Goal: Task Accomplishment & Management: Complete application form

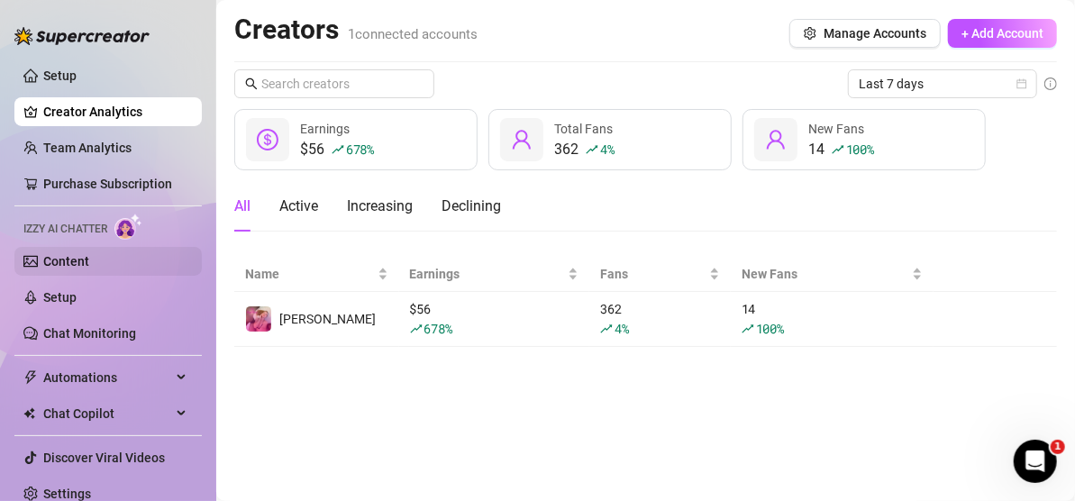
click at [86, 258] on link "Content" at bounding box center [66, 261] width 46 height 14
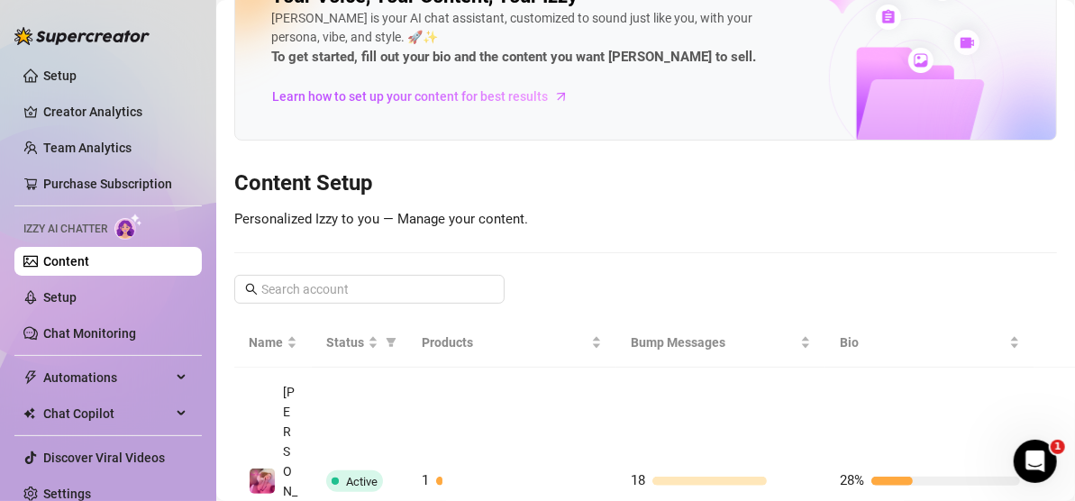
scroll to position [81, 0]
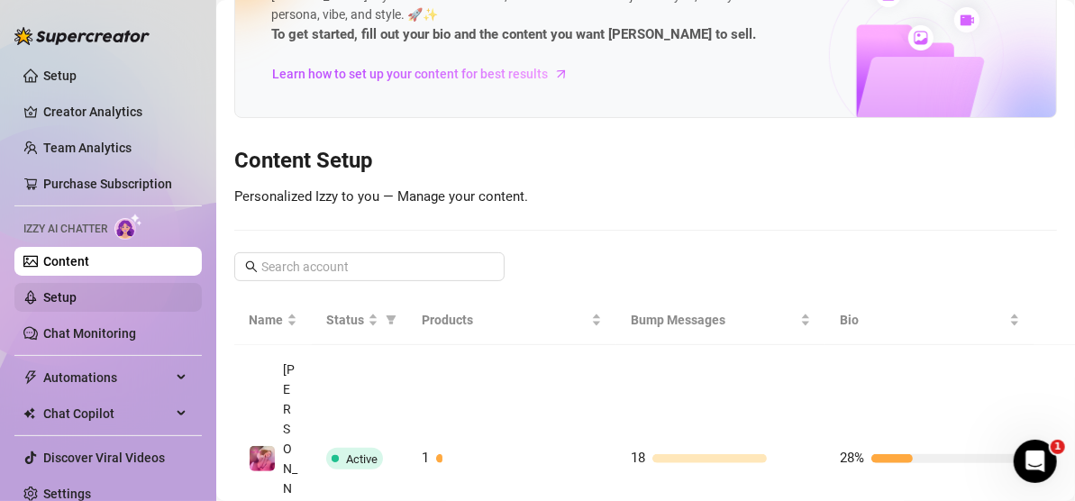
click at [77, 305] on link "Setup" at bounding box center [59, 297] width 33 height 14
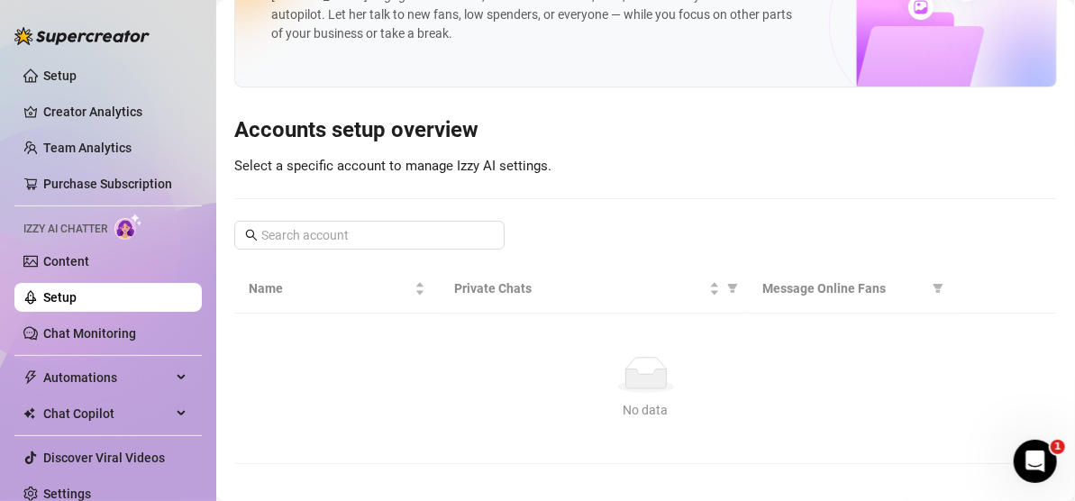
scroll to position [38, 0]
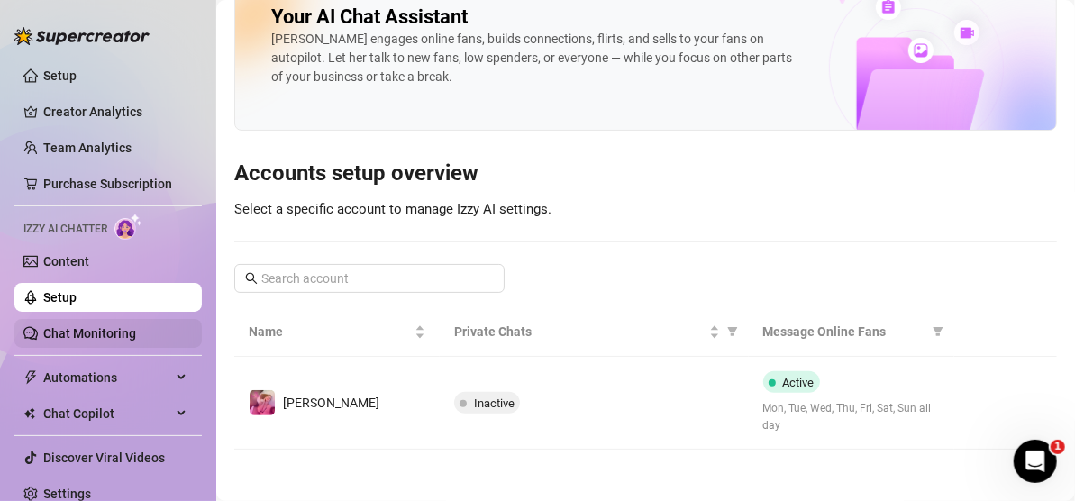
click at [120, 341] on link "Chat Monitoring" at bounding box center [89, 333] width 93 height 14
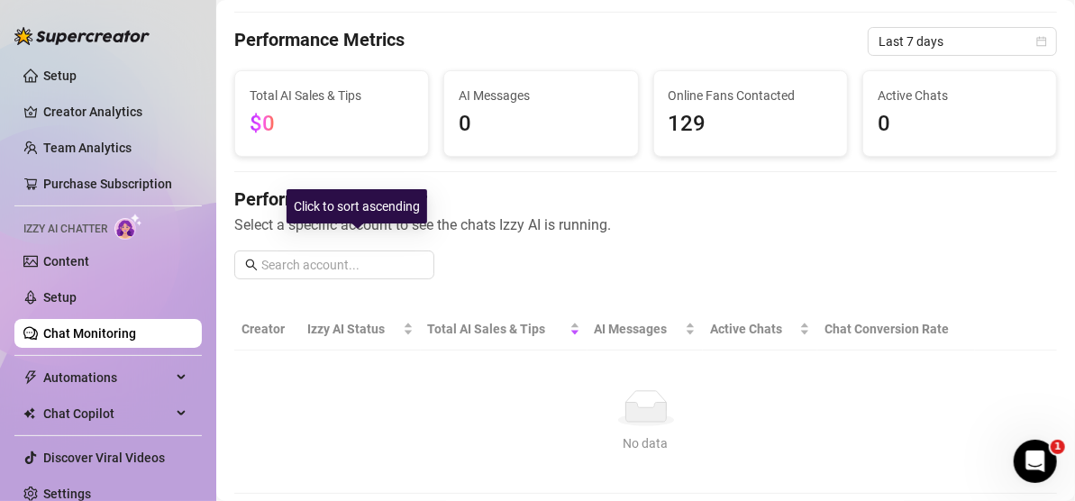
scroll to position [242, 0]
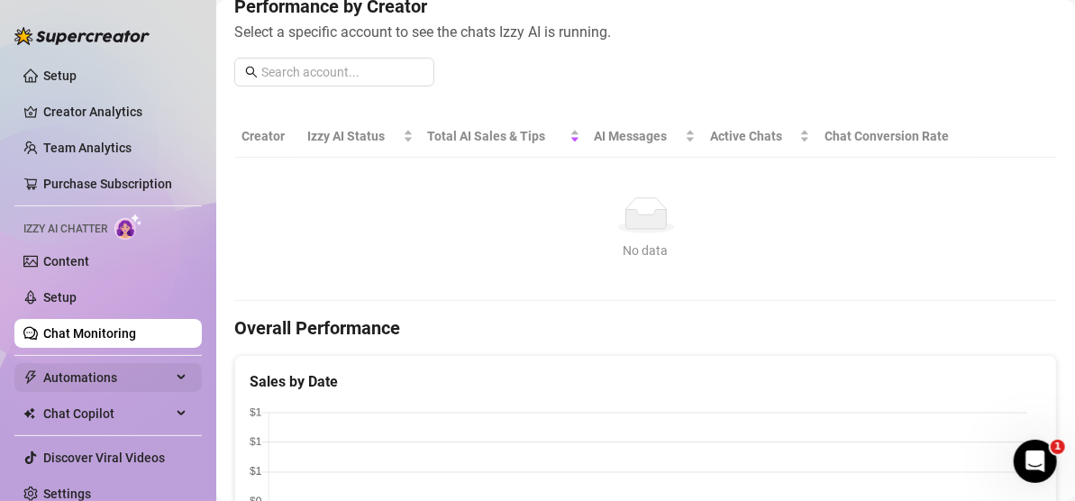
click at [80, 370] on span "Automations" at bounding box center [107, 377] width 128 height 29
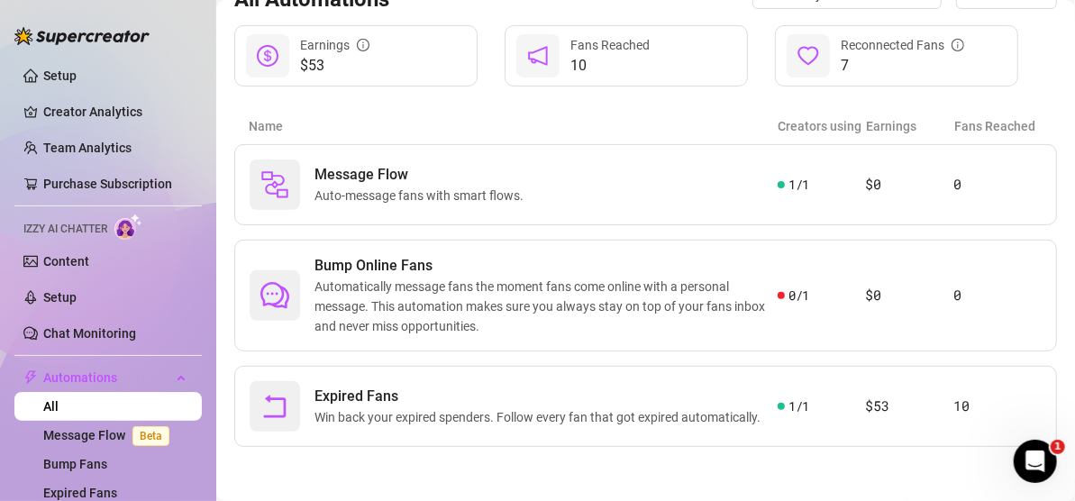
scroll to position [216, 0]
click at [603, 277] on span "Automatically message fans the moment fans come online with a personal message.…" at bounding box center [546, 306] width 463 height 59
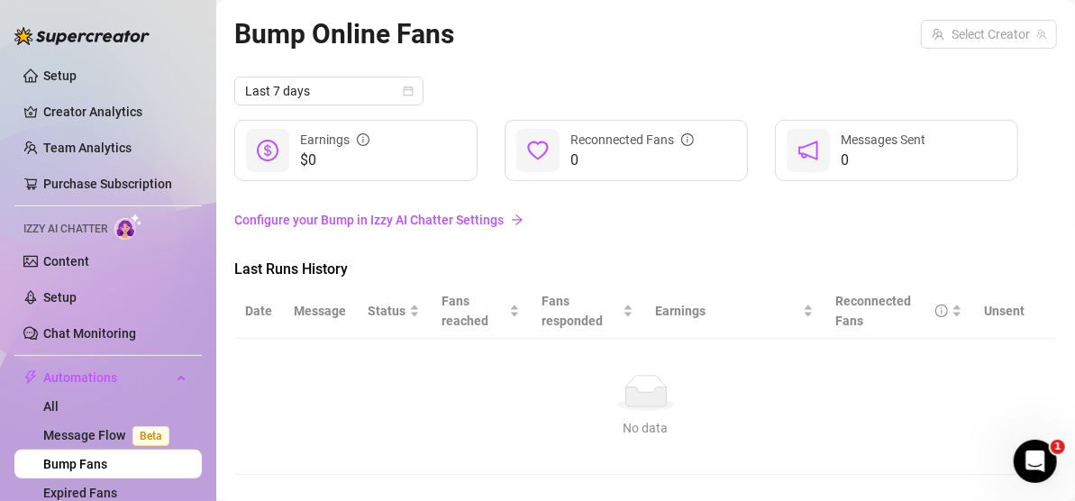
click at [461, 220] on link "Configure your Bump in Izzy AI Chatter Settings" at bounding box center [645, 220] width 823 height 20
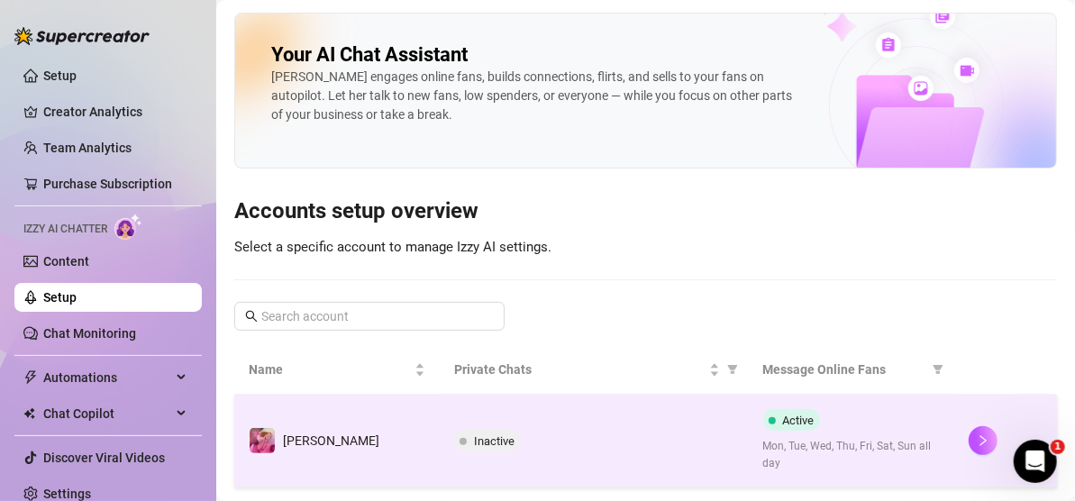
click at [751, 398] on td "Active Mon, Tue, Wed, Thu, Fri, Sat, Sun all day" at bounding box center [852, 441] width 206 height 93
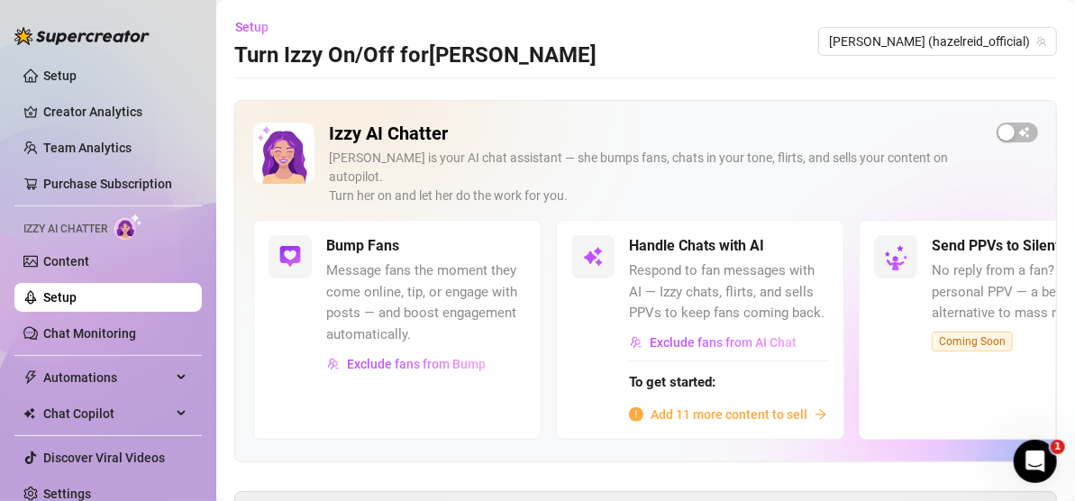
click at [739, 405] on span "Add 11 more content to sell" at bounding box center [729, 415] width 157 height 20
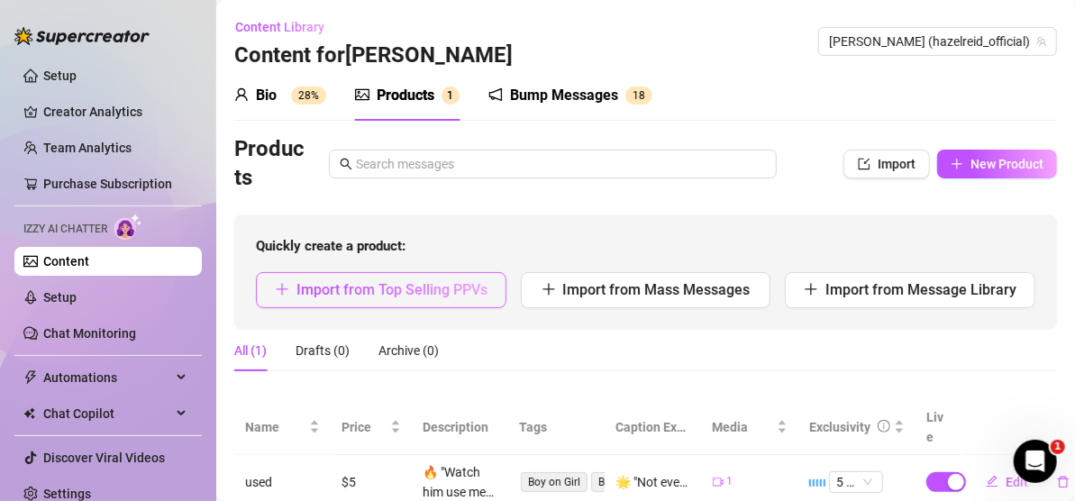
scroll to position [57, 0]
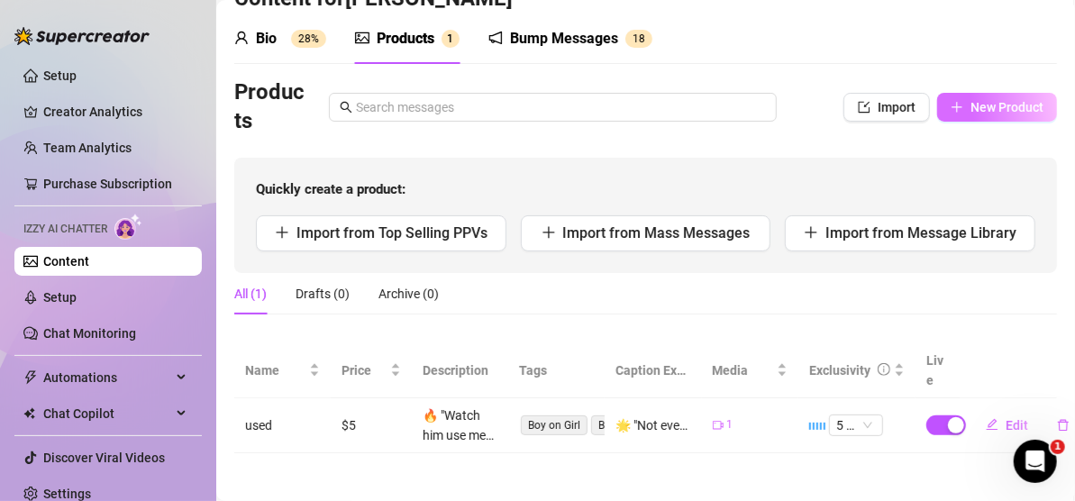
click at [953, 103] on button "New Product" at bounding box center [997, 107] width 120 height 29
type textarea "Type your message here..."
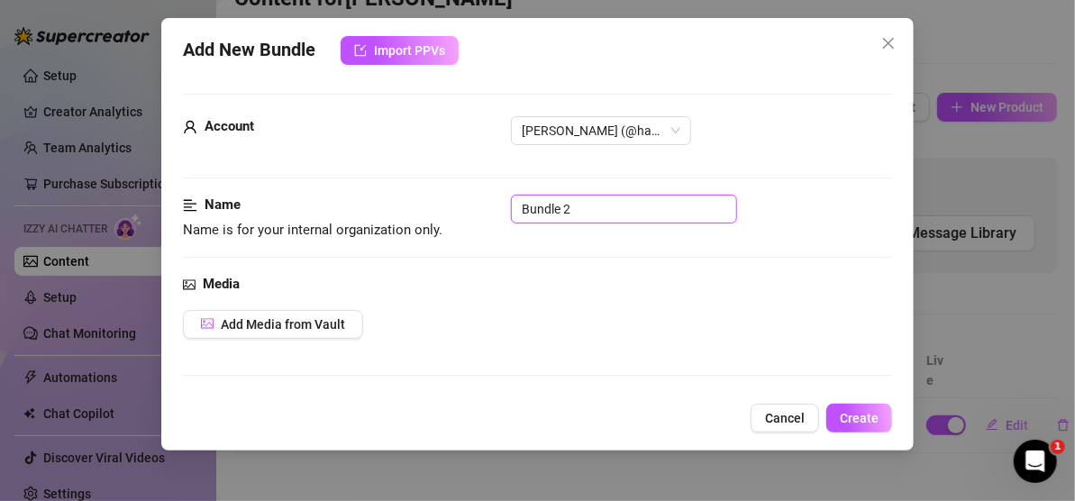
drag, startPoint x: 616, startPoint y: 212, endPoint x: 453, endPoint y: 215, distance: 162.3
click at [453, 215] on div "Name Name is for your internal organization only. Bundle 2" at bounding box center [537, 218] width 709 height 46
type input "video 2"
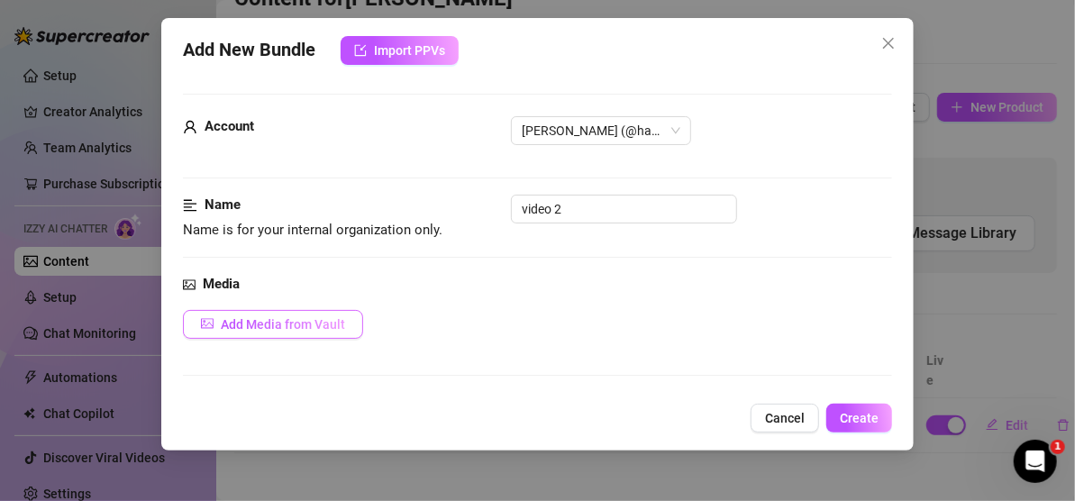
click at [277, 319] on span "Add Media from Vault" at bounding box center [283, 324] width 124 height 14
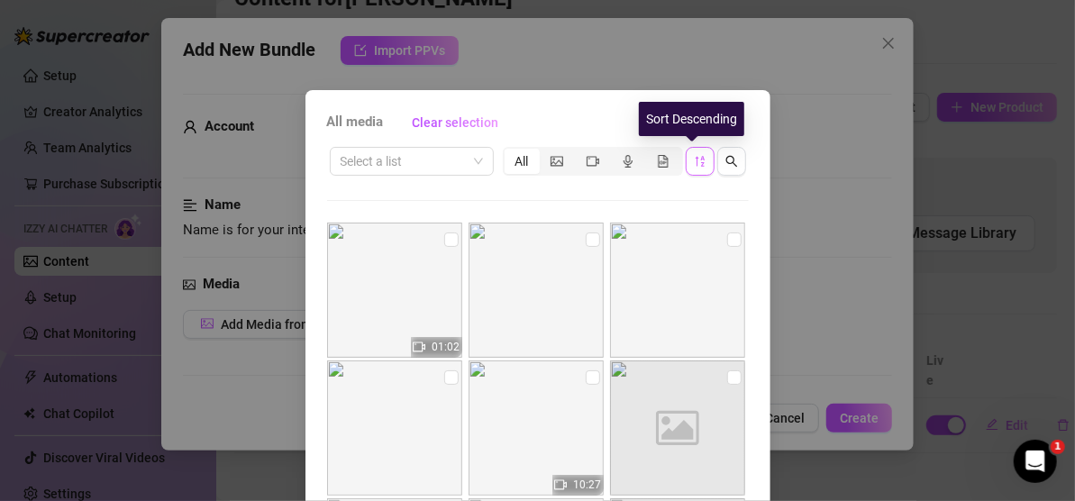
click at [694, 168] on span "button" at bounding box center [700, 161] width 13 height 14
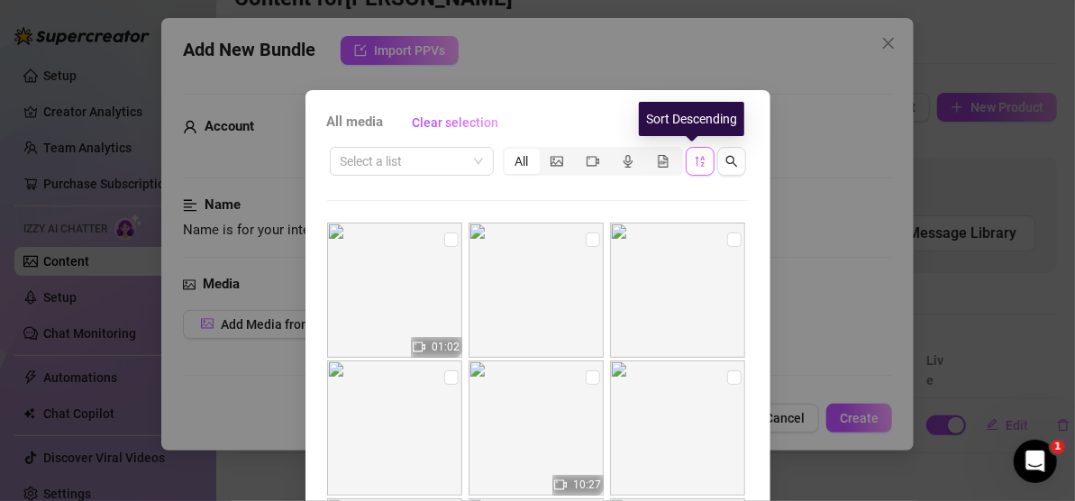
click at [694, 161] on icon "sort-descending" at bounding box center [700, 161] width 13 height 13
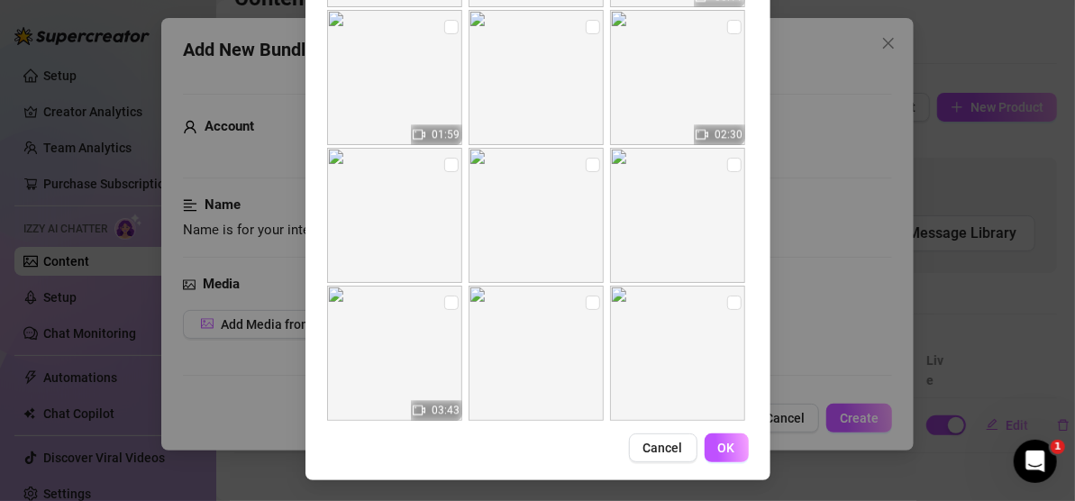
scroll to position [1983, 0]
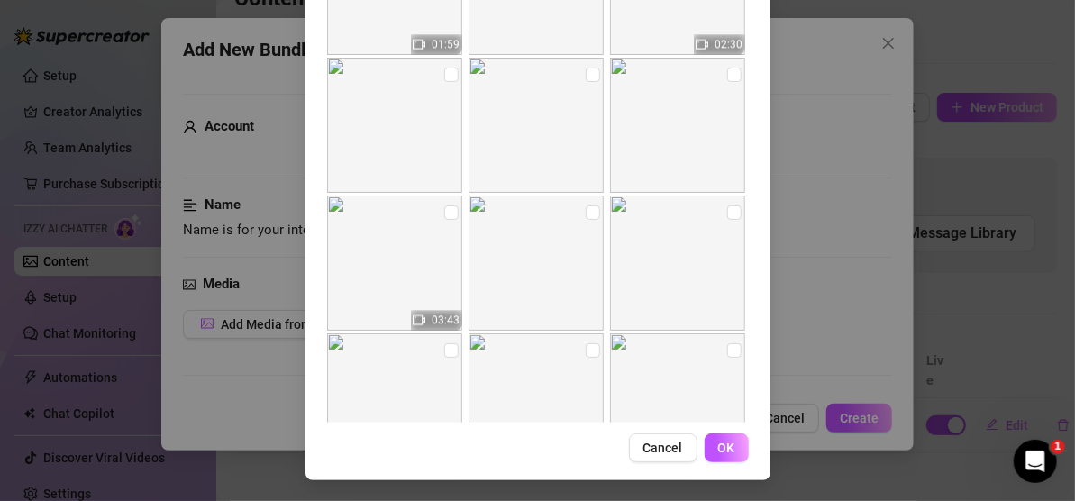
click at [404, 241] on img at bounding box center [394, 263] width 135 height 135
click at [444, 216] on input "checkbox" at bounding box center [451, 213] width 14 height 14
click at [420, 323] on div "03:43" at bounding box center [436, 320] width 51 height 21
click at [444, 213] on input "checkbox" at bounding box center [451, 213] width 14 height 14
checkbox input "false"
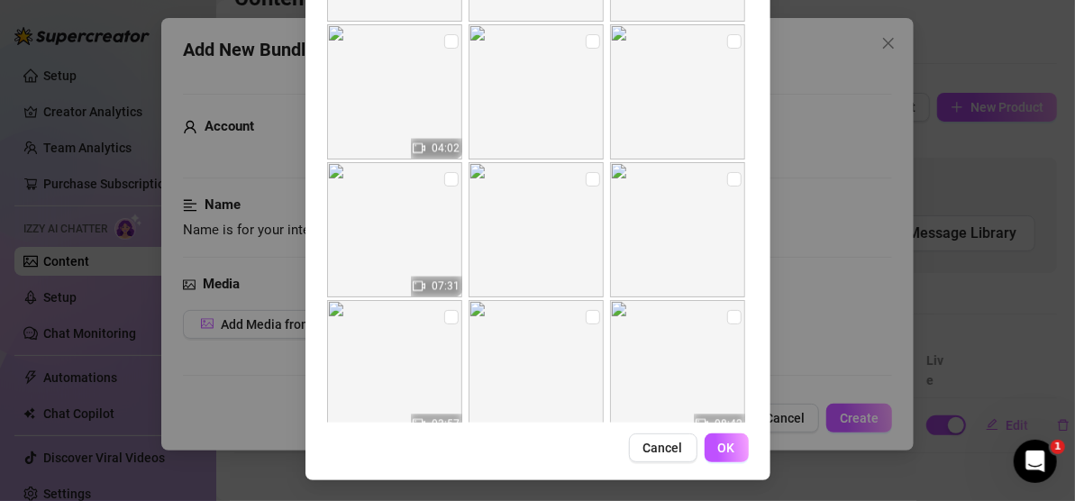
scroll to position [4867, 0]
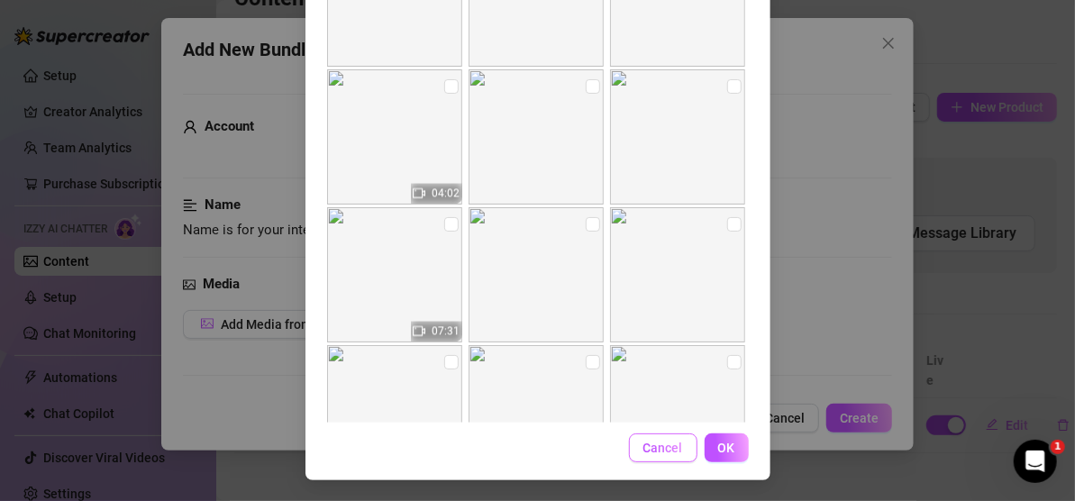
click at [658, 438] on button "Cancel" at bounding box center [663, 448] width 69 height 29
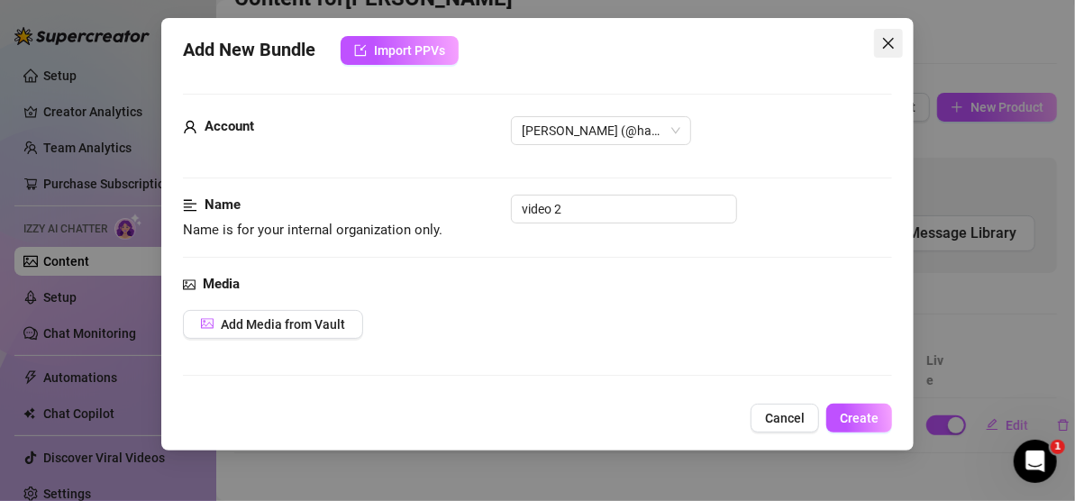
click at [881, 43] on span "Close" at bounding box center [888, 43] width 29 height 14
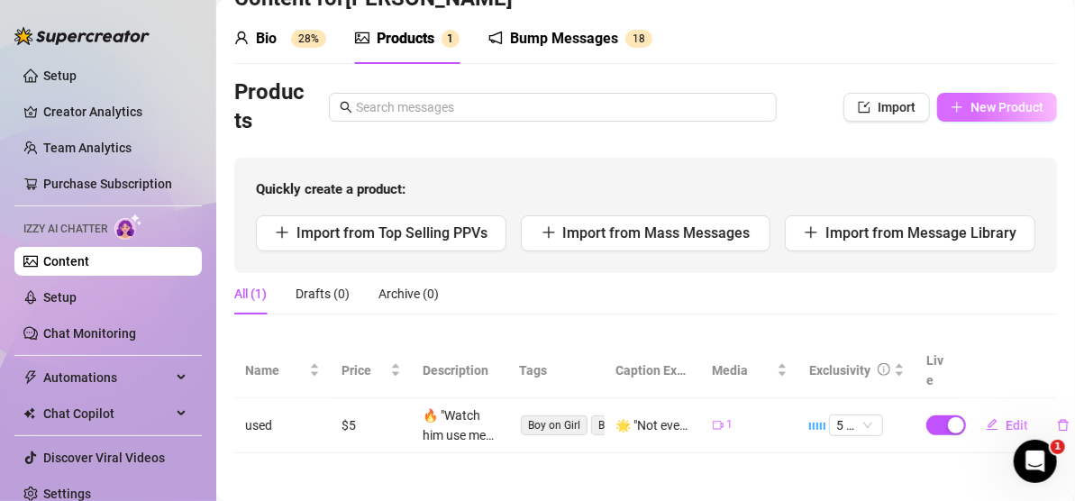
click at [971, 106] on span "New Product" at bounding box center [1007, 107] width 73 height 14
type textarea "Type your message here..."
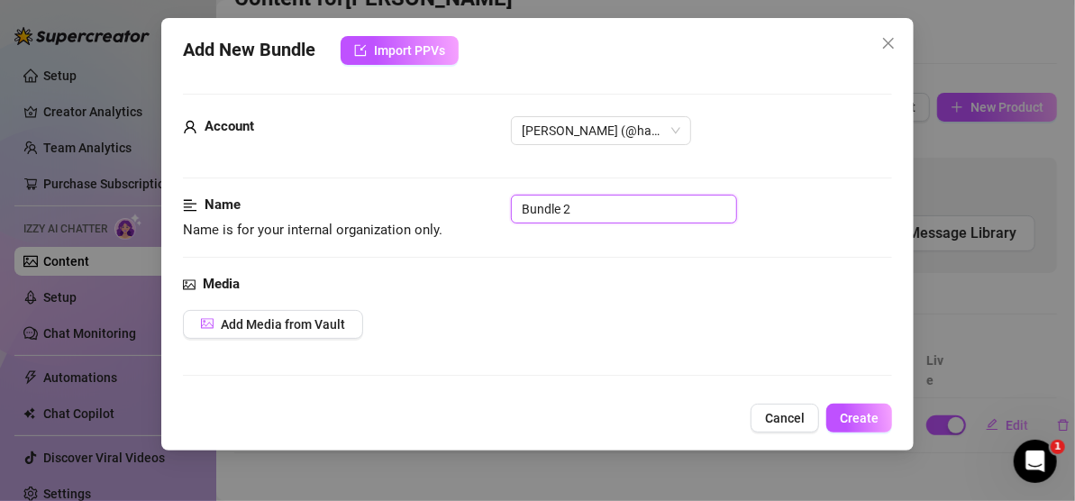
drag, startPoint x: 582, startPoint y: 206, endPoint x: 504, endPoint y: 199, distance: 78.8
click at [504, 199] on div "Name Name is for your internal organization only. Bundle 2" at bounding box center [537, 218] width 709 height 46
type input "cum swallow"
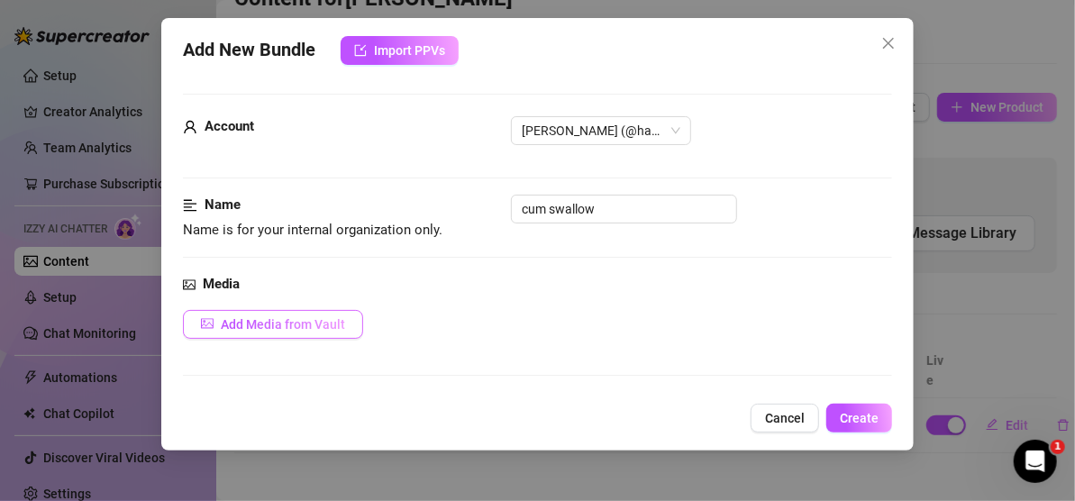
click at [304, 317] on span "Add Media from Vault" at bounding box center [283, 324] width 124 height 14
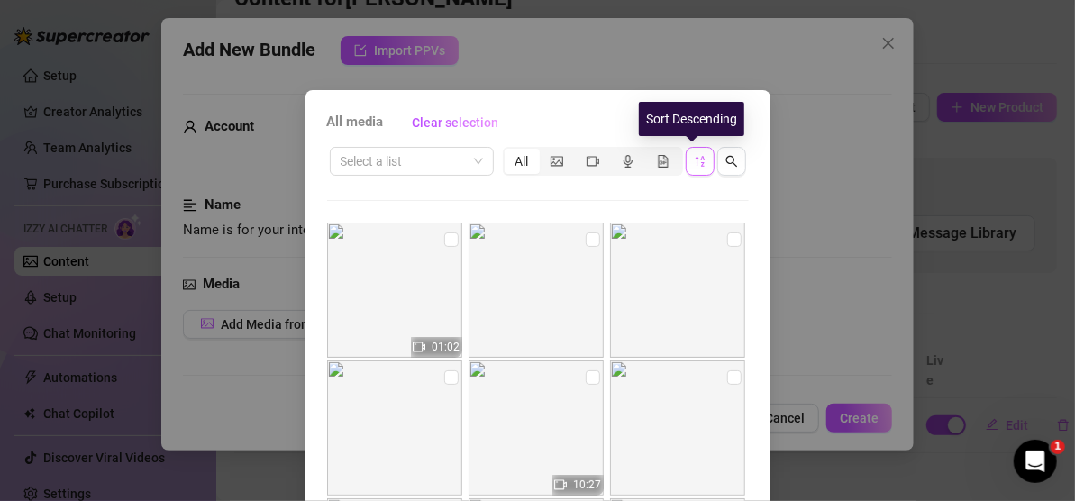
click at [694, 160] on icon "sort-descending" at bounding box center [700, 161] width 13 height 13
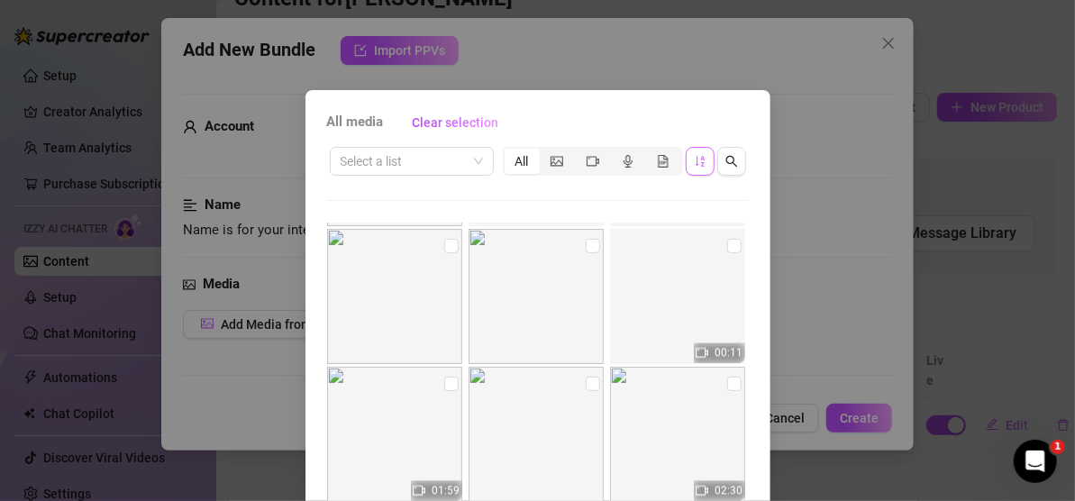
scroll to position [1803, 0]
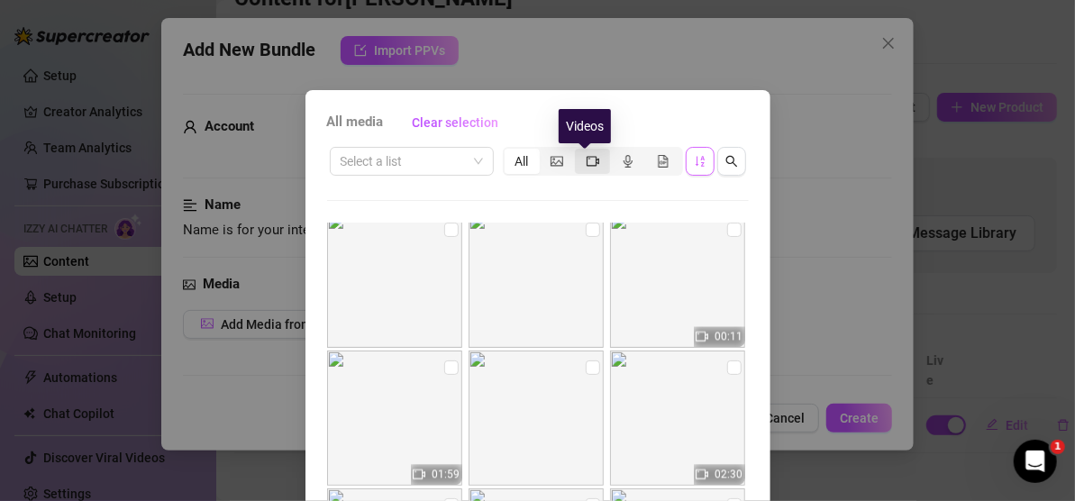
click at [587, 160] on icon "video-camera" at bounding box center [593, 161] width 13 height 13
click at [580, 151] on input "segmented control" at bounding box center [580, 151] width 0 height 0
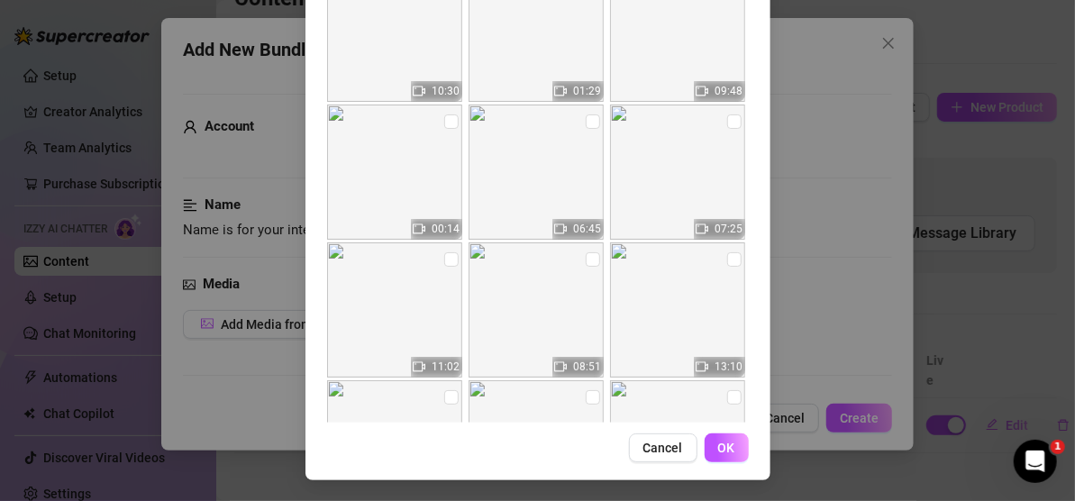
scroll to position [3405, 0]
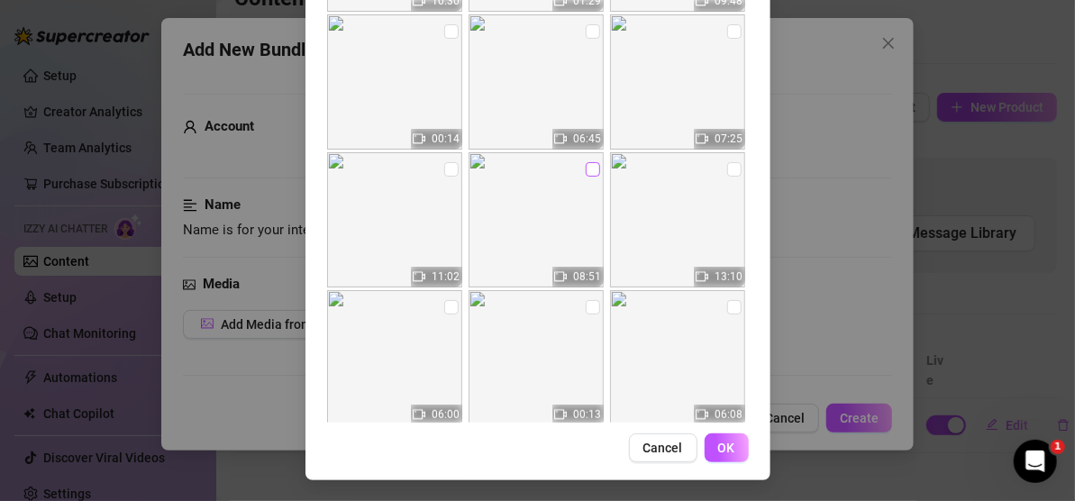
click at [586, 167] on input "checkbox" at bounding box center [593, 169] width 14 height 14
checkbox input "true"
click at [721, 445] on span "OK" at bounding box center [726, 448] width 17 height 14
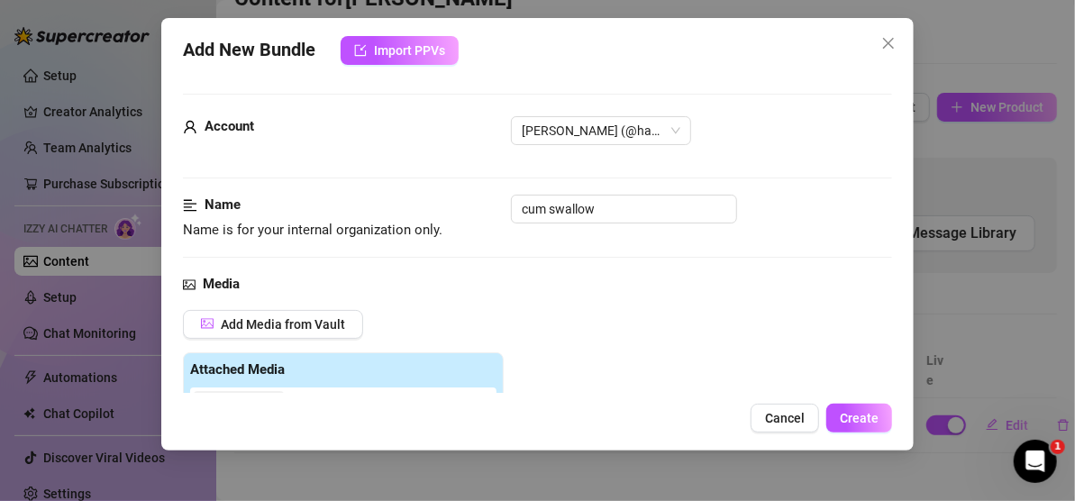
scroll to position [354, 0]
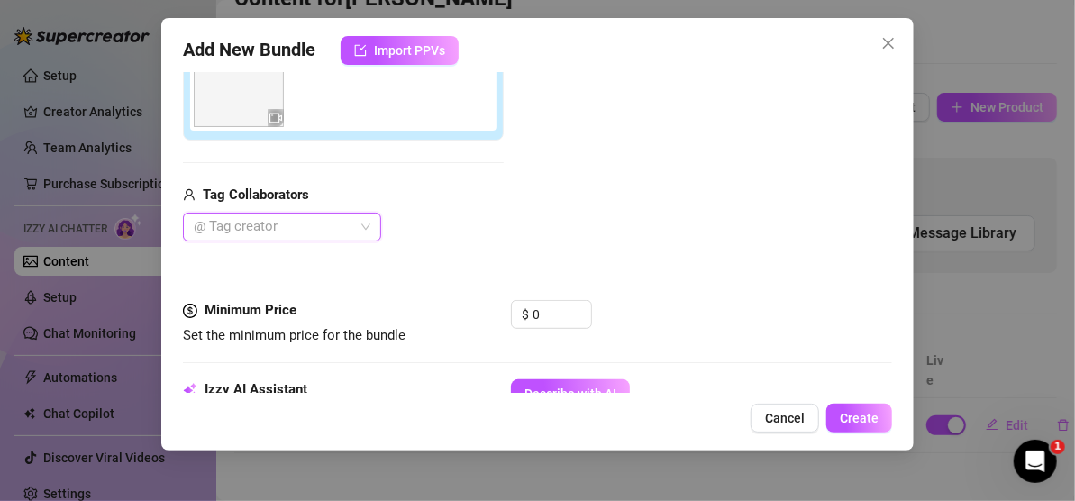
type input "h"
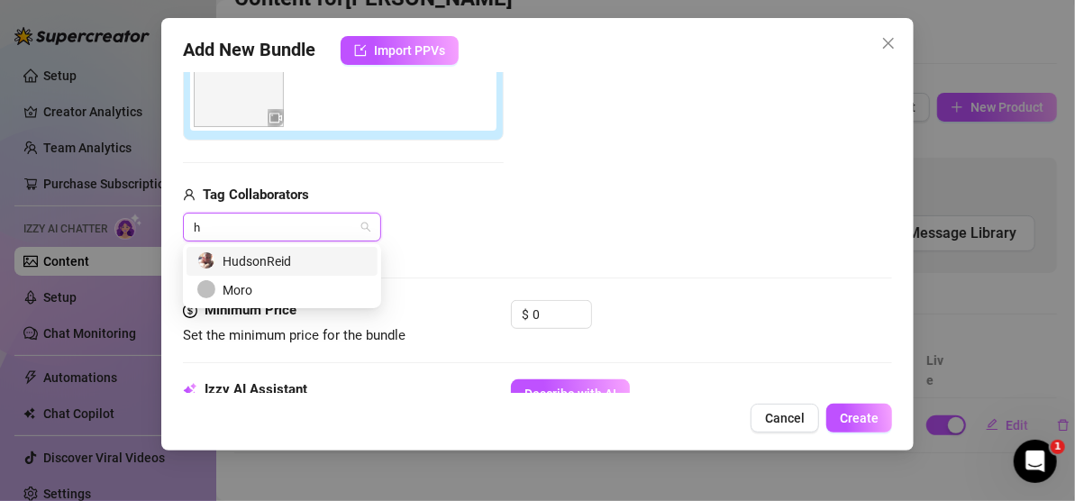
click at [297, 265] on div "HudsonReid" at bounding box center [281, 261] width 169 height 20
click at [477, 240] on div "Media Add Media from Vault Attached Media Tag Collaborators HudsonReid HudsonRe…" at bounding box center [537, 110] width 709 height 380
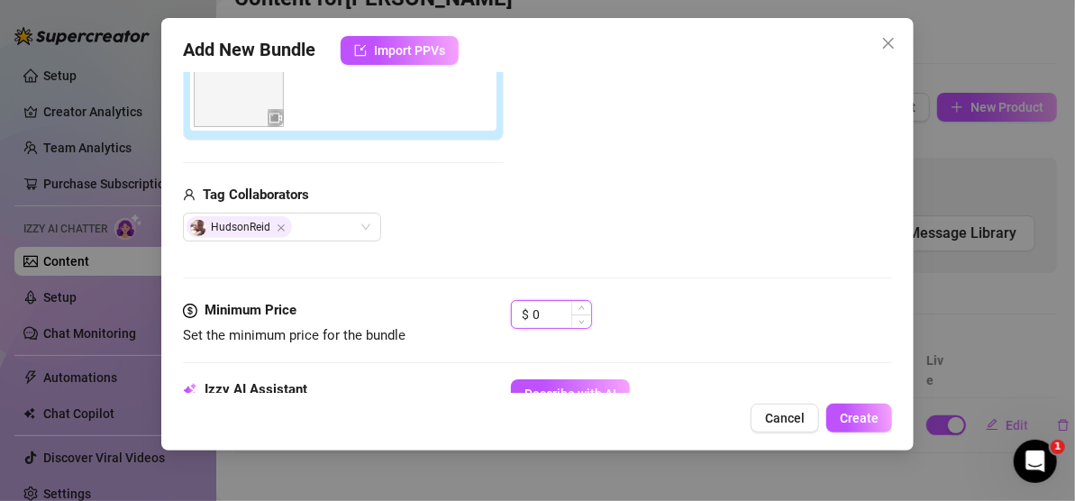
drag, startPoint x: 541, startPoint y: 310, endPoint x: 533, endPoint y: 319, distance: 12.1
click at [533, 319] on input "0" at bounding box center [562, 314] width 59 height 27
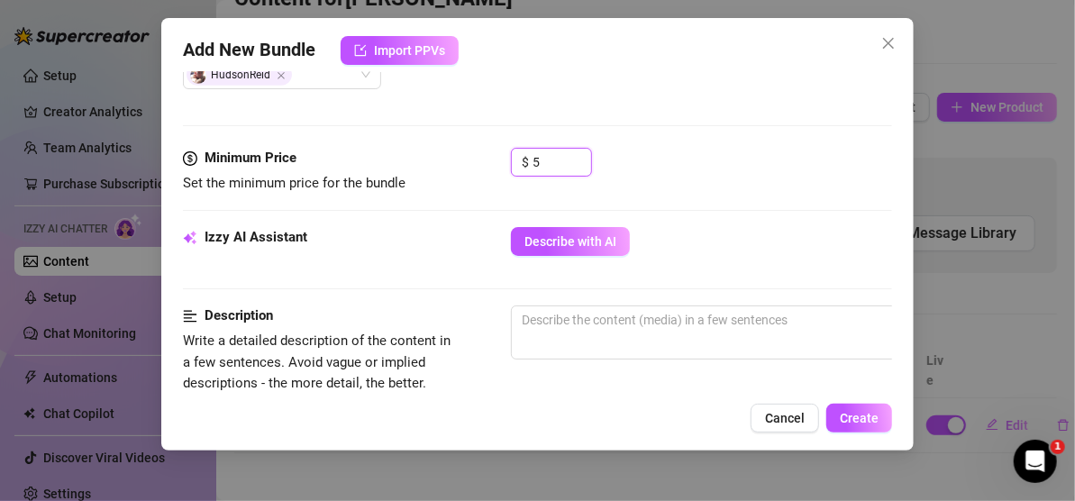
scroll to position [535, 0]
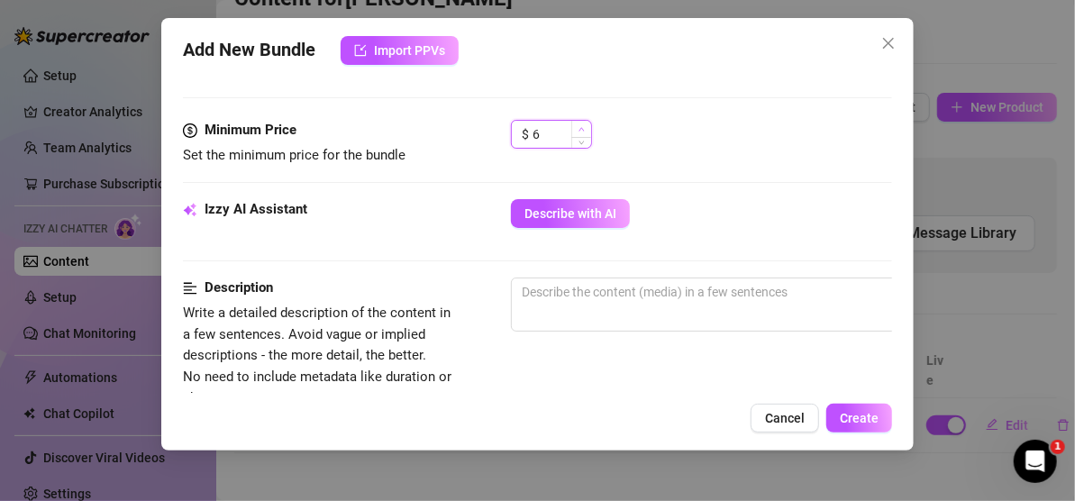
click at [585, 126] on span "Increase Value" at bounding box center [581, 129] width 20 height 16
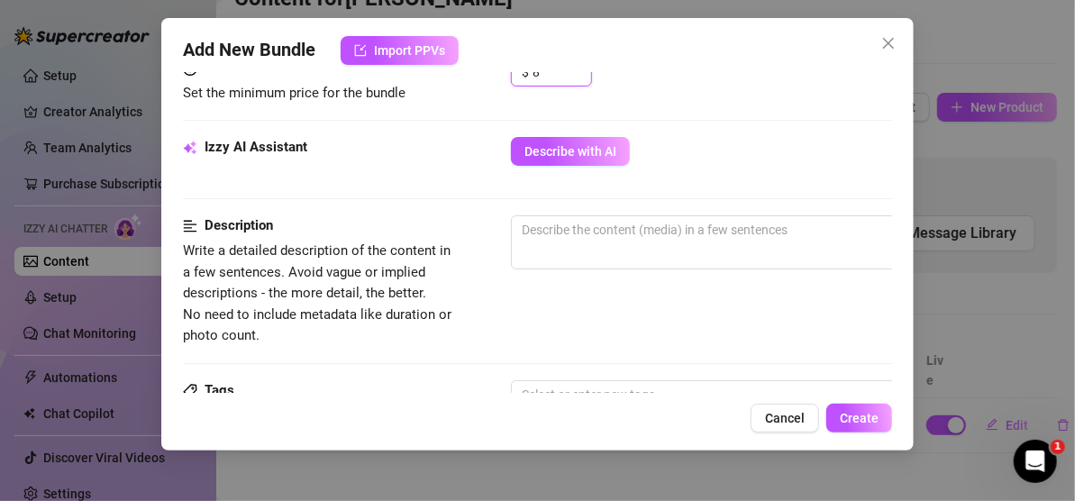
scroll to position [625, 0]
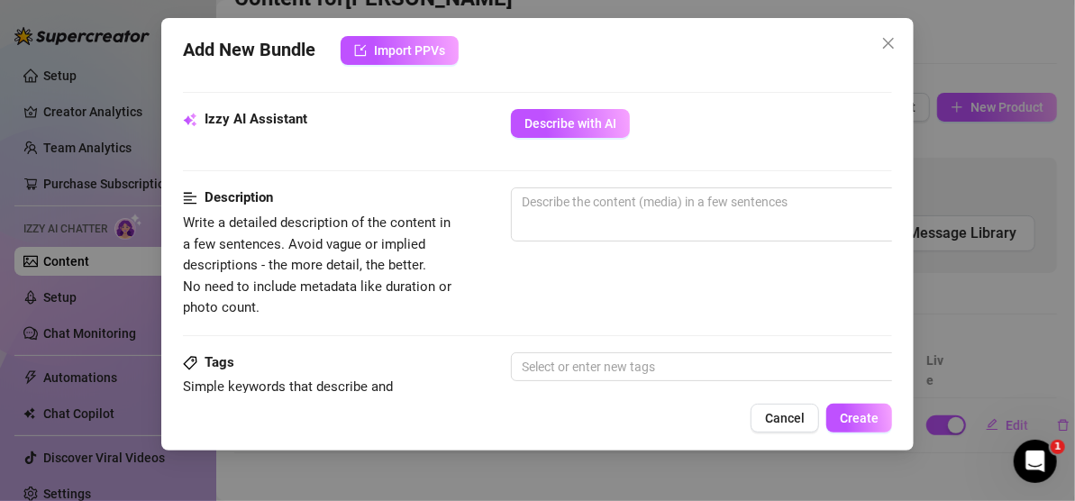
type input "8"
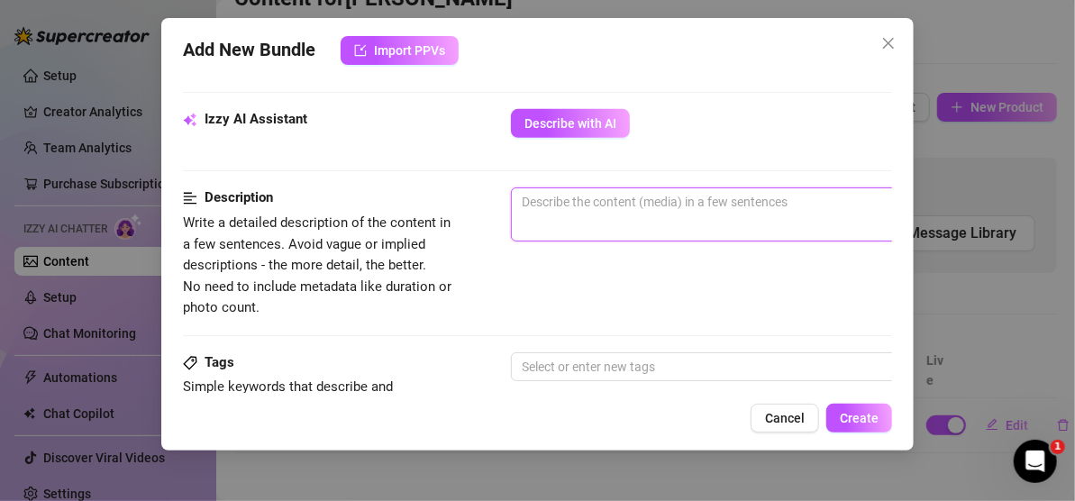
paste textarea "I was bored and horny so I decided to go on a dating app to find a quick fuck. …"
type textarea "I was bored and horny so I decided to go on a dating app to find a quick fuck. …"
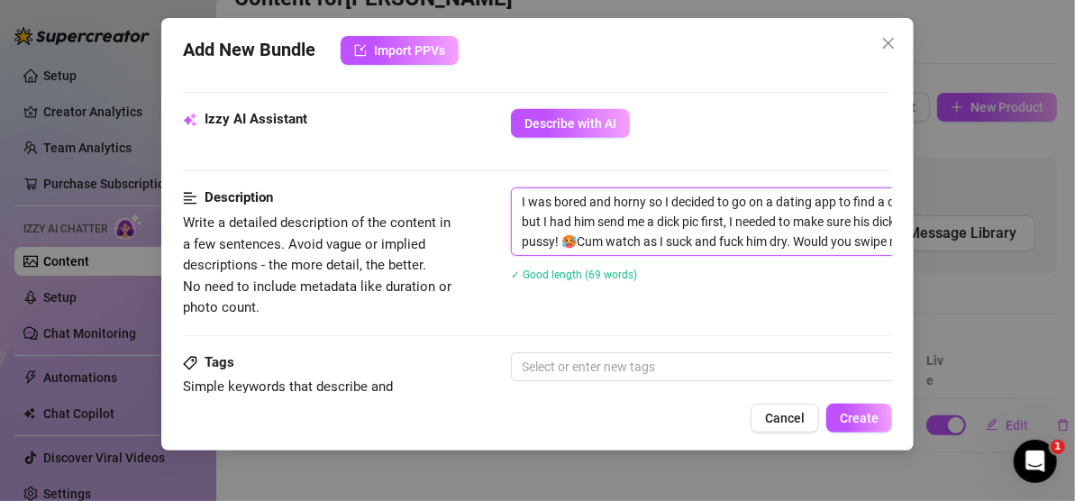
scroll to position [625, 135]
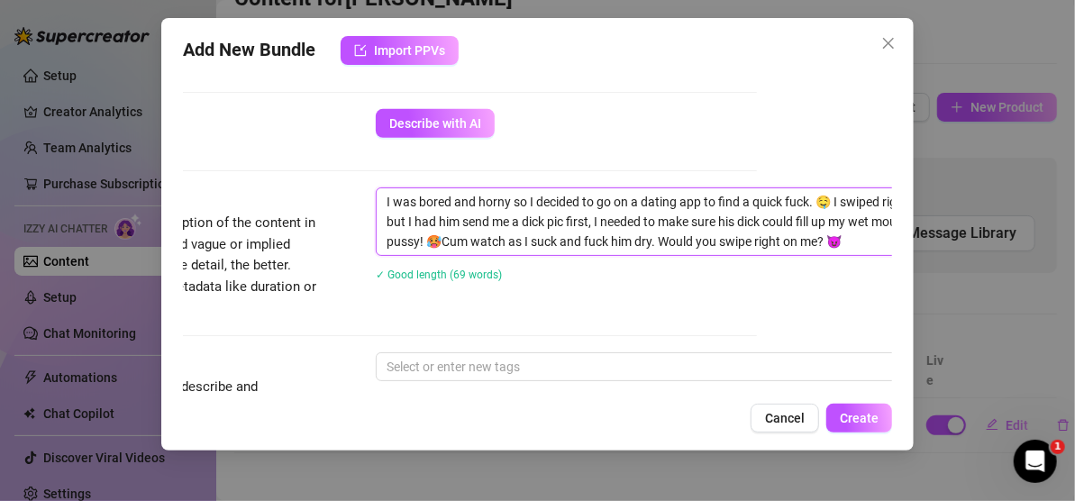
drag, startPoint x: 608, startPoint y: 240, endPoint x: 562, endPoint y: 241, distance: 46.9
click at [562, 241] on textarea "I was bored and horny so I decided to go on a dating app to find a quick fuck. …" at bounding box center [691, 221] width 629 height 67
type textarea "I was bored and horny so I decided to go on a dating app to find a quick fuck. …"
click at [603, 239] on textarea "I was bored and horny so I decided to go on a dating app to find a quick fuck. …" at bounding box center [691, 221] width 629 height 67
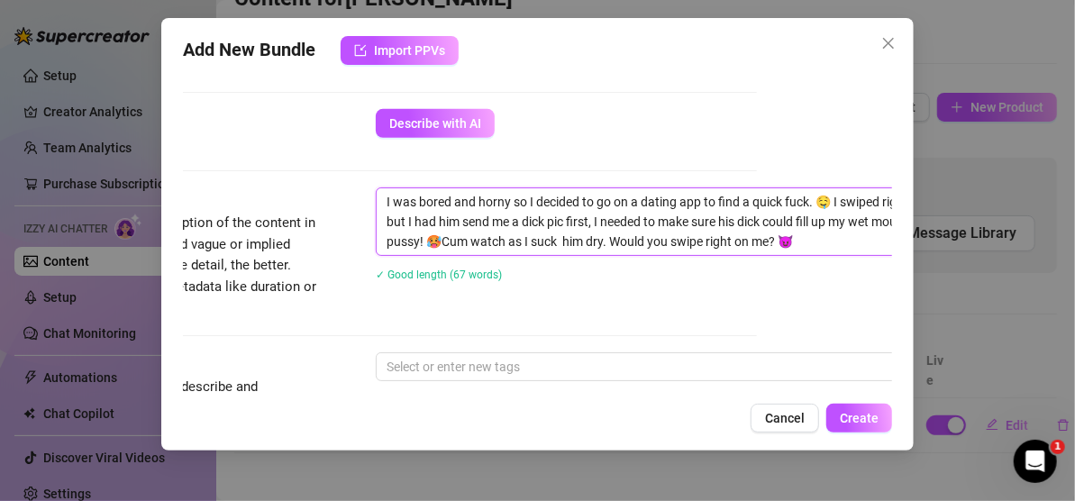
type textarea "I was bored and horny so I decided to go on a dating app to find a quick fuck. …"
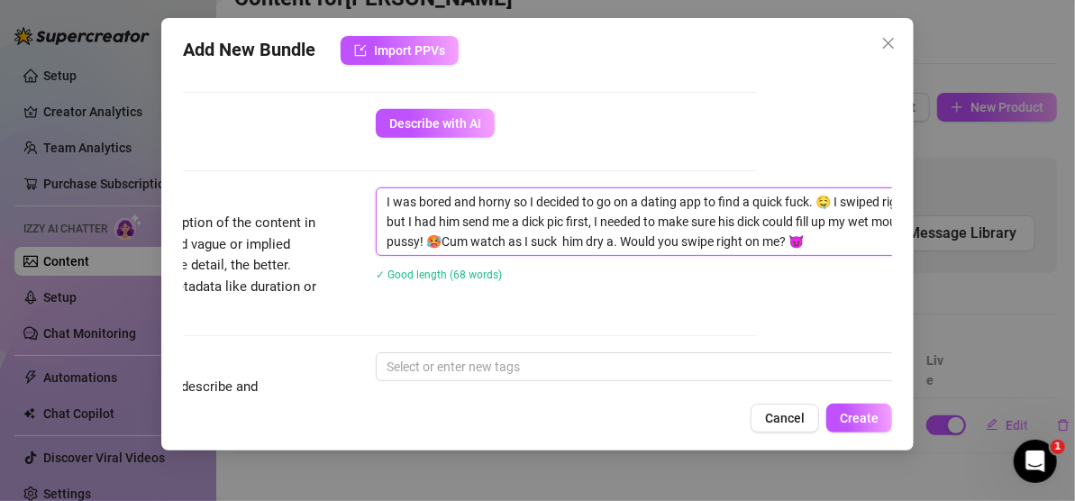
type textarea "I was bored and horny so I decided to go on a dating app to find a quick fuck. …"
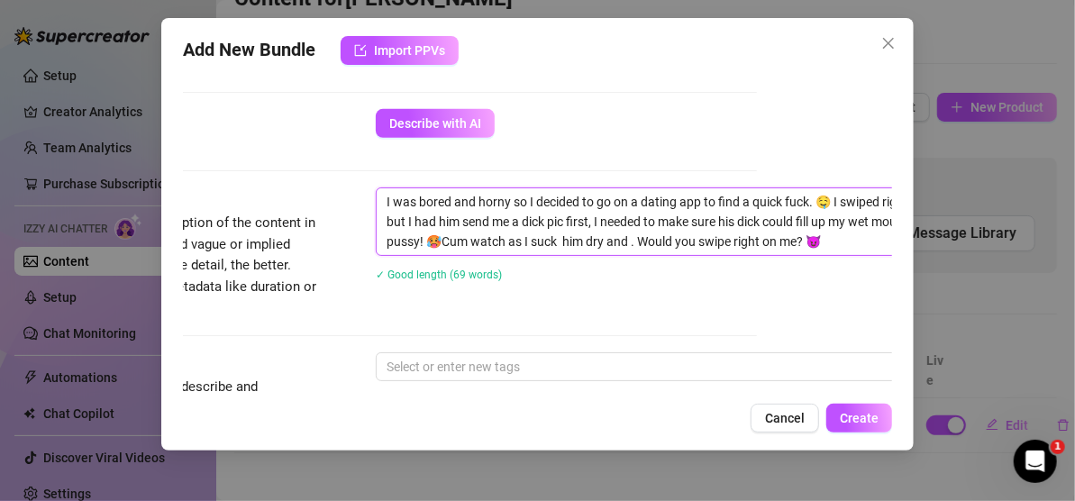
type textarea "I was bored and horny so I decided to go on a dating app to find a quick fuck. …"
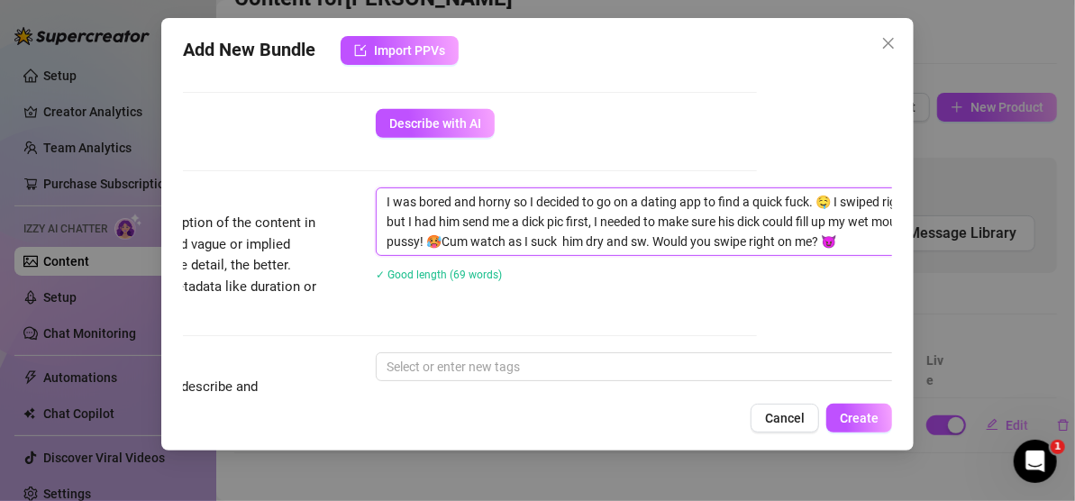
type textarea "I was bored and horny so I decided to go on a dating app to find a quick fuck. …"
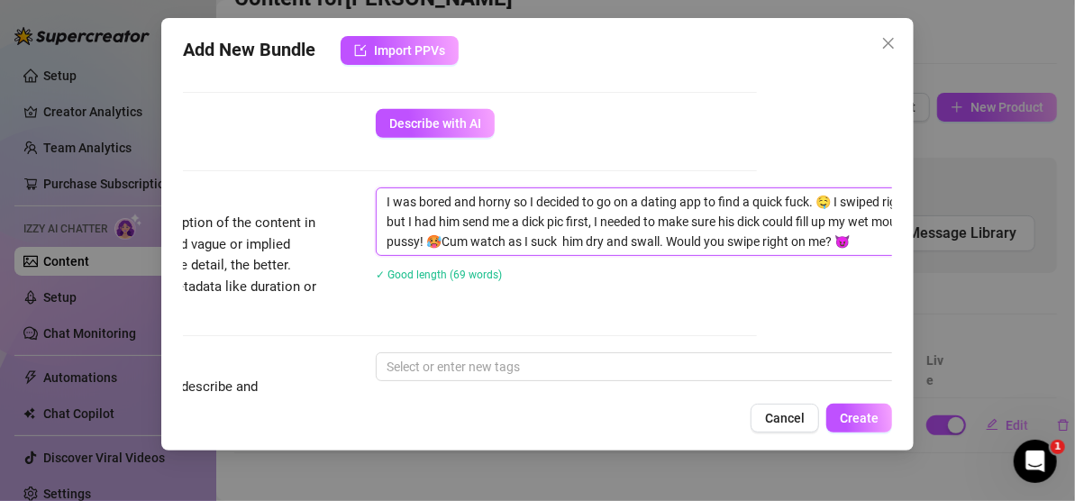
type textarea "I was bored and horny so I decided to go on a dating app to find a quick fuck. …"
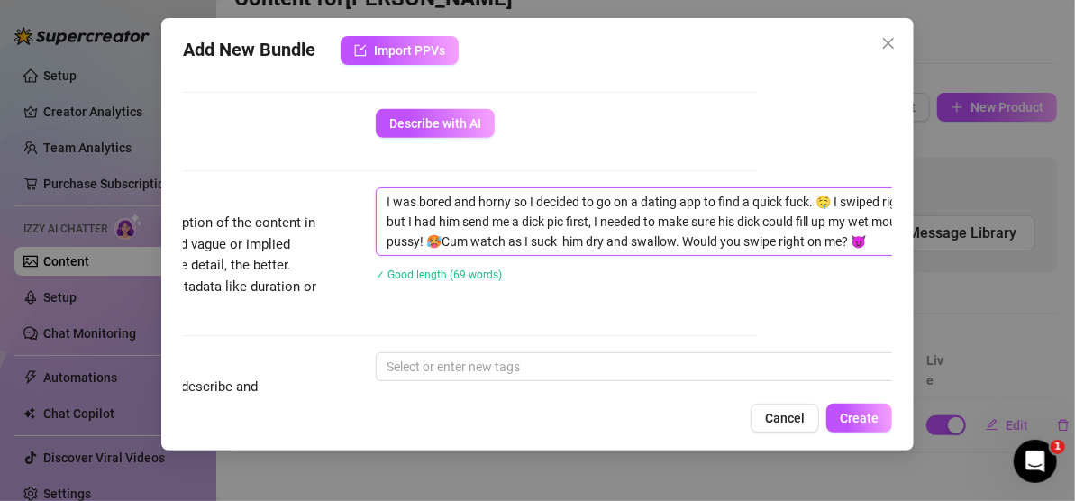
type textarea "I was bored and horny so I decided to go on a dating app to find a quick fuck. …"
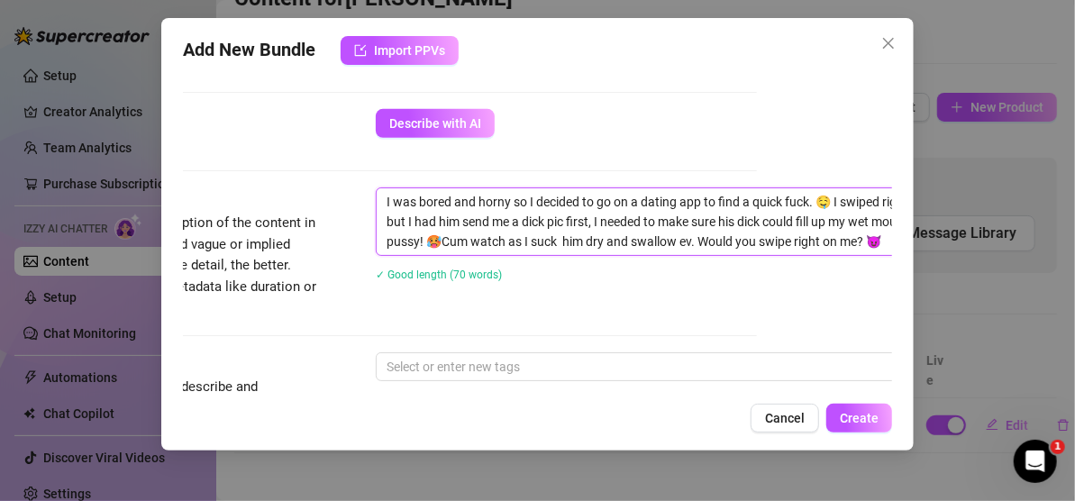
type textarea "I was bored and horny so I decided to go on a dating app to find a quick fuck. …"
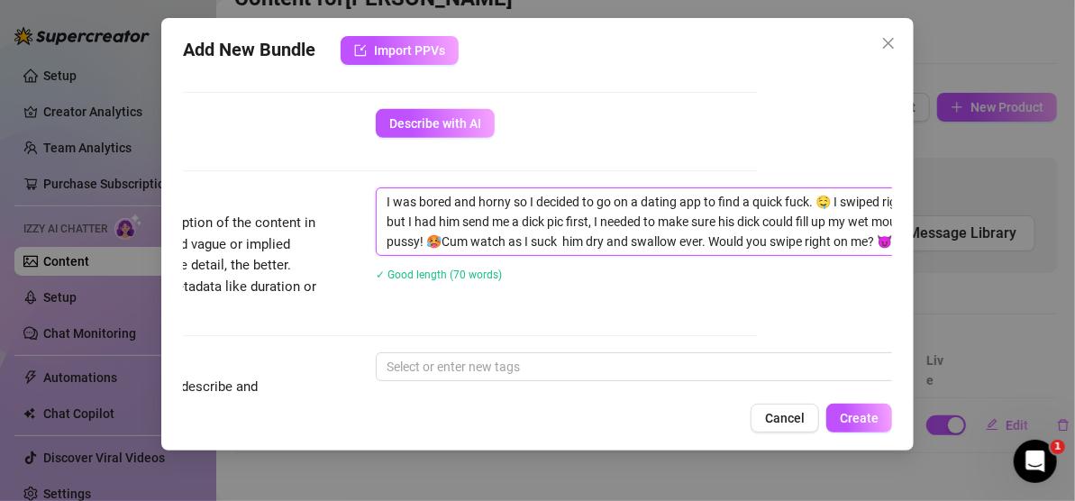
type textarea "I was bored and horny so I decided to go on a dating app to find a quick fuck. …"
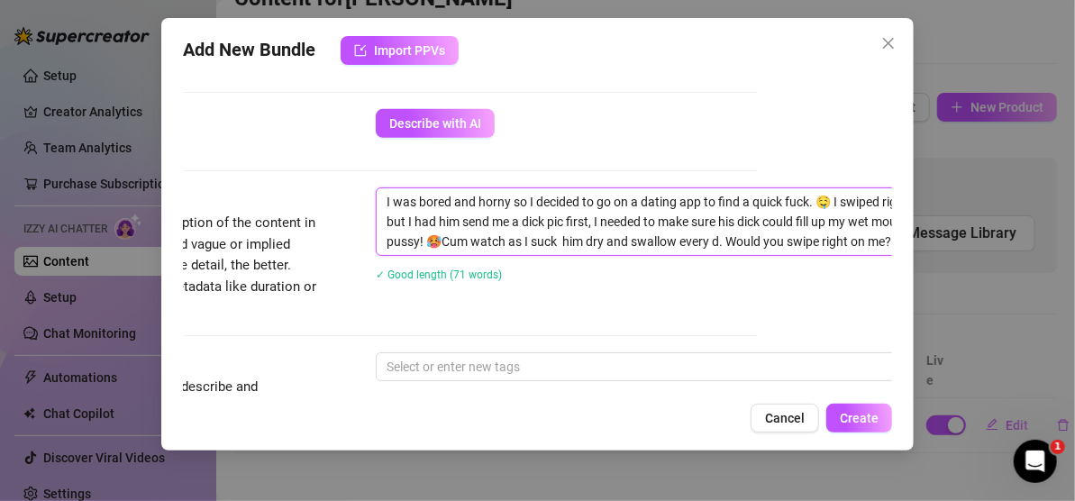
type textarea "I was bored and horny so I decided to go on a dating app to find a quick fuck. …"
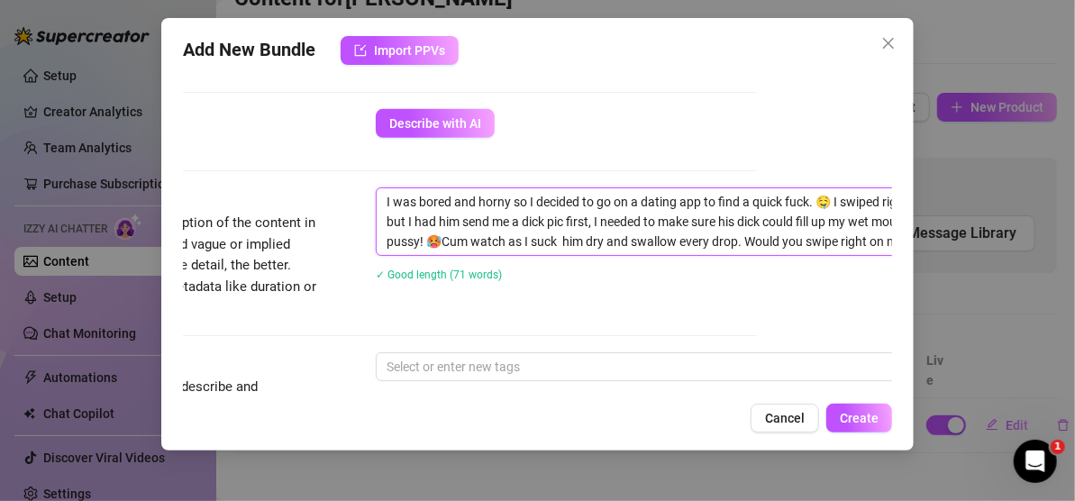
type textarea "I was bored and horny so I decided to go on a dating app to find a quick fuck. …"
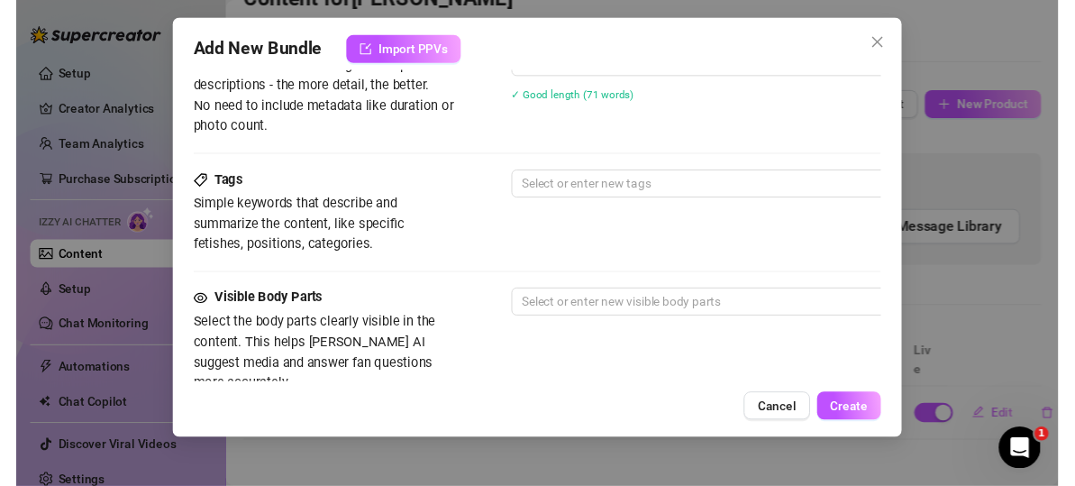
scroll to position [805, 0]
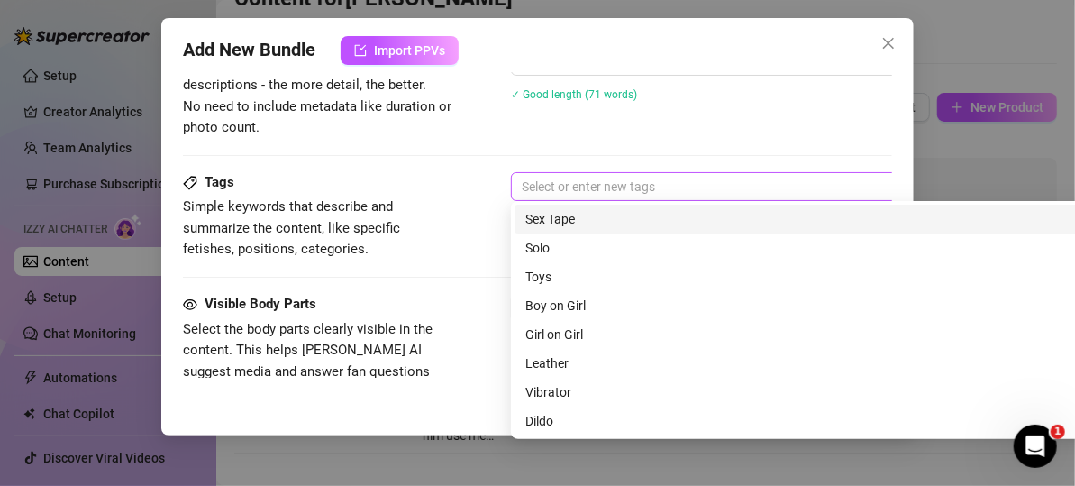
click at [572, 178] on div at bounding box center [817, 186] width 605 height 25
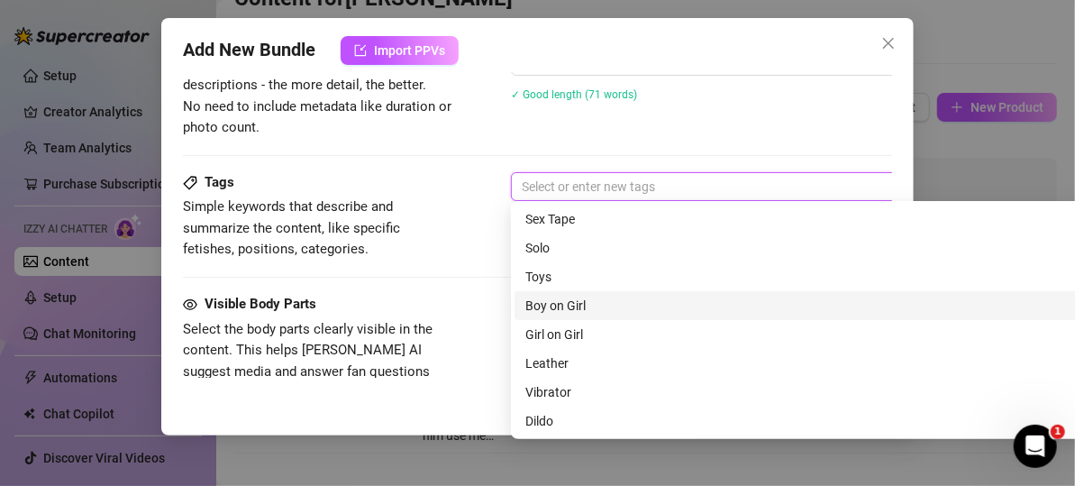
click at [584, 310] on div "Boy on Girl" at bounding box center [827, 306] width 602 height 20
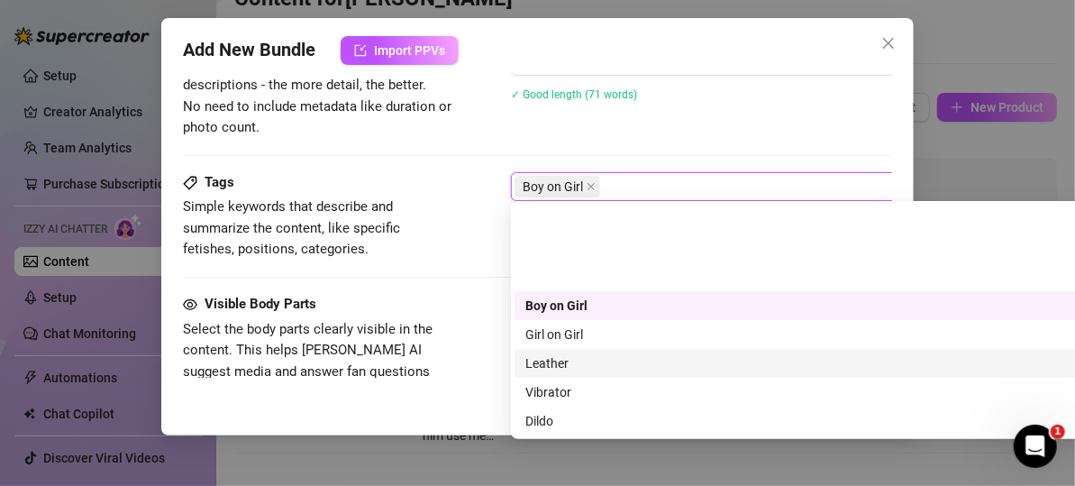
scroll to position [180, 0]
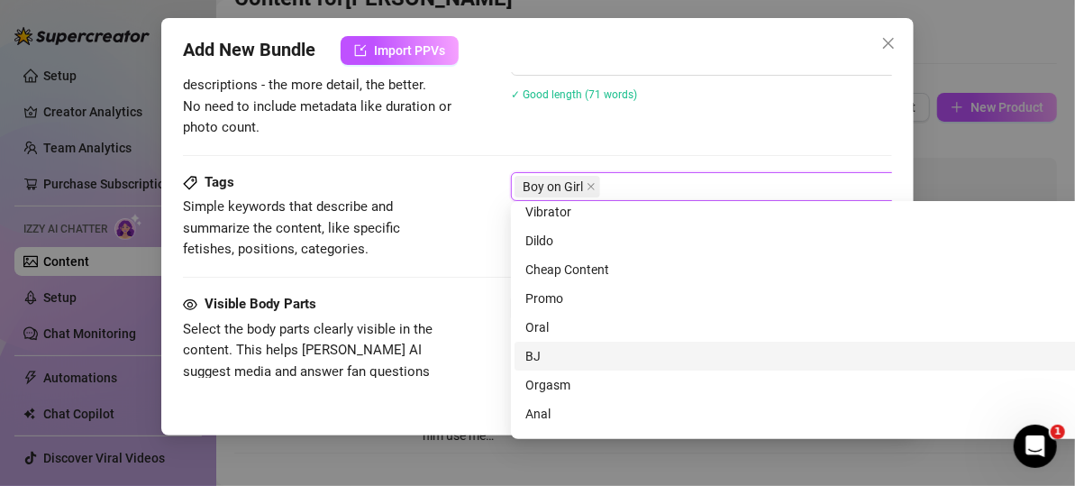
click at [574, 355] on div "BJ" at bounding box center [827, 356] width 602 height 20
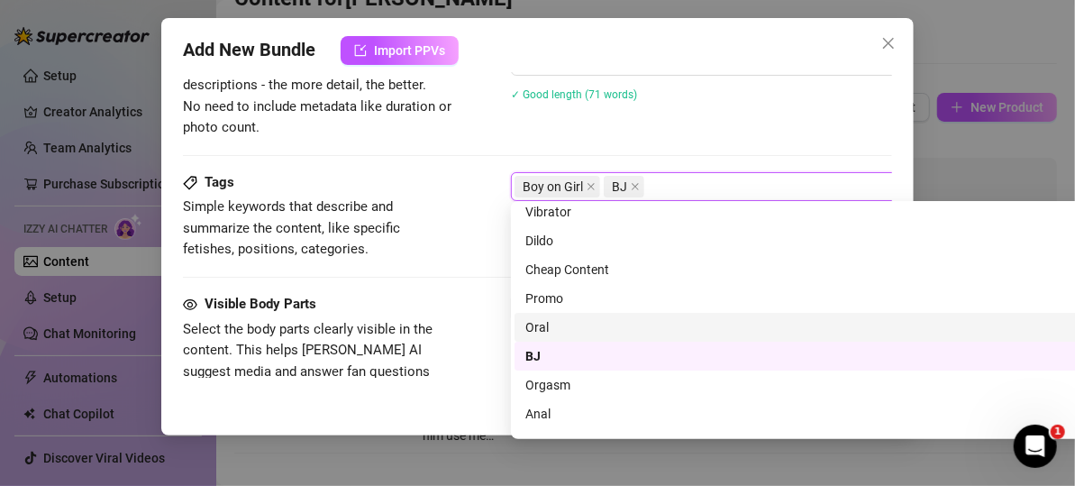
click at [567, 327] on div "Oral" at bounding box center [827, 327] width 602 height 20
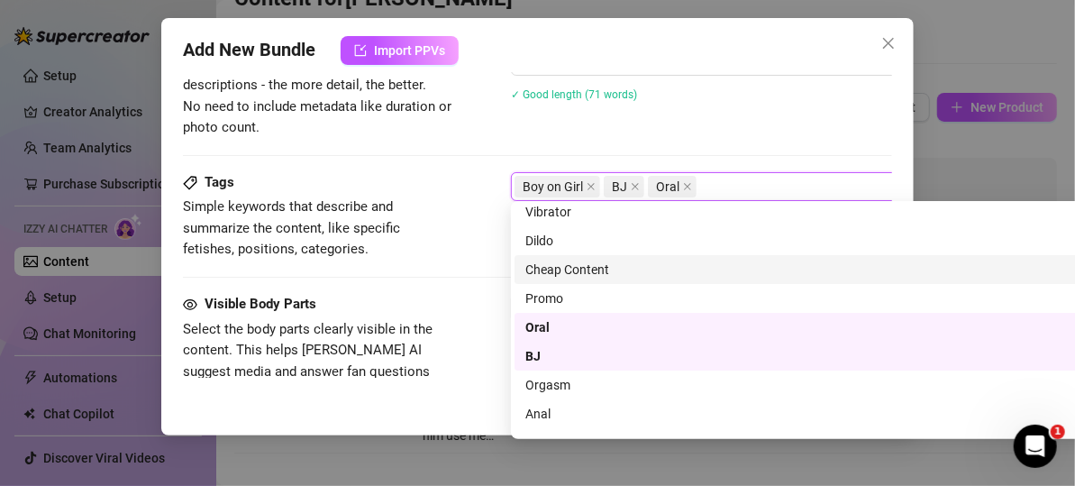
click at [572, 272] on div "Cheap Content" at bounding box center [827, 270] width 602 height 20
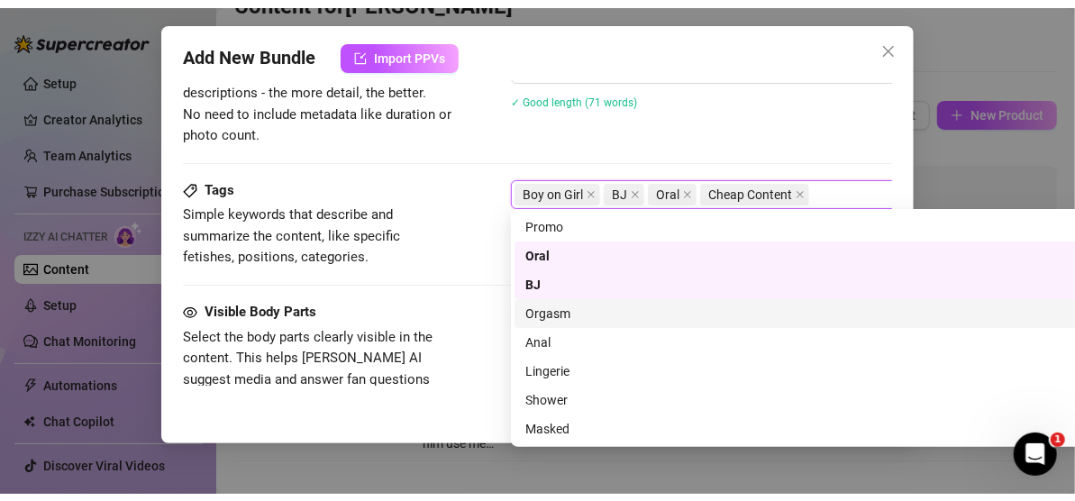
scroll to position [0, 0]
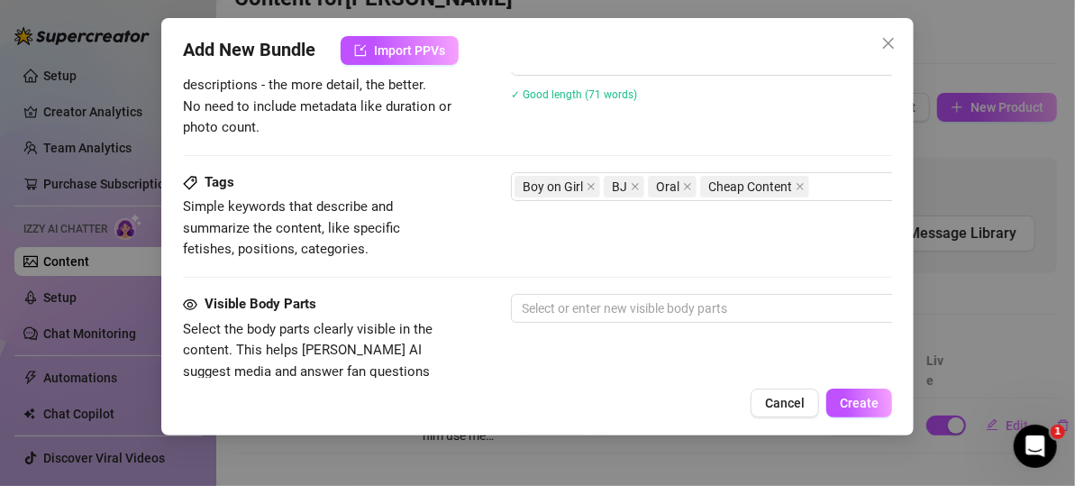
click at [724, 135] on div "Description Write a detailed description of the content in a few sentences. Avo…" at bounding box center [537, 89] width 709 height 164
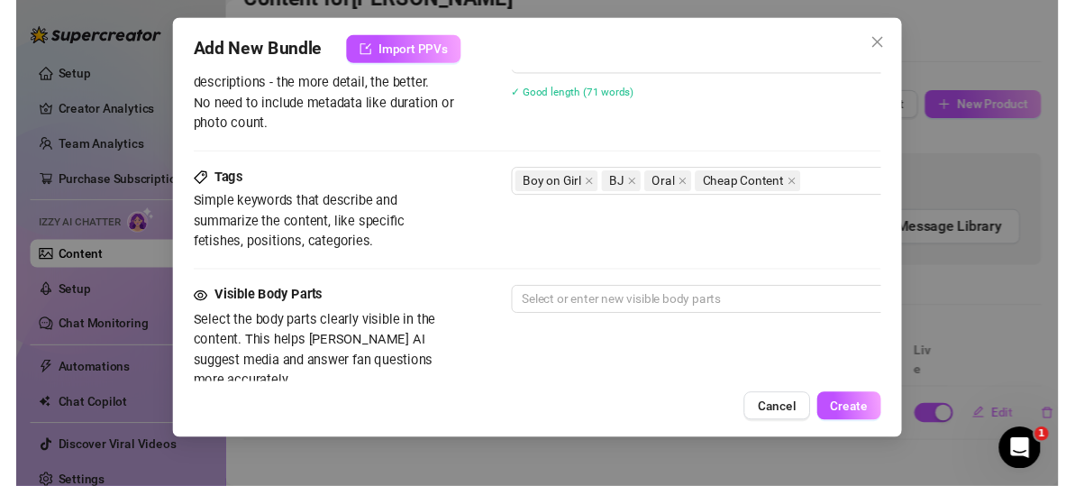
scroll to position [895, 0]
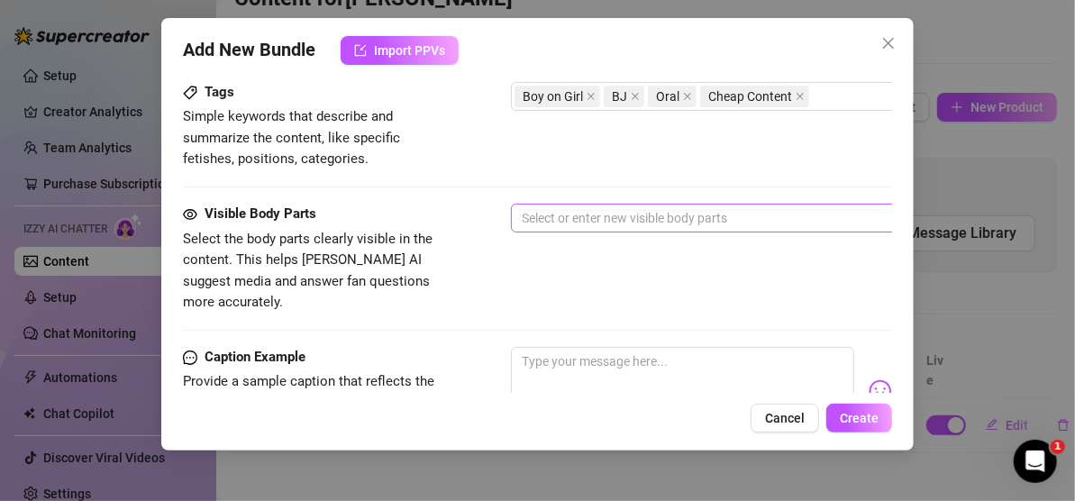
click at [580, 219] on div at bounding box center [817, 218] width 605 height 25
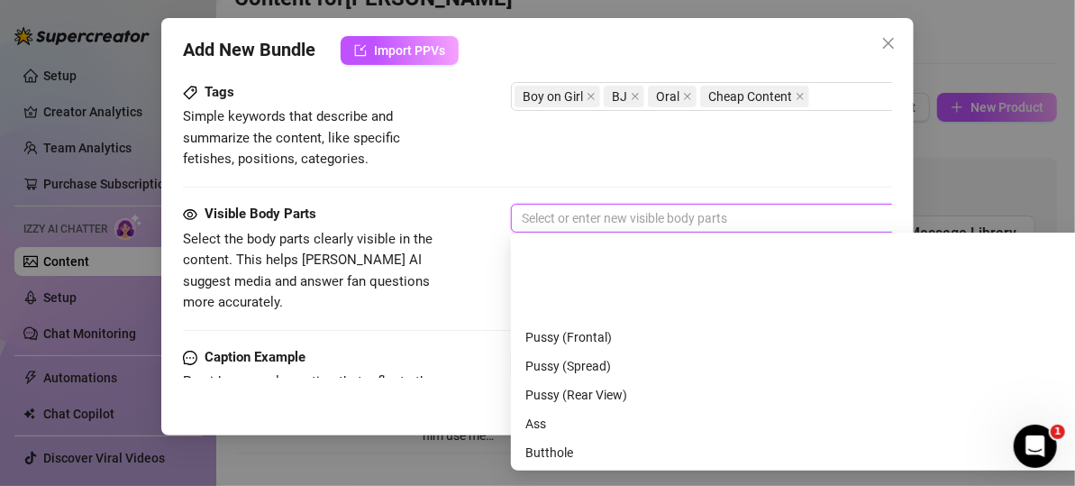
scroll to position [115, 0]
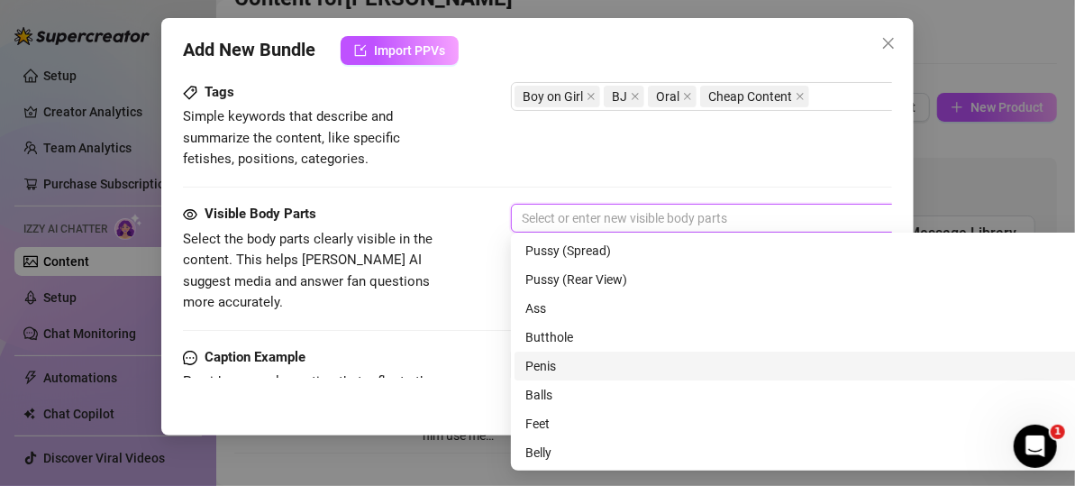
click at [549, 368] on div "Penis" at bounding box center [827, 366] width 602 height 20
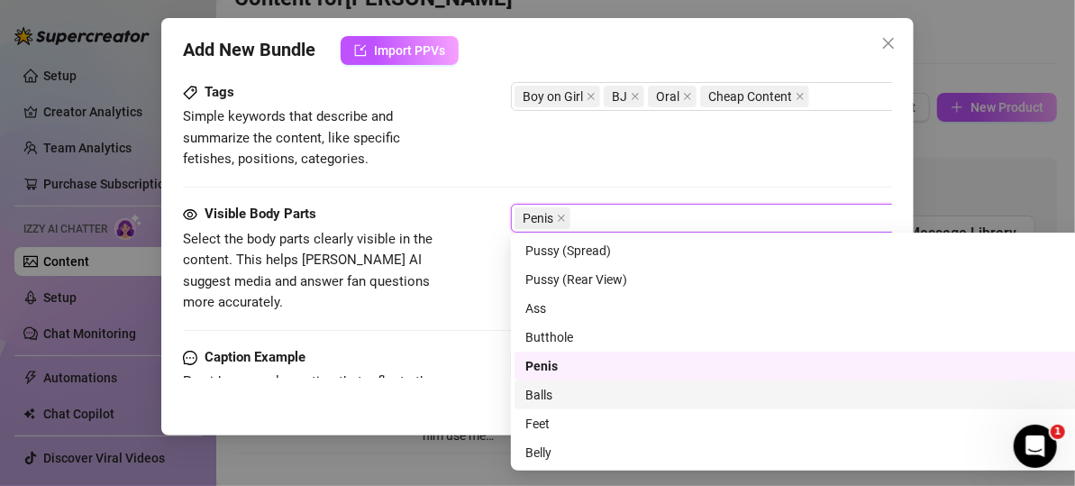
click at [569, 397] on div "Balls" at bounding box center [827, 395] width 602 height 20
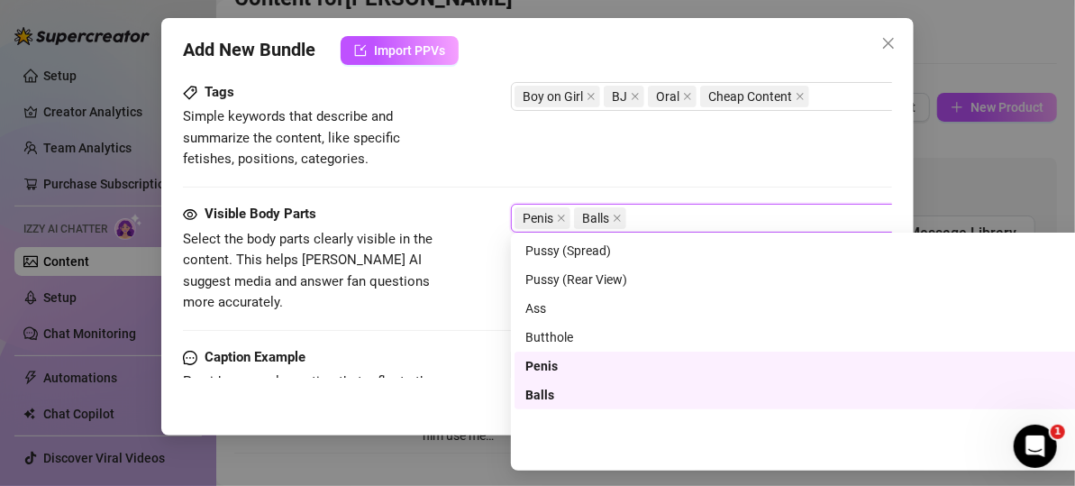
scroll to position [25, 0]
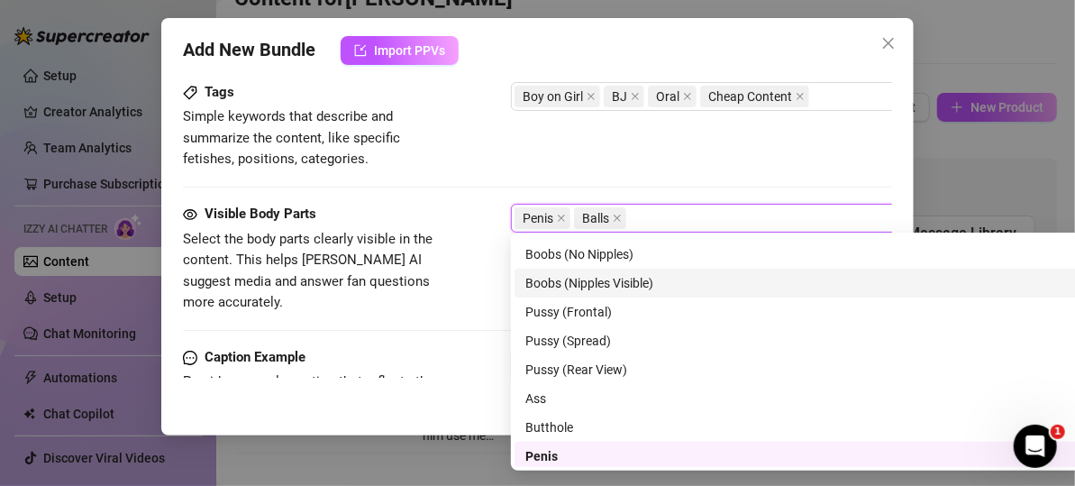
click at [637, 278] on div "Boobs (Nipples Visible)" at bounding box center [827, 283] width 602 height 20
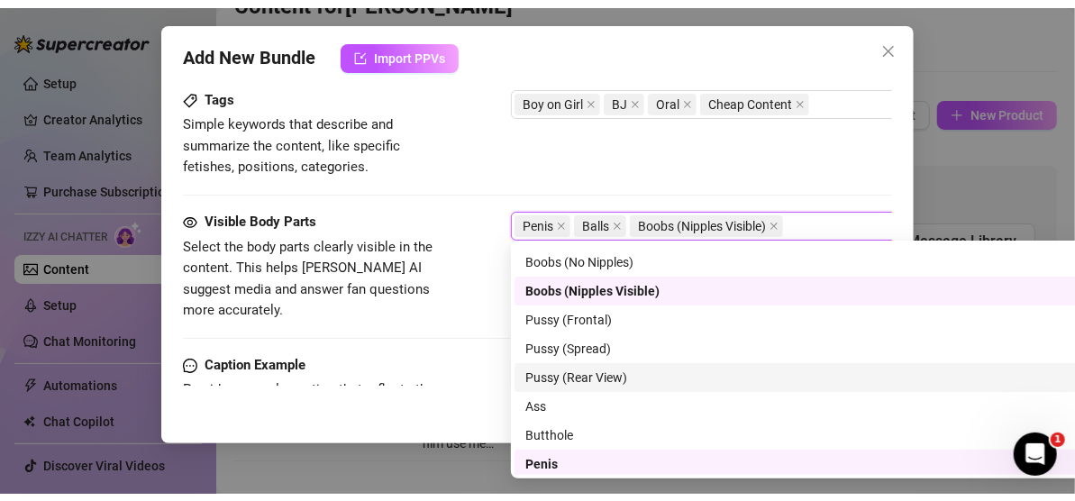
scroll to position [0, 0]
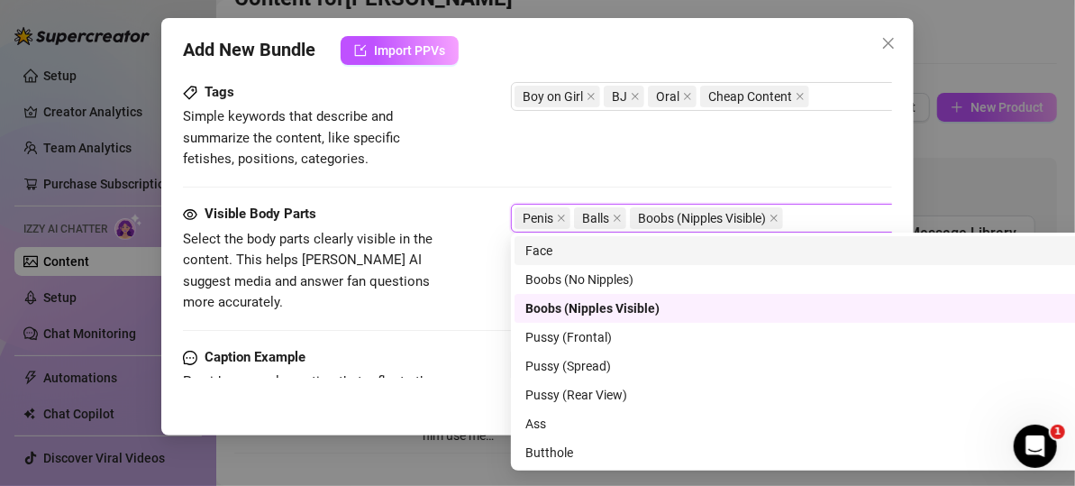
click at [571, 241] on div "Face" at bounding box center [827, 251] width 602 height 20
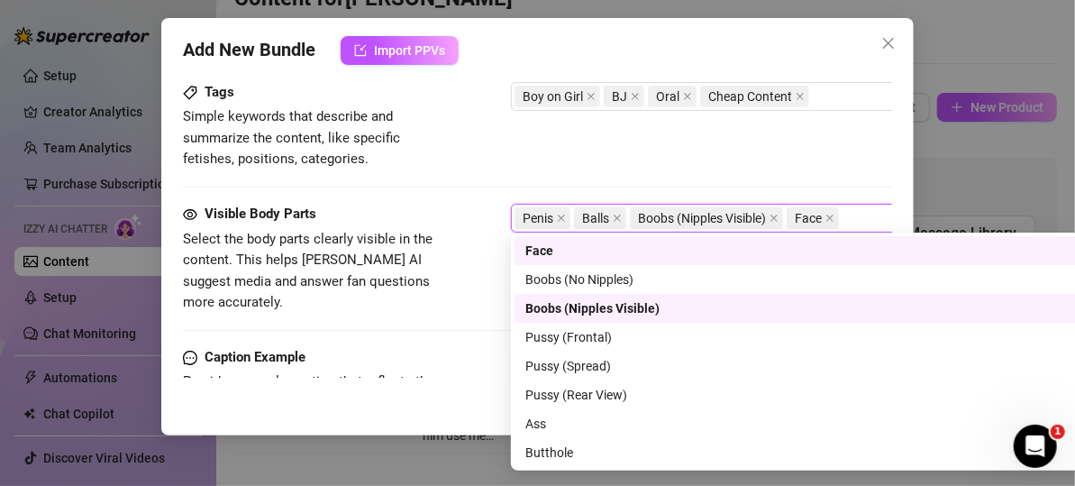
click at [554, 153] on div "Tags Simple keywords that describe and summarize the content, like specific fet…" at bounding box center [537, 126] width 709 height 88
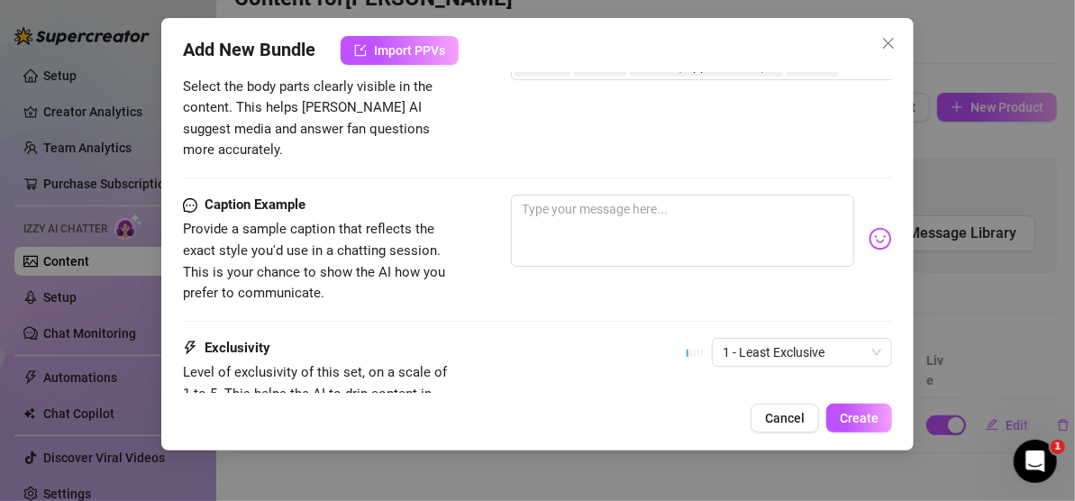
scroll to position [1075, 0]
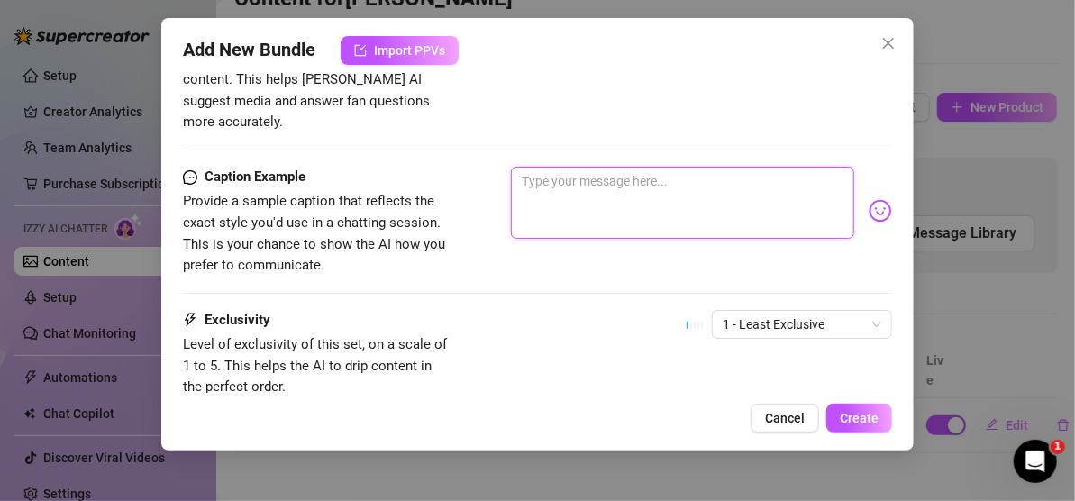
click at [574, 177] on textarea at bounding box center [682, 203] width 343 height 72
paste textarea "This one’s just for you… I’ve never done anything like this before 😘🍑"
type textarea "This one’s just for you… I’ve never done anything like this before 😘🍑"
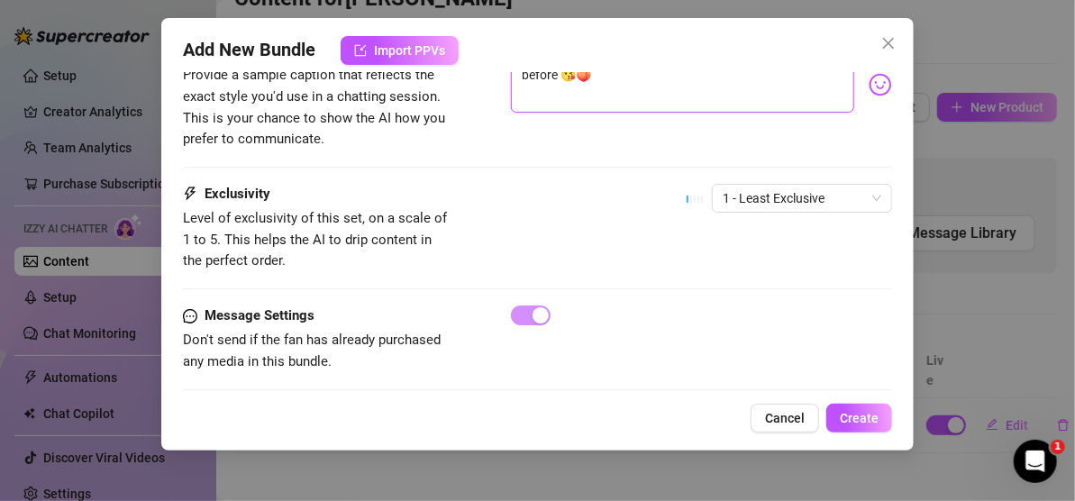
scroll to position [1204, 0]
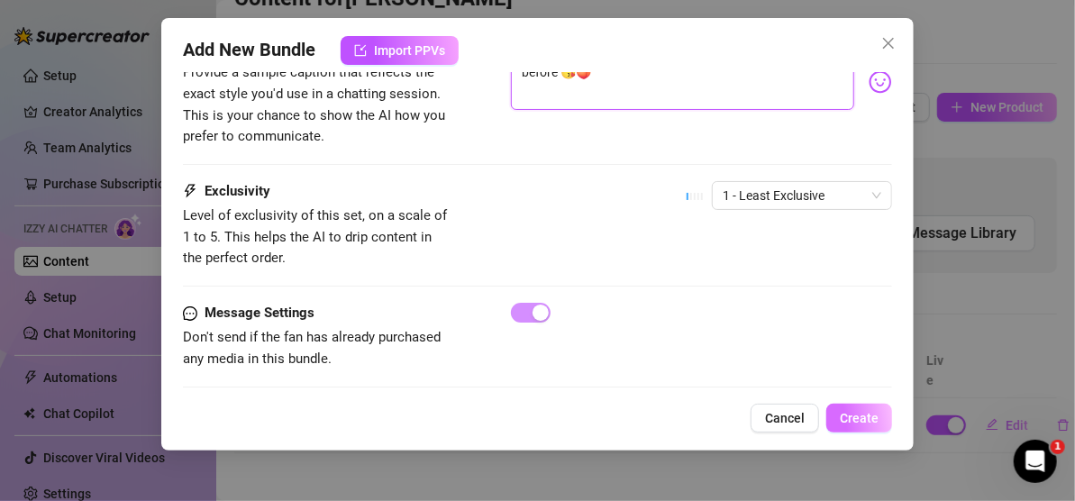
type textarea "This one’s just for you… I’ve never done anything like this before 😘🍑"
click at [845, 417] on span "Create" at bounding box center [859, 418] width 39 height 14
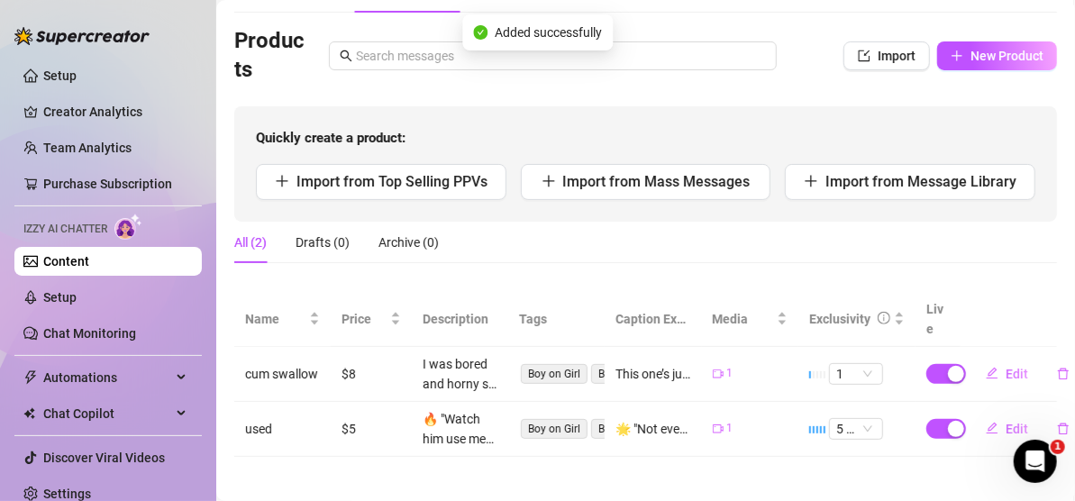
scroll to position [112, 0]
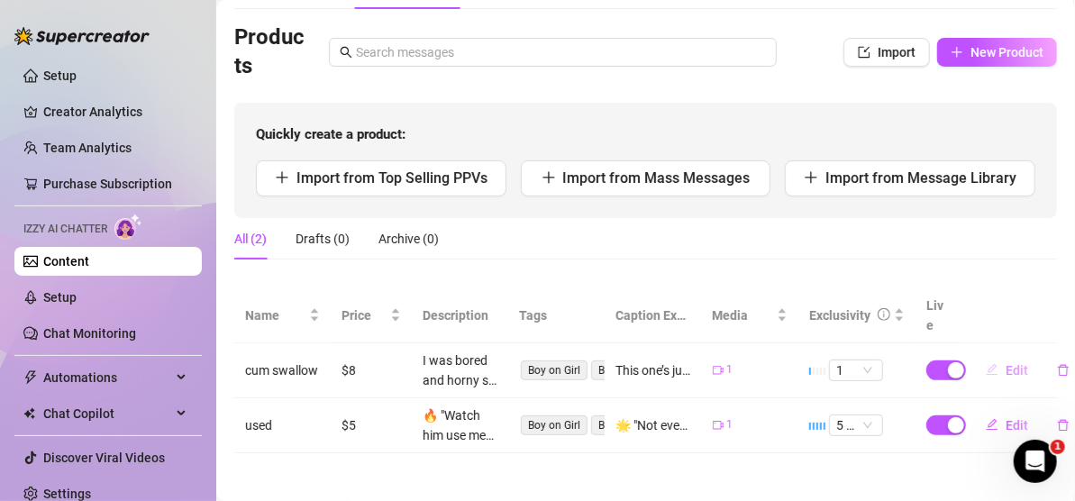
click at [1006, 363] on span "Edit" at bounding box center [1017, 370] width 23 height 14
type textarea "This one’s just for you… I’ve never done anything like this before 😘🍑"
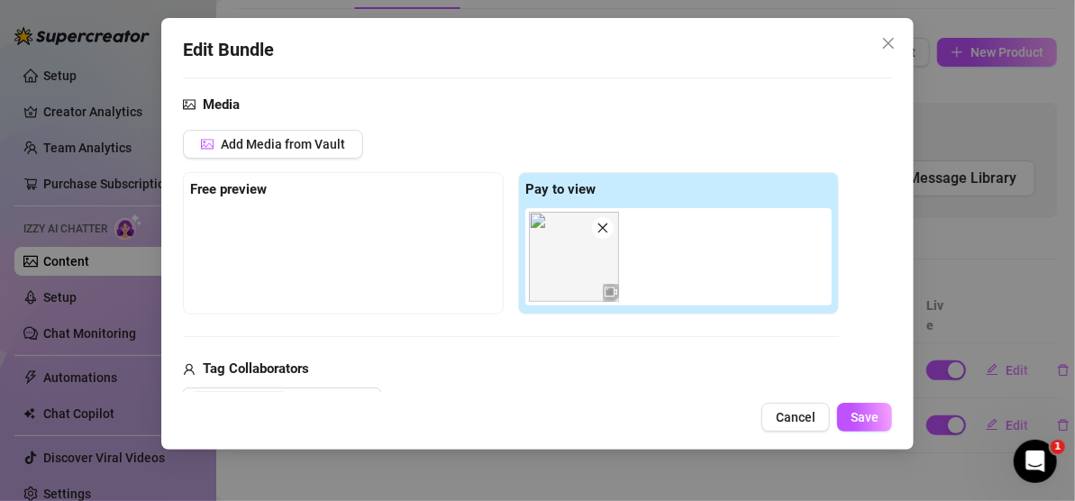
scroll to position [180, 0]
click at [412, 218] on div at bounding box center [343, 252] width 306 height 90
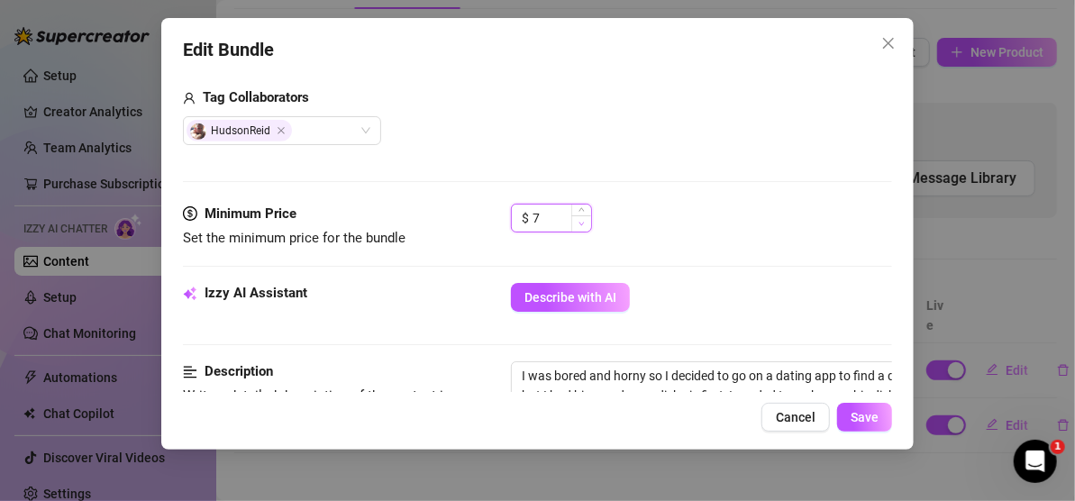
click at [590, 222] on span "Decrease Value" at bounding box center [581, 223] width 20 height 16
type input "6"
click at [590, 222] on span "Decrease Value" at bounding box center [581, 223] width 20 height 16
click at [505, 108] on div "Tag Collaborators HudsonReid" at bounding box center [511, 116] width 656 height 58
click at [861, 416] on span "Save" at bounding box center [865, 417] width 28 height 14
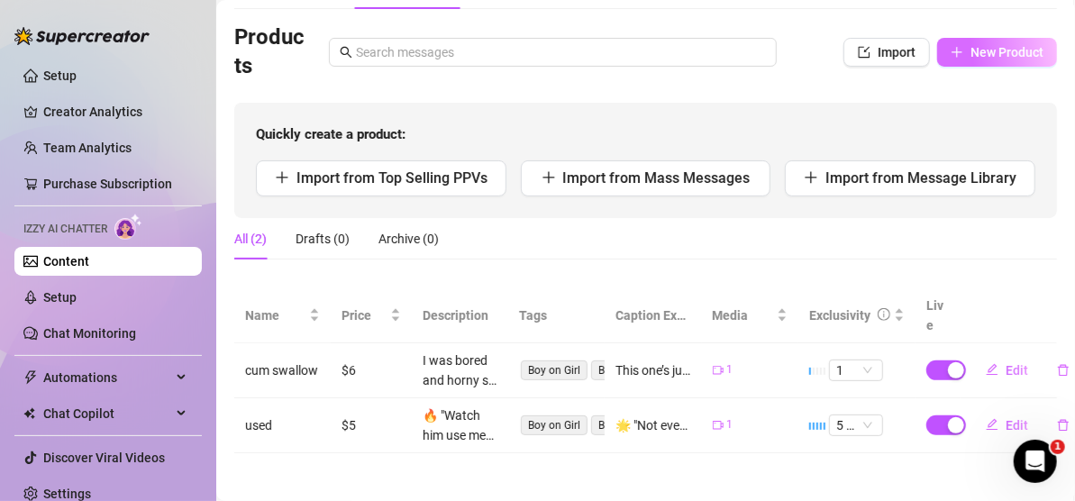
click at [990, 51] on span "New Product" at bounding box center [1007, 52] width 73 height 14
type textarea "Type your message here..."
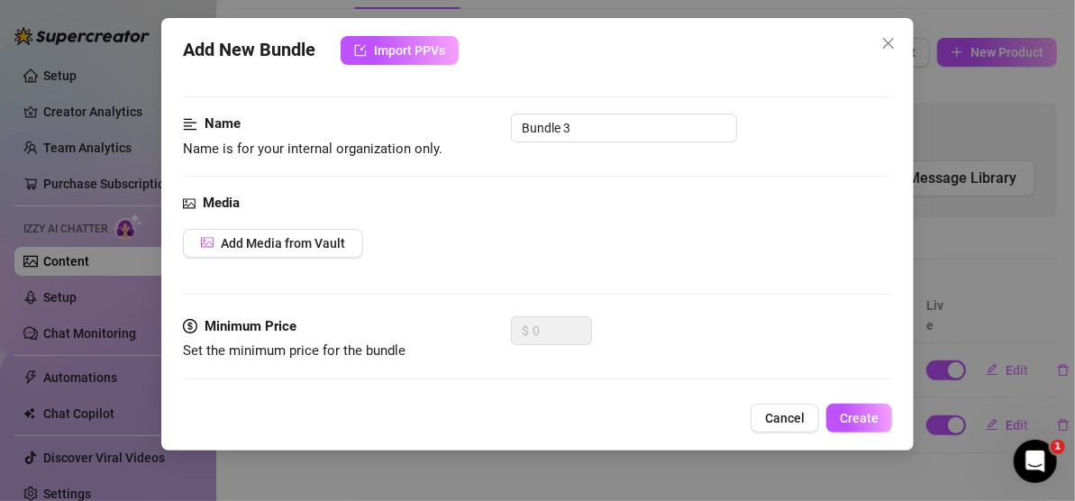
scroll to position [90, 0]
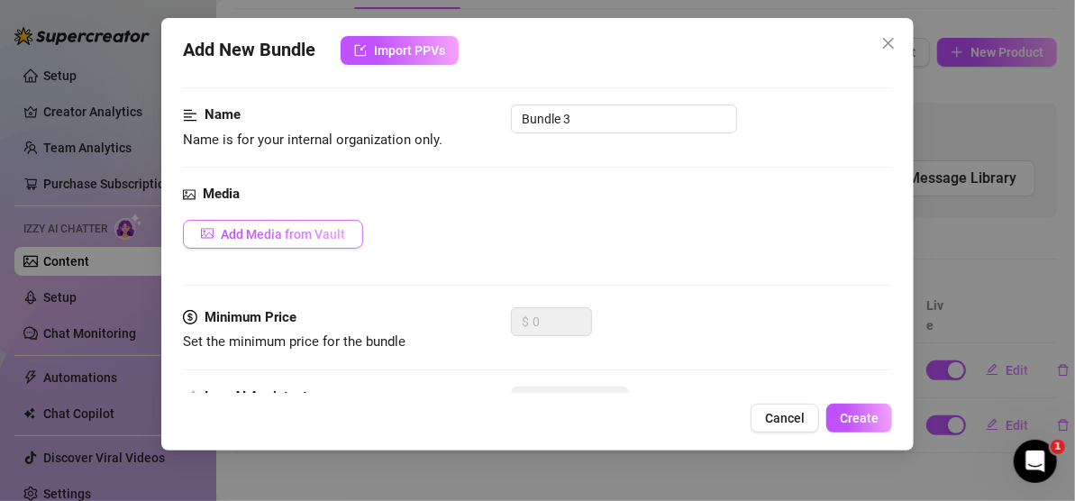
click at [337, 236] on span "Add Media from Vault" at bounding box center [283, 234] width 124 height 14
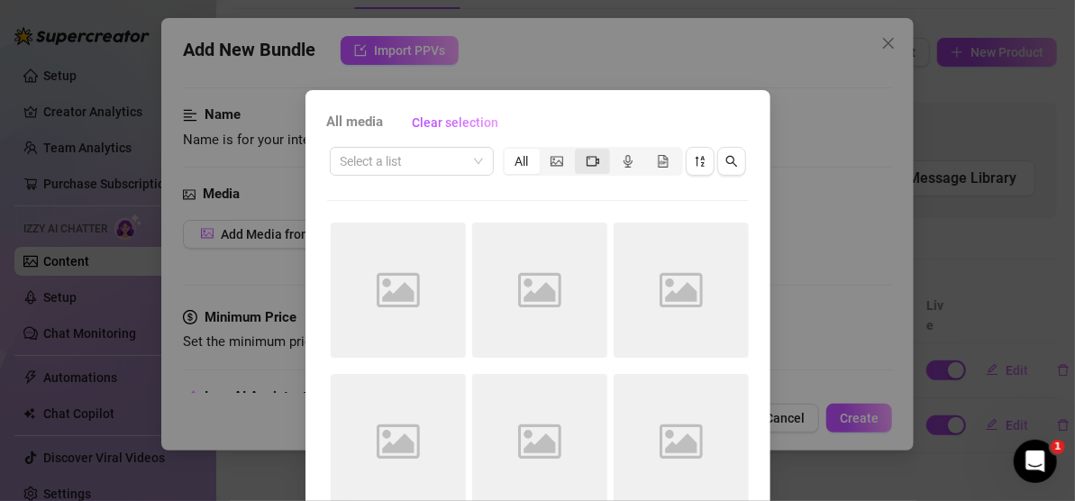
click at [591, 165] on div "segmented control" at bounding box center [592, 161] width 35 height 25
click at [580, 151] on input "segmented control" at bounding box center [580, 151] width 0 height 0
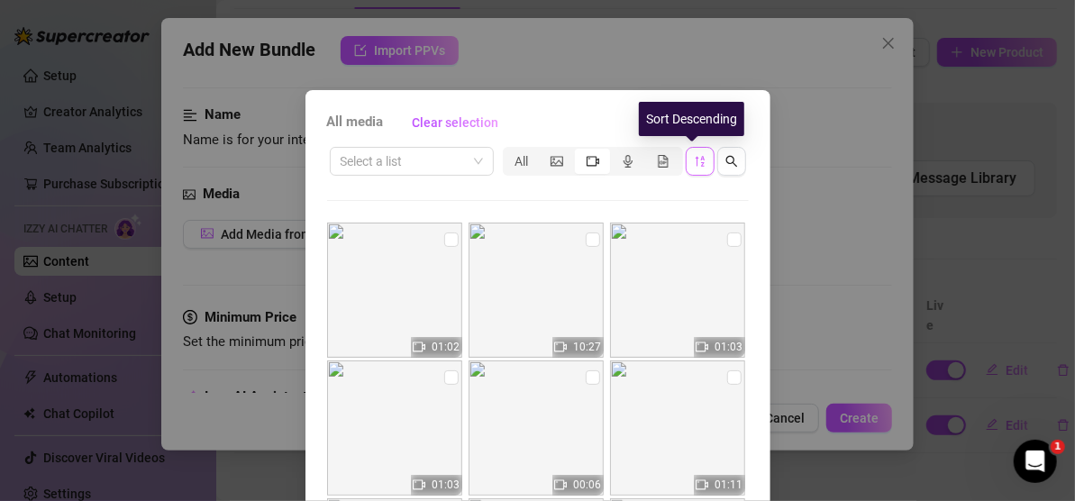
click at [695, 167] on icon "sort-descending" at bounding box center [700, 161] width 13 height 13
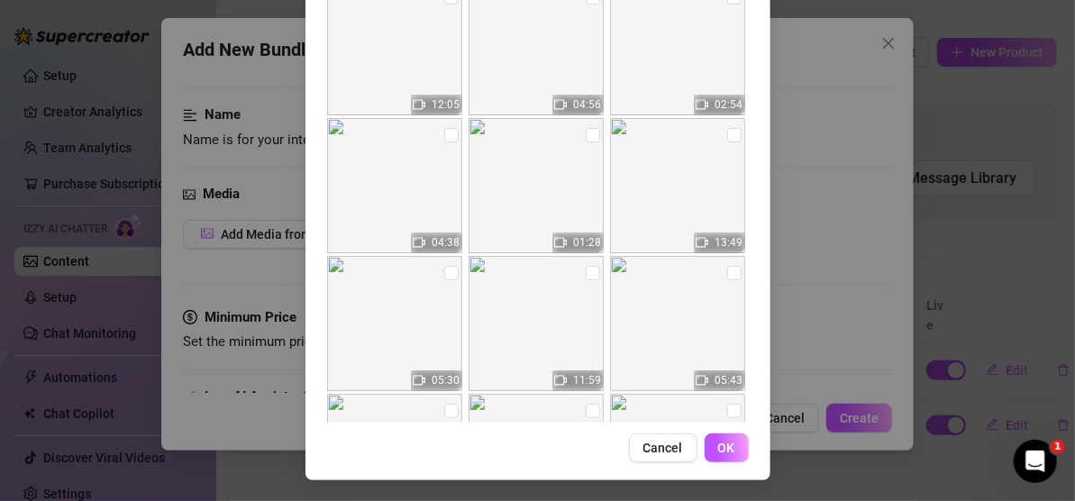
scroll to position [2933, 0]
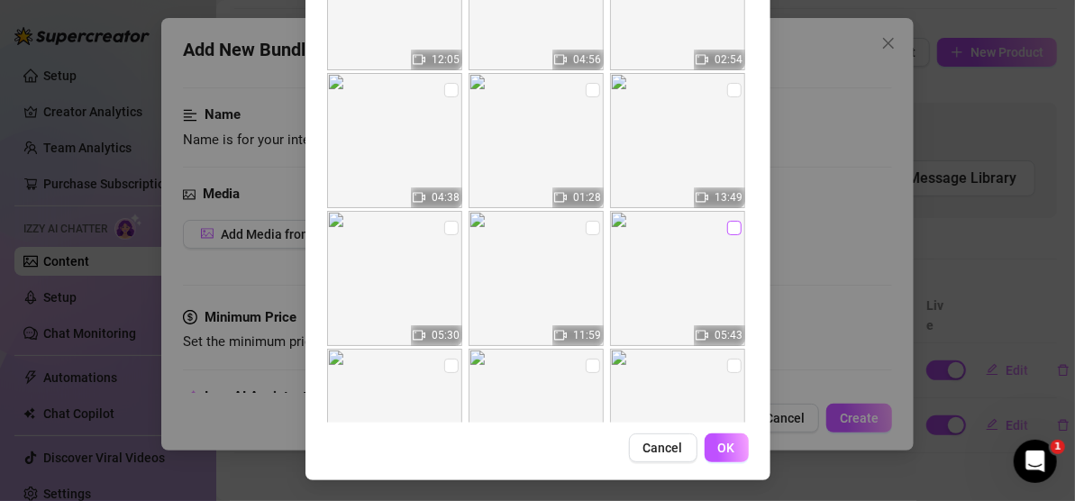
click at [727, 225] on input "checkbox" at bounding box center [734, 228] width 14 height 14
checkbox input "true"
click at [722, 443] on span "OK" at bounding box center [726, 448] width 17 height 14
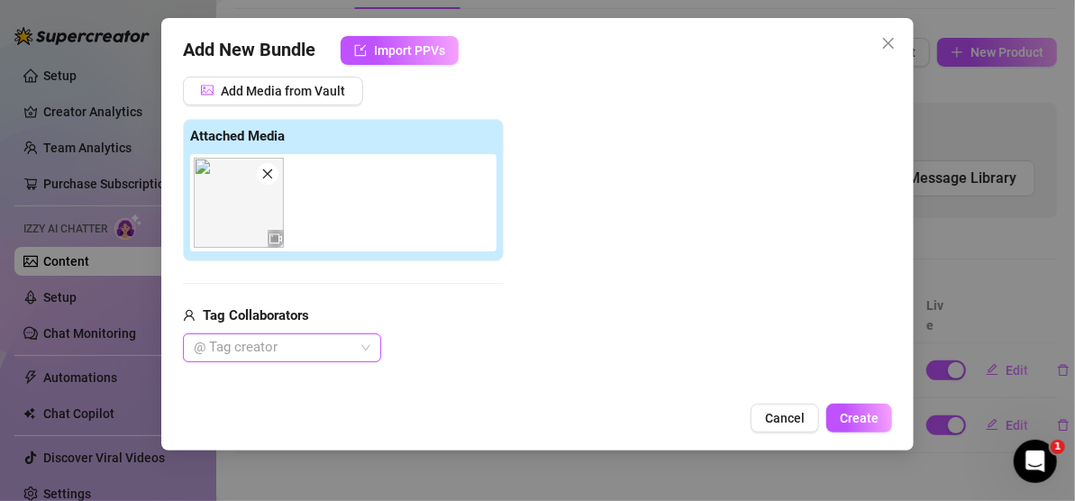
scroll to position [444, 0]
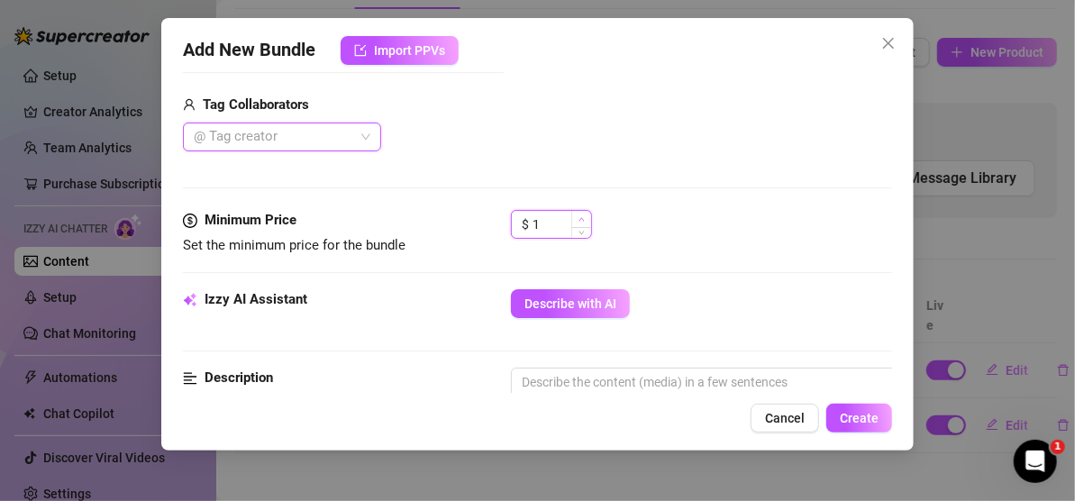
click at [585, 216] on icon "up" at bounding box center [582, 219] width 6 height 6
type input "5"
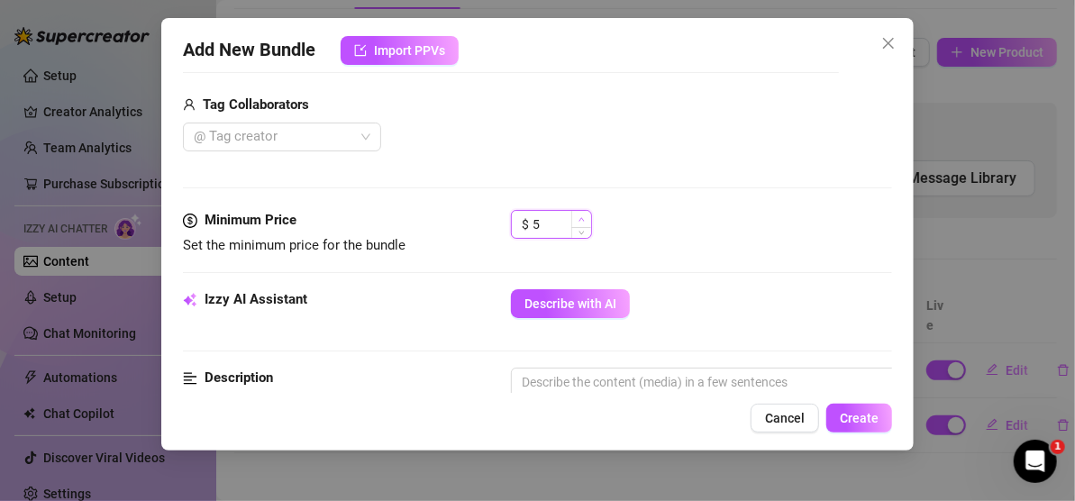
click at [585, 216] on icon "up" at bounding box center [582, 219] width 6 height 6
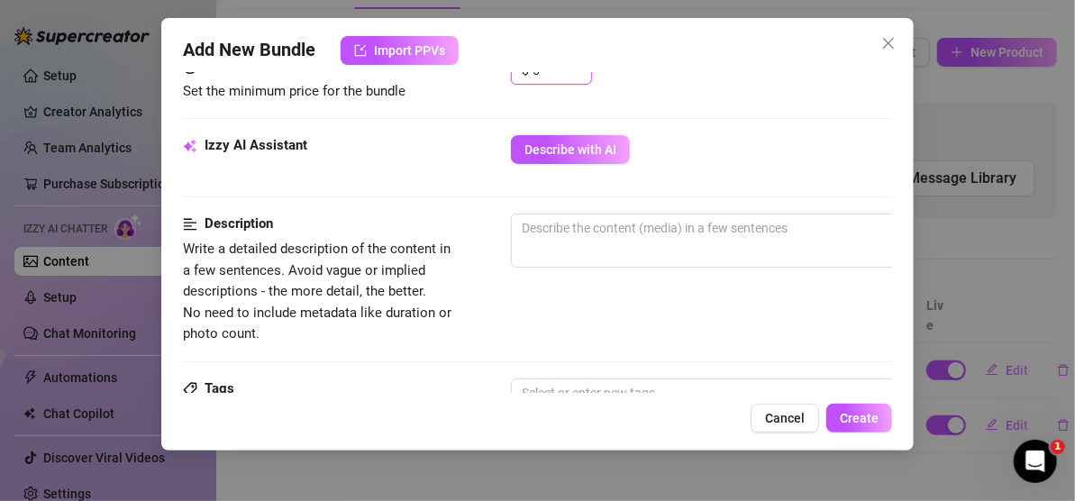
scroll to position [625, 0]
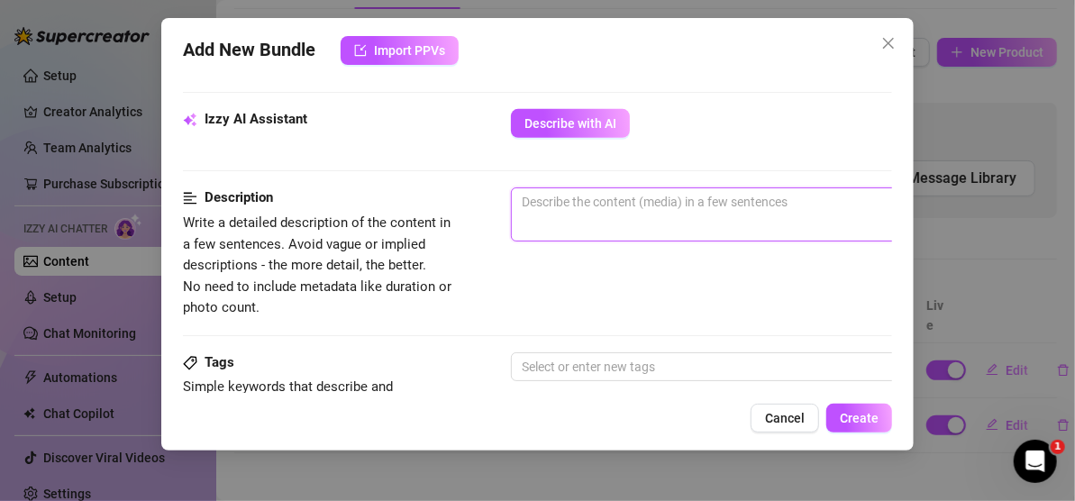
paste textarea "You're so naughty and such a filthy pervert I can't help it If I just need your…"
type textarea "You're so naughty and such a filthy pervert I can't help it If I just need your…"
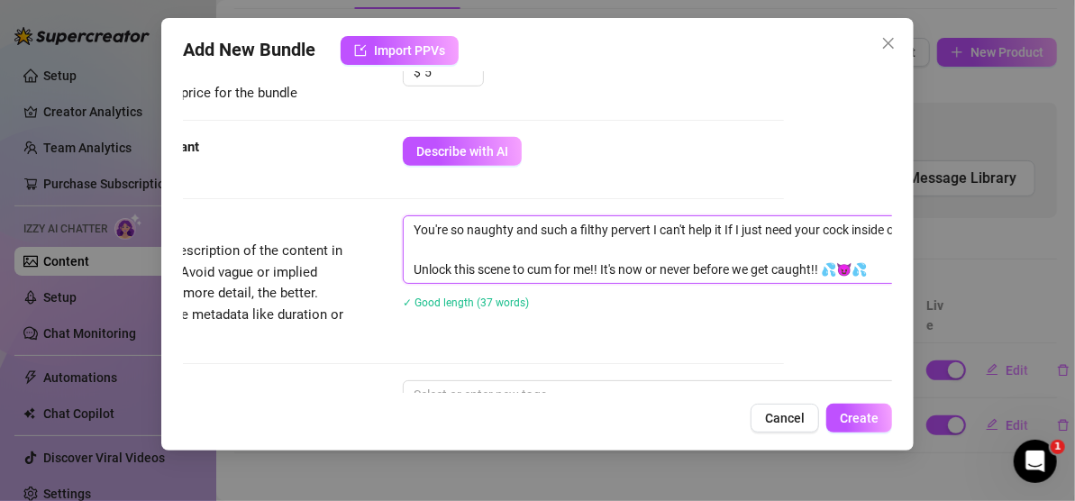
scroll to position [625, 108]
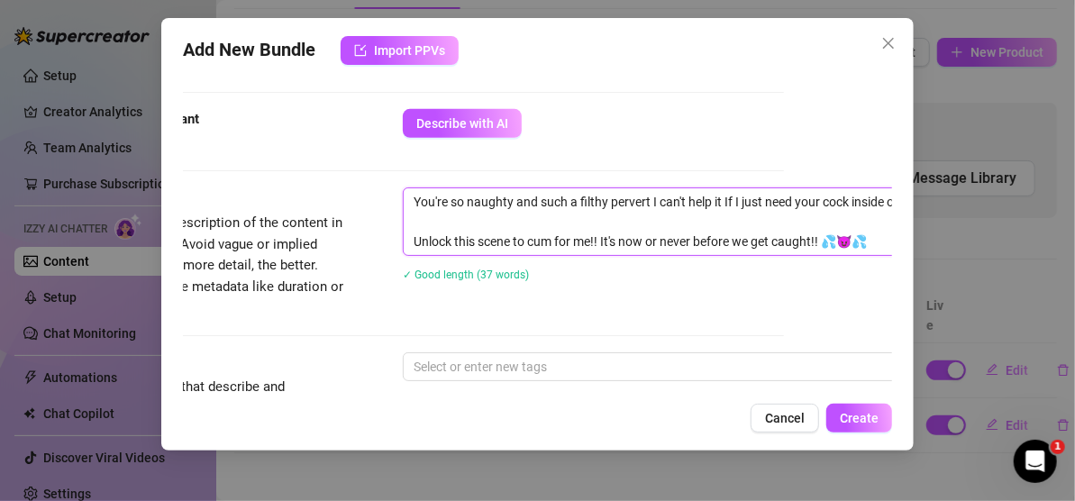
type textarea "You're so naughty and such a filthy pervert I can't help it If I just need your…"
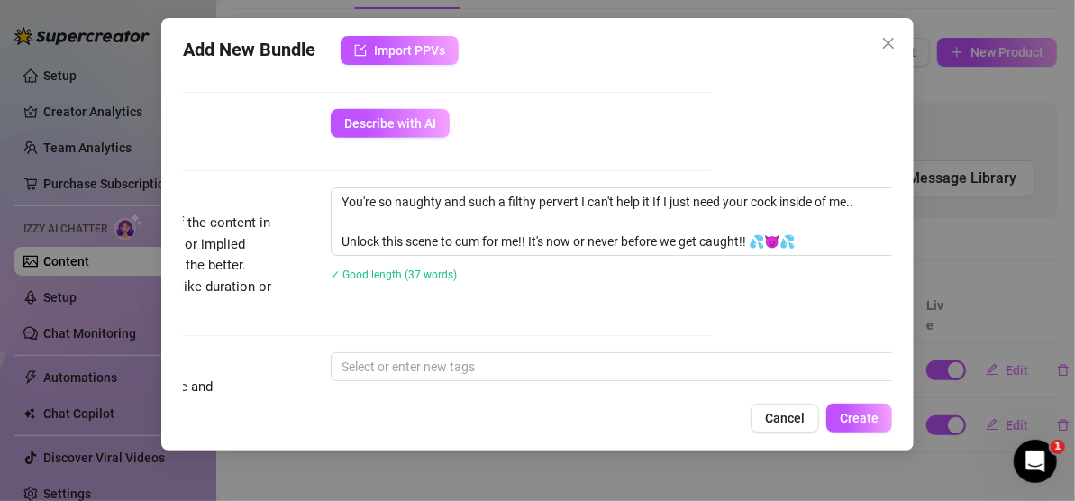
scroll to position [625, 202]
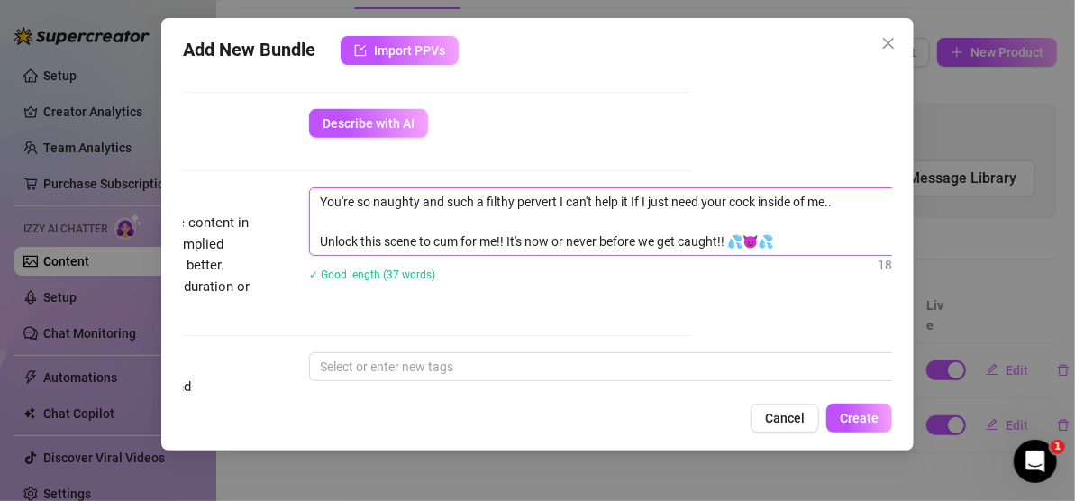
click at [858, 202] on textarea "You're so naughty and such a filthy pervert I can't help it If I just need your…" at bounding box center [624, 221] width 629 height 67
type textarea "You're so naughty and such a filthy pervert I can't help it If I just need your…"
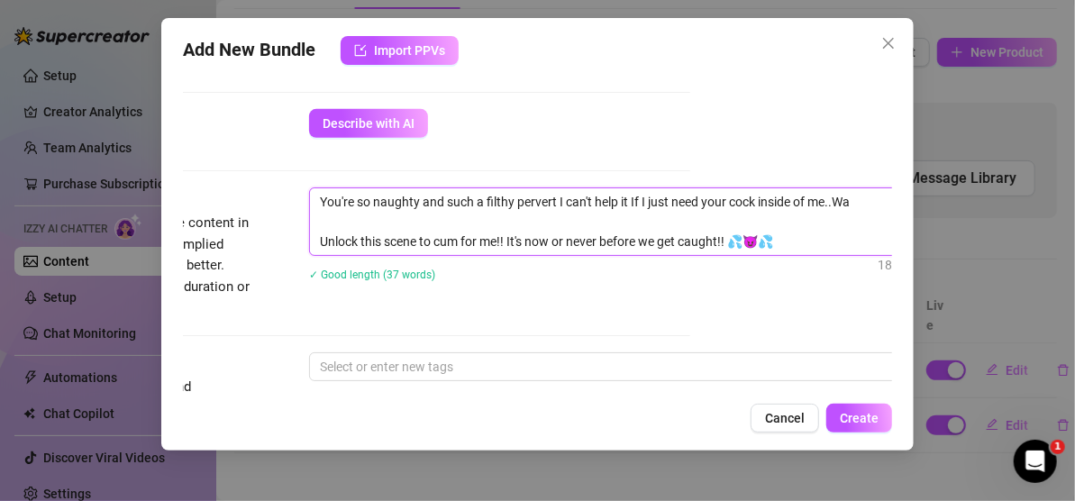
type textarea "You're so naughty and such a filthy pervert I can't help it If I just need your…"
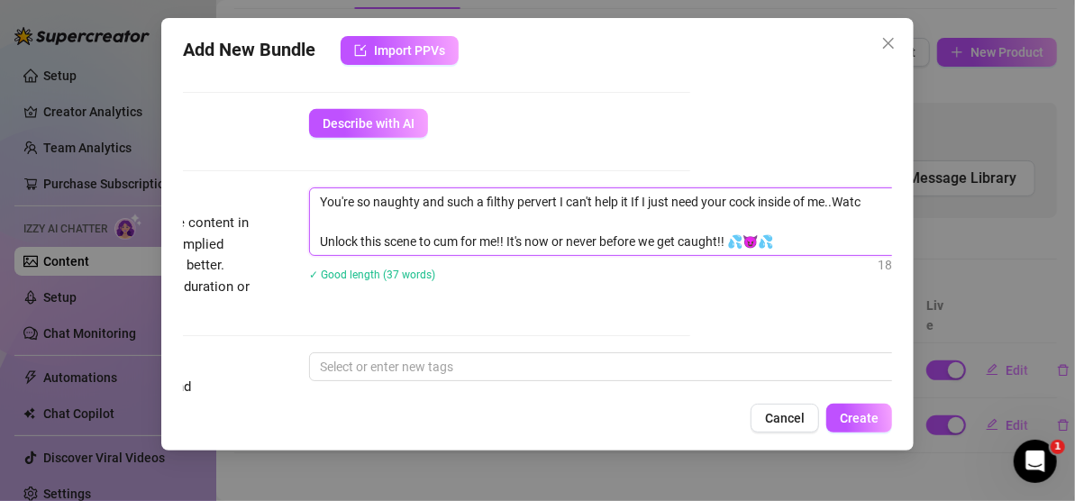
type textarea "You're so naughty and such a filthy pervert I can't help it If I just need your…"
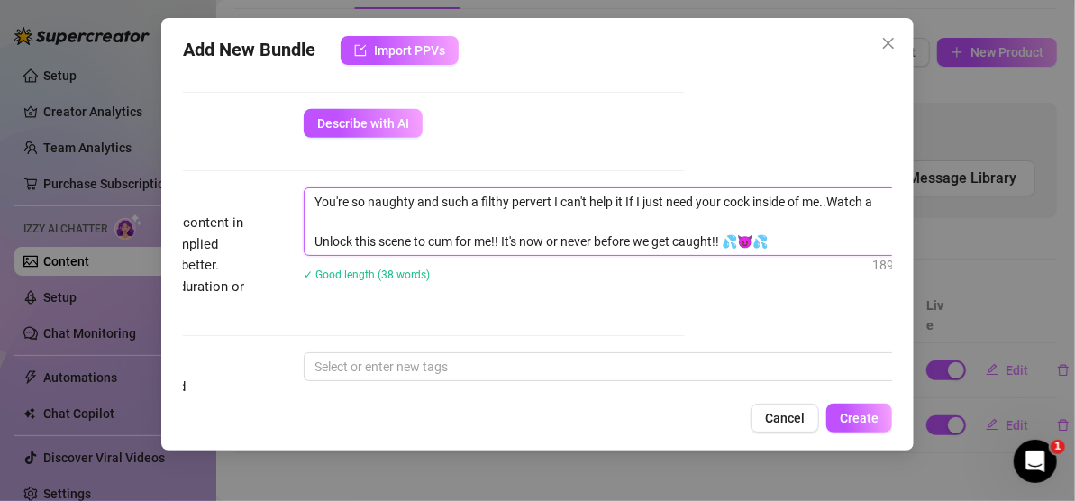
type textarea "You're so naughty and such a filthy pervert I can't help it If I just need your…"
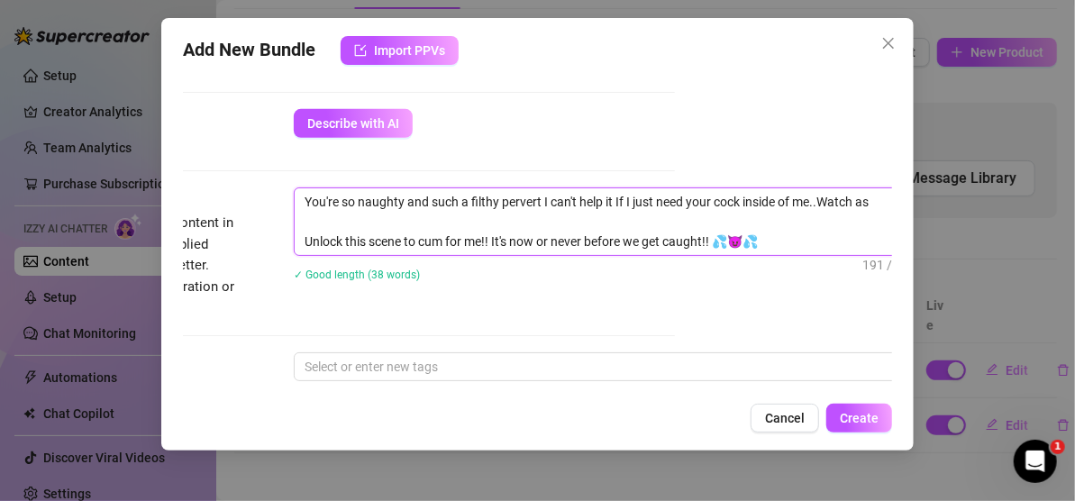
type textarea "You're so naughty and such a filthy pervert I can't help it If I just need your…"
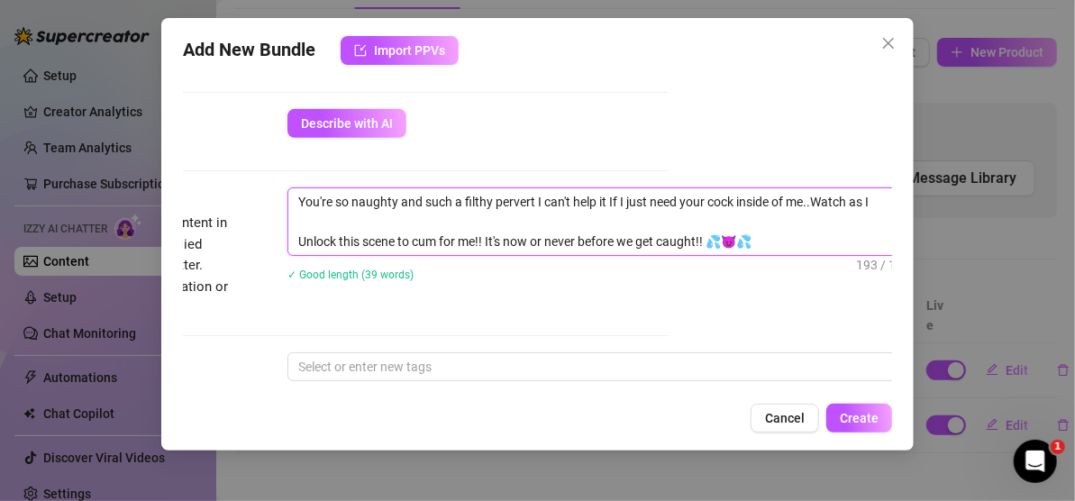
type textarea "You're so naughty and such a filthy pervert I can't help it If I just need your…"
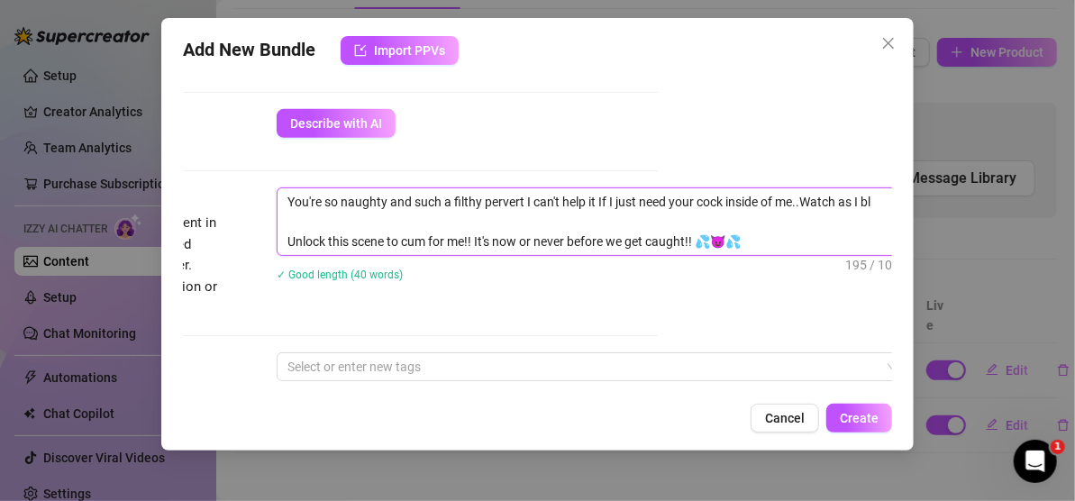
type textarea "You're so naughty and such a filthy pervert I can't help it If I just need your…"
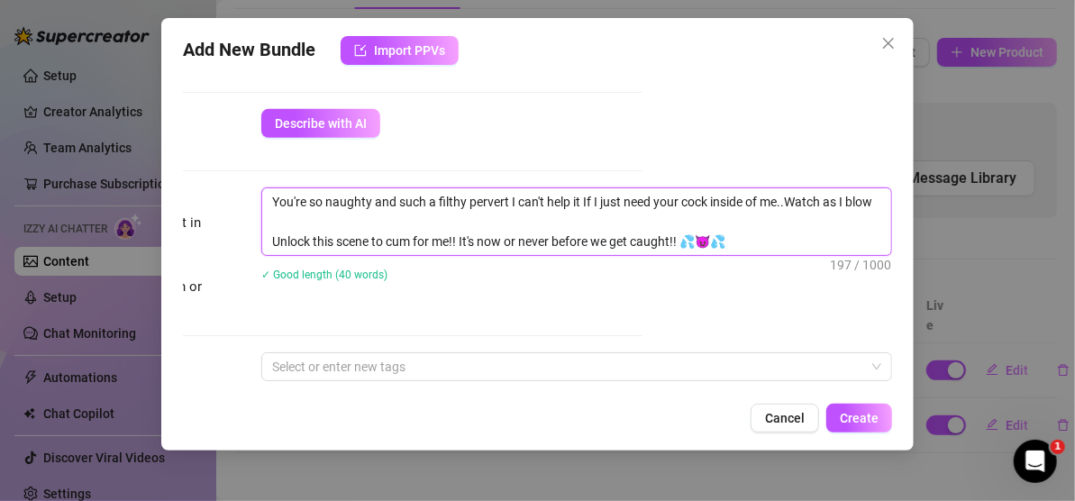
type textarea "You're so naughty and such a filthy pervert I can't help it If I just need your…"
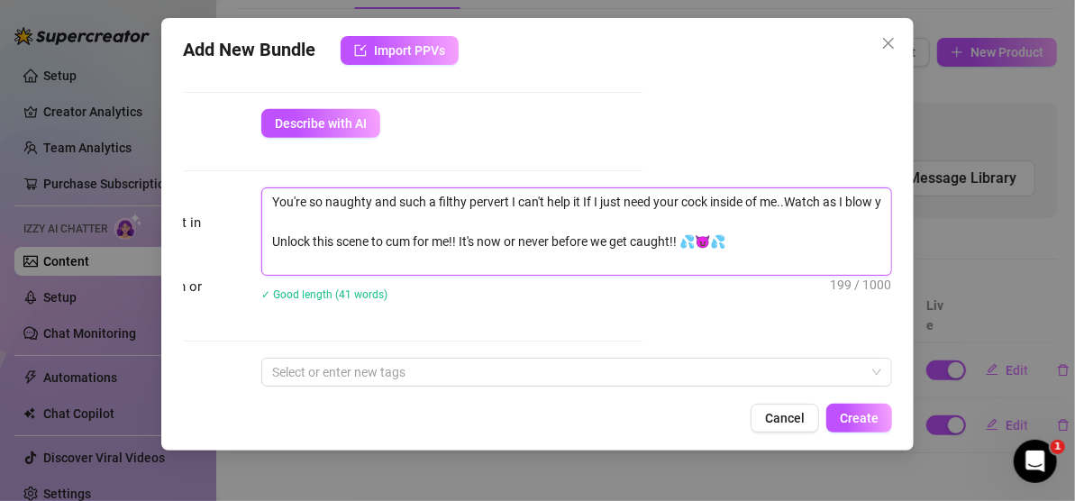
type textarea "You're so naughty and such a filthy pervert I can't help it If I just need your…"
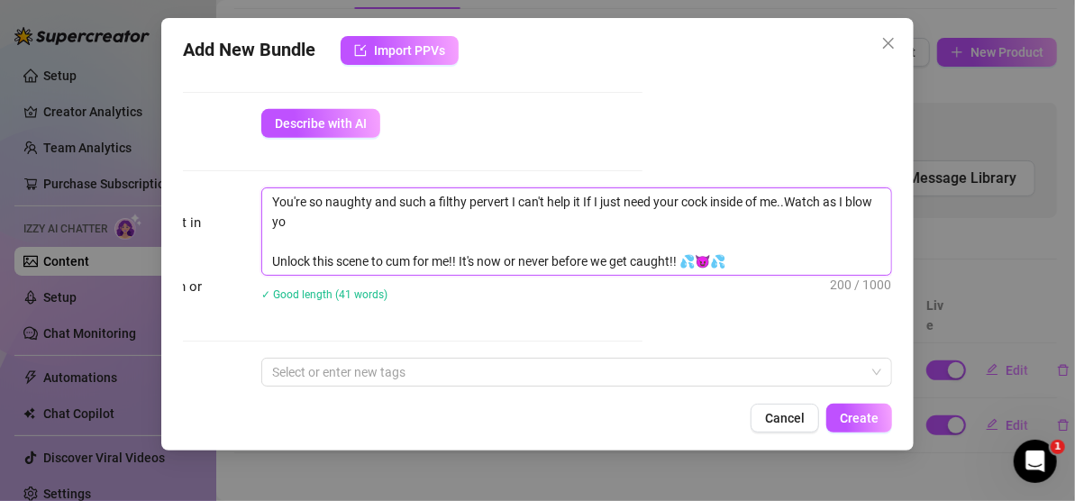
type textarea "You're so naughty and such a filthy pervert I can't help it If I just need your…"
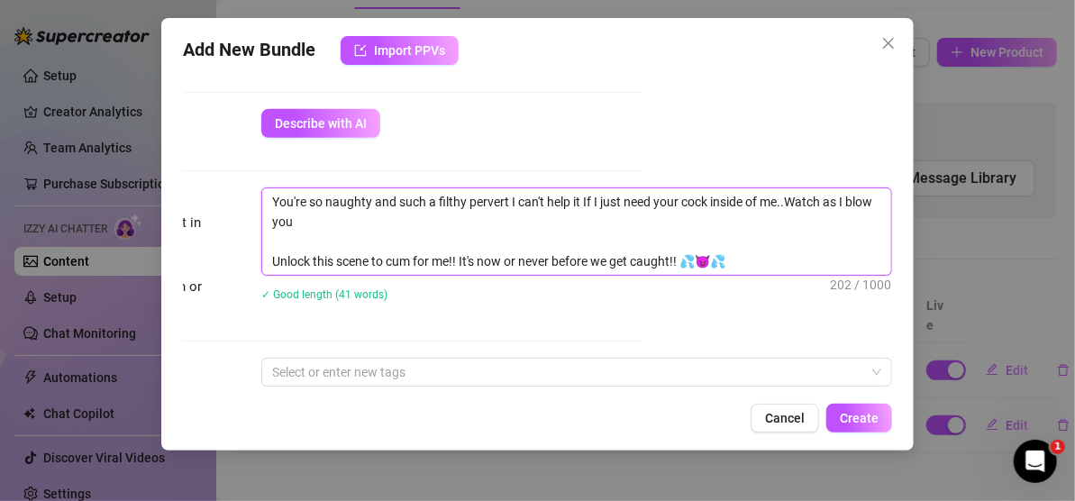
type textarea "You're so naughty and such a filthy pervert I can't help it If I just need your…"
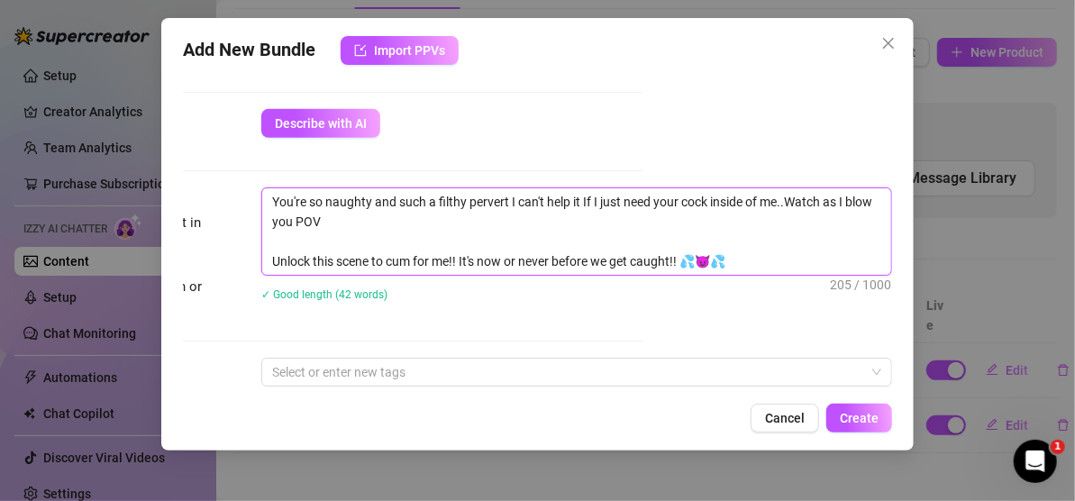
type textarea "You're so naughty and such a filthy pervert I can't help it If I just need your…"
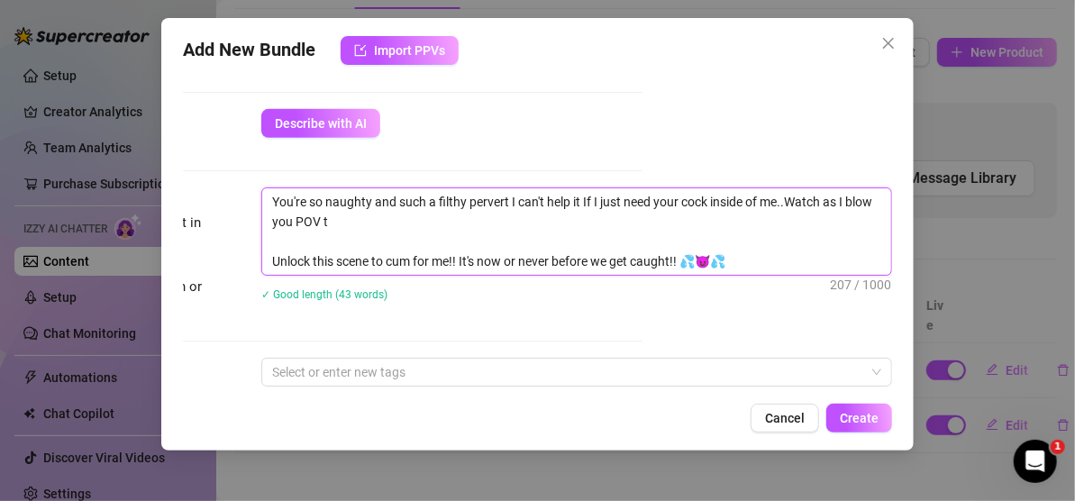
type textarea "You're so naughty and such a filthy pervert I can't help it If I just need your…"
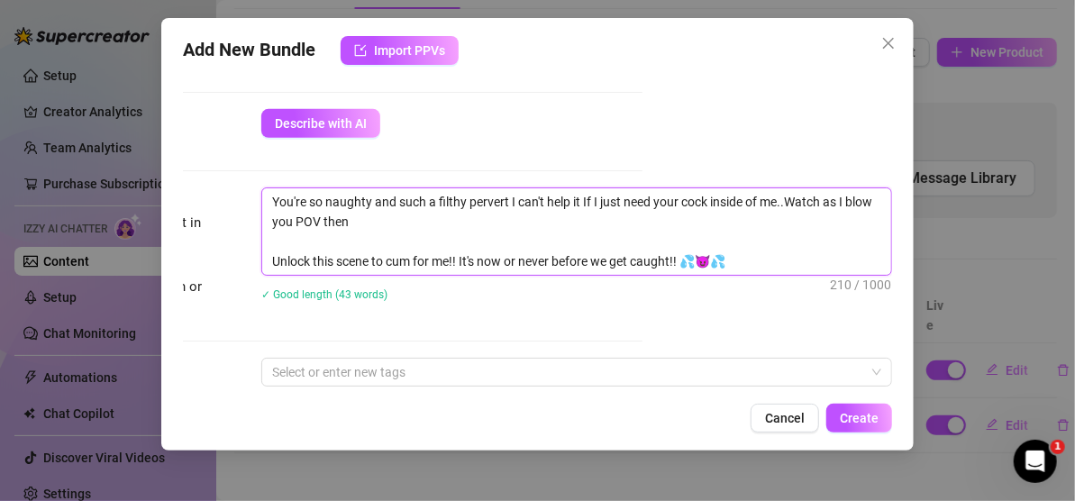
type textarea "You're so naughty and such a filthy pervert I can't help it If I just need your…"
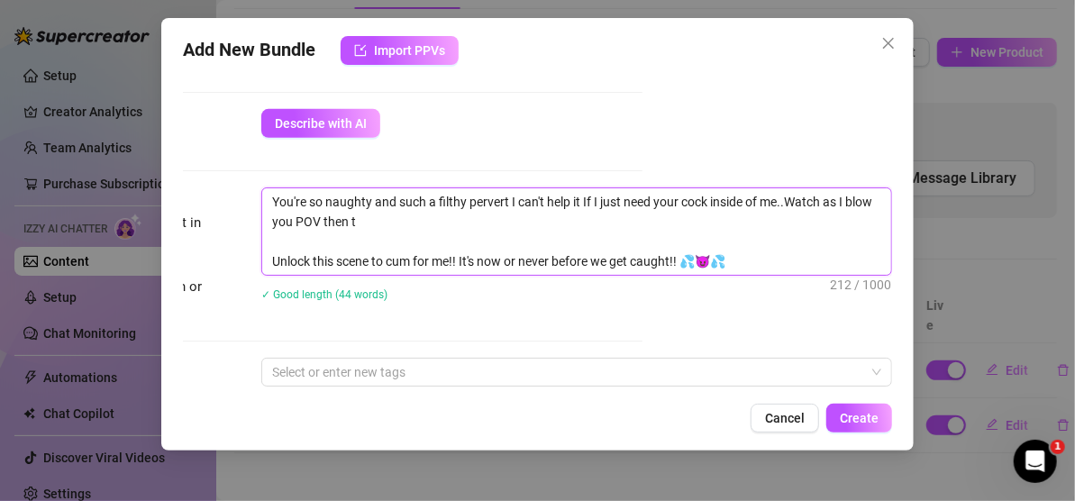
type textarea "You're so naughty and such a filthy pervert I can't help it If I just need your…"
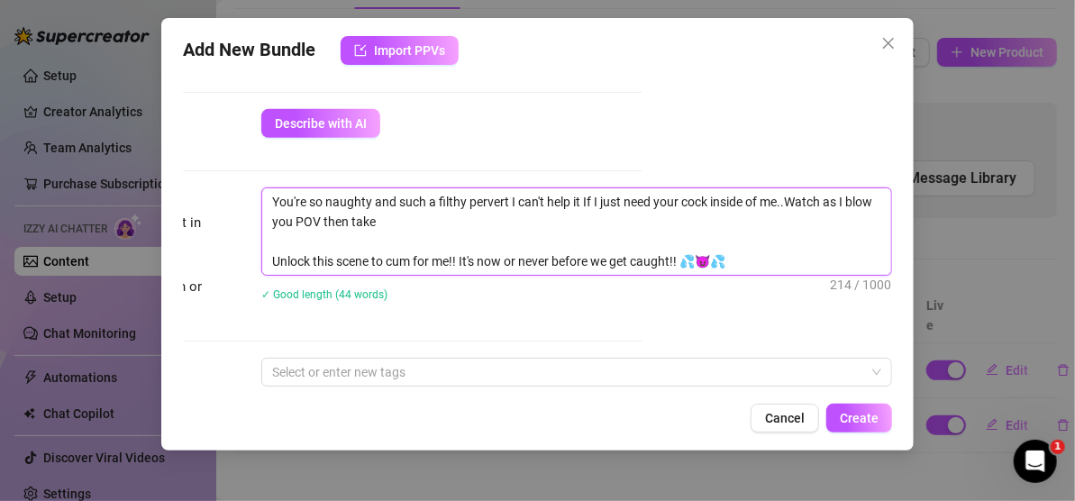
type textarea "You're so naughty and such a filthy pervert I can't help it If I just need your…"
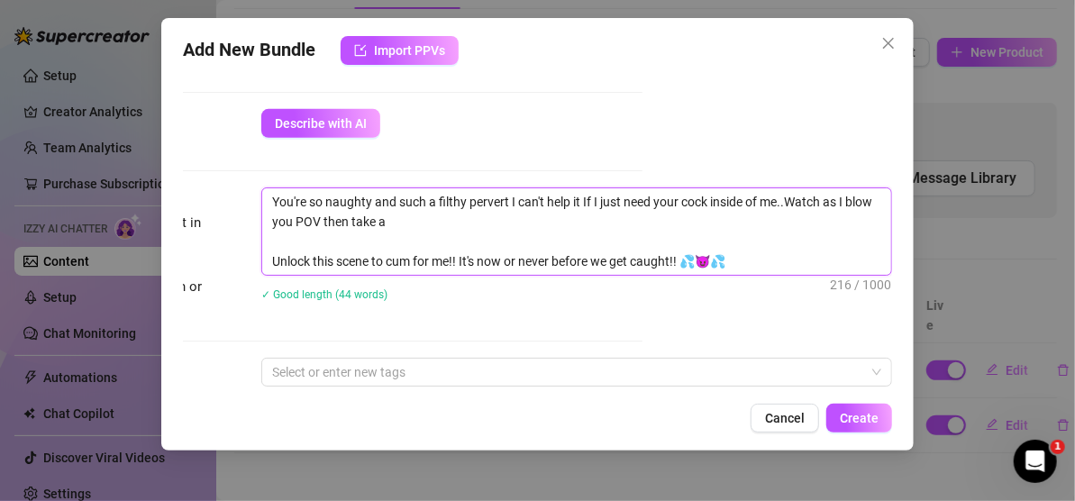
type textarea "You're so naughty and such a filthy pervert I can't help it If I just need your…"
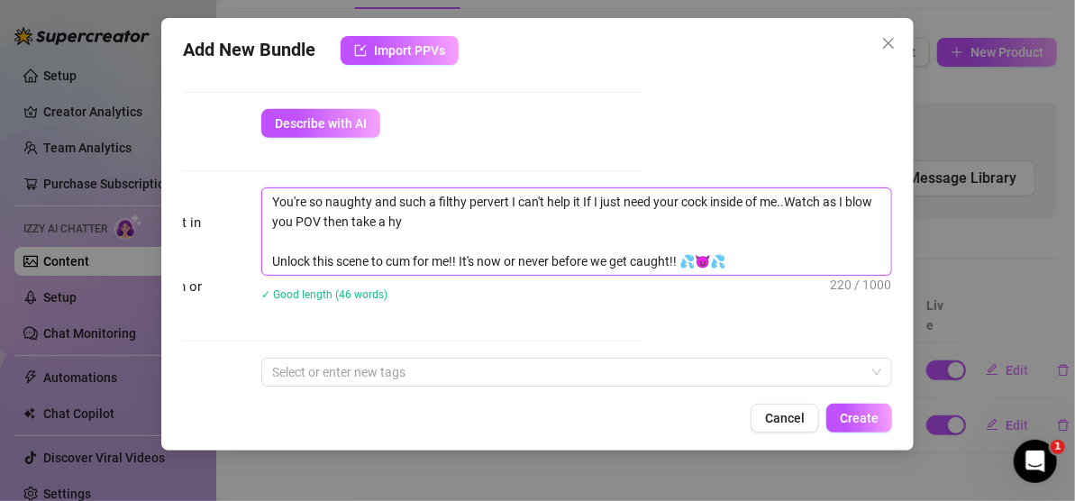
type textarea "You're so naughty and such a filthy pervert I can't help it If I just need your…"
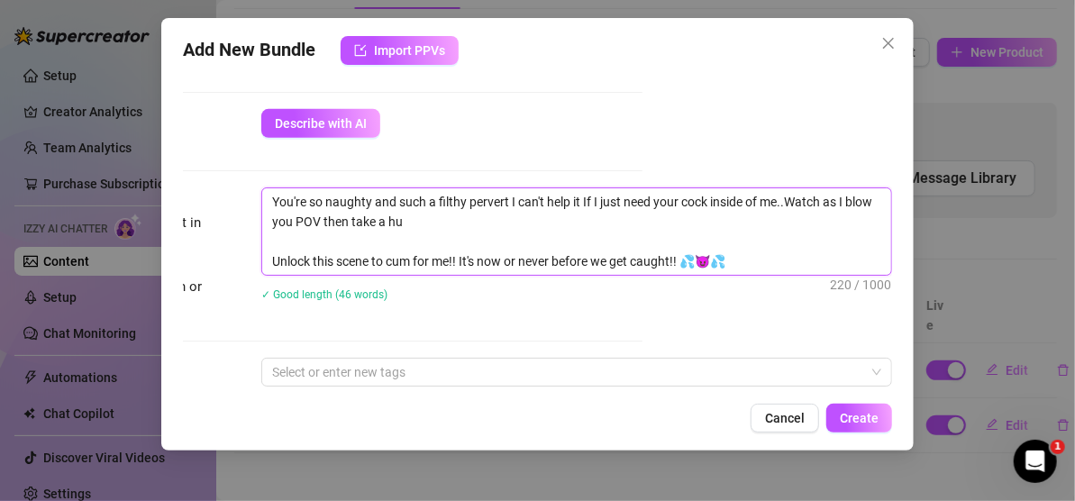
type textarea "You're so naughty and such a filthy pervert I can't help it If I just need your…"
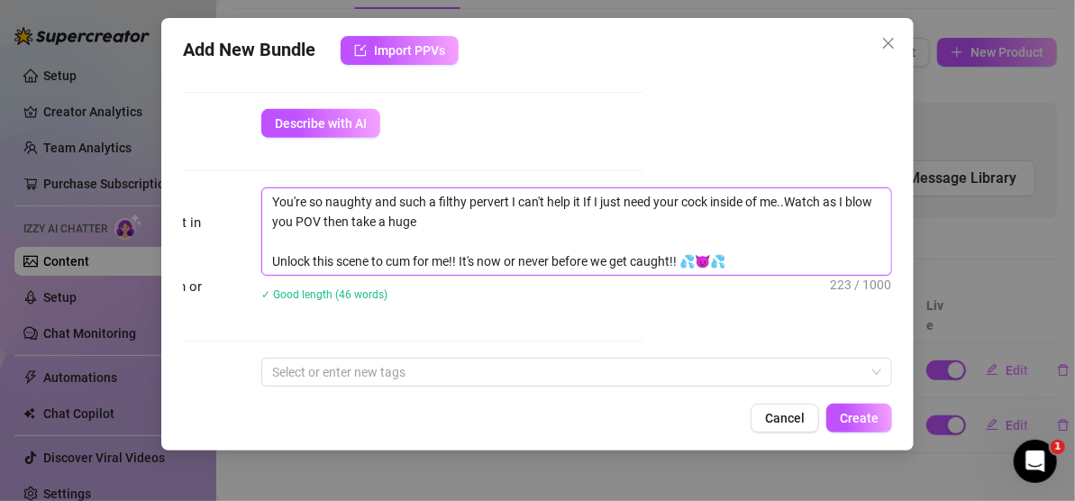
type textarea "You're so naughty and such a filthy pervert I can't help it If I just need your…"
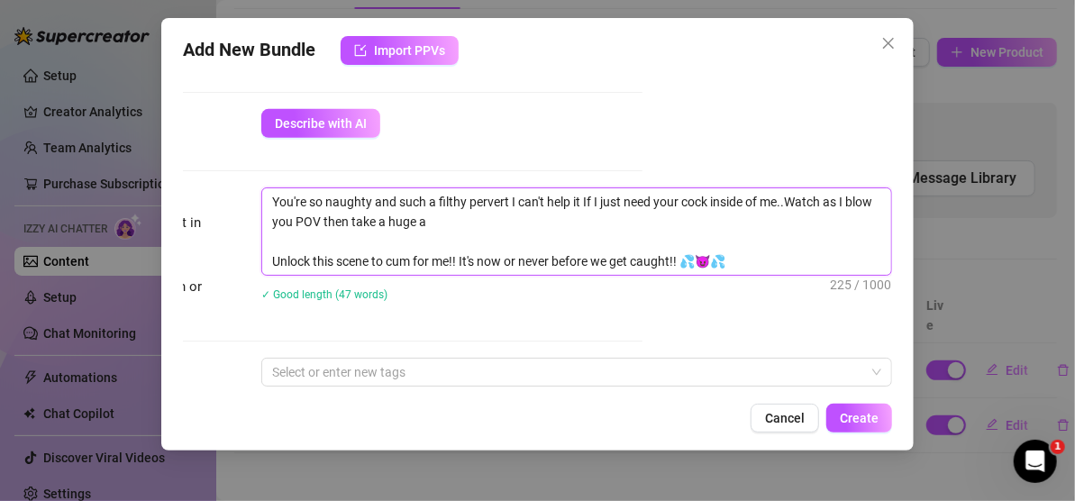
type textarea "You're so naughty and such a filthy pervert I can't help it If I just need your…"
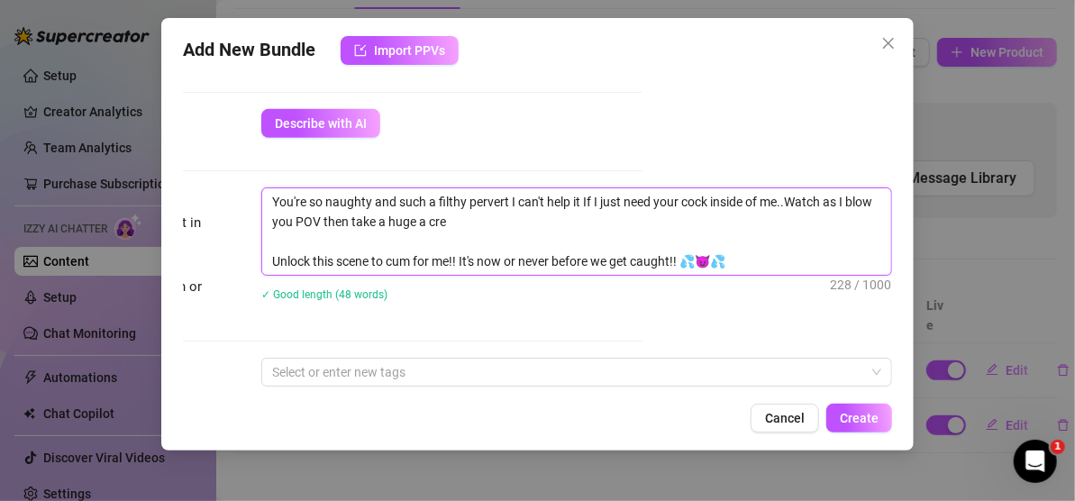
type textarea "You're so naughty and such a filthy pervert I can't help it If I just need your…"
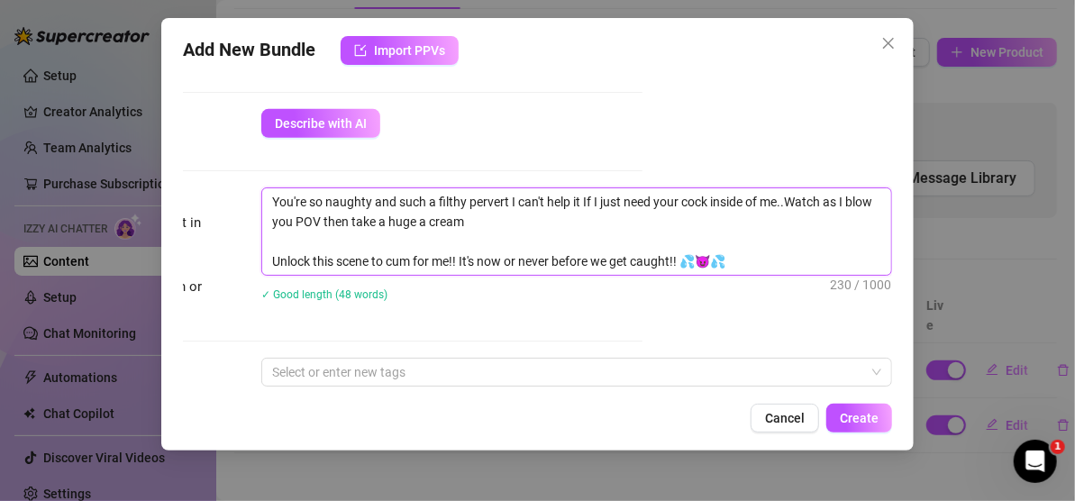
type textarea "You're so naughty and such a filthy pervert I can't help it If I just need your…"
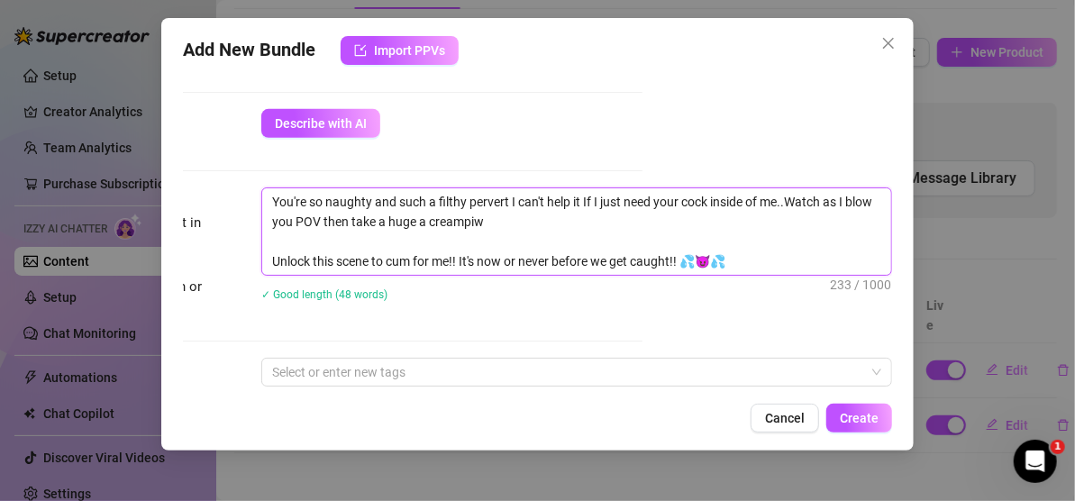
type textarea "You're so naughty and such a filthy pervert I can't help it If I just need your…"
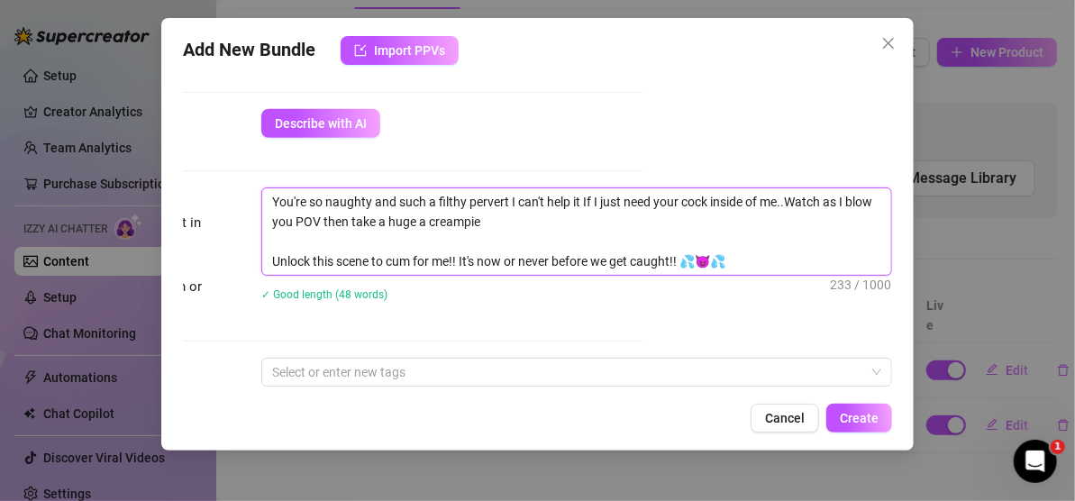
type textarea "You're so naughty and such a filthy pervert I can't help it If I just need your…"
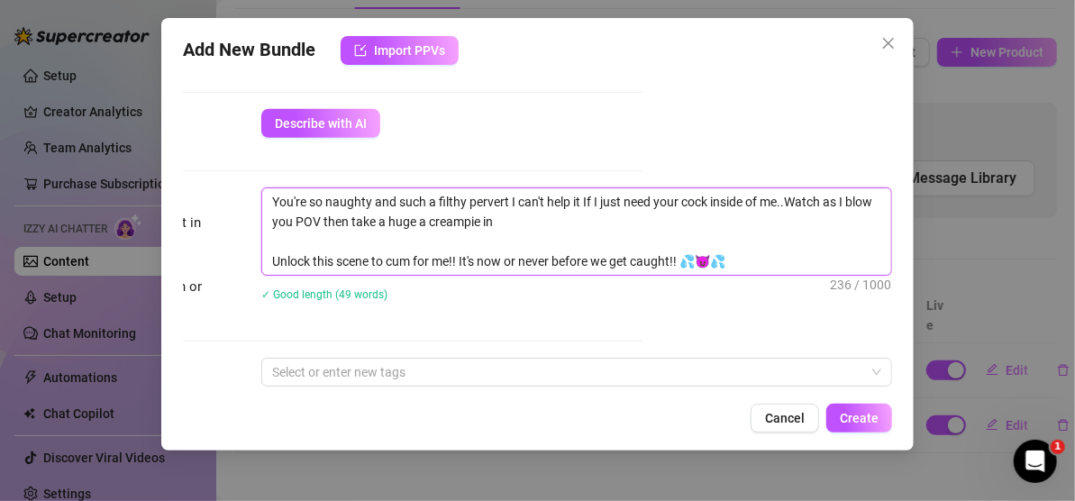
type textarea "You're so naughty and such a filthy pervert I can't help it If I just need your…"
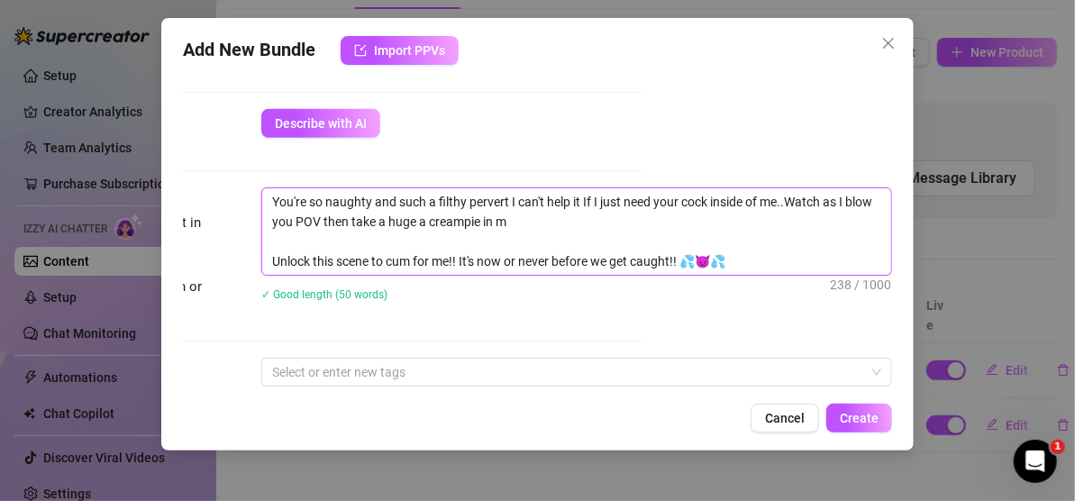
type textarea "You're so naughty and such a filthy pervert I can't help it If I just need your…"
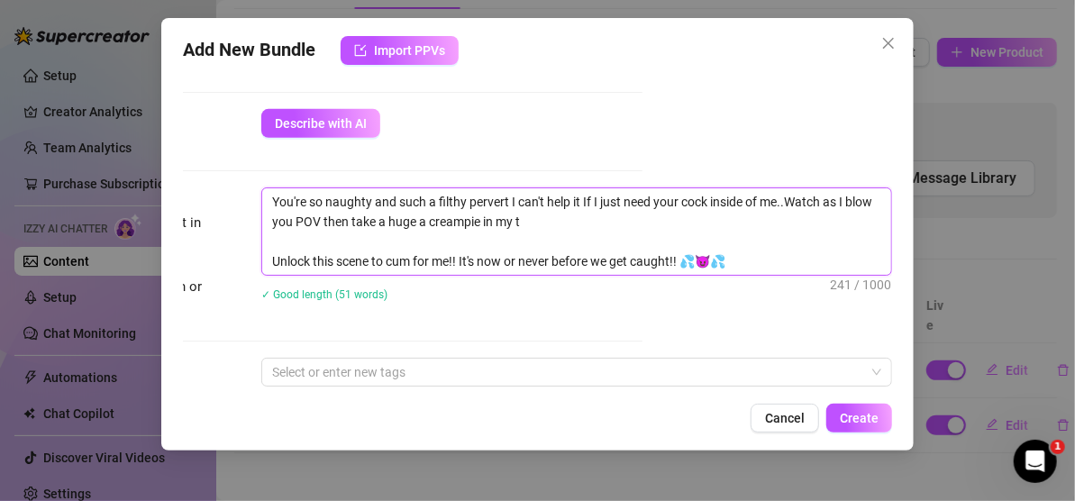
type textarea "You're so naughty and such a filthy pervert I can't help it If I just need your…"
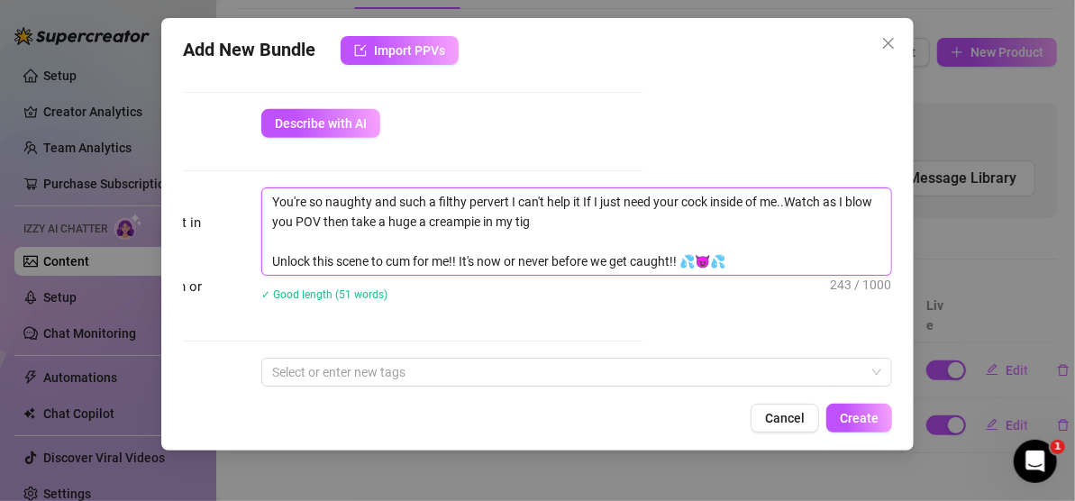
type textarea "You're so naughty and such a filthy pervert I can't help it If I just need your…"
click at [786, 196] on textarea "You're so naughty and such a filthy pervert I can't help it If I just need your…" at bounding box center [576, 231] width 629 height 87
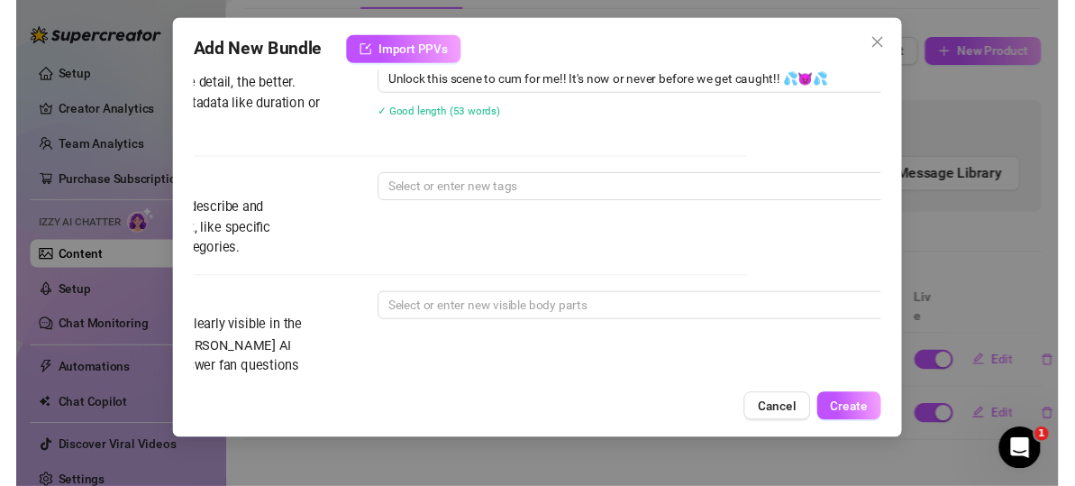
scroll to position [805, 0]
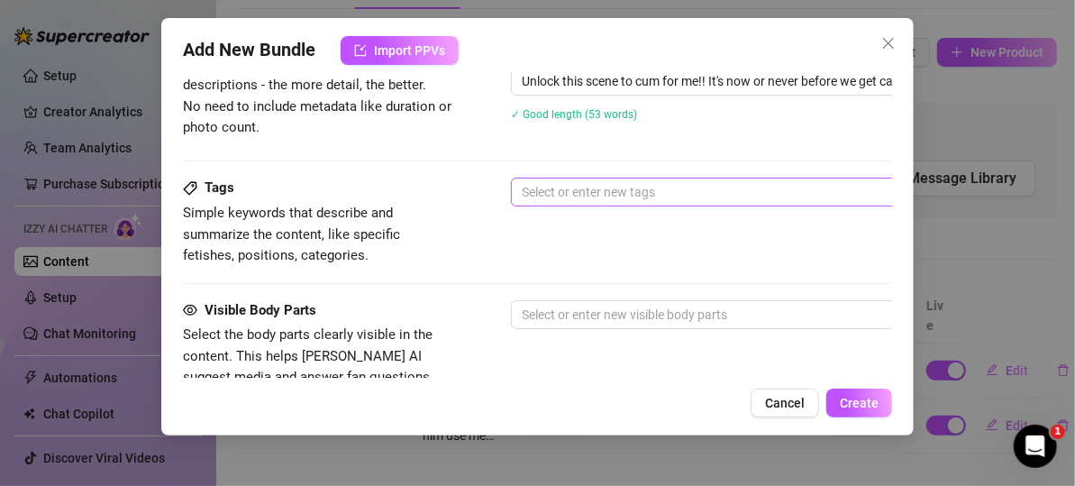
click at [621, 186] on div at bounding box center [817, 191] width 605 height 25
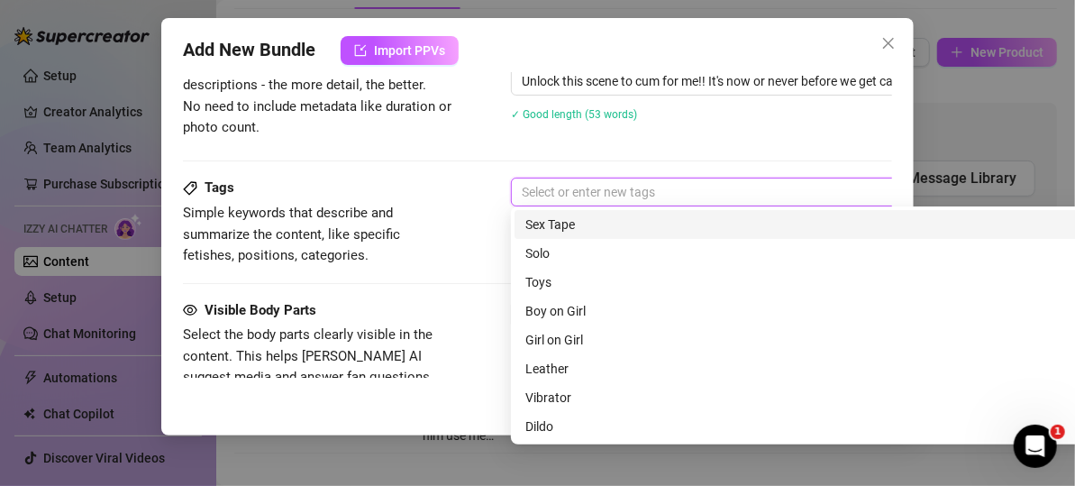
click at [616, 225] on div "Sex Tape" at bounding box center [827, 225] width 602 height 20
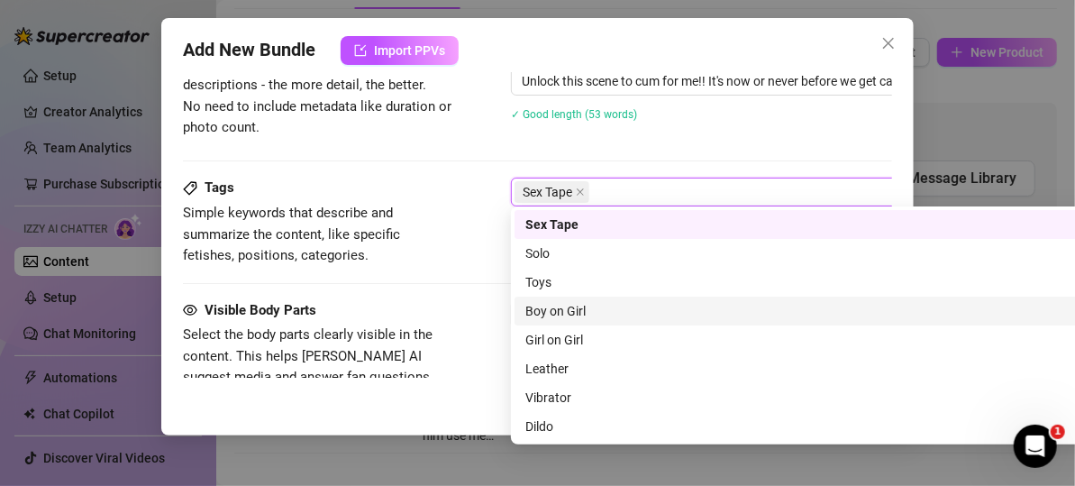
click at [592, 305] on div "Boy on Girl" at bounding box center [827, 311] width 602 height 20
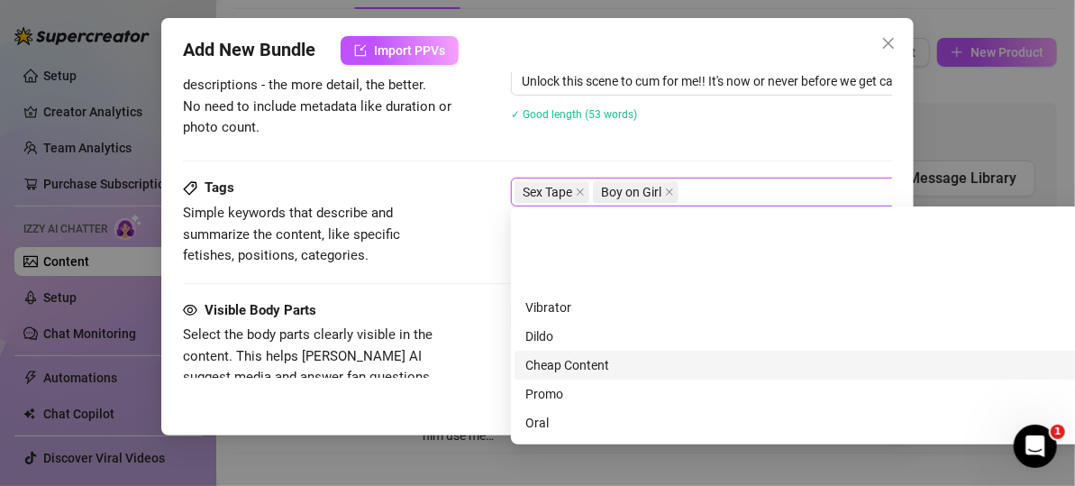
scroll to position [180, 0]
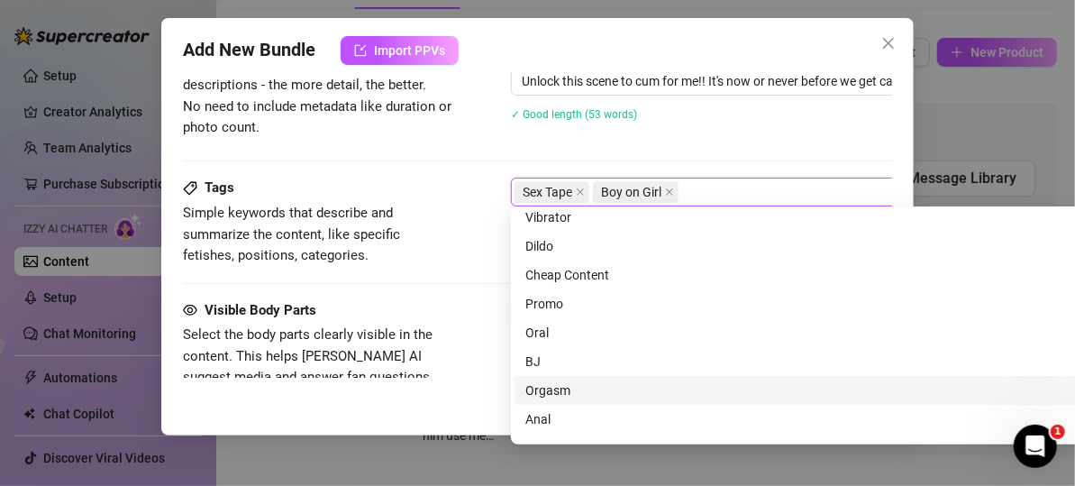
click at [569, 388] on div "Orgasm" at bounding box center [827, 390] width 602 height 20
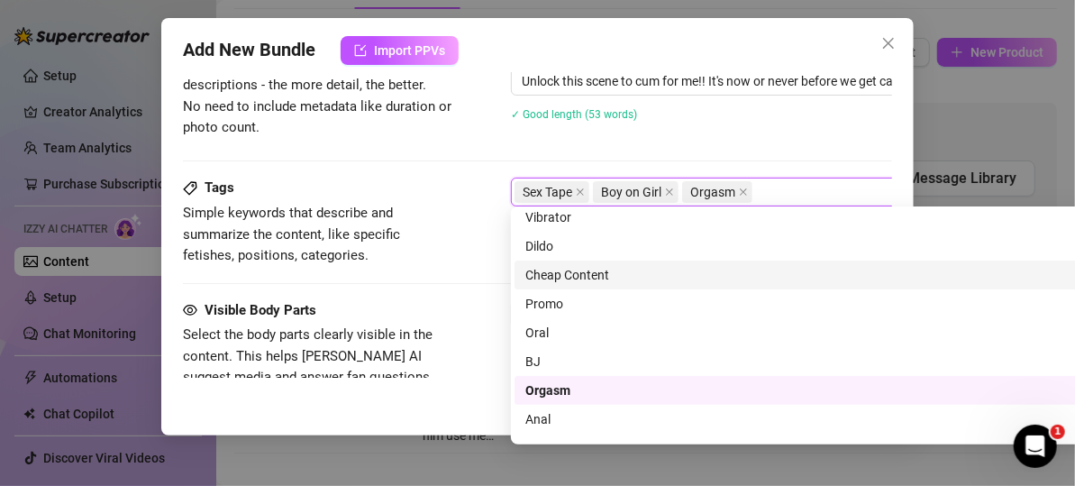
click at [569, 274] on div "Cheap Content" at bounding box center [827, 275] width 602 height 20
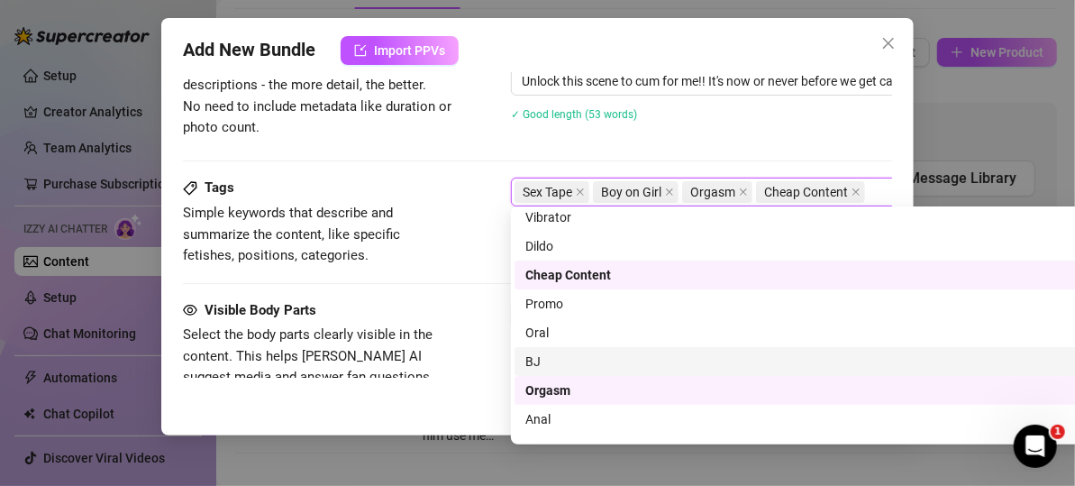
click at [558, 361] on div "BJ" at bounding box center [827, 362] width 602 height 20
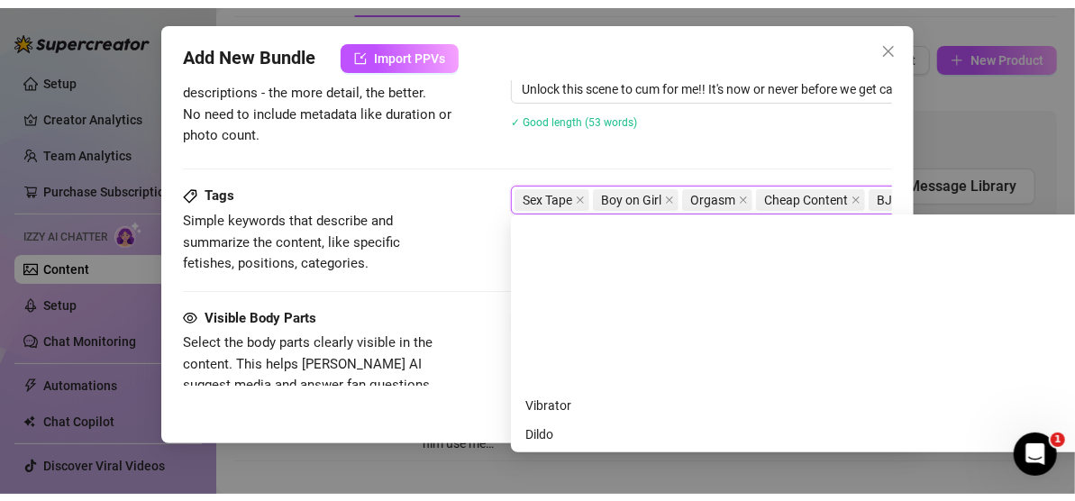
scroll to position [260, 0]
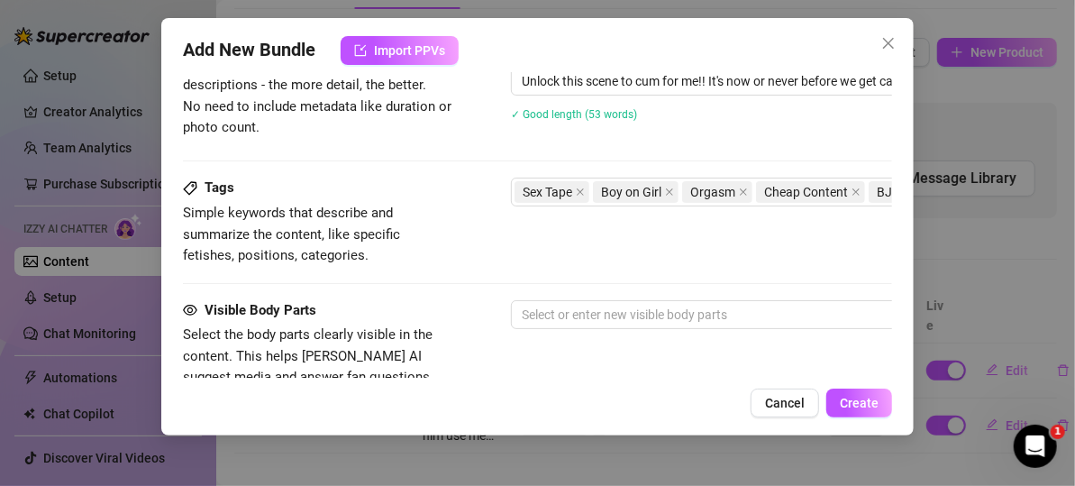
click at [731, 107] on div "✓ Good length (53 words)" at bounding box center [826, 114] width 631 height 20
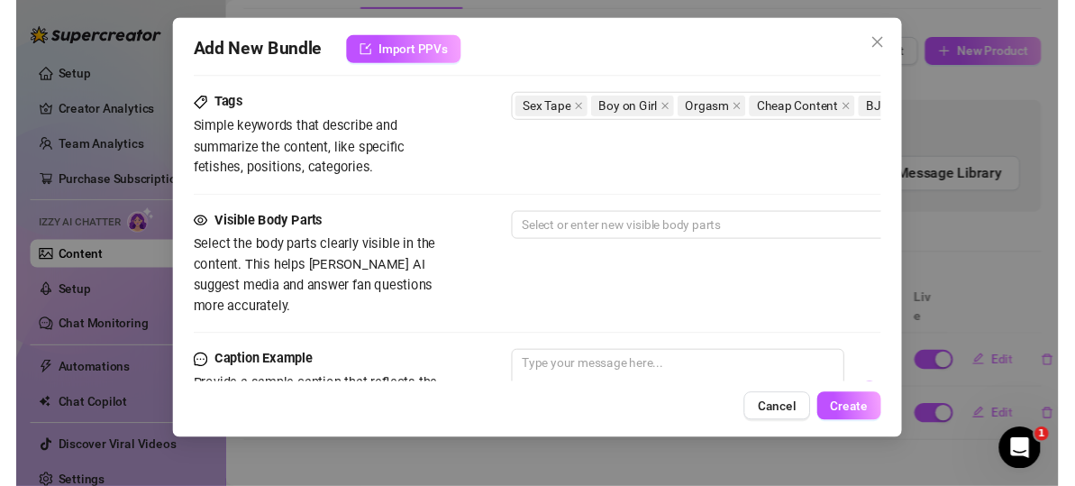
scroll to position [895, 0]
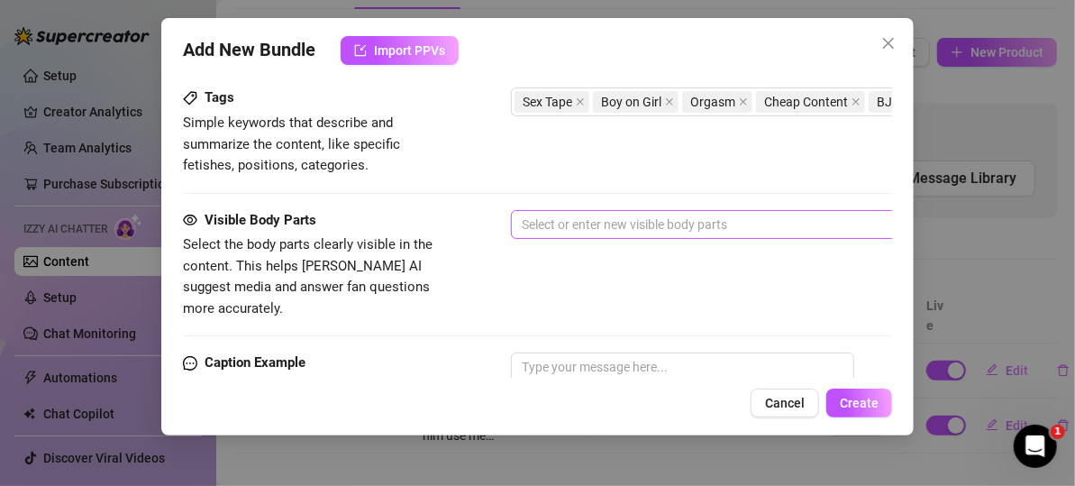
click at [581, 221] on div at bounding box center [817, 224] width 605 height 25
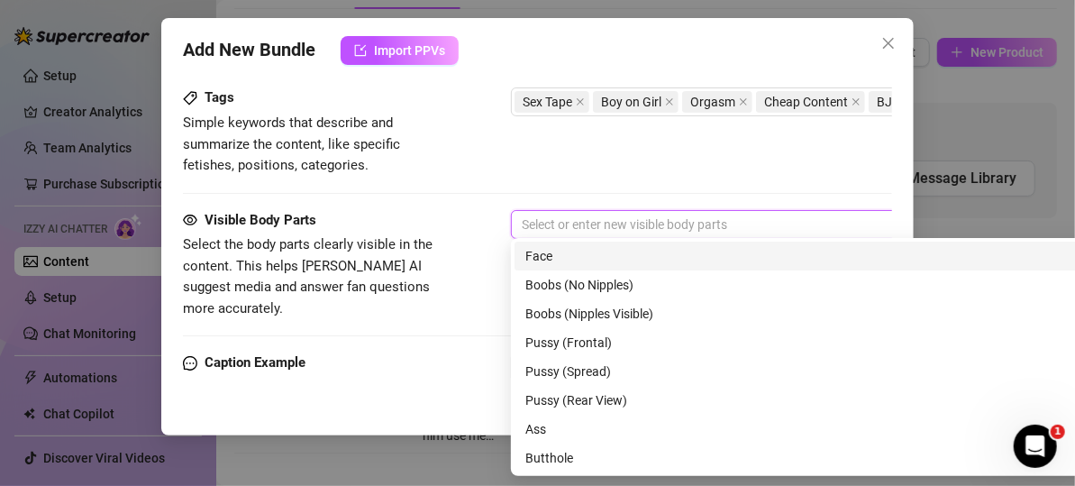
click at [577, 256] on div "Face" at bounding box center [827, 256] width 602 height 20
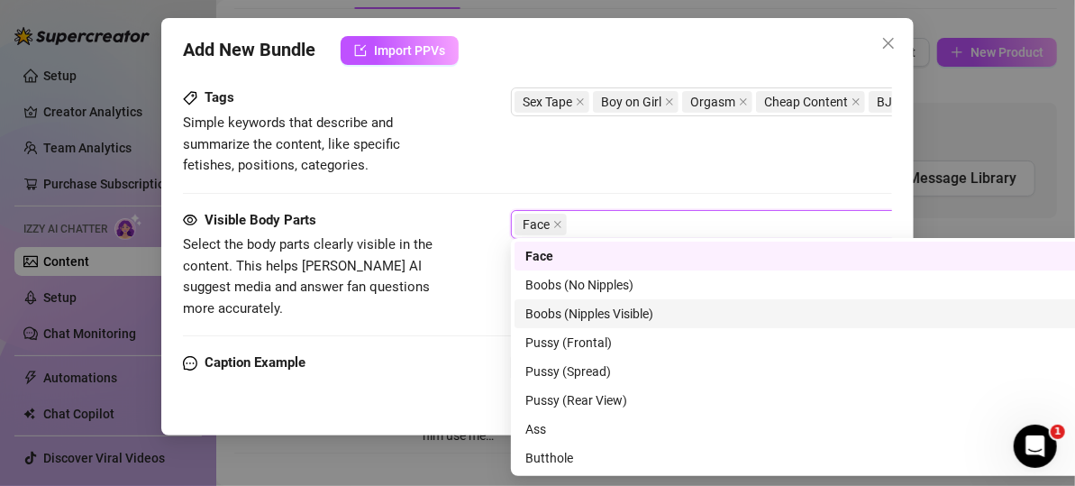
click at [572, 316] on div "Boobs (Nipples Visible)" at bounding box center [827, 314] width 602 height 20
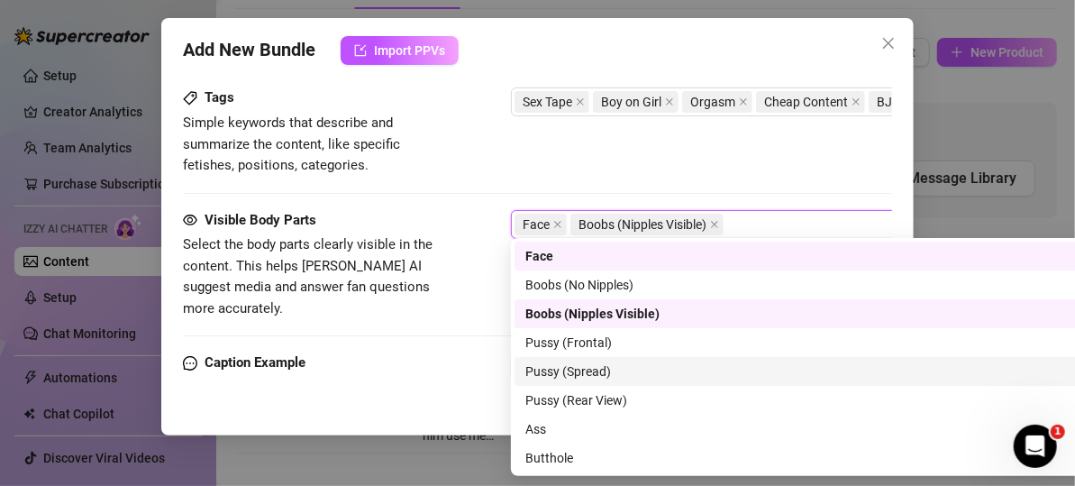
scroll to position [90, 0]
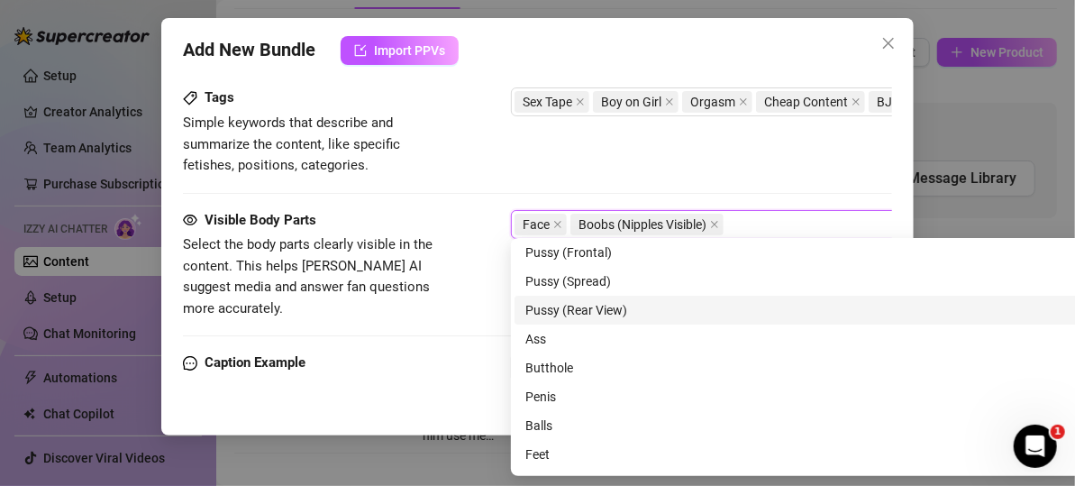
click at [574, 313] on div "Pussy (Rear View)" at bounding box center [827, 310] width 602 height 20
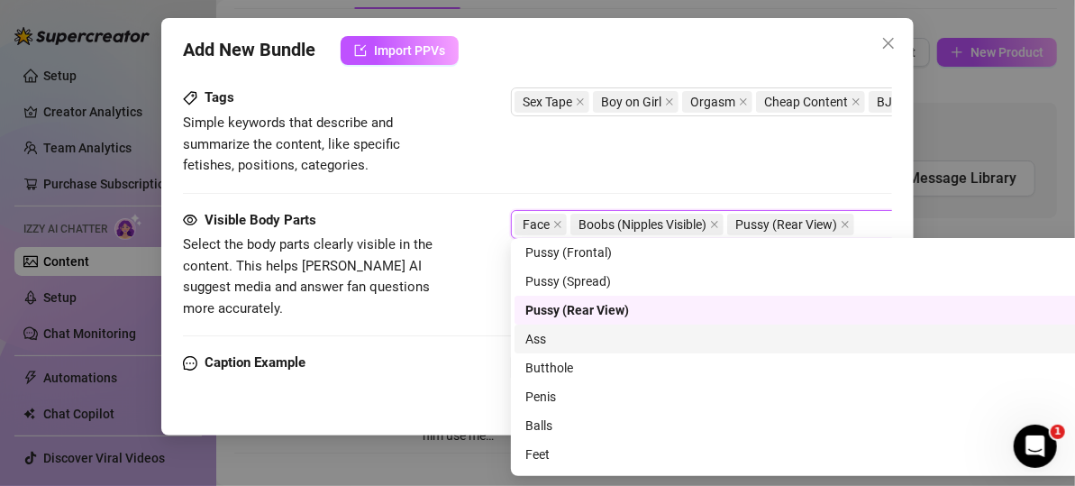
click at [579, 336] on div "Ass" at bounding box center [827, 339] width 602 height 20
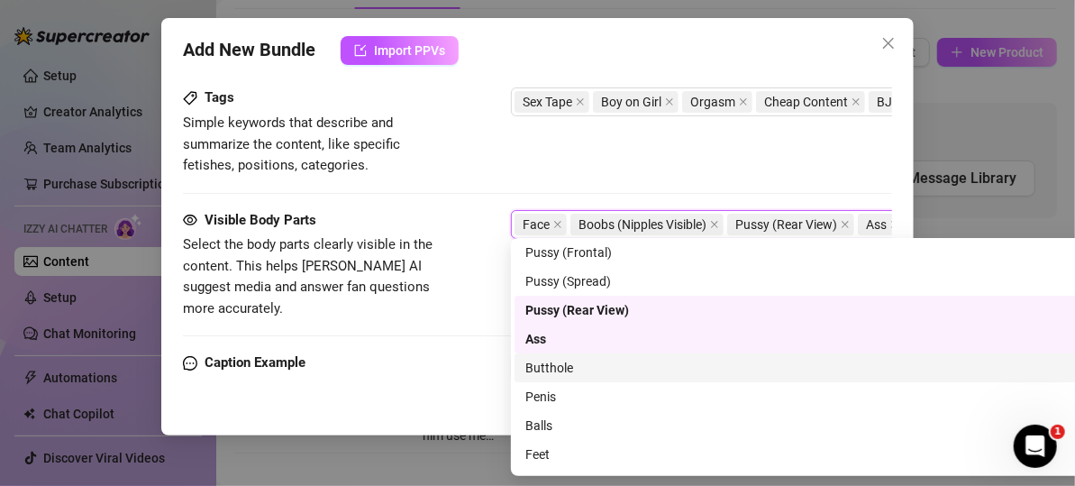
click at [575, 366] on div "Butthole" at bounding box center [827, 368] width 602 height 20
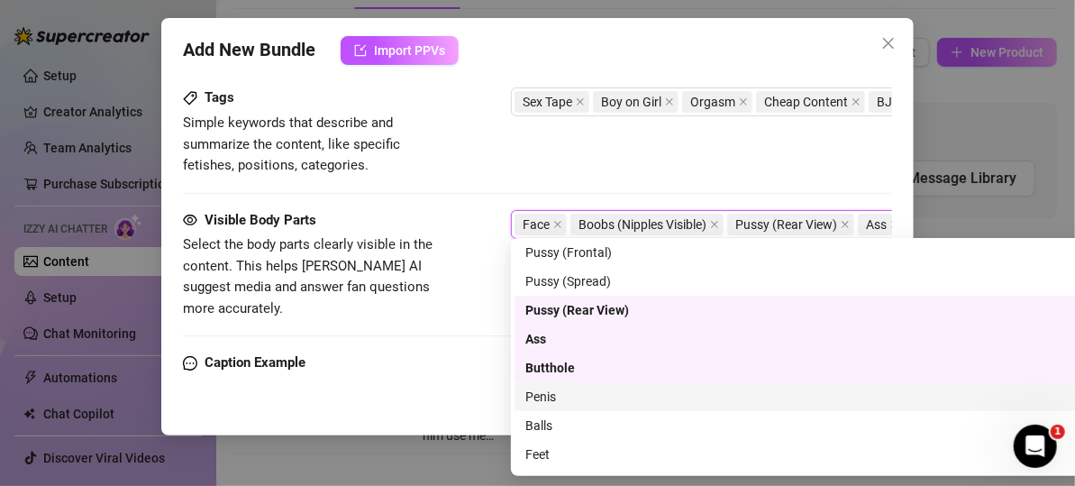
click at [562, 399] on div "Penis" at bounding box center [827, 397] width 602 height 20
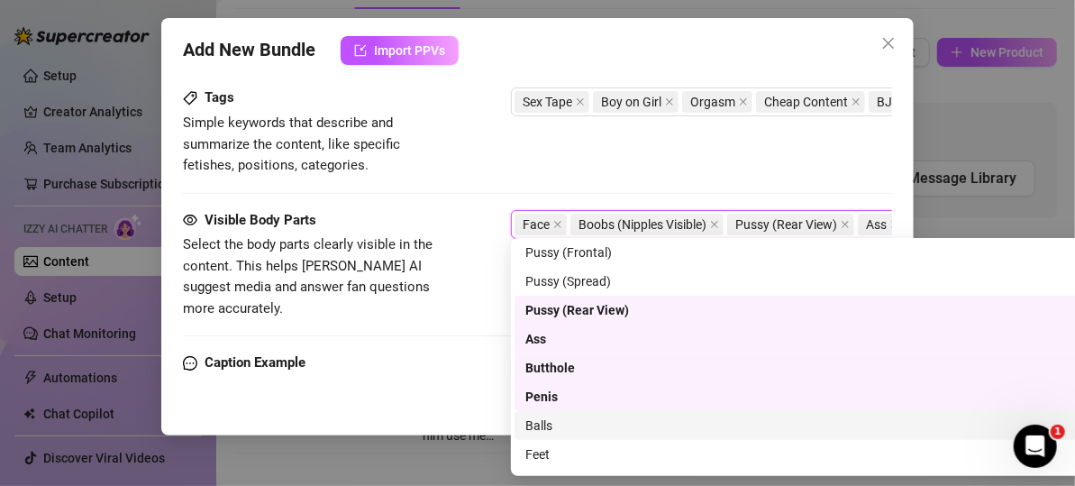
click at [548, 430] on div "Balls" at bounding box center [827, 426] width 602 height 20
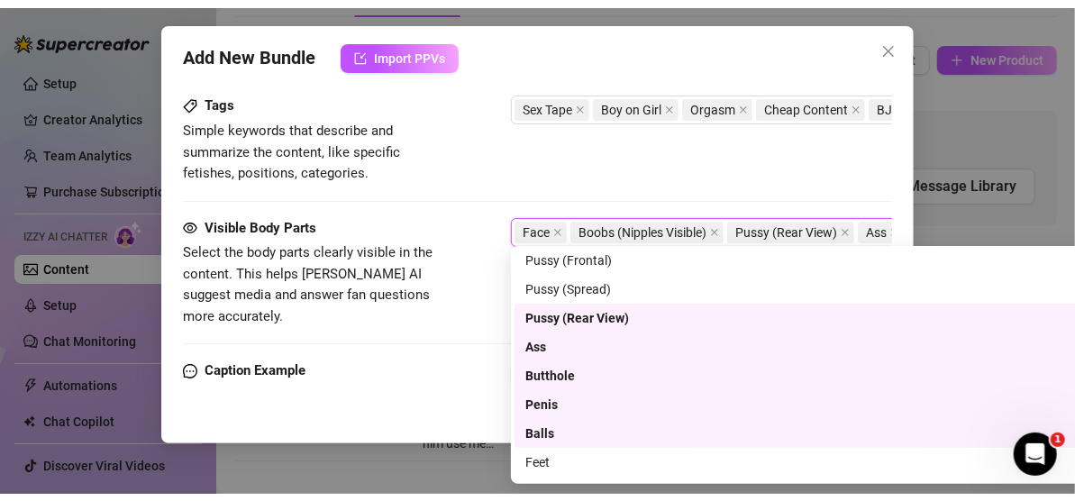
scroll to position [0, 0]
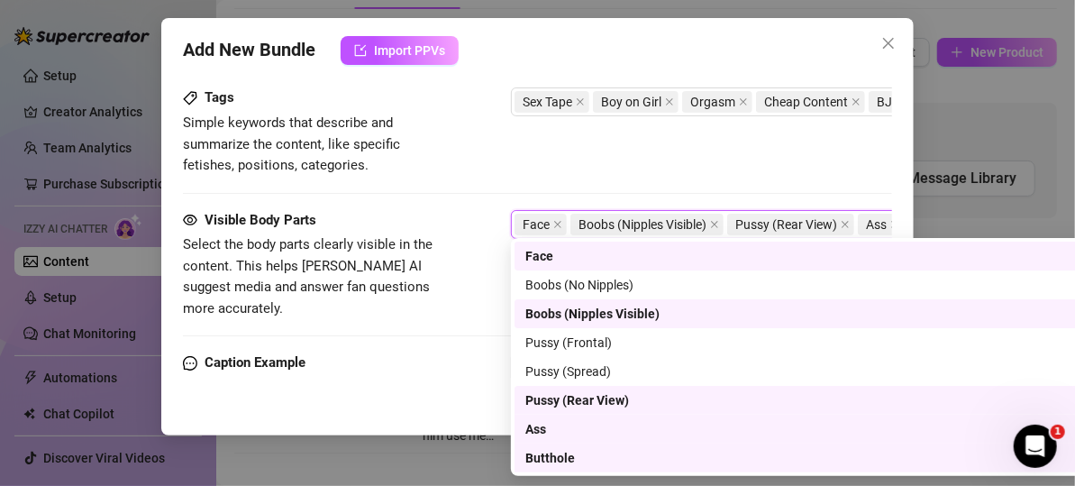
click at [550, 154] on div "Tags Simple keywords that describe and summarize the content, like specific fet…" at bounding box center [537, 131] width 709 height 88
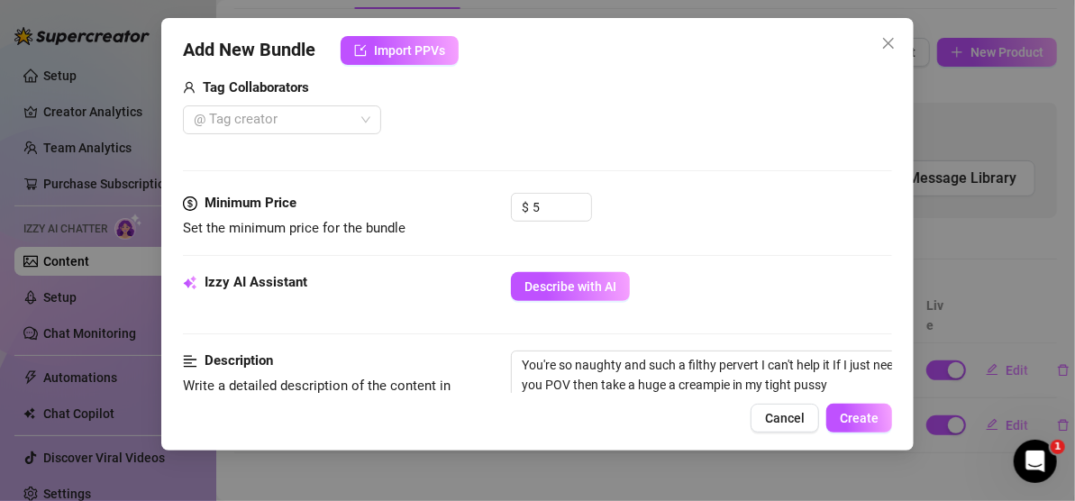
scroll to position [398, 0]
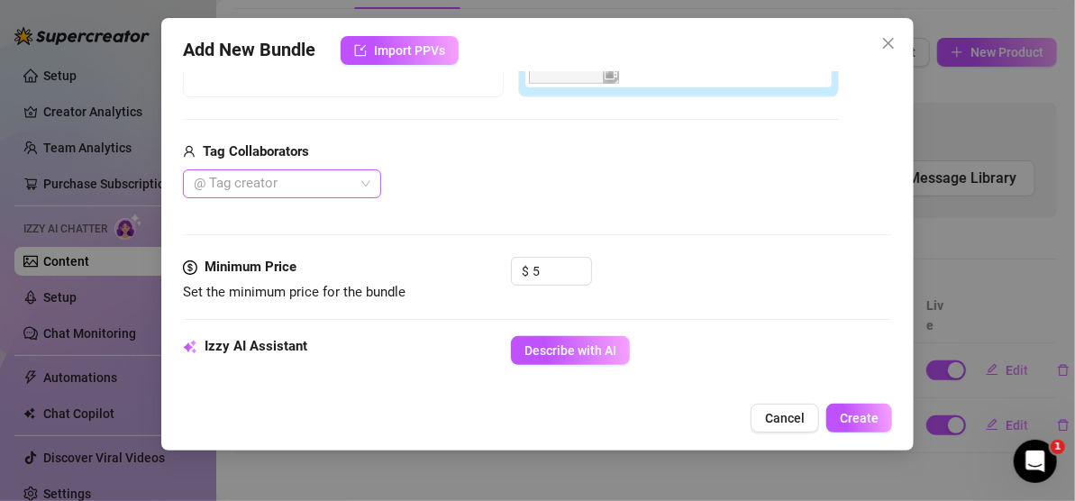
click at [366, 182] on div "@ Tag creator" at bounding box center [282, 183] width 198 height 29
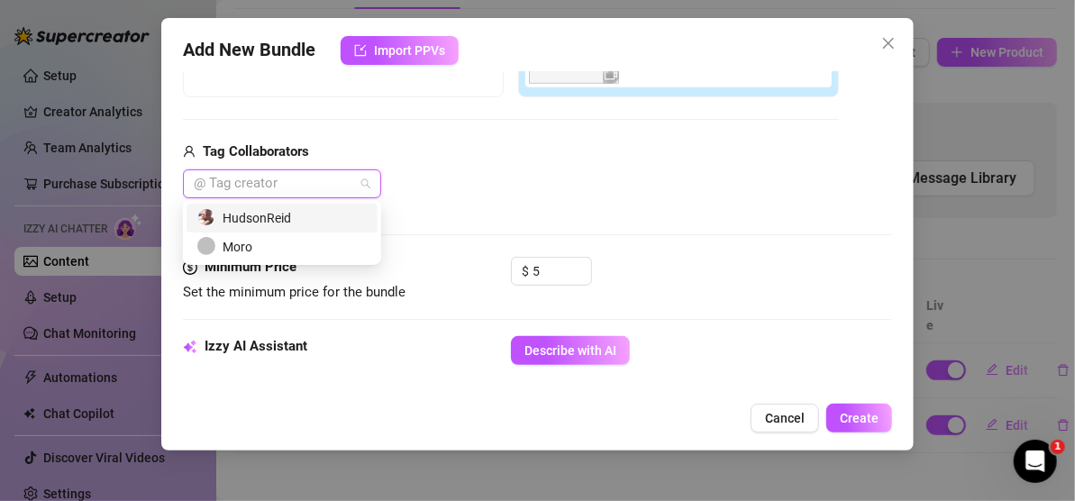
click at [286, 210] on div "HudsonReid" at bounding box center [281, 218] width 169 height 20
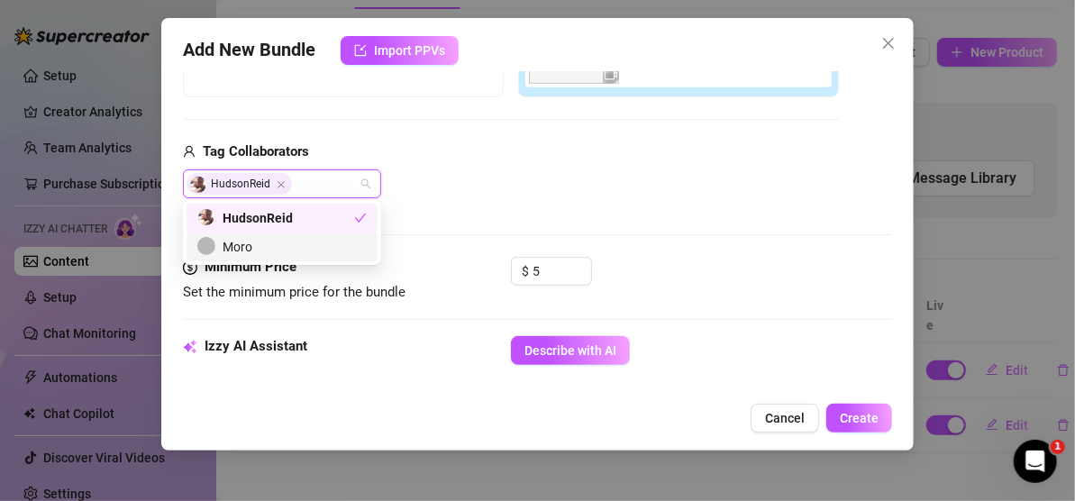
click at [306, 236] on div "Moro" at bounding box center [282, 247] width 191 height 29
click at [281, 182] on icon "Close" at bounding box center [281, 184] width 9 height 9
click at [501, 158] on div "Tag Collaborators" at bounding box center [511, 153] width 656 height 22
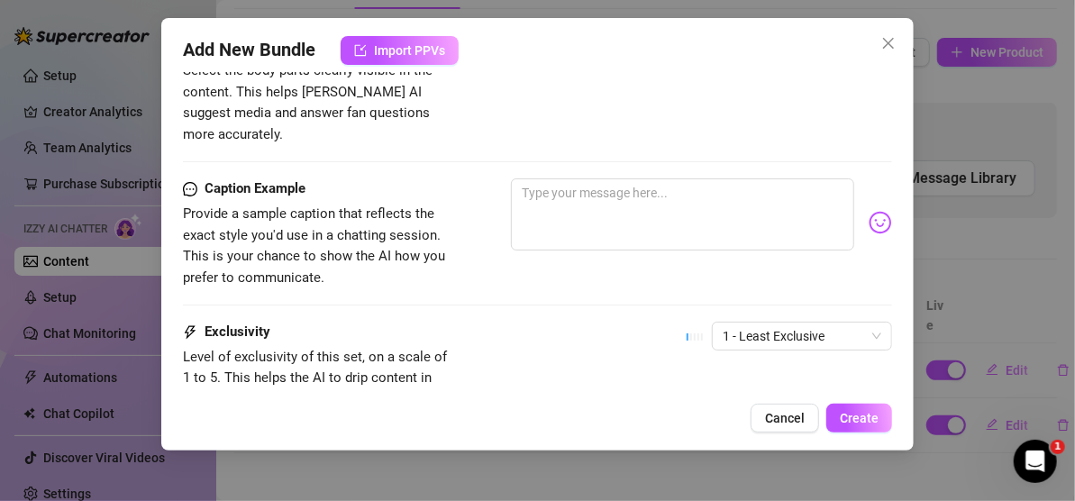
scroll to position [1082, 0]
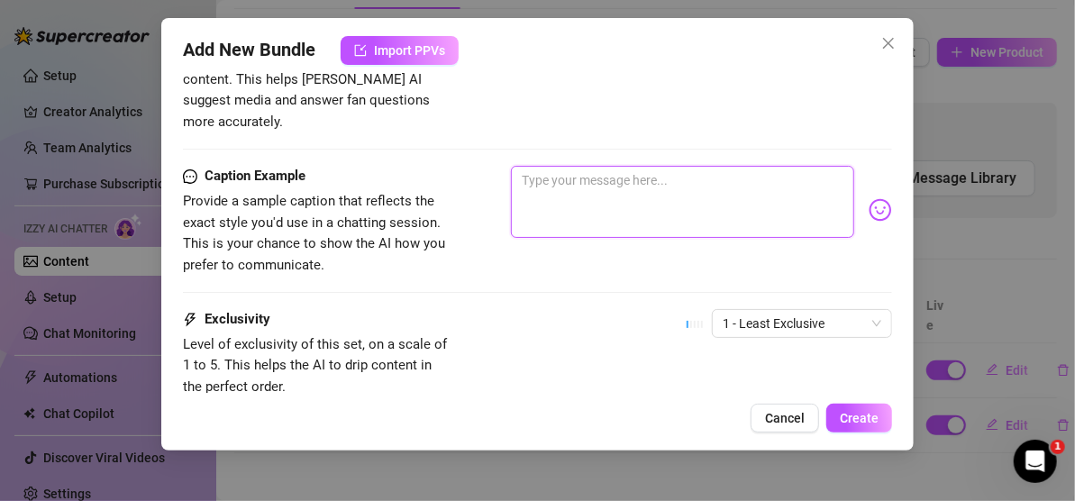
paste textarea "Morning, babe… I’ve got something *extra* special waiting for you [DATE]"
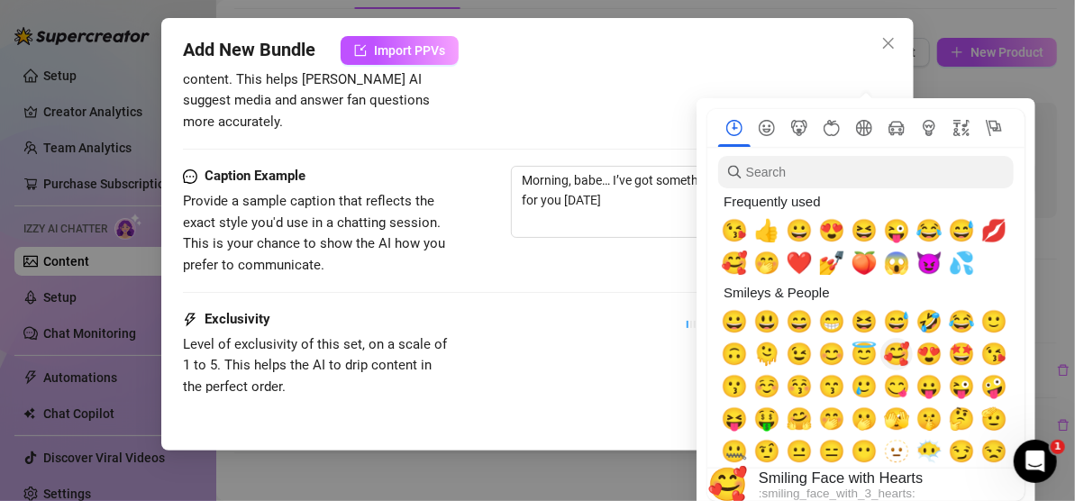
click at [906, 352] on span "🥰" at bounding box center [896, 354] width 27 height 25
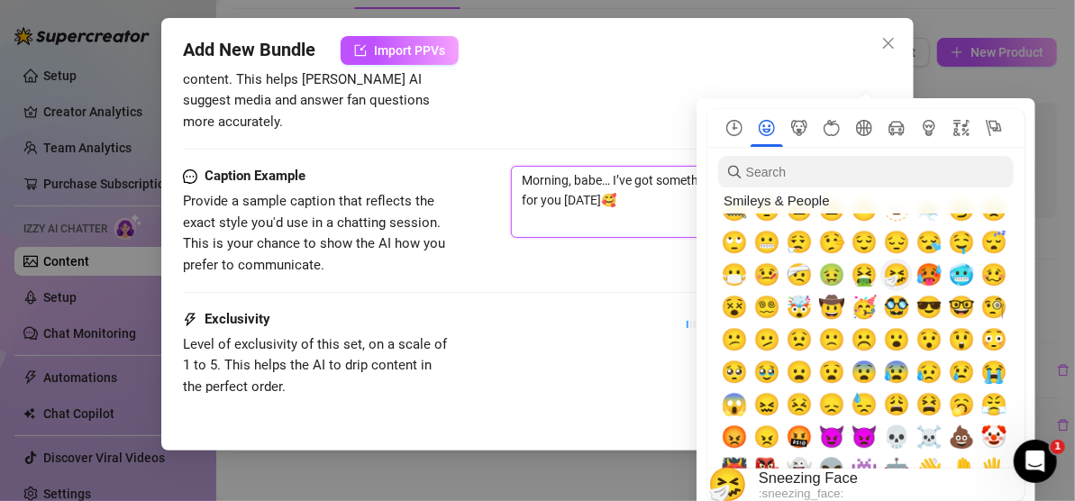
scroll to position [270, 0]
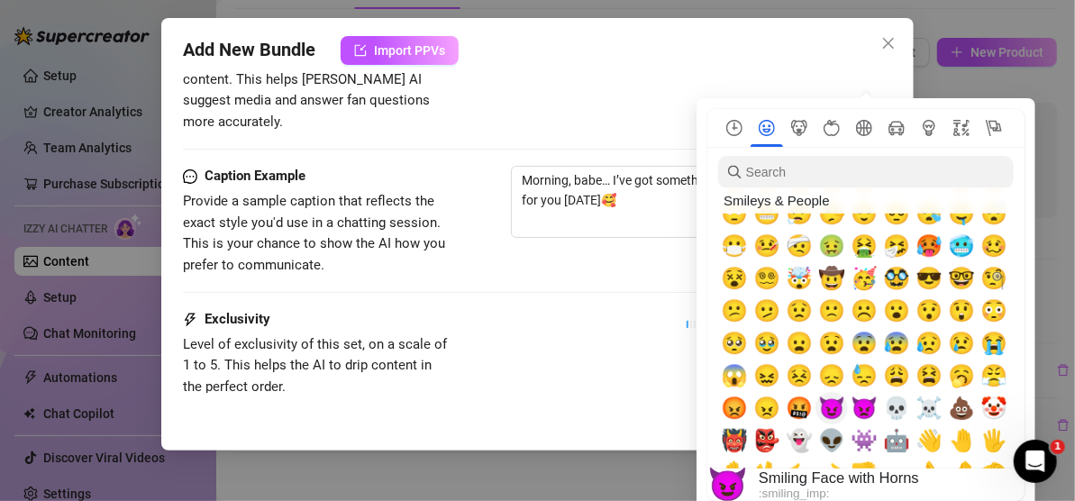
click at [830, 401] on span "😈" at bounding box center [831, 408] width 27 height 25
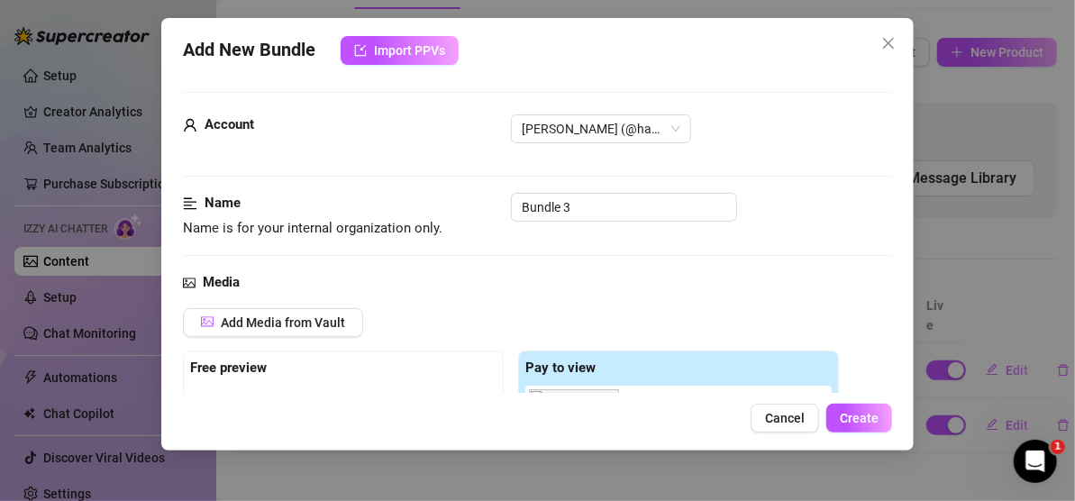
scroll to position [0, 0]
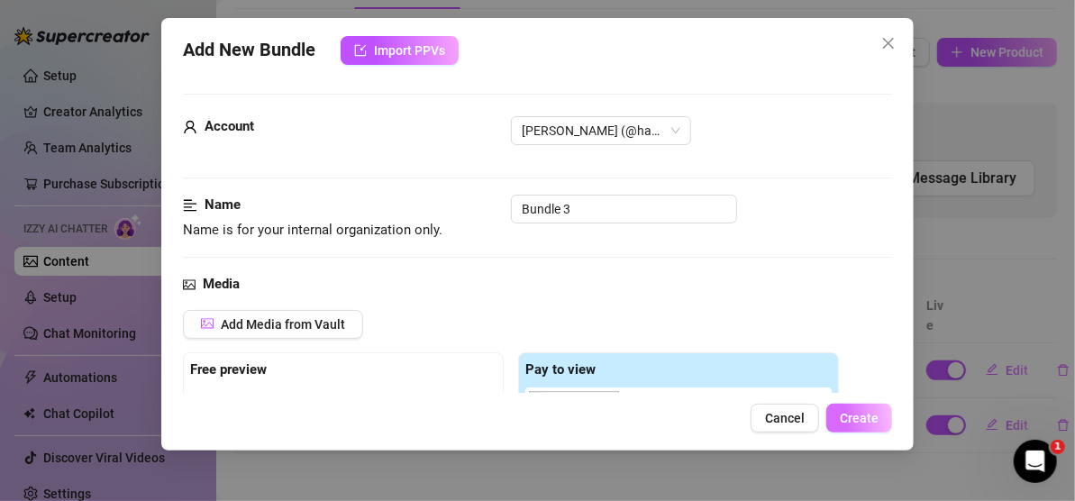
click at [859, 424] on span "Create" at bounding box center [859, 418] width 39 height 14
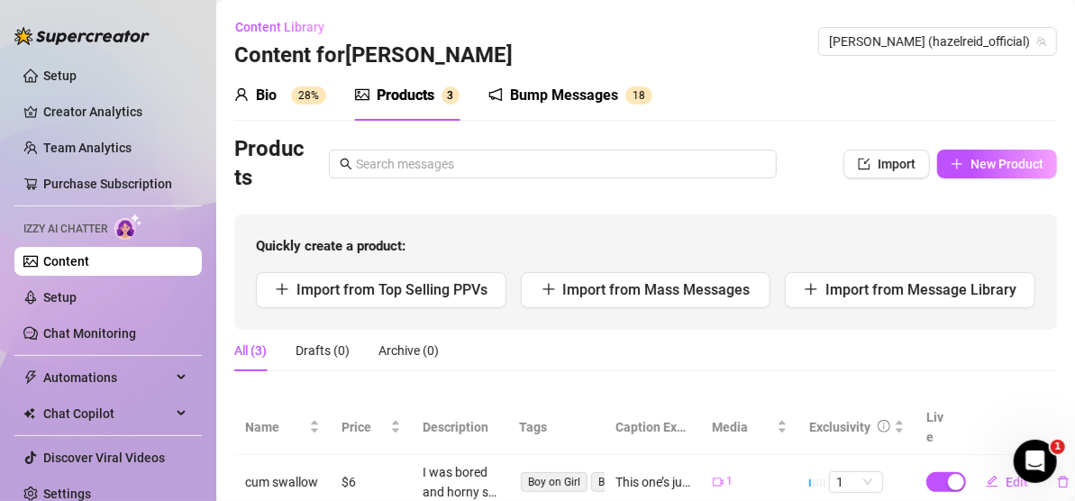
scroll to position [14, 0]
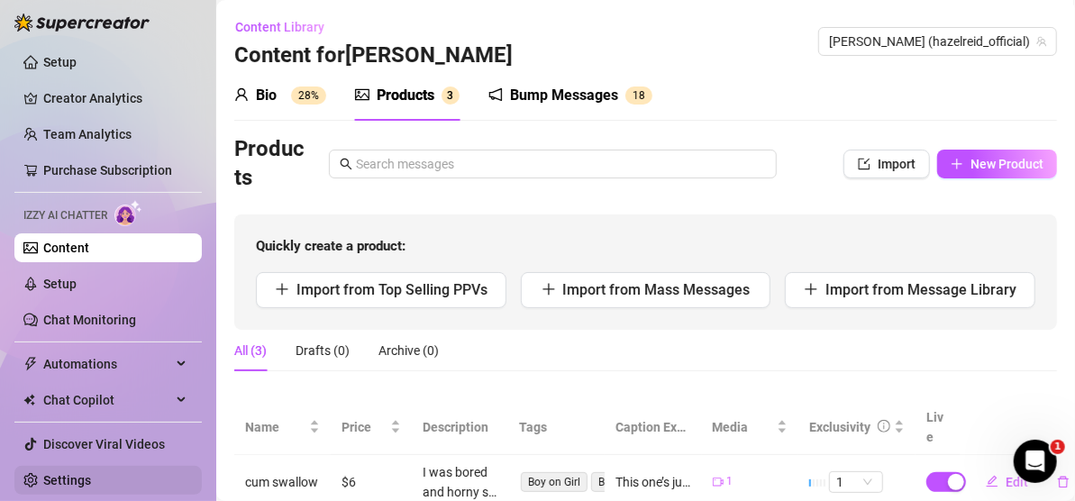
click at [70, 473] on link "Settings" at bounding box center [67, 480] width 48 height 14
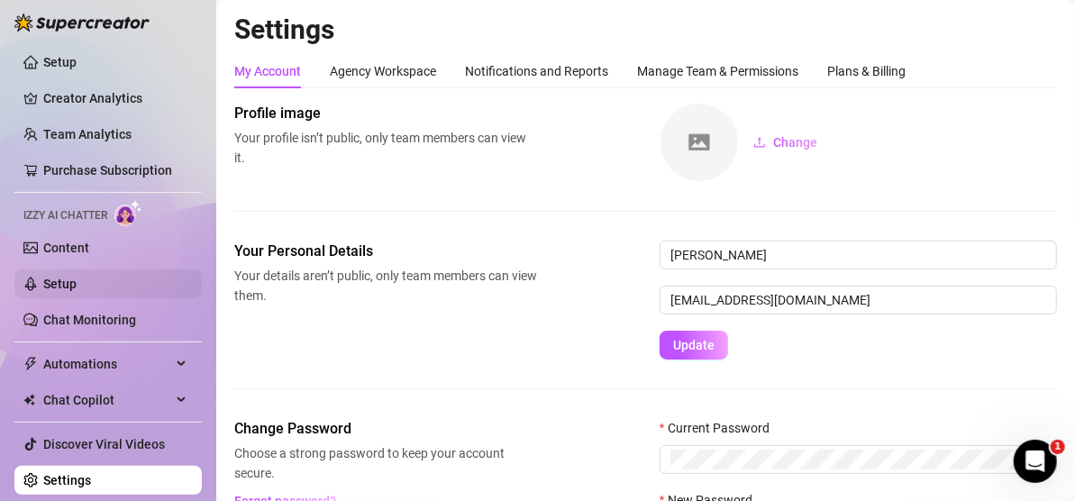
click at [77, 291] on link "Setup" at bounding box center [59, 284] width 33 height 14
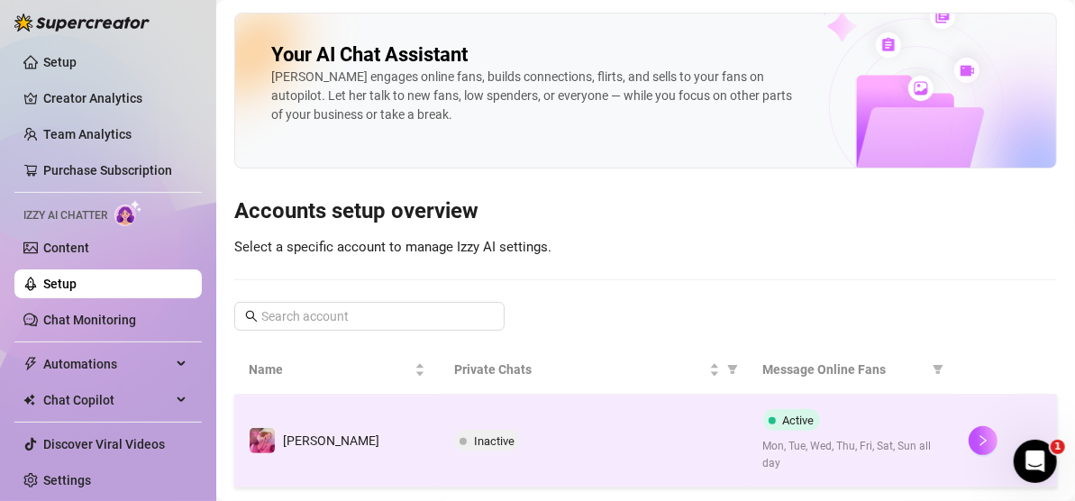
click at [670, 440] on div "Inactive" at bounding box center [593, 441] width 279 height 22
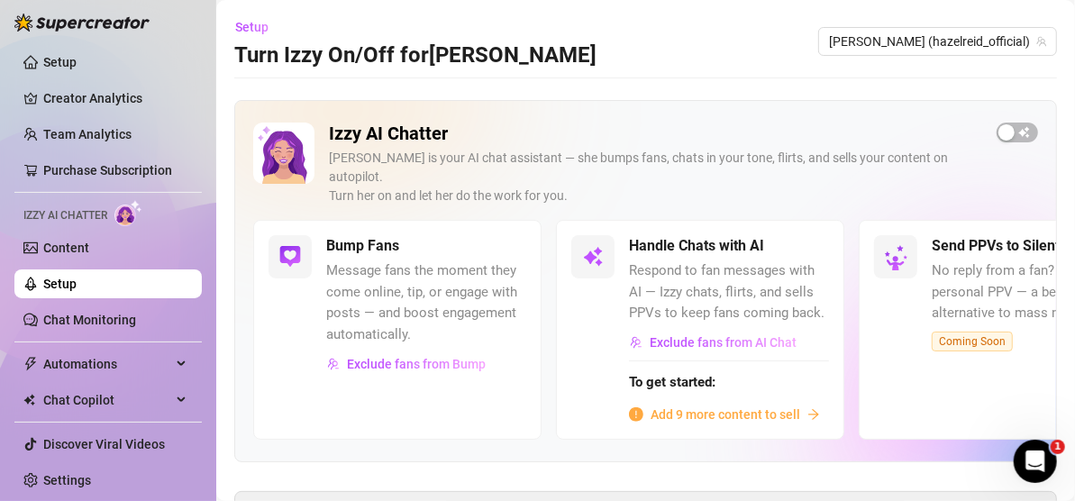
click at [724, 405] on span "Add 9 more content to sell" at bounding box center [726, 415] width 150 height 20
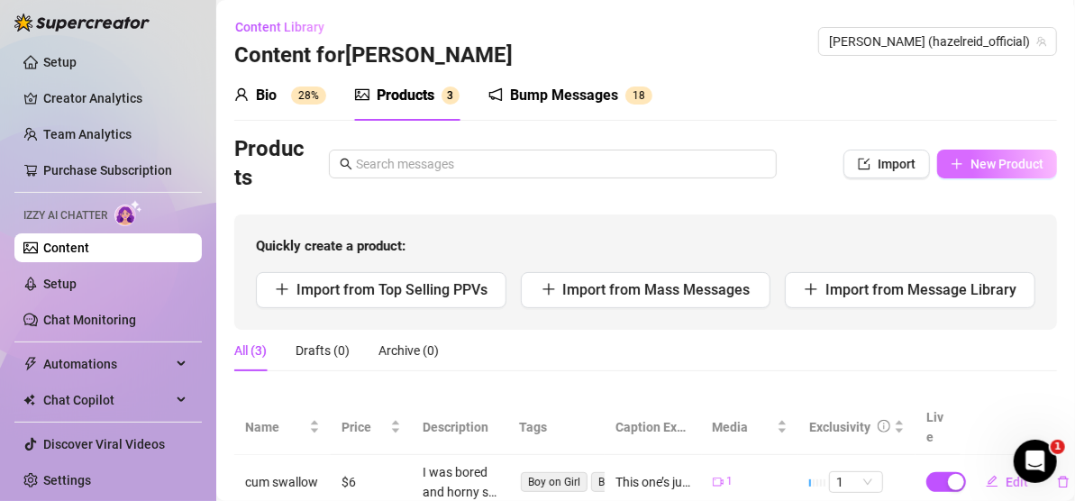
click at [952, 164] on icon "plus" at bounding box center [957, 163] width 10 height 1
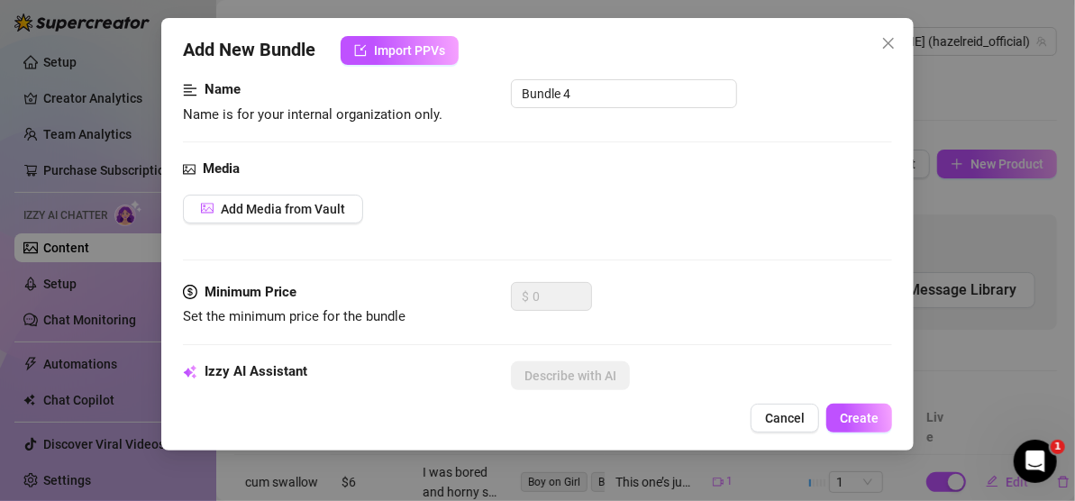
scroll to position [180, 0]
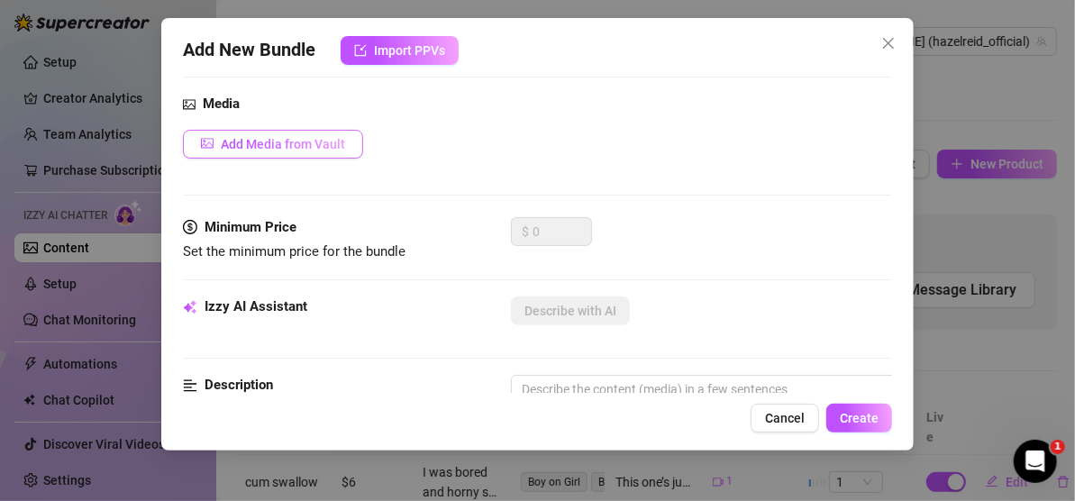
click at [298, 137] on span "Add Media from Vault" at bounding box center [283, 144] width 124 height 14
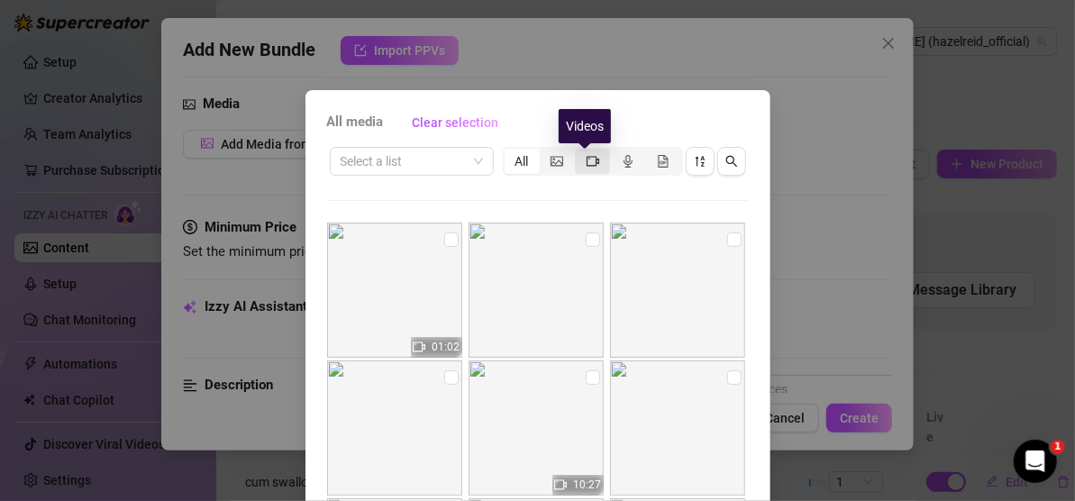
click at [588, 161] on icon "video-camera" at bounding box center [593, 161] width 13 height 13
click at [580, 151] on input "segmented control" at bounding box center [580, 151] width 0 height 0
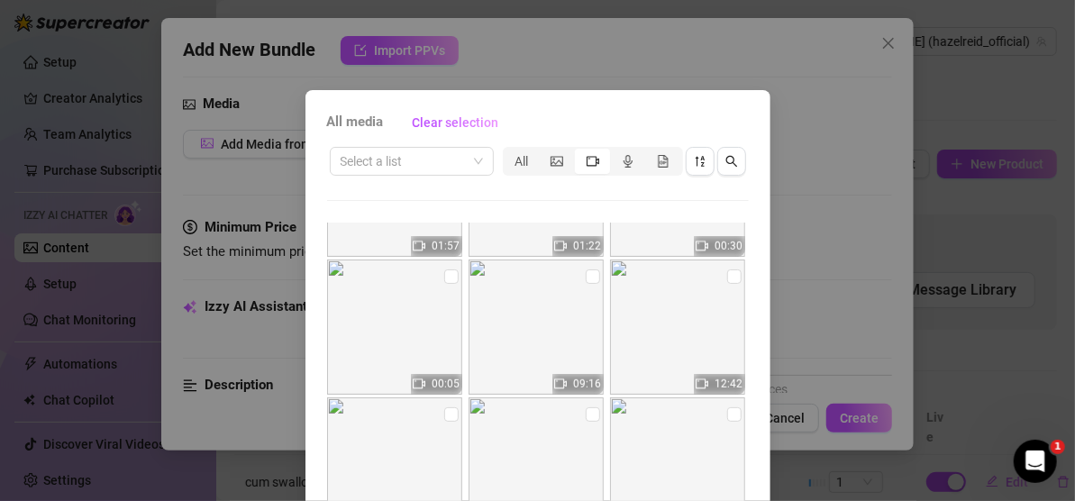
scroll to position [631, 0]
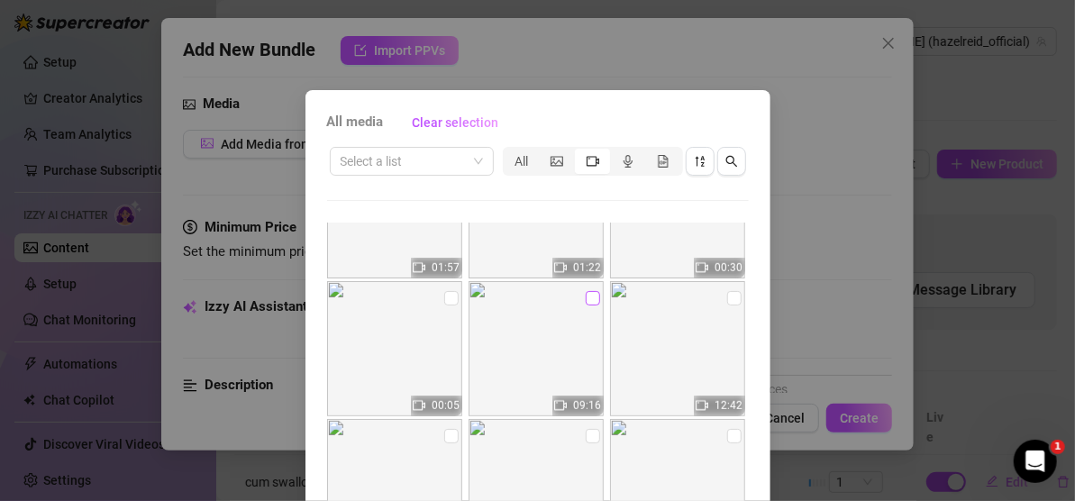
click at [586, 299] on input "checkbox" at bounding box center [593, 298] width 14 height 14
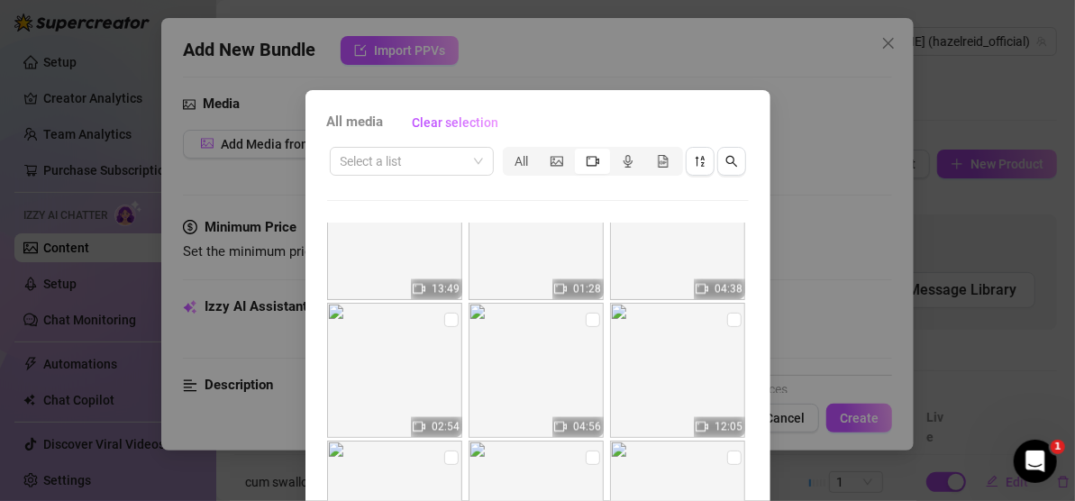
scroll to position [251, 0]
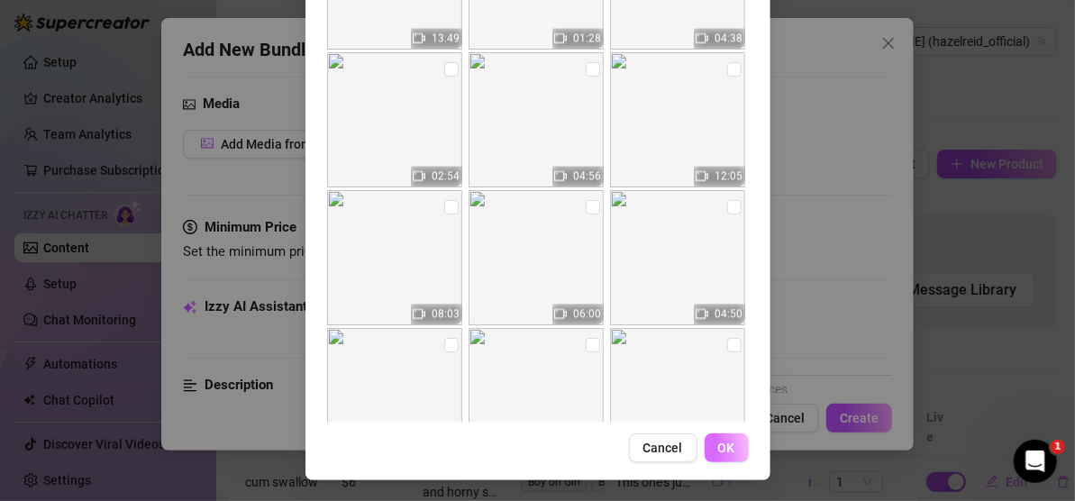
click at [726, 441] on span "OK" at bounding box center [726, 448] width 17 height 14
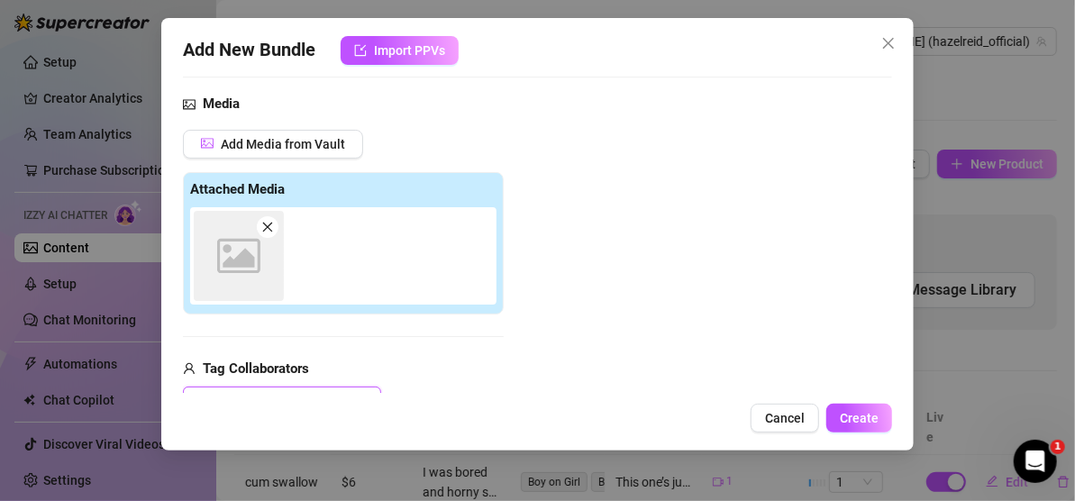
scroll to position [199, 0]
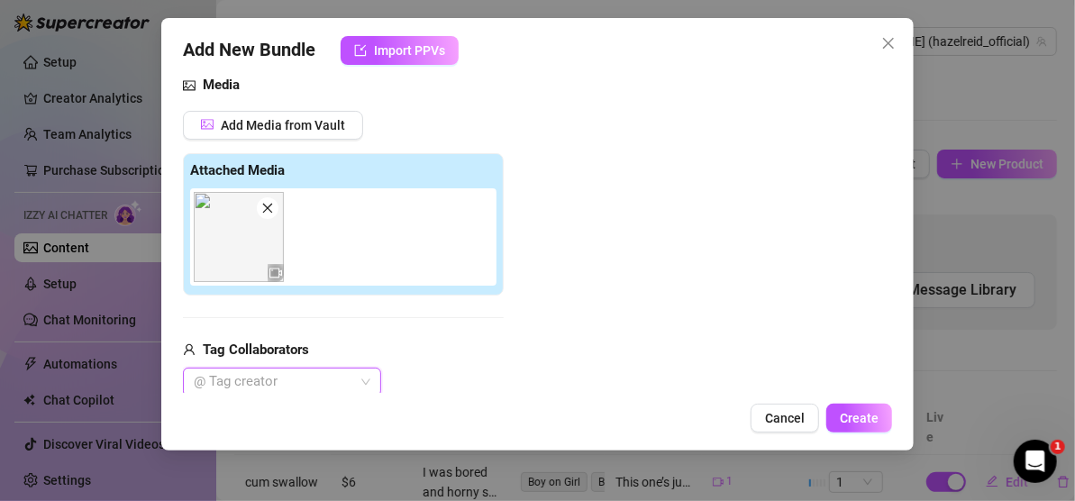
click at [225, 249] on img at bounding box center [239, 237] width 90 height 90
click at [251, 247] on img at bounding box center [239, 237] width 90 height 90
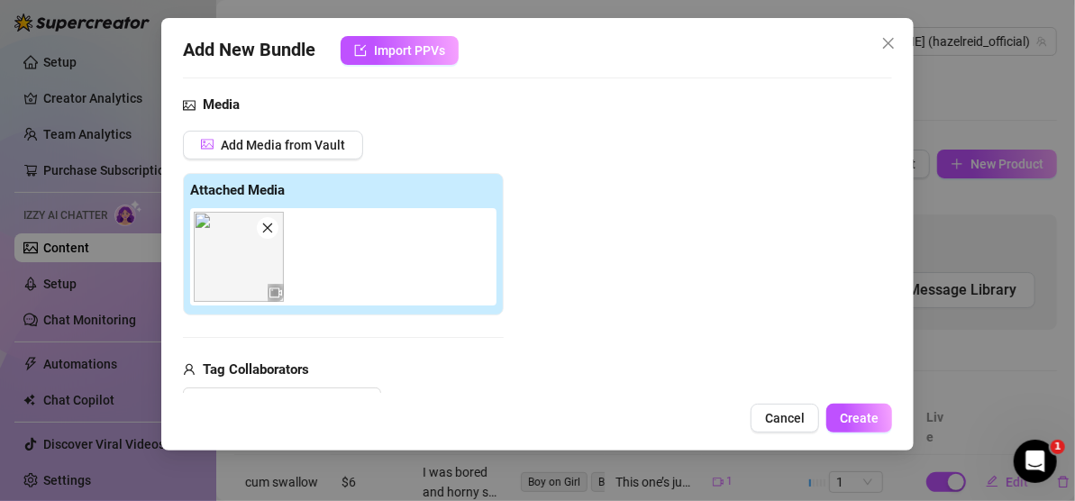
scroll to position [180, 0]
click at [269, 233] on span at bounding box center [268, 227] width 22 height 22
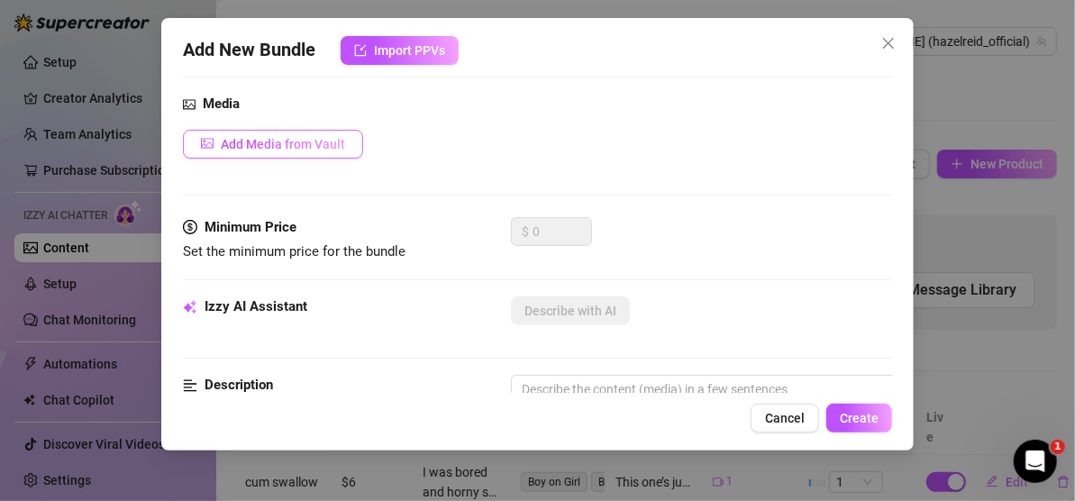
click at [296, 142] on span "Add Media from Vault" at bounding box center [283, 144] width 124 height 14
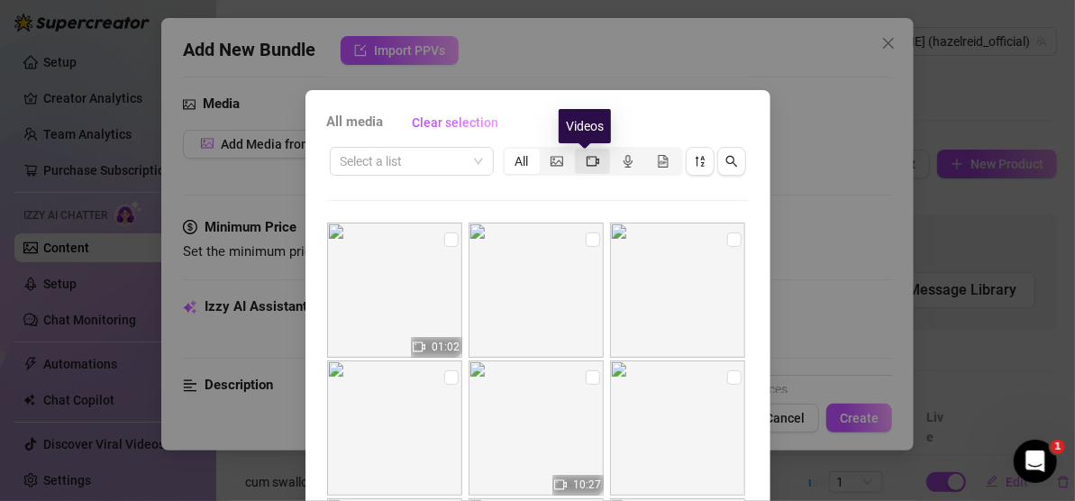
click at [589, 159] on icon "video-camera" at bounding box center [593, 161] width 13 height 10
click at [580, 151] on input "segmented control" at bounding box center [580, 151] width 0 height 0
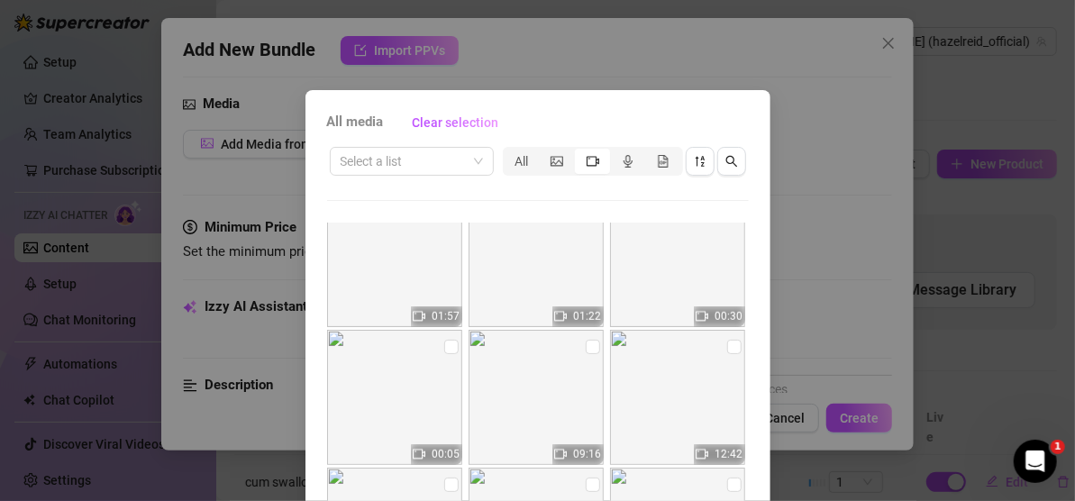
scroll to position [631, 0]
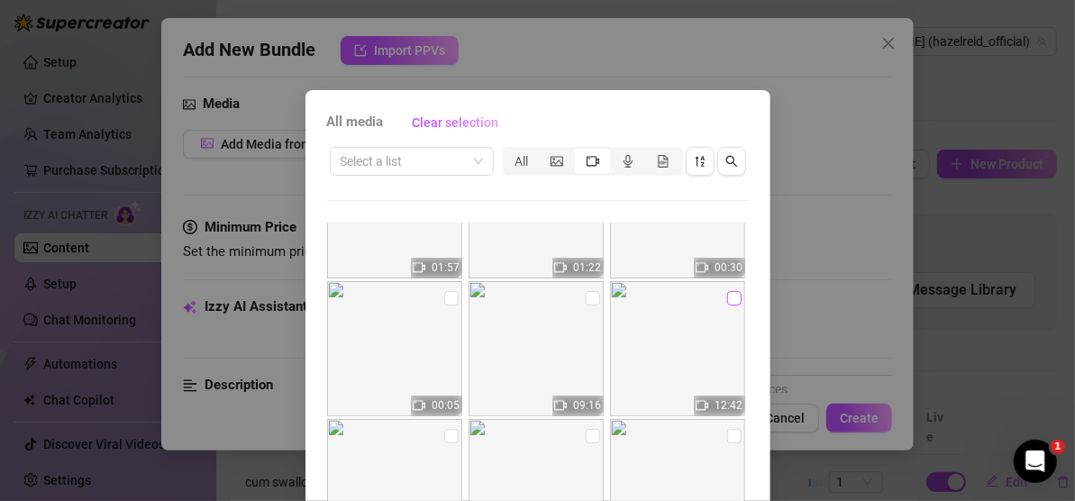
click at [727, 297] on input "checkbox" at bounding box center [734, 298] width 14 height 14
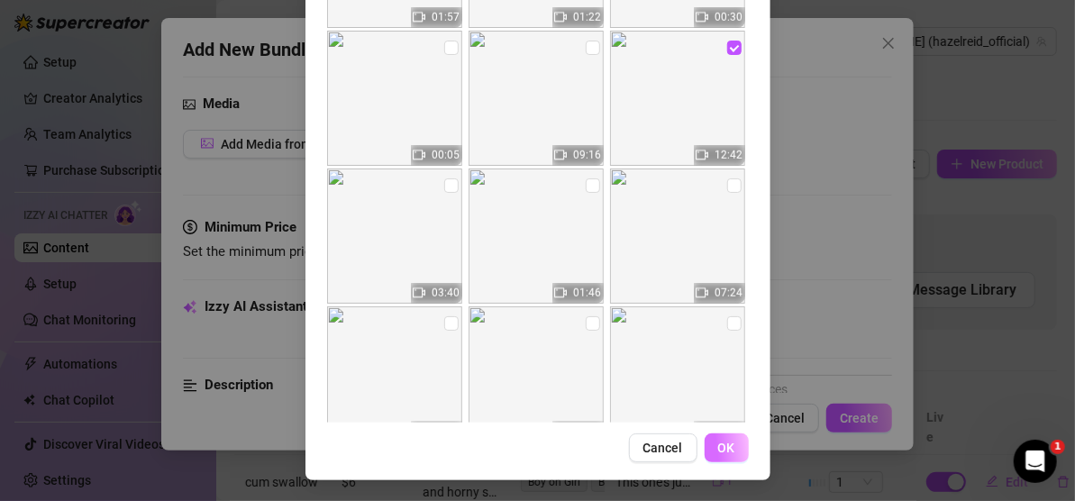
click at [708, 444] on button "OK" at bounding box center [727, 448] width 44 height 29
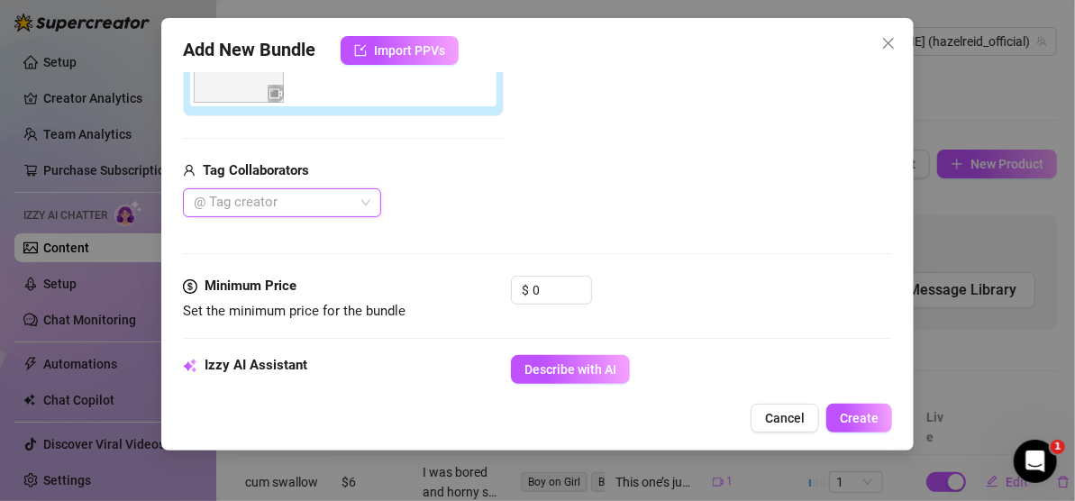
scroll to position [379, 0]
click at [327, 204] on div at bounding box center [273, 201] width 172 height 25
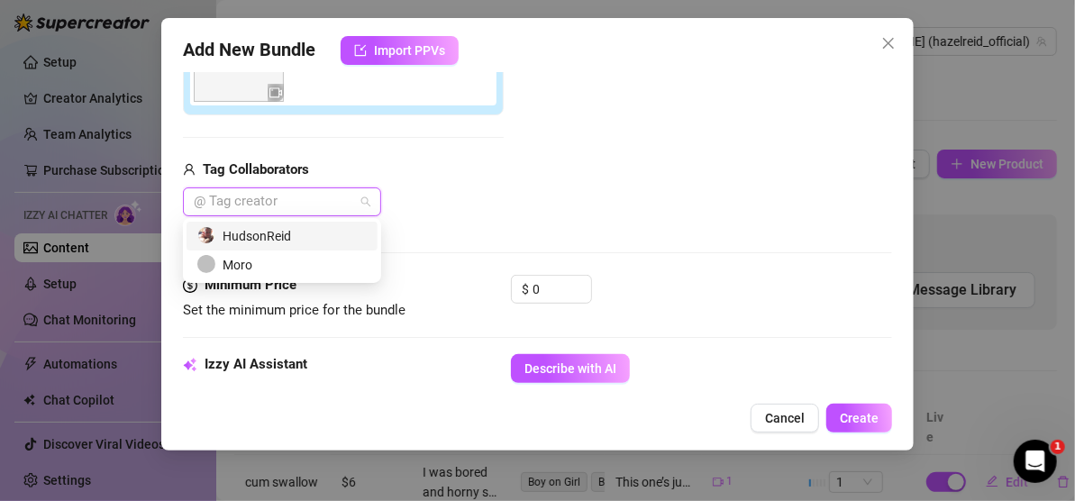
click at [304, 231] on div "HudsonReid" at bounding box center [281, 236] width 169 height 20
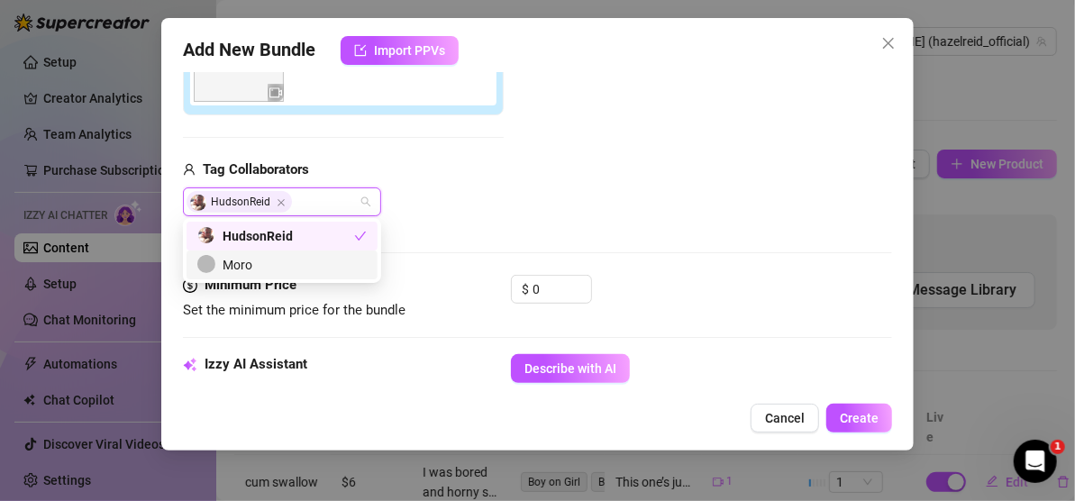
click at [295, 269] on div "Moro" at bounding box center [281, 265] width 169 height 20
click at [577, 163] on div "Add Media from Vault Attached Media Tag Collaborators HudsonReid Moro" at bounding box center [537, 74] width 709 height 287
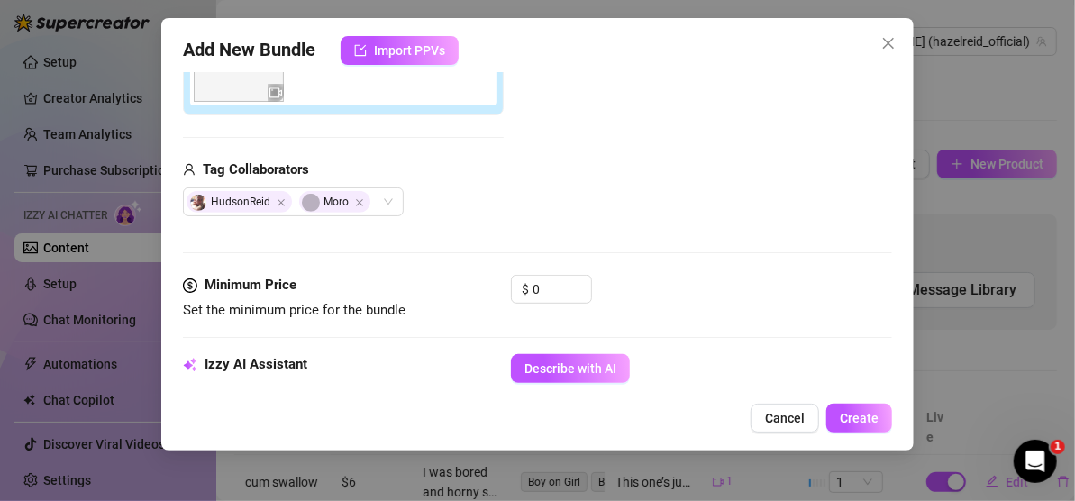
scroll to position [470, 0]
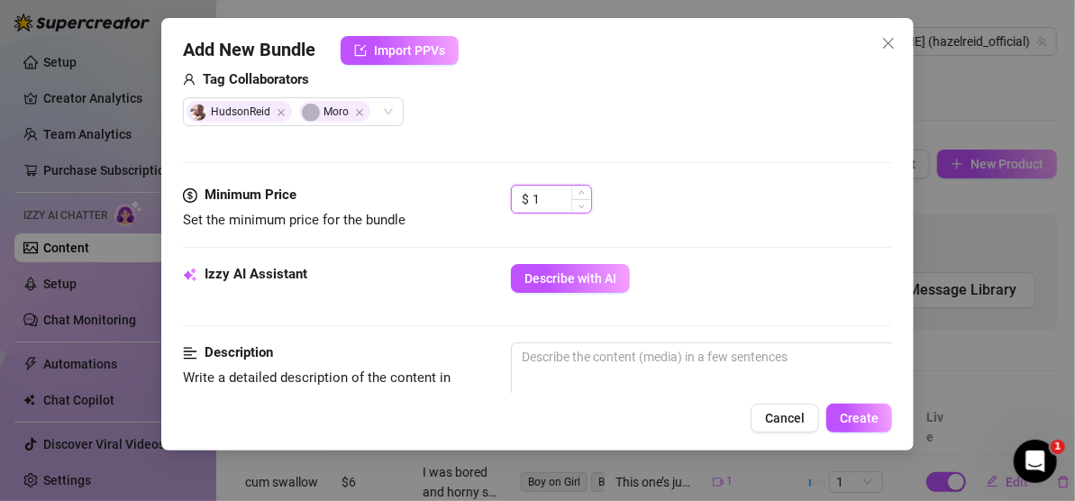
click at [583, 190] on icon "up" at bounding box center [582, 192] width 6 height 6
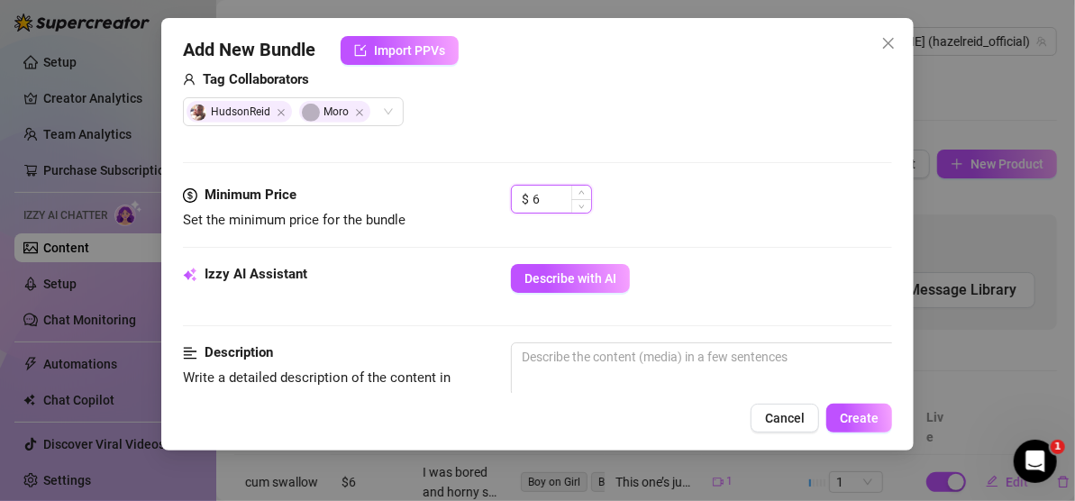
click at [583, 190] on icon "up" at bounding box center [582, 192] width 6 height 6
click at [723, 211] on div "$ 8" at bounding box center [701, 207] width 381 height 45
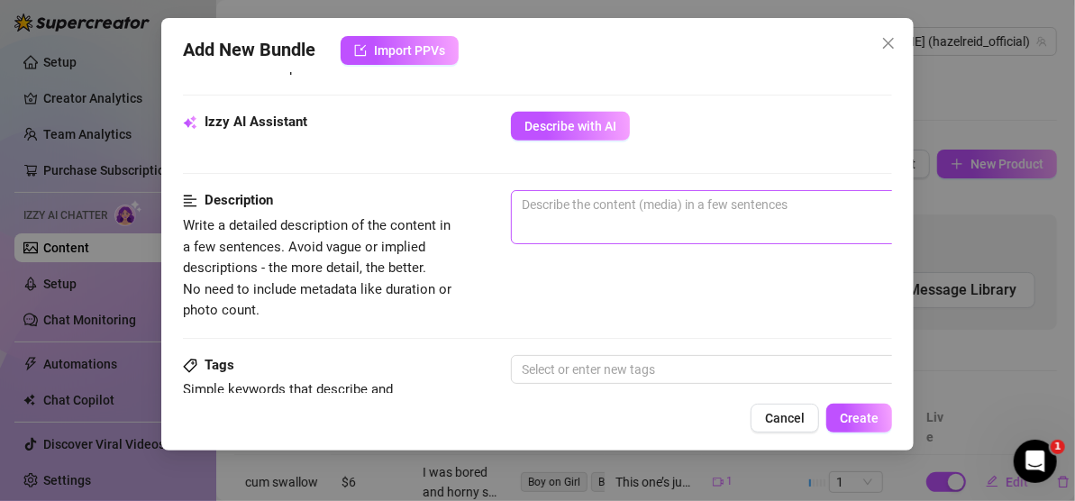
scroll to position [650, 0]
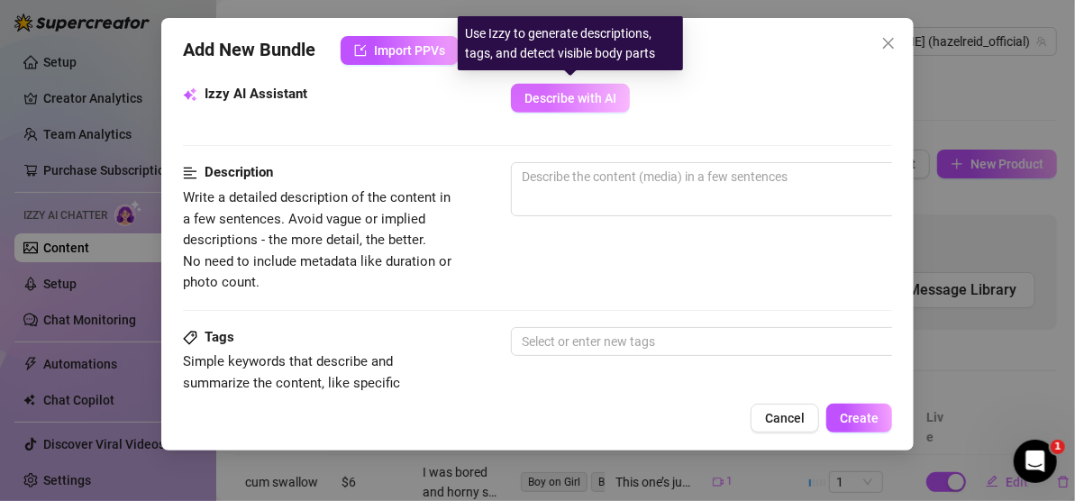
click at [543, 94] on span "Describe with AI" at bounding box center [571, 98] width 92 height 14
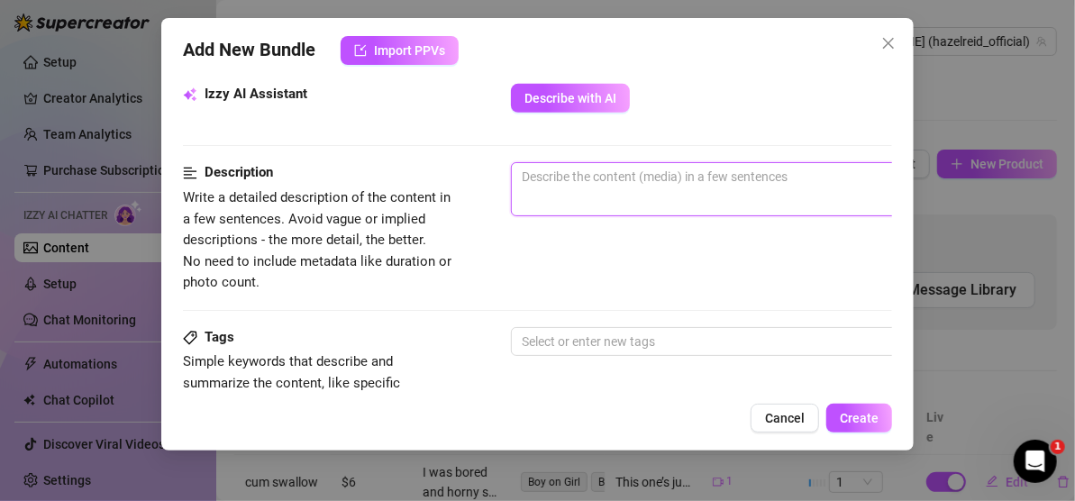
click at [656, 183] on textarea at bounding box center [826, 176] width 629 height 27
click at [780, 180] on textarea "Cum watch me in my first ever threesome" at bounding box center [826, 176] width 629 height 27
click at [774, 173] on textarea "Cum watch me in my first ever threesome" at bounding box center [826, 176] width 629 height 27
paste textarea "You ordered room service, but you didn’t expect to get me. Now you’re excited, …"
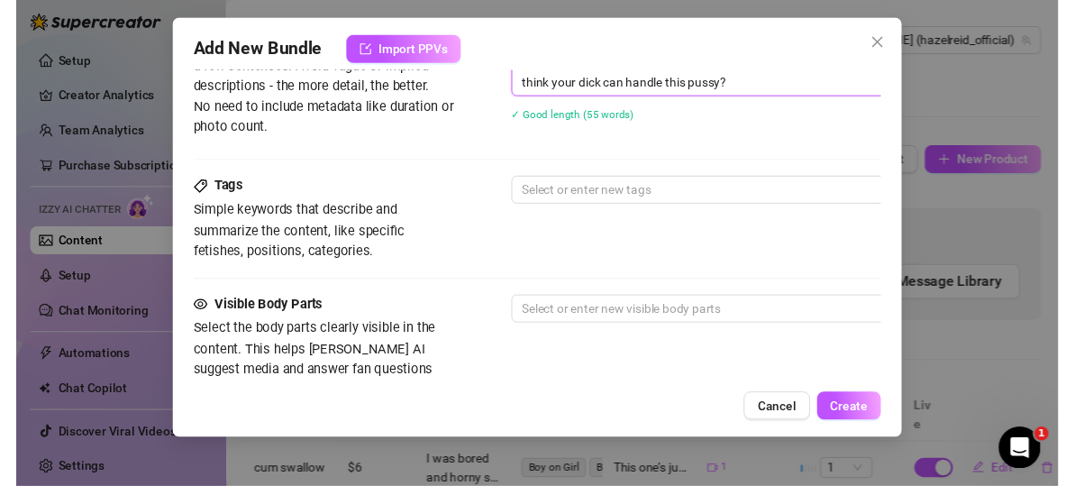
scroll to position [830, 0]
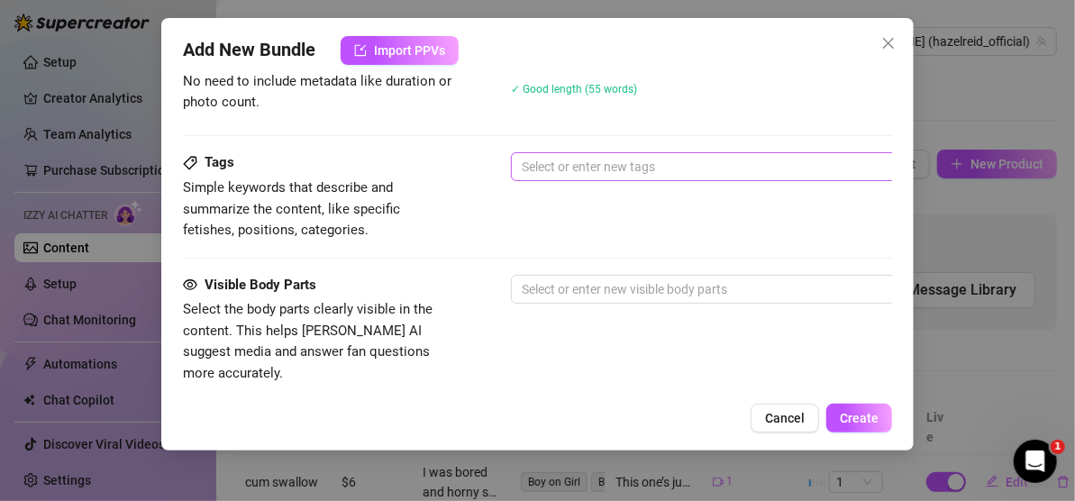
click at [679, 157] on div at bounding box center [817, 166] width 605 height 25
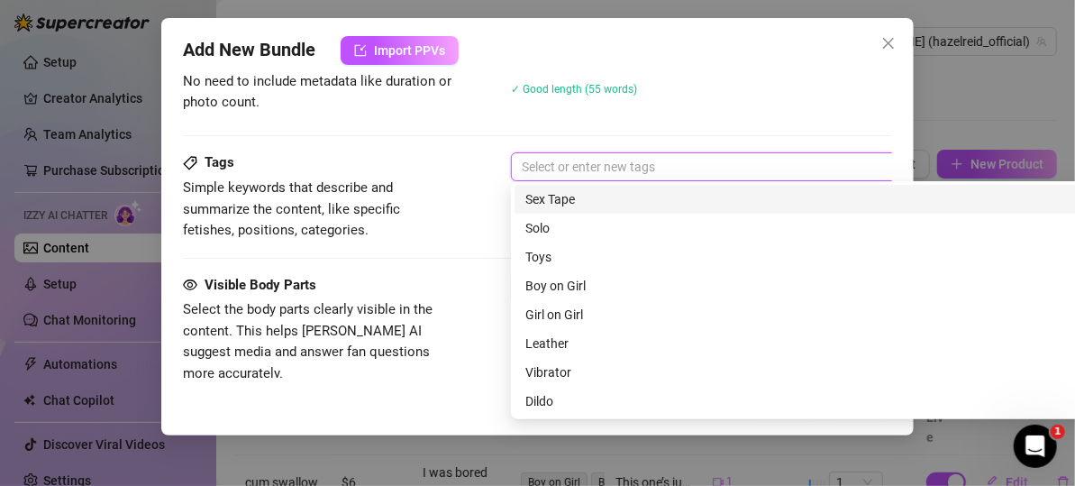
click at [658, 197] on div "Sex Tape" at bounding box center [827, 199] width 602 height 20
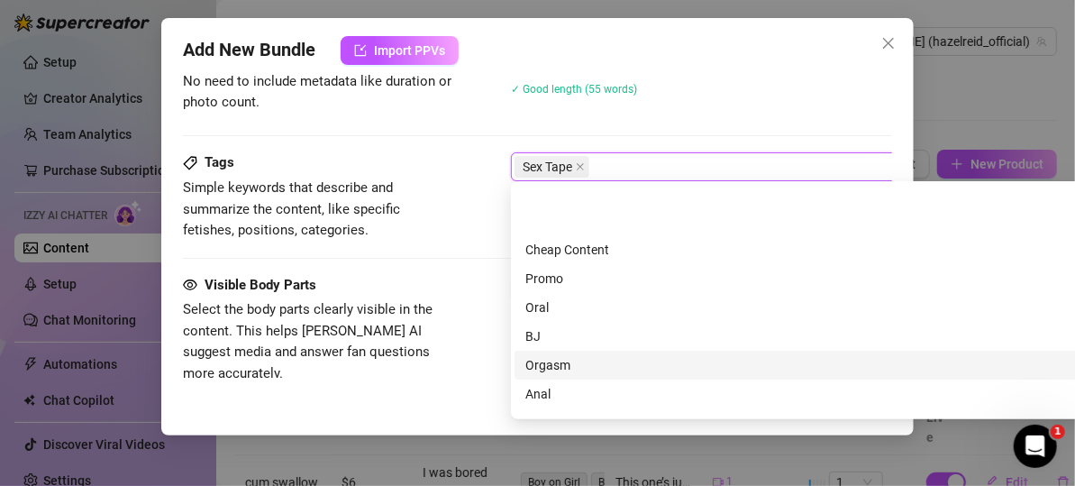
scroll to position [260, 0]
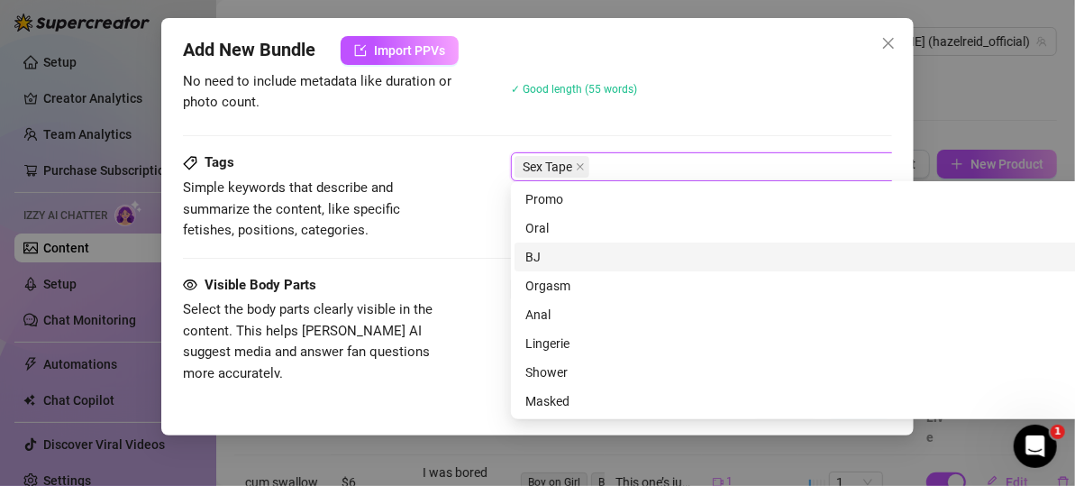
click at [590, 251] on div "BJ" at bounding box center [827, 257] width 602 height 20
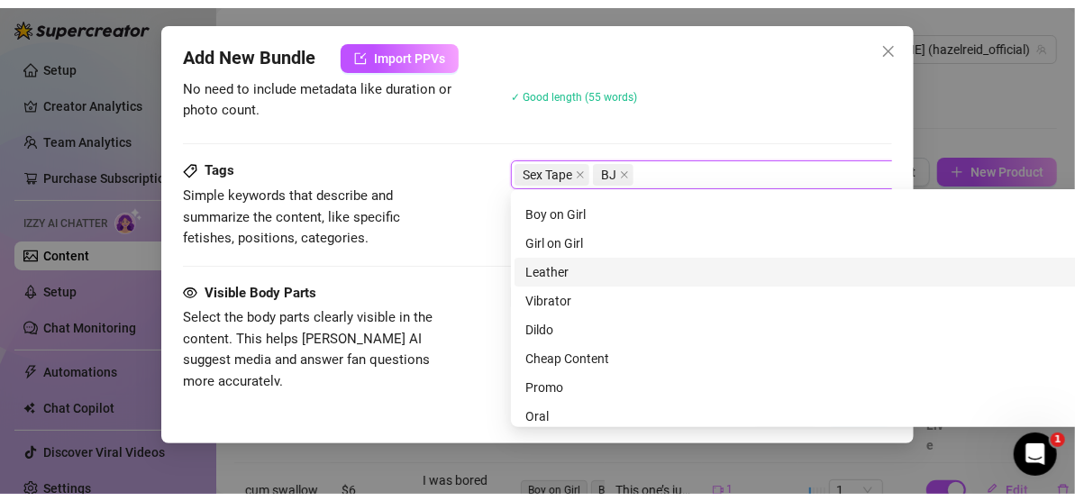
scroll to position [0, 0]
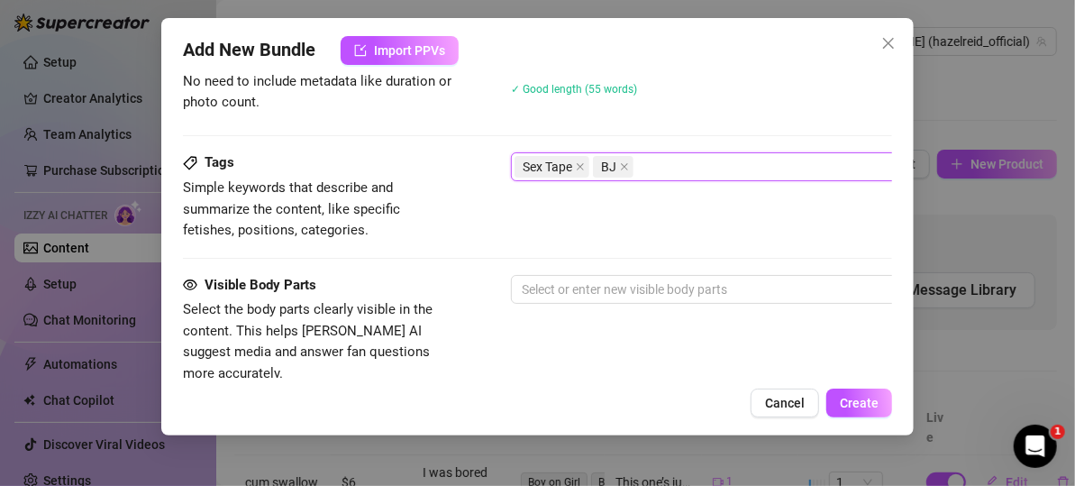
click at [668, 155] on div "Sex Tape BJ" at bounding box center [817, 166] width 605 height 25
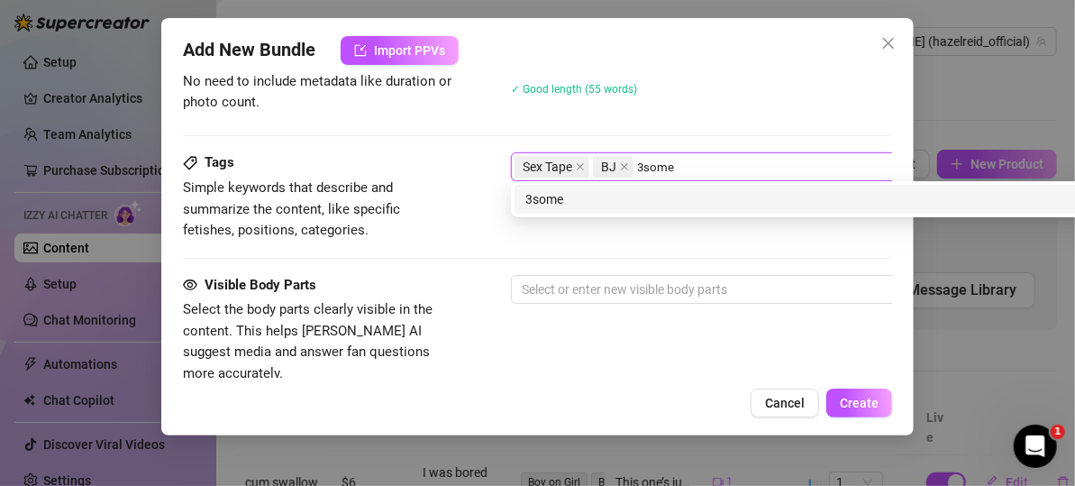
click at [652, 204] on div "3some" at bounding box center [827, 199] width 602 height 20
click at [697, 195] on div "CIM" at bounding box center [827, 199] width 602 height 20
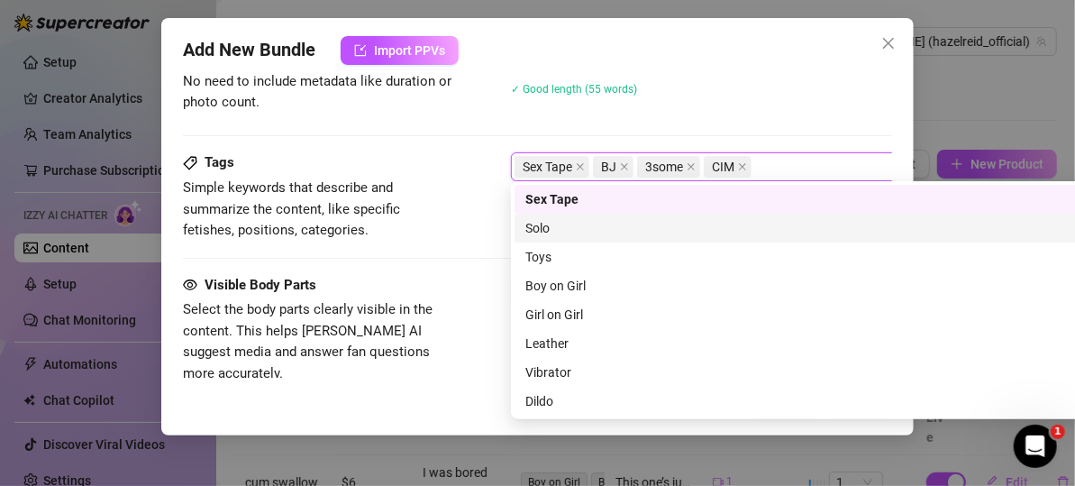
click at [475, 196] on div "Tags Simple keywords that describe and summarize the content, like specific fet…" at bounding box center [537, 196] width 709 height 88
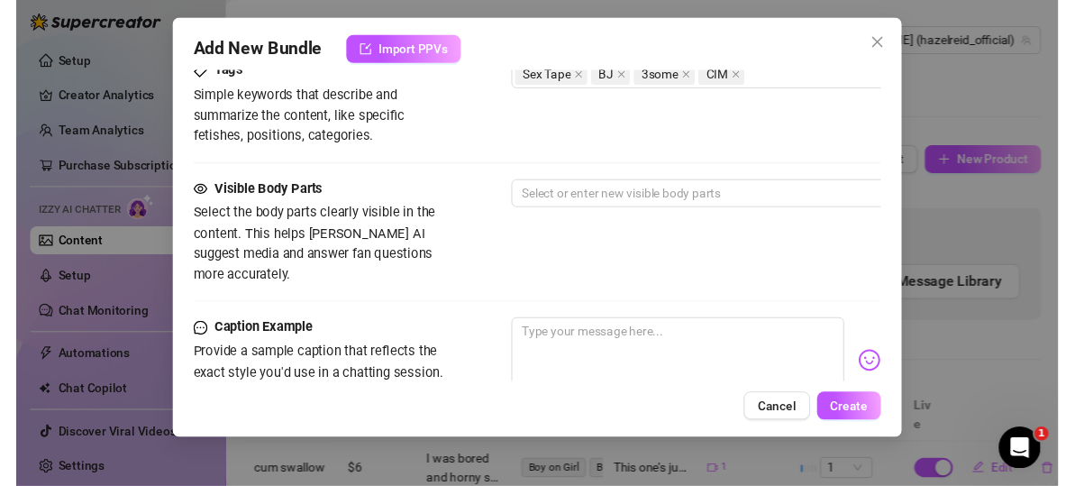
scroll to position [1010, 0]
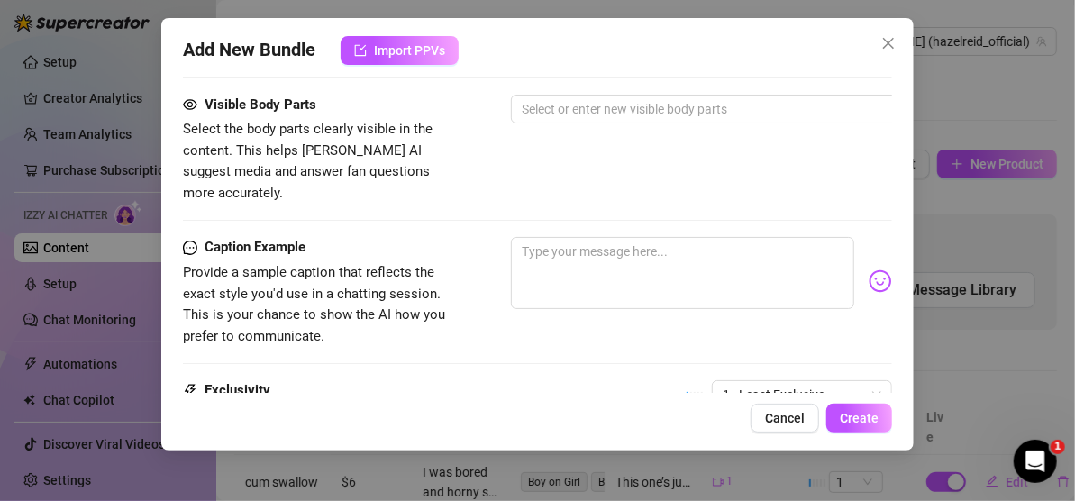
click at [576, 194] on div "Visible Body Parts Select the body parts clearly visible in the content. This h…" at bounding box center [537, 166] width 709 height 143
click at [588, 106] on div at bounding box center [817, 108] width 605 height 25
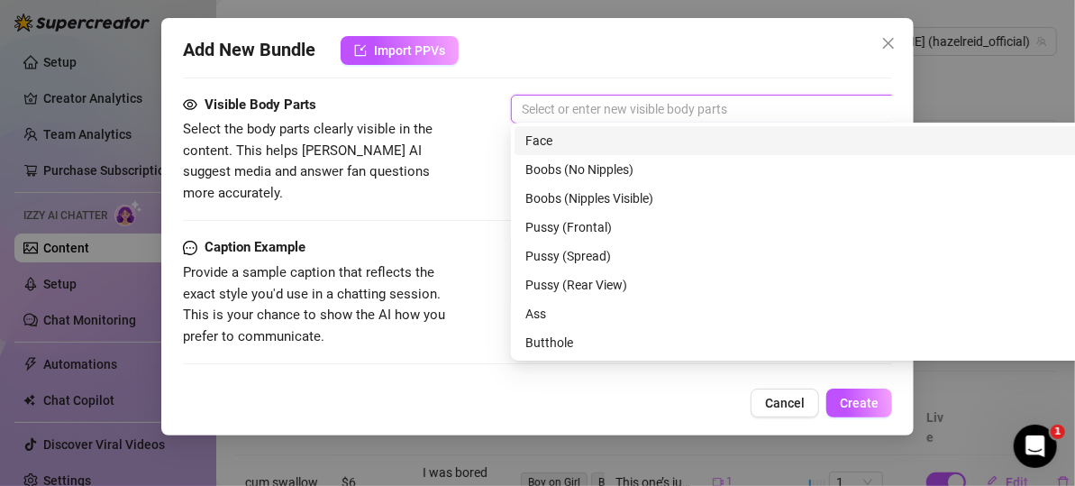
click at [580, 142] on div "Face" at bounding box center [827, 141] width 602 height 20
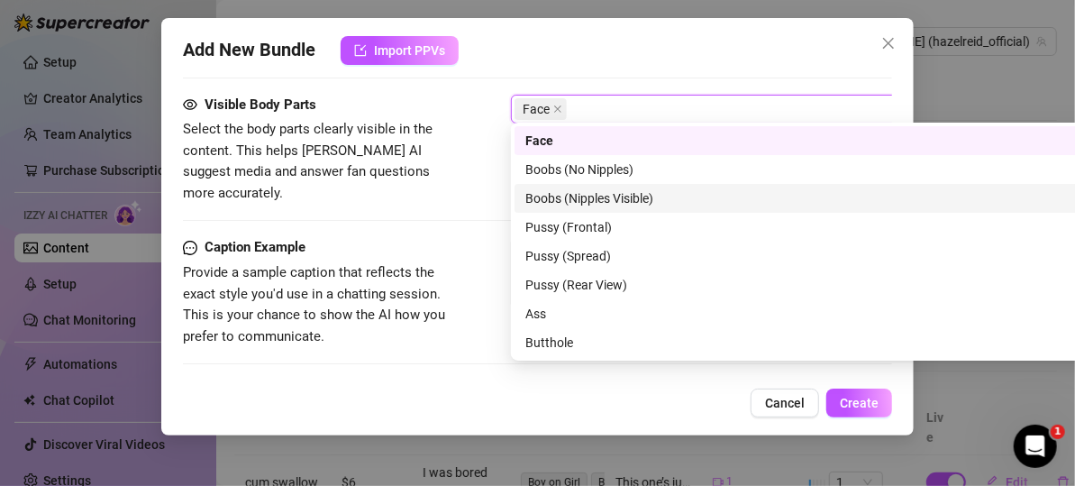
click at [571, 199] on div "Boobs (Nipples Visible)" at bounding box center [827, 198] width 602 height 20
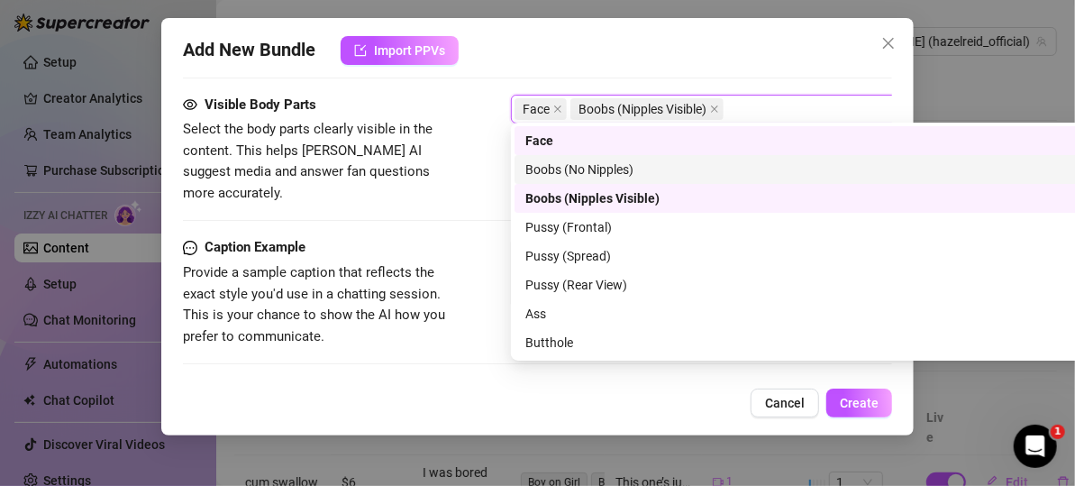
click at [563, 167] on div "Boobs (No Nipples)" at bounding box center [827, 170] width 602 height 20
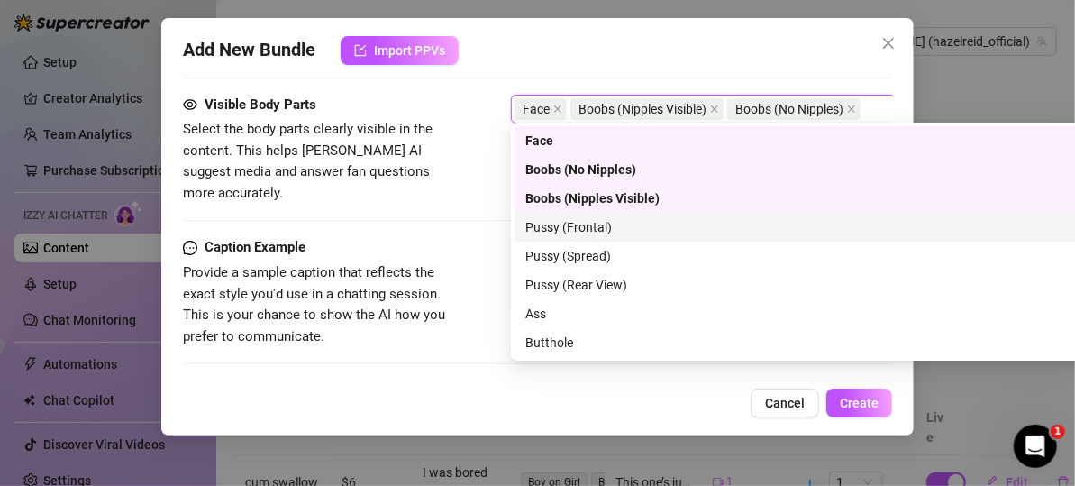
click at [584, 222] on div "Pussy (Frontal)" at bounding box center [827, 227] width 602 height 20
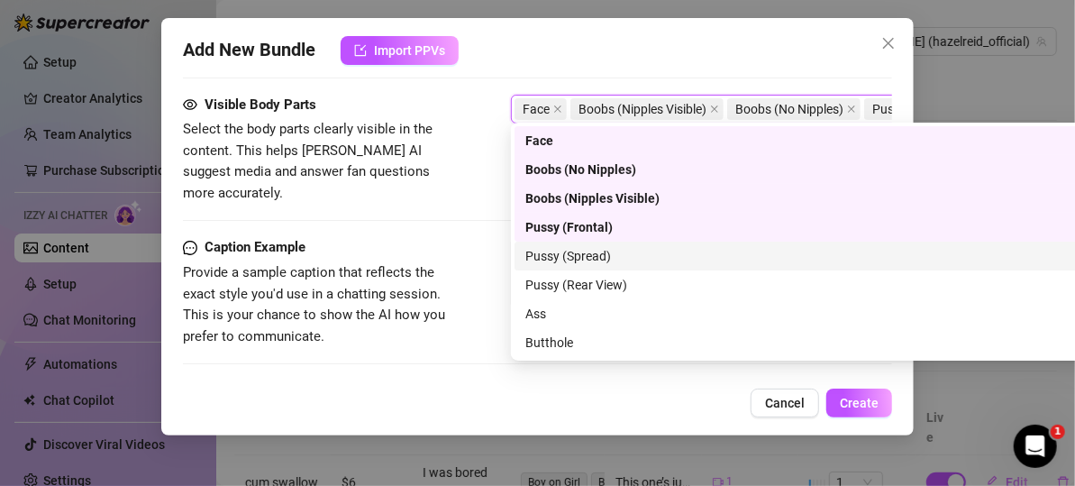
click at [583, 258] on div "Pussy (Spread)" at bounding box center [827, 256] width 602 height 20
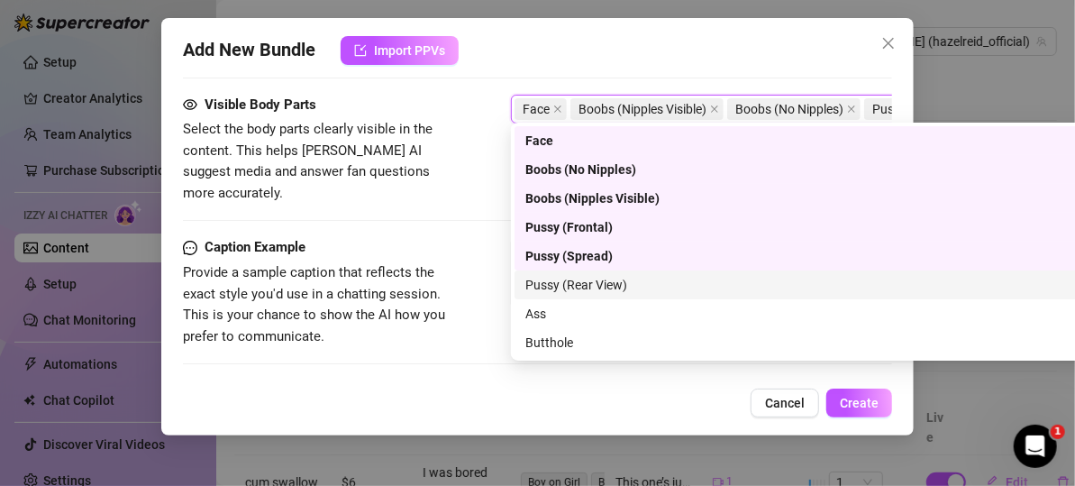
click at [583, 281] on div "Pussy (Rear View)" at bounding box center [827, 285] width 602 height 20
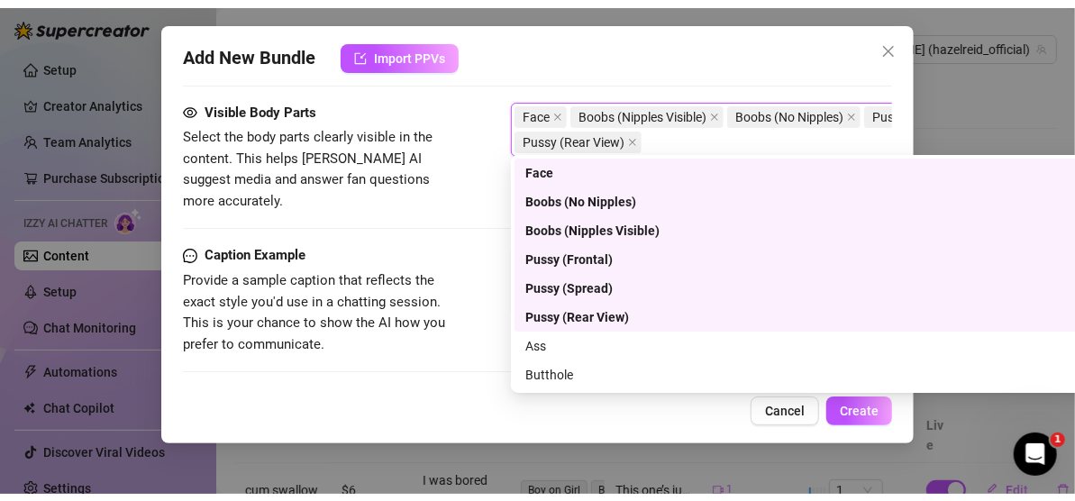
scroll to position [90, 0]
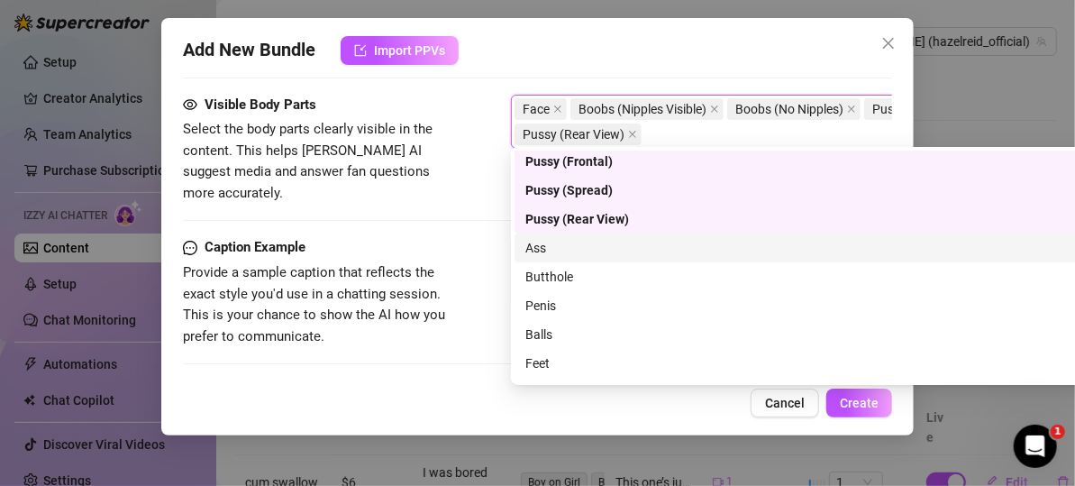
click at [558, 246] on div "Ass" at bounding box center [827, 248] width 602 height 20
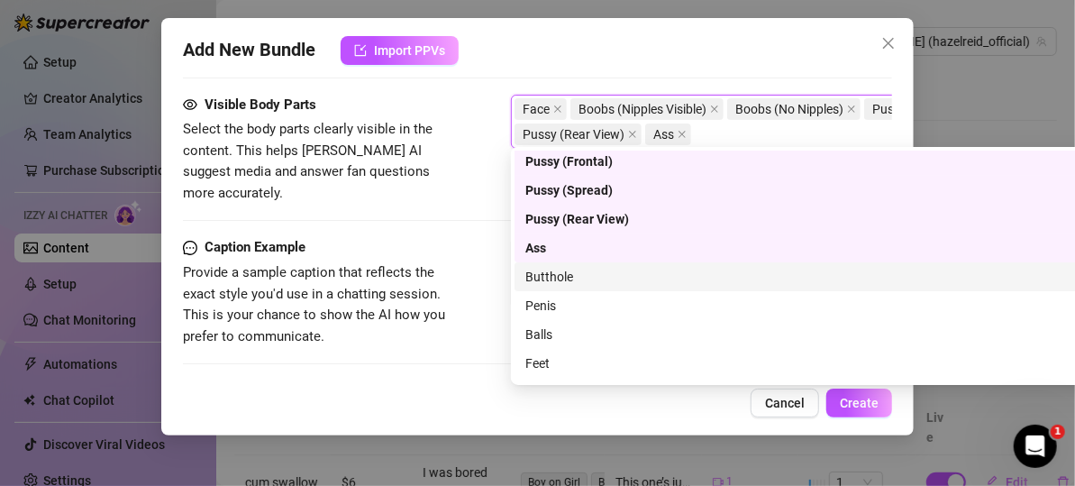
click at [558, 277] on div "Butthole" at bounding box center [827, 277] width 602 height 20
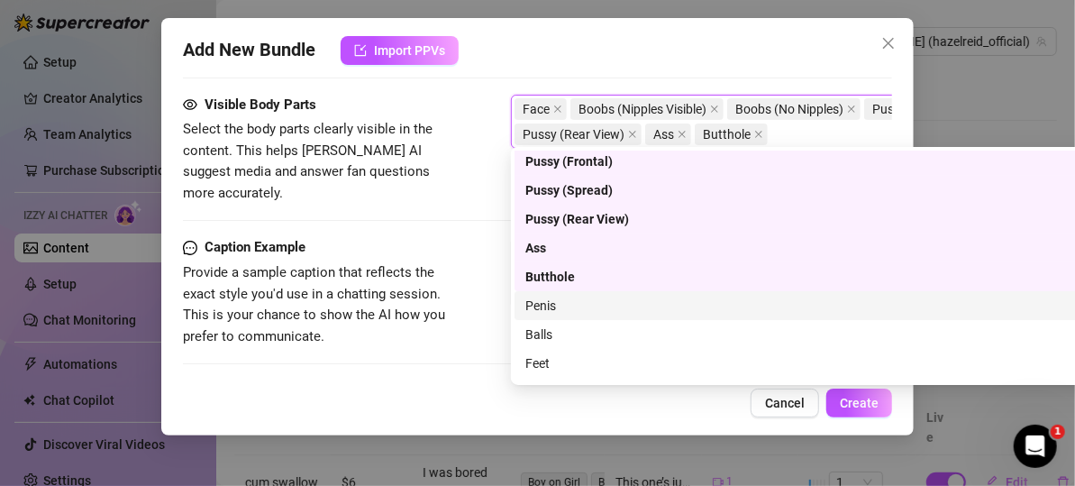
drag, startPoint x: 551, startPoint y: 302, endPoint x: 551, endPoint y: 317, distance: 15.3
click at [551, 304] on div "Penis" at bounding box center [827, 306] width 602 height 20
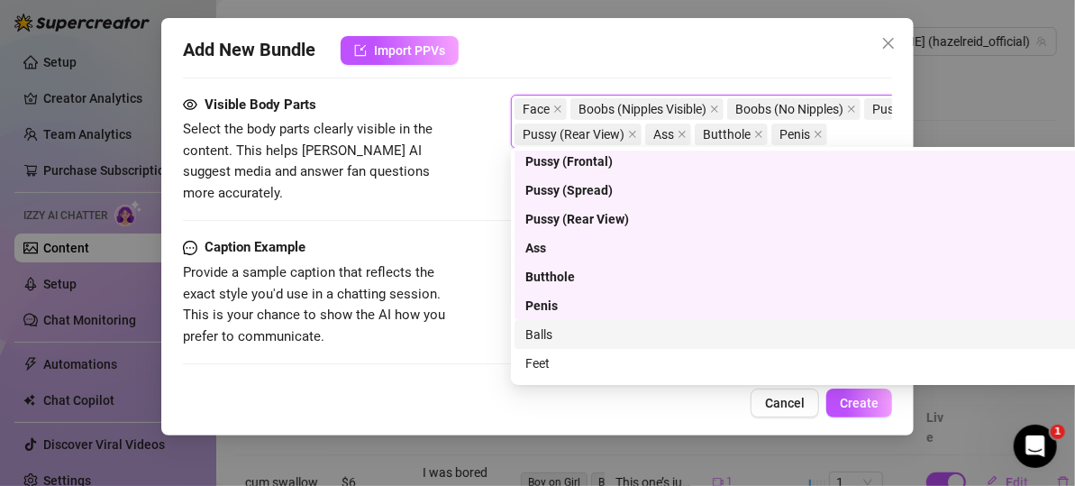
click at [551, 327] on div "Balls" at bounding box center [827, 334] width 602 height 20
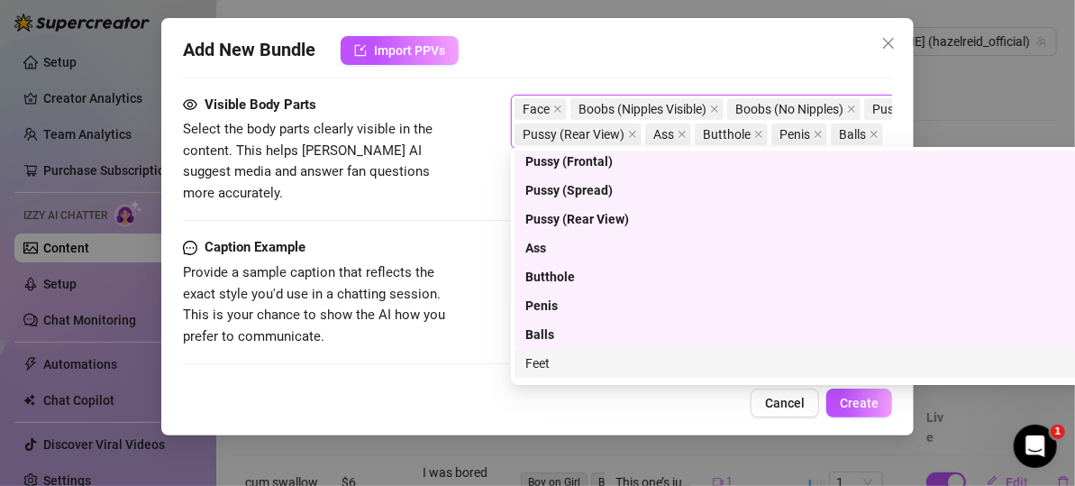
click at [416, 352] on div "Caption Example Provide a sample caption that reflects the exact style you'd us…" at bounding box center [537, 308] width 709 height 143
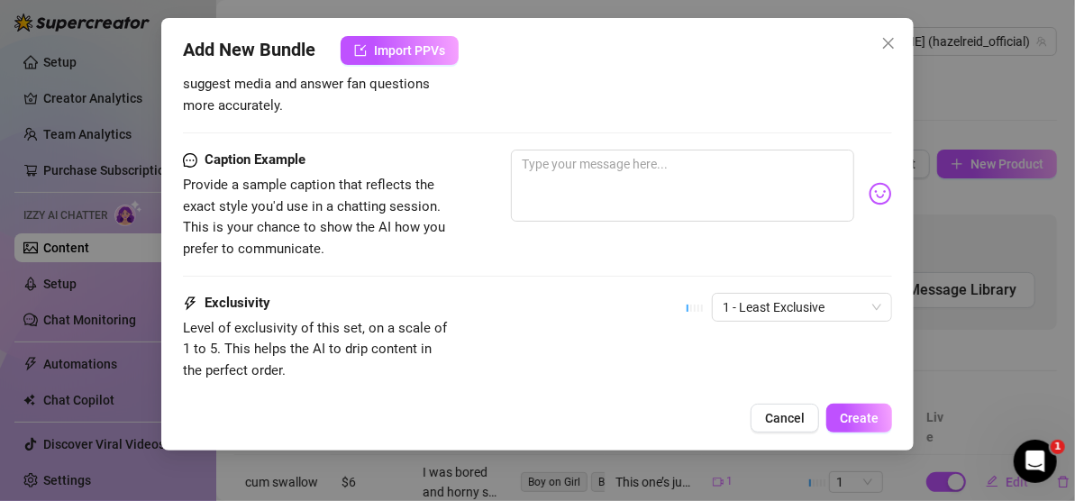
scroll to position [1101, 0]
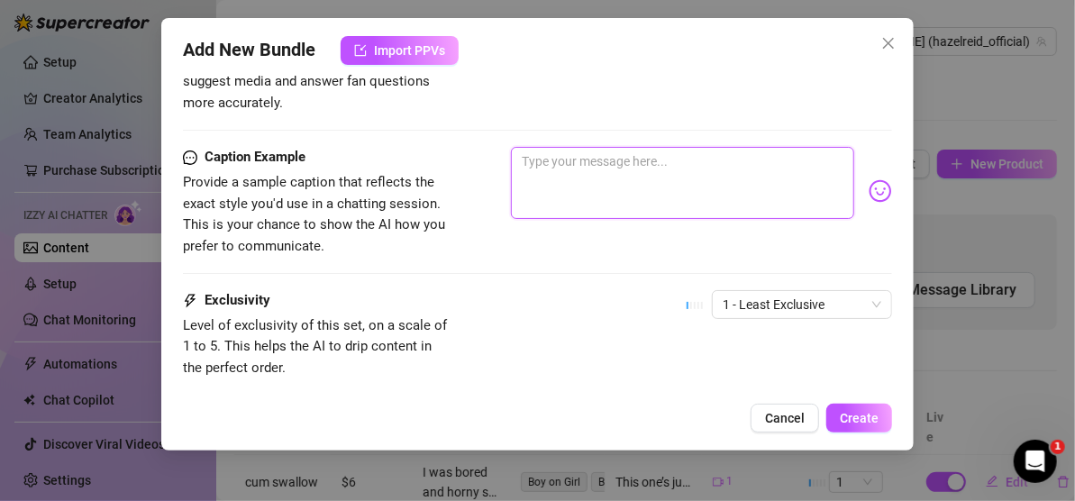
paste textarea "Daddy’s little slut."
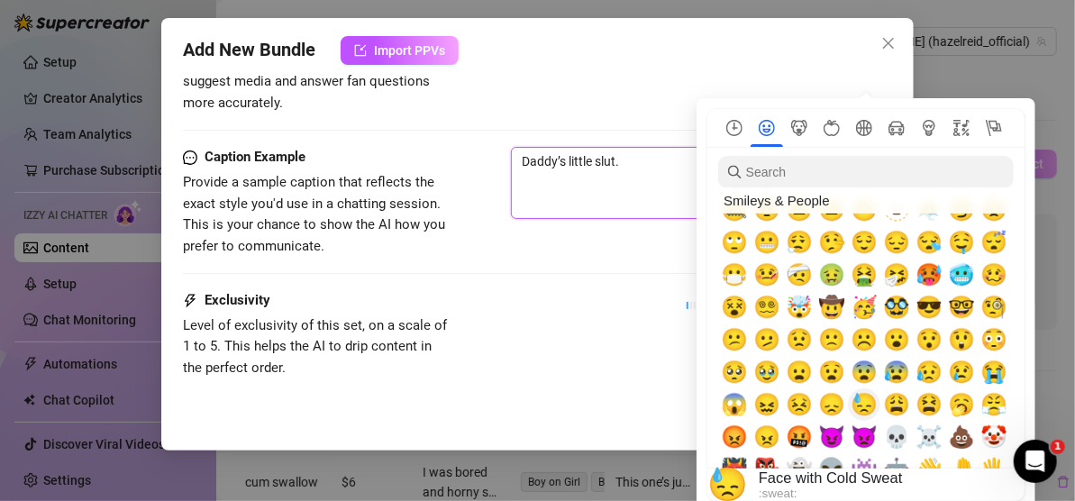
scroll to position [270, 0]
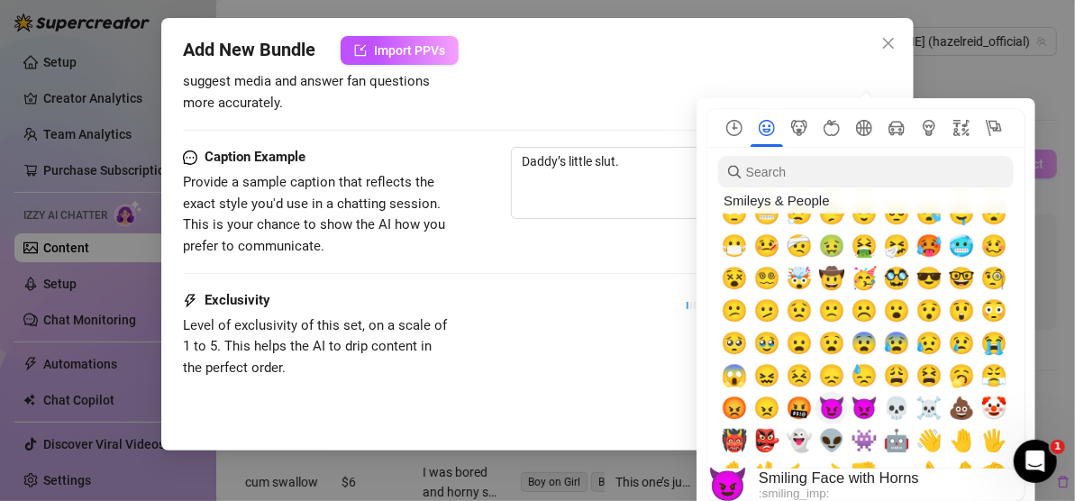
click at [836, 402] on span "😈" at bounding box center [831, 408] width 27 height 25
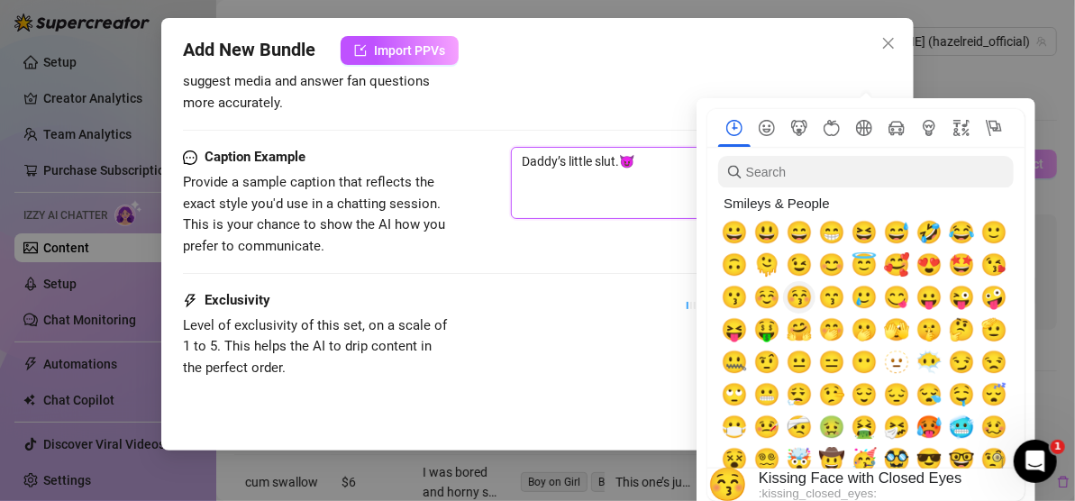
scroll to position [0, 0]
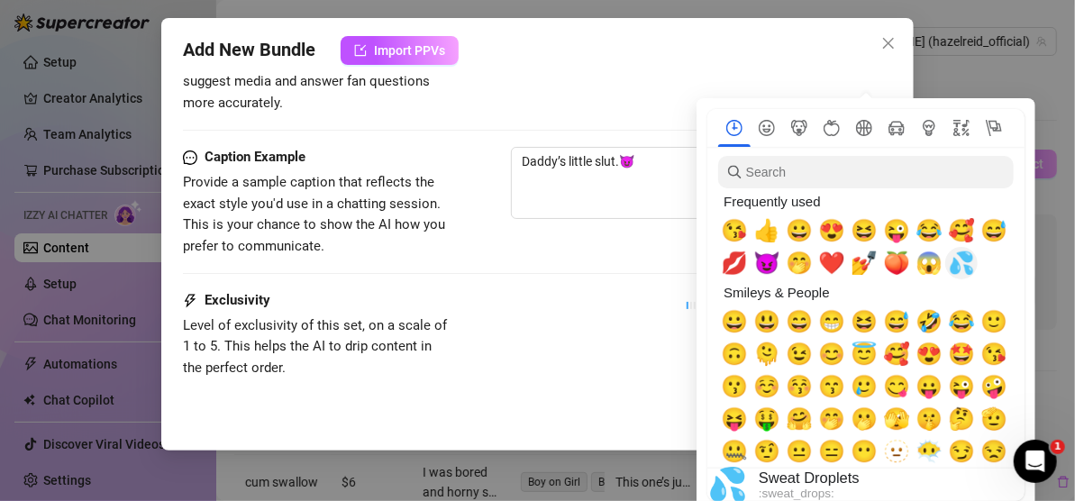
click at [967, 267] on span "💦" at bounding box center [961, 263] width 27 height 25
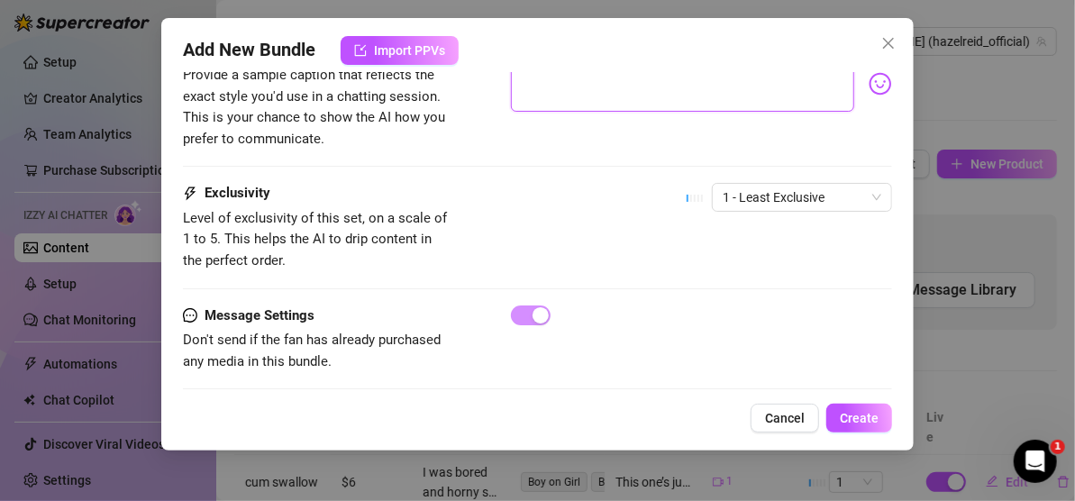
scroll to position [1209, 0]
click at [854, 418] on span "Create" at bounding box center [859, 418] width 39 height 14
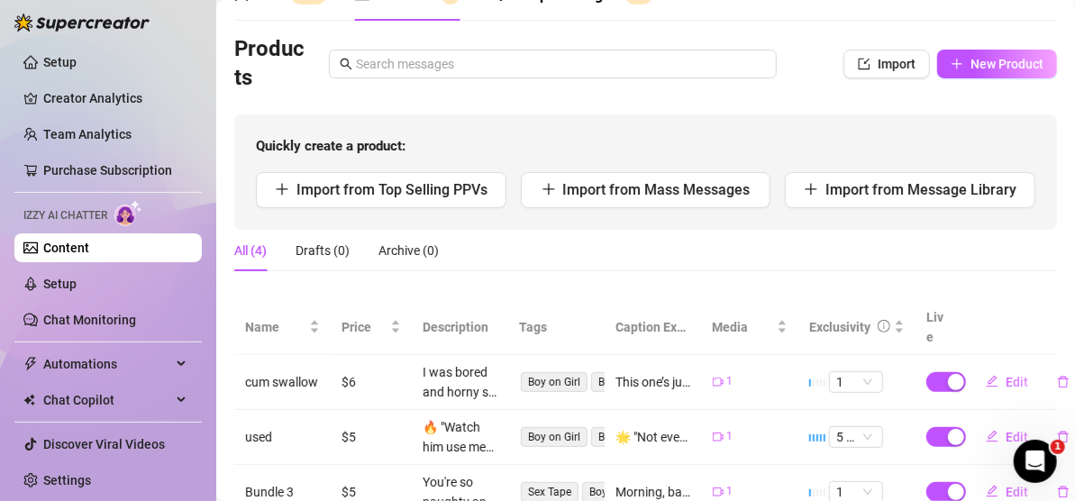
scroll to position [0, 0]
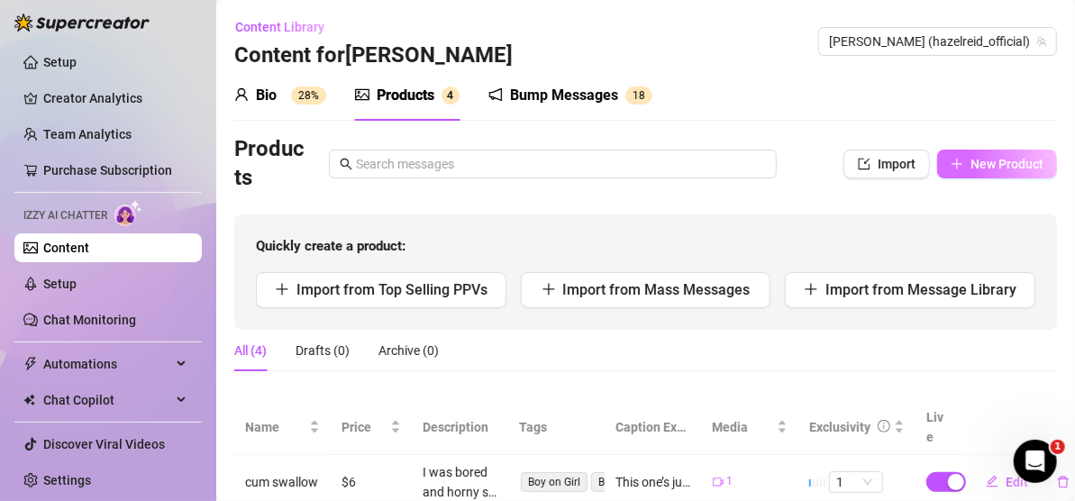
click at [971, 164] on span "New Product" at bounding box center [1007, 164] width 73 height 14
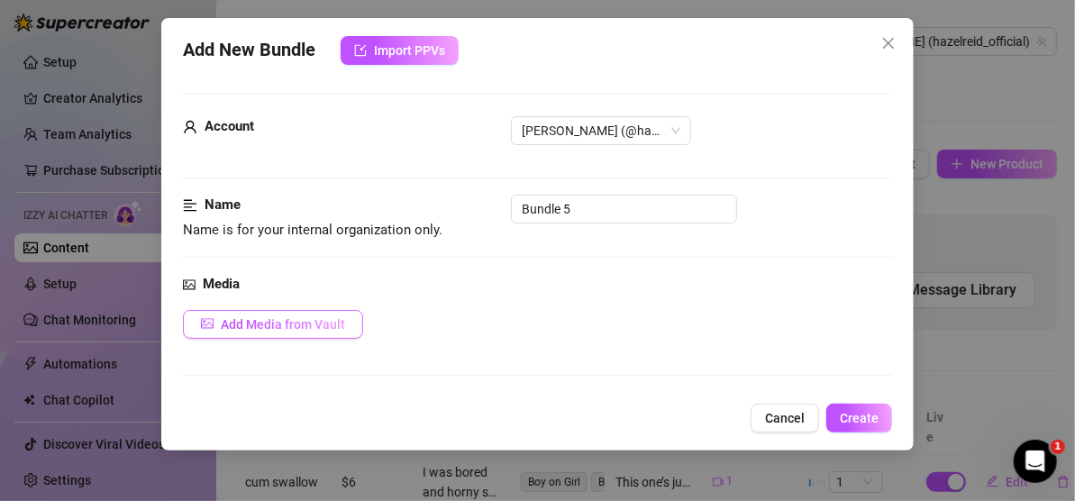
click at [324, 315] on button "Add Media from Vault" at bounding box center [273, 324] width 180 height 29
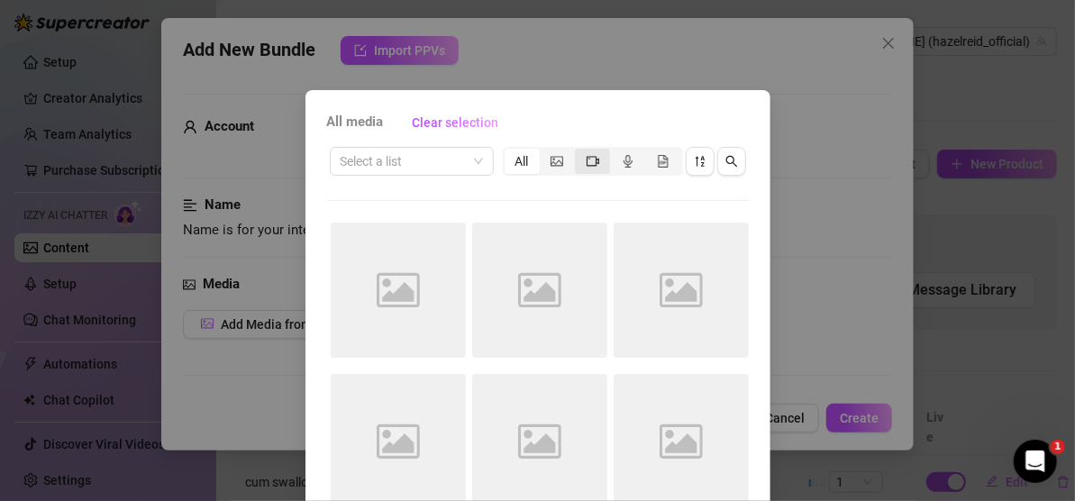
click at [588, 161] on icon "video-camera" at bounding box center [593, 161] width 13 height 13
click at [580, 151] on input "segmented control" at bounding box center [580, 151] width 0 height 0
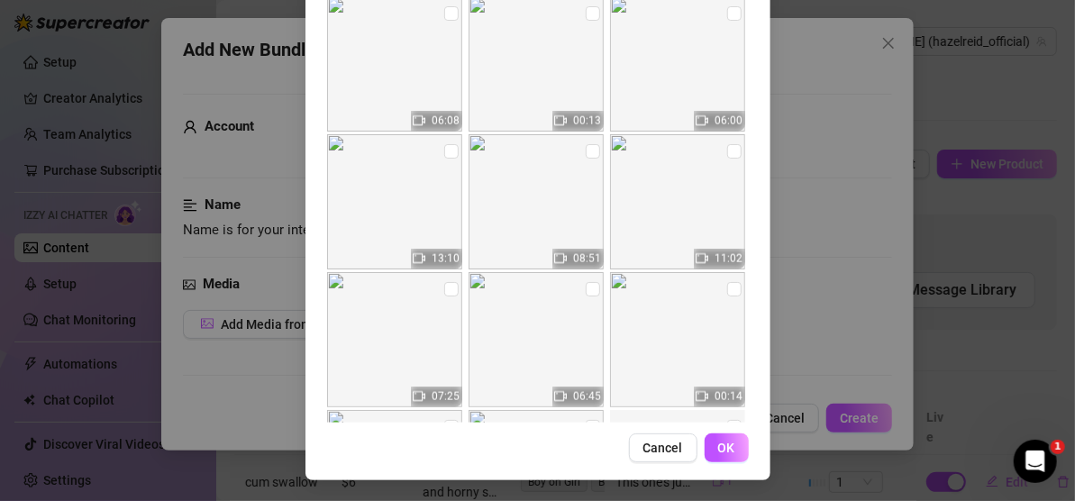
scroll to position [950, 0]
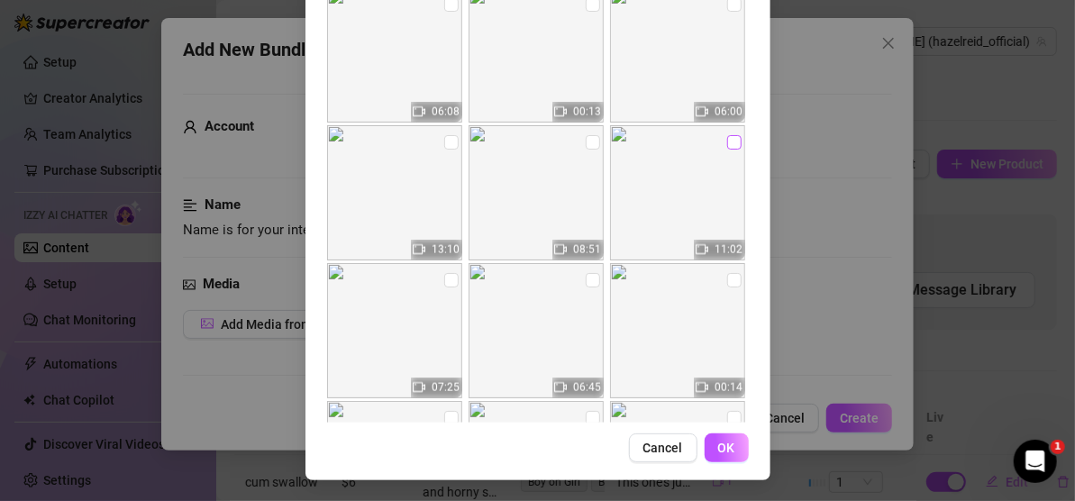
click at [727, 135] on input "checkbox" at bounding box center [734, 142] width 14 height 14
click at [705, 438] on button "OK" at bounding box center [727, 448] width 44 height 29
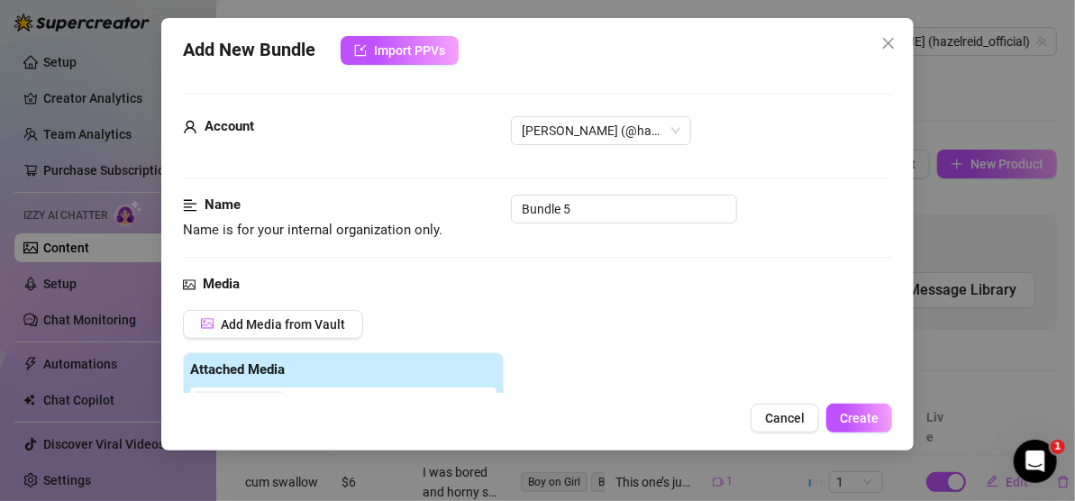
scroll to position [354, 0]
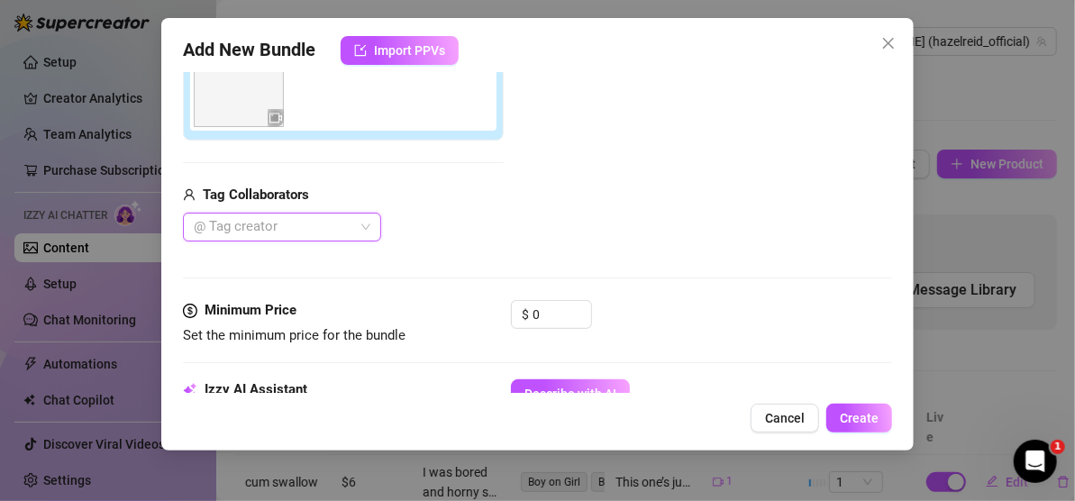
click at [351, 227] on div at bounding box center [273, 227] width 172 height 25
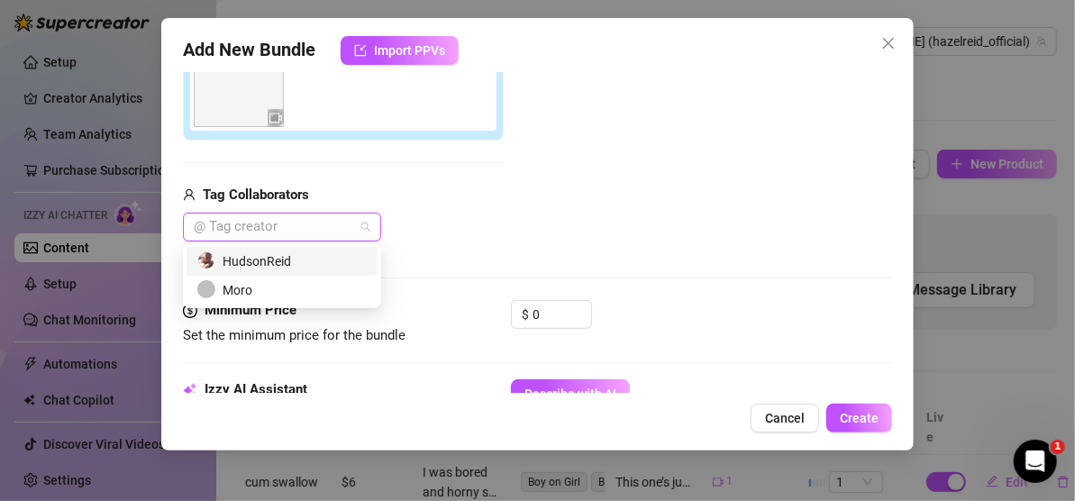
click at [297, 258] on div "HudsonReid" at bounding box center [281, 261] width 169 height 20
click at [485, 242] on div "Media Add Media from Vault Attached Media Tag Collaborators HudsonReid" at bounding box center [537, 110] width 709 height 380
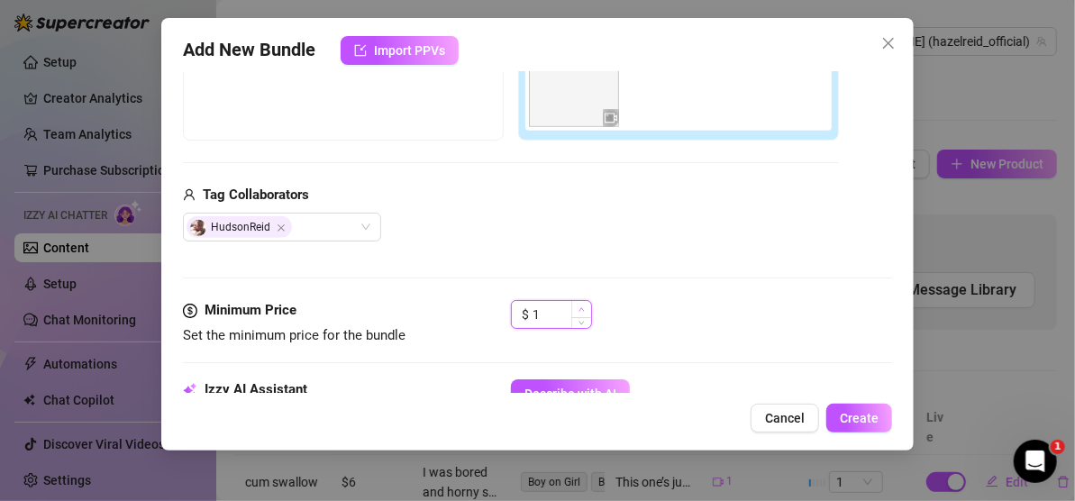
click at [587, 303] on span "Increase Value" at bounding box center [581, 309] width 20 height 16
click at [677, 225] on div "HudsonReid" at bounding box center [511, 227] width 656 height 29
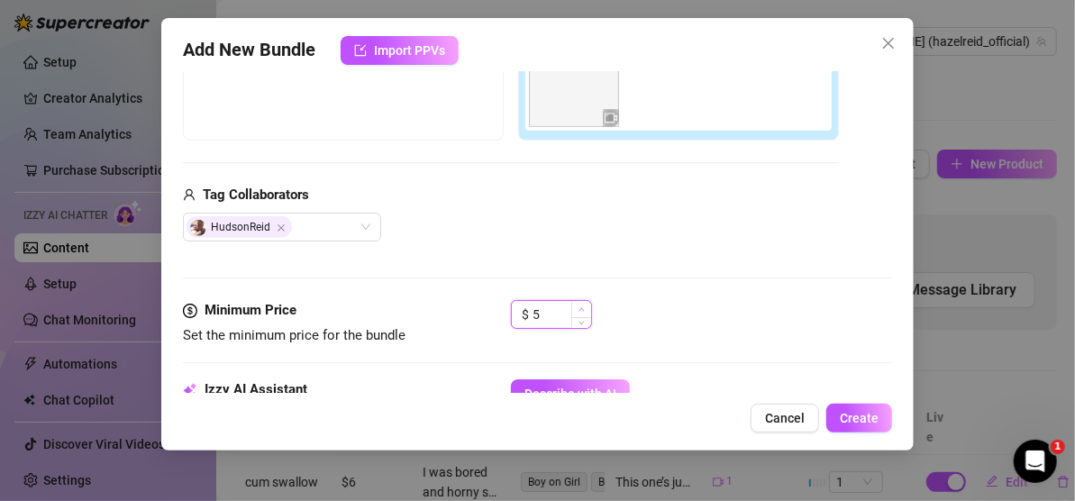
click at [583, 306] on icon "up" at bounding box center [582, 309] width 6 height 6
click at [672, 236] on div "HudsonReid" at bounding box center [511, 227] width 656 height 29
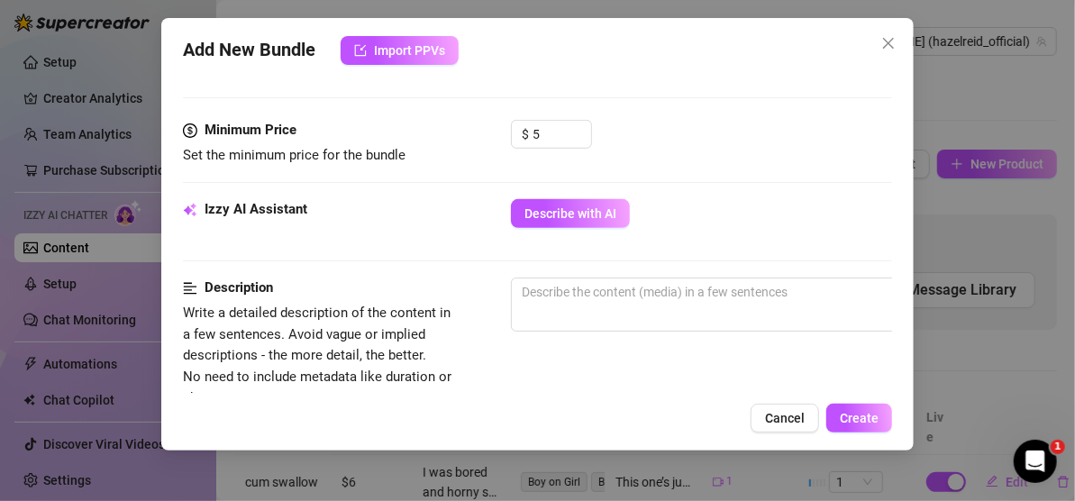
scroll to position [625, 0]
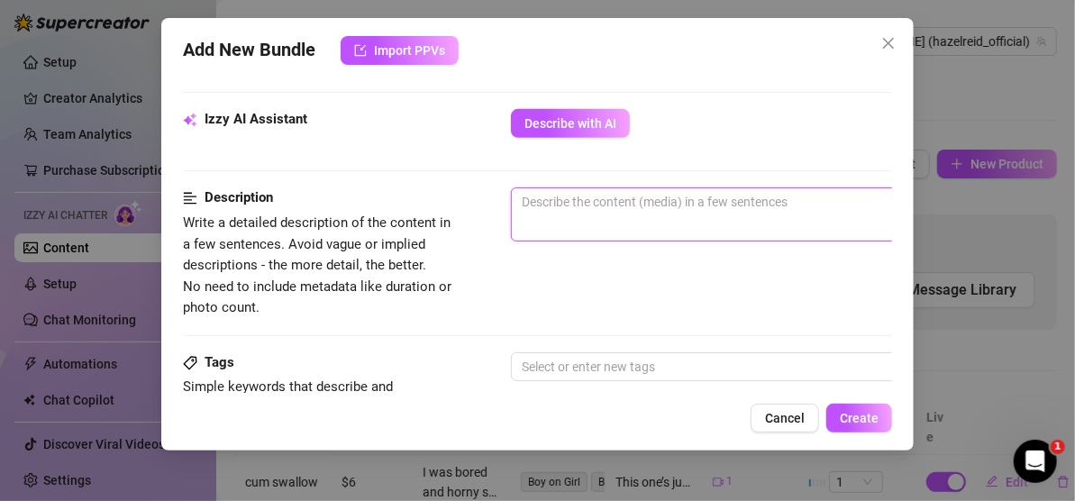
paste textarea "I honestly never thought that my stepdad would be the one to teach me how to do…"
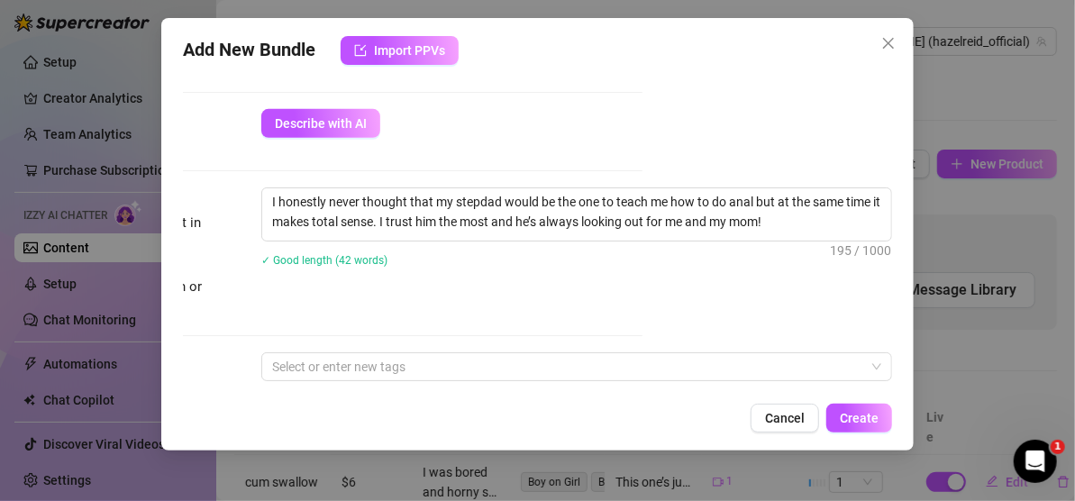
scroll to position [625, 264]
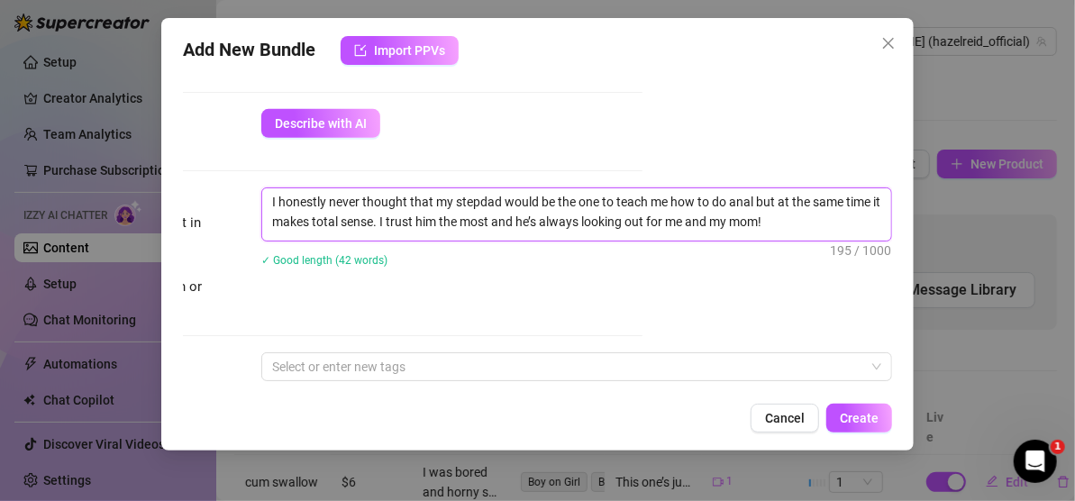
drag, startPoint x: 601, startPoint y: 202, endPoint x: 740, endPoint y: 204, distance: 138.8
click at [740, 204] on textarea "I honestly never thought that my stepdad would be the one to teach me how to do…" at bounding box center [576, 211] width 629 height 47
click at [776, 215] on textarea "I honestly never thought that my stepdad would be the one to cum in my mouth bu…" at bounding box center [576, 211] width 629 height 47
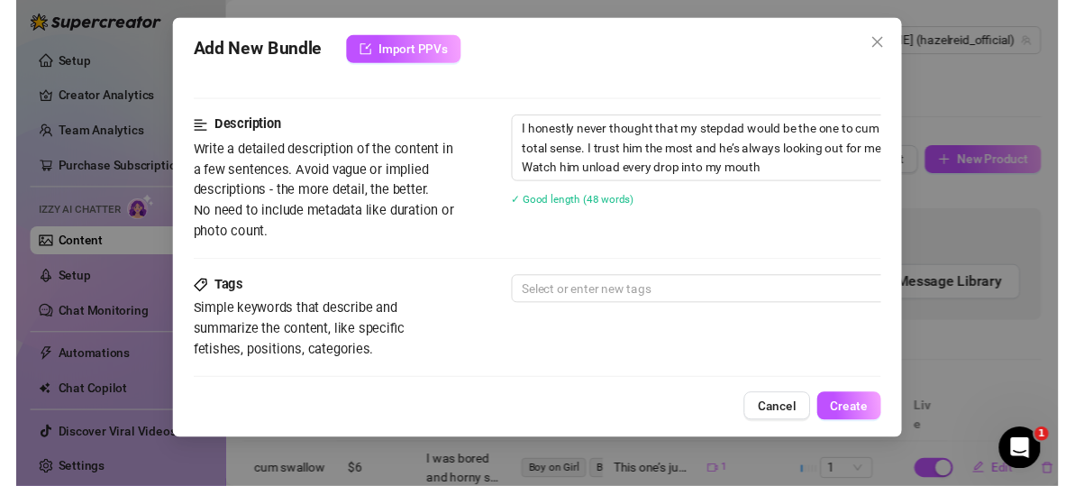
scroll to position [715, 0]
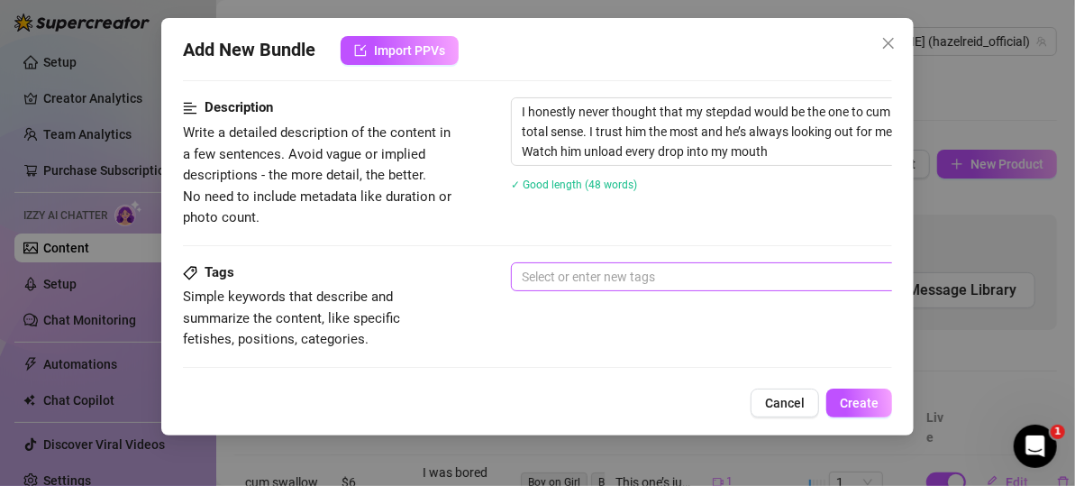
click at [563, 270] on div at bounding box center [817, 276] width 605 height 25
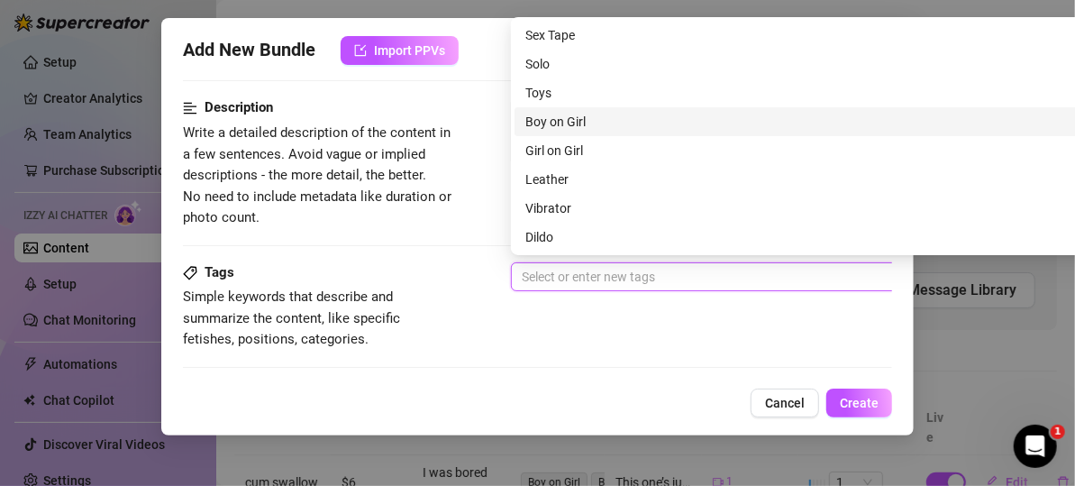
click at [581, 123] on div "Boy on Girl" at bounding box center [827, 122] width 602 height 20
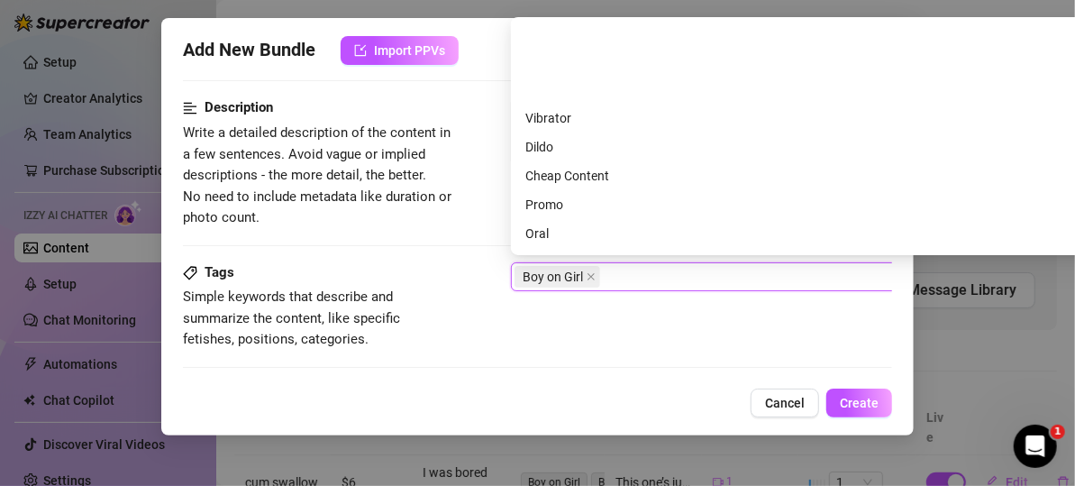
scroll to position [180, 0]
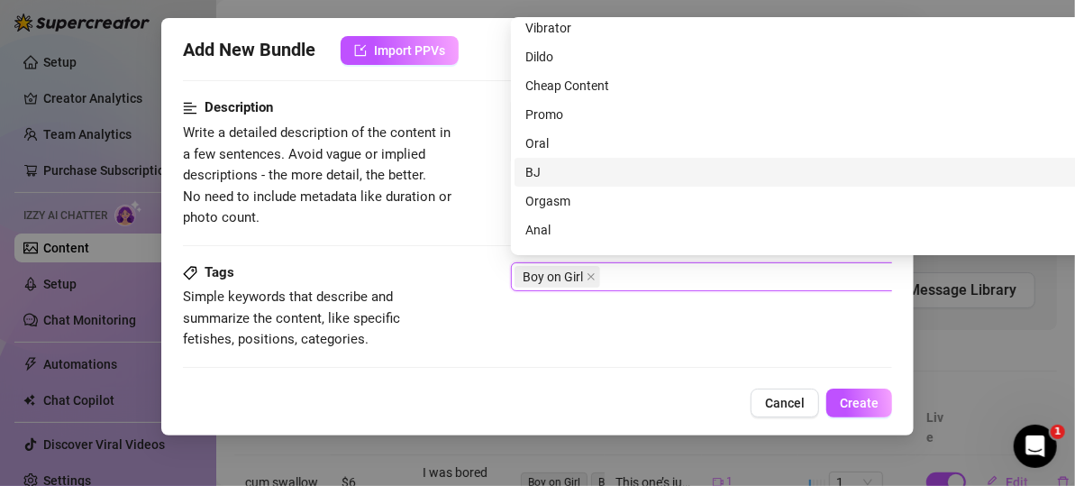
click at [564, 170] on div "BJ" at bounding box center [827, 172] width 602 height 20
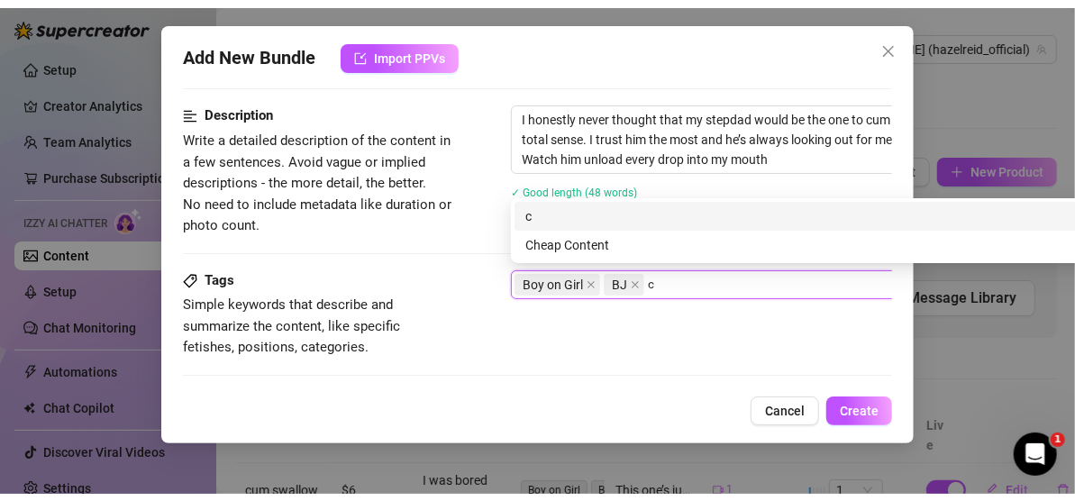
scroll to position [0, 0]
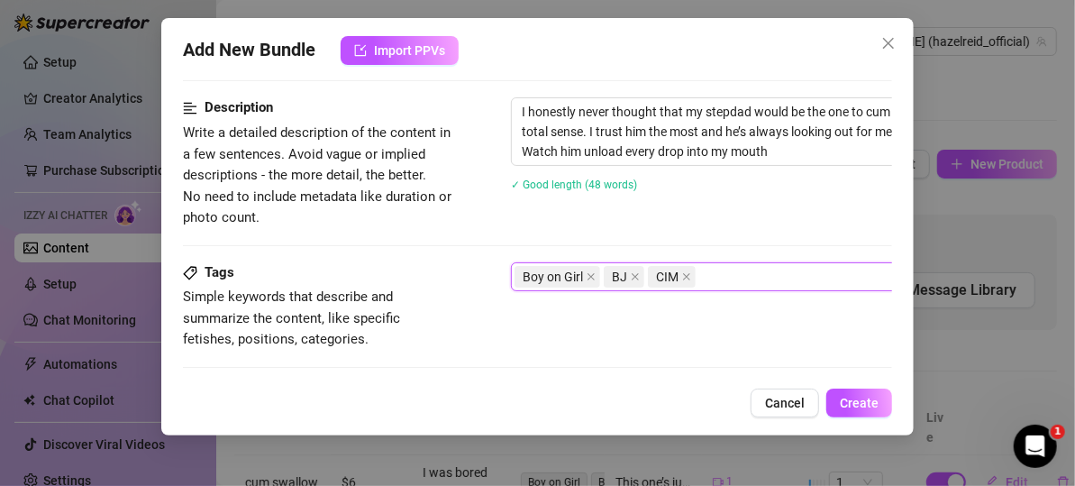
click at [646, 336] on div "Tags Simple keywords that describe and summarize the content, like specific fet…" at bounding box center [537, 306] width 709 height 88
click at [726, 270] on div "Boy on Girl BJ CIM" at bounding box center [817, 276] width 605 height 25
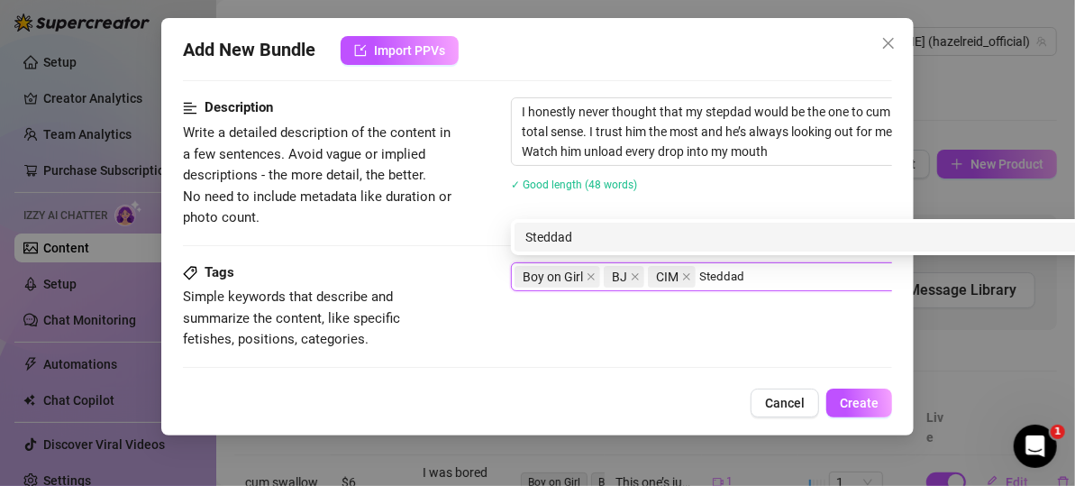
click at [553, 239] on div "Steddad" at bounding box center [827, 237] width 602 height 20
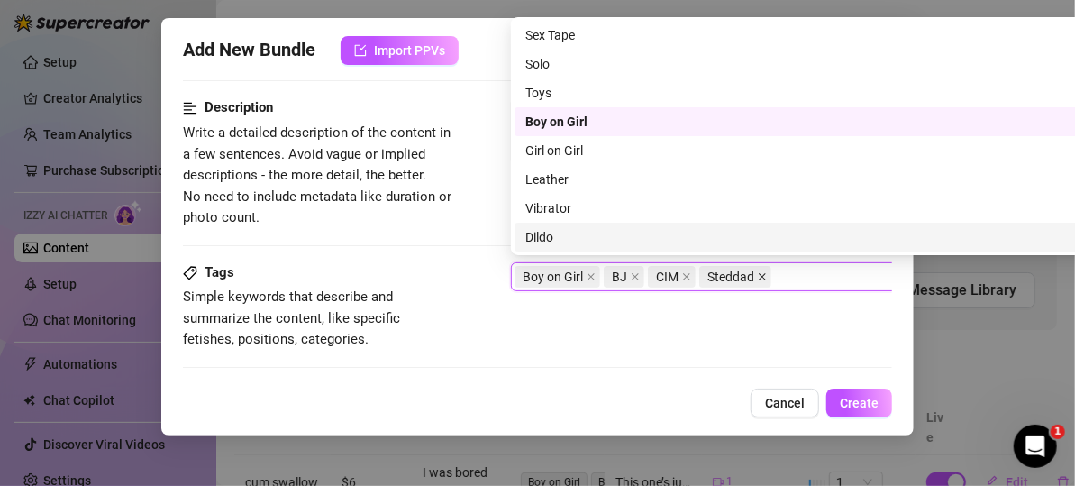
click at [760, 272] on icon "close" at bounding box center [762, 276] width 9 height 9
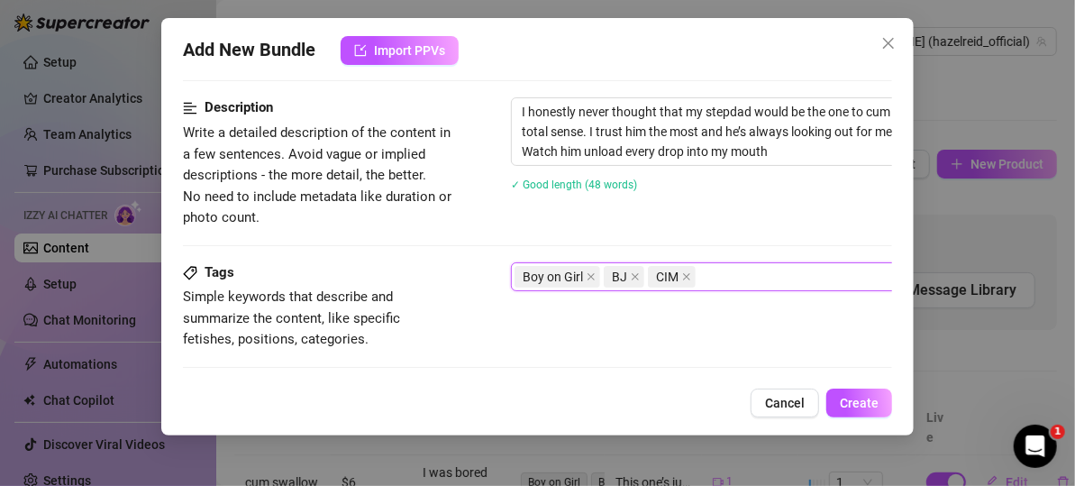
click at [761, 273] on div "Boy on Girl BJ CIM" at bounding box center [817, 276] width 605 height 25
click at [766, 330] on div "Tags Simple keywords that describe and summarize the content, like specific fet…" at bounding box center [537, 306] width 709 height 88
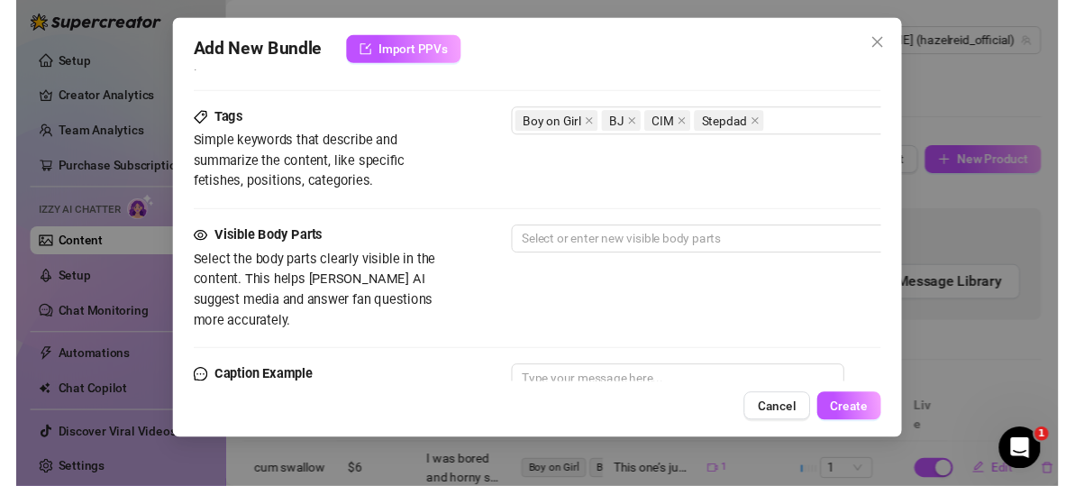
scroll to position [895, 0]
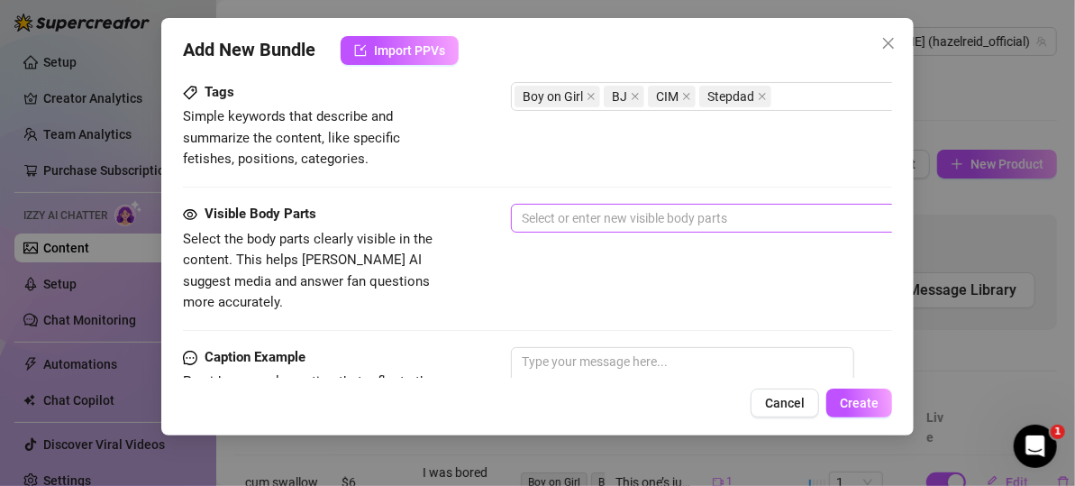
click at [685, 216] on div at bounding box center [817, 218] width 605 height 25
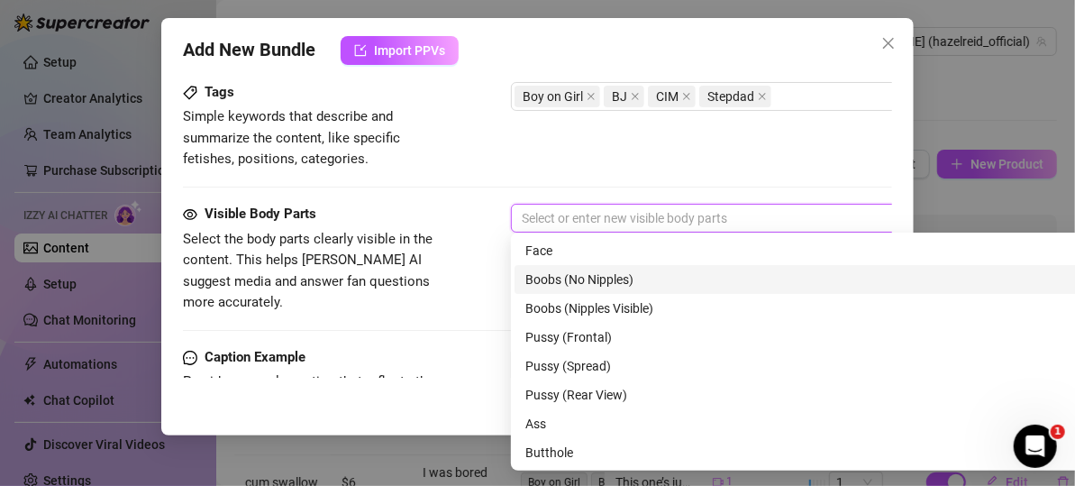
click at [635, 280] on div "Boobs (No Nipples)" at bounding box center [827, 280] width 602 height 20
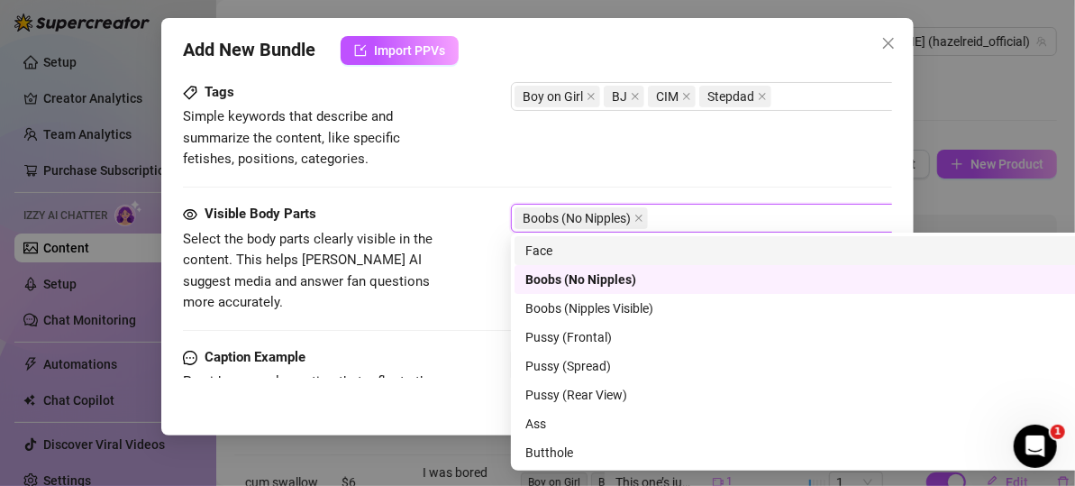
click at [621, 253] on div "Face" at bounding box center [827, 251] width 602 height 20
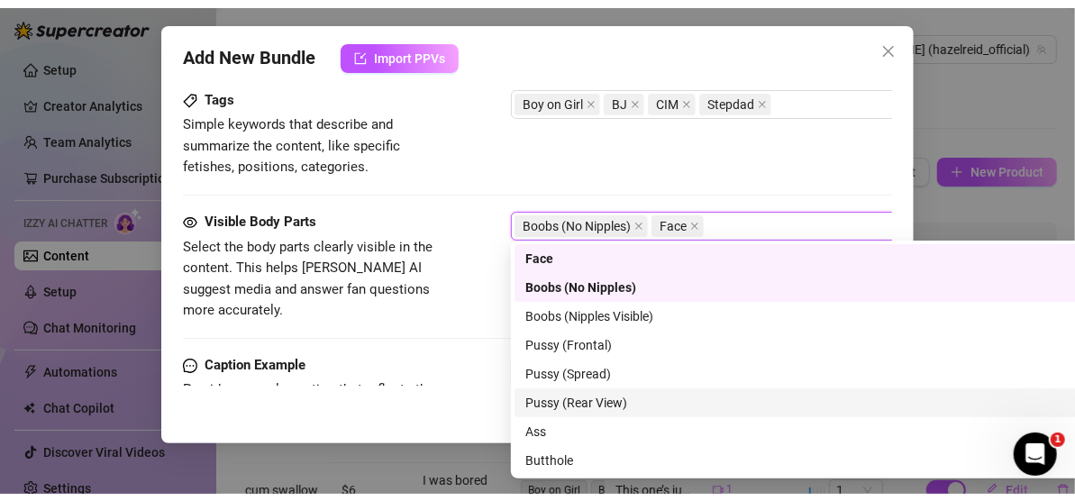
scroll to position [115, 0]
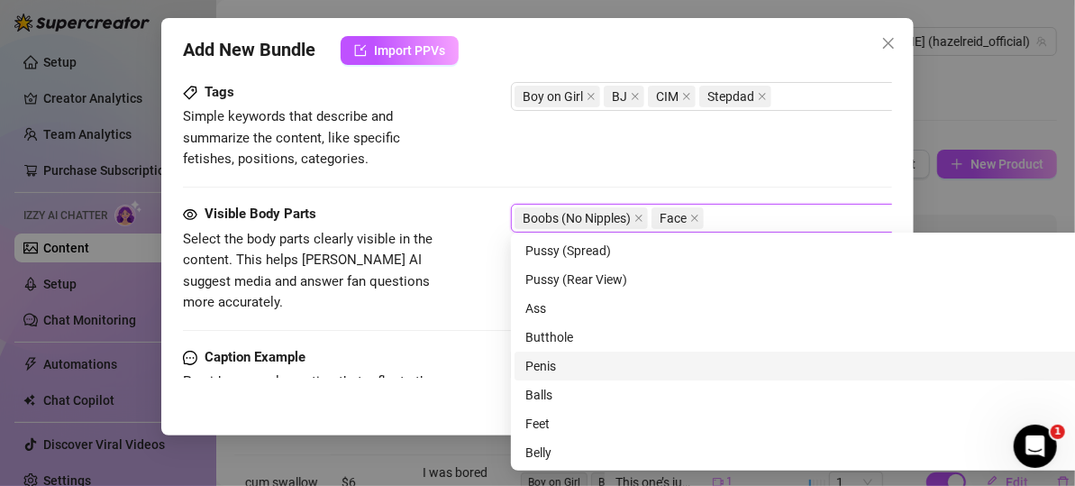
click at [588, 361] on div "Penis" at bounding box center [827, 366] width 602 height 20
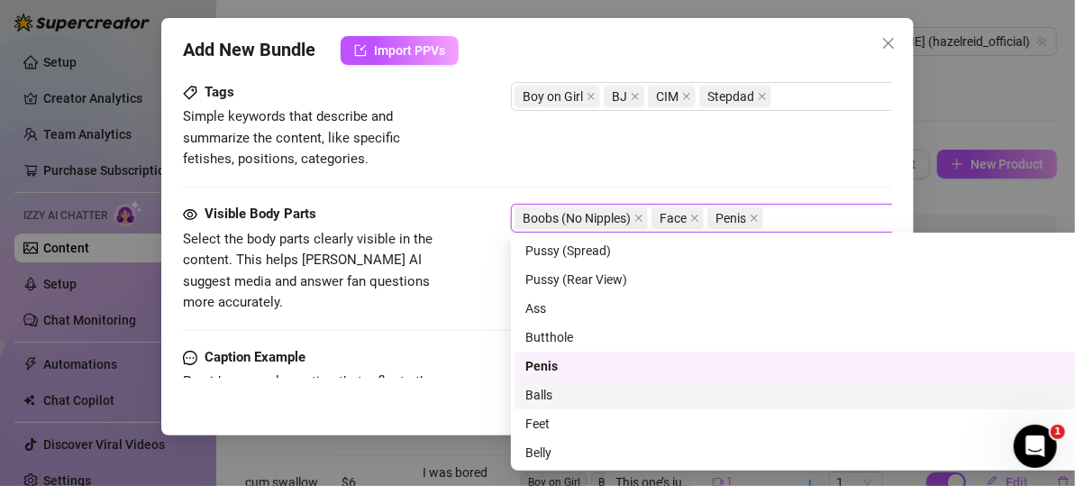
click at [581, 389] on div "Balls" at bounding box center [827, 395] width 602 height 20
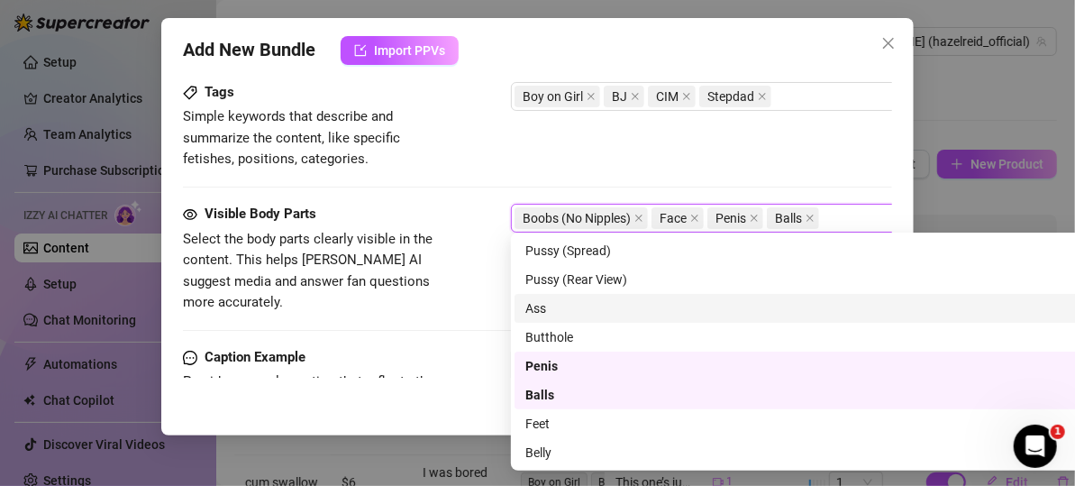
click at [470, 293] on div "Visible Body Parts Select the body parts clearly visible in the content. This h…" at bounding box center [537, 275] width 709 height 143
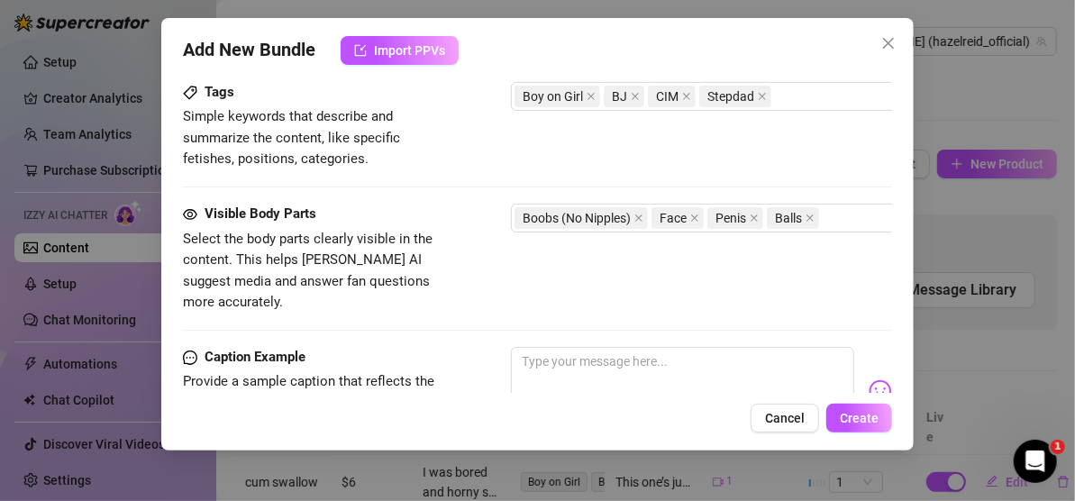
scroll to position [985, 0]
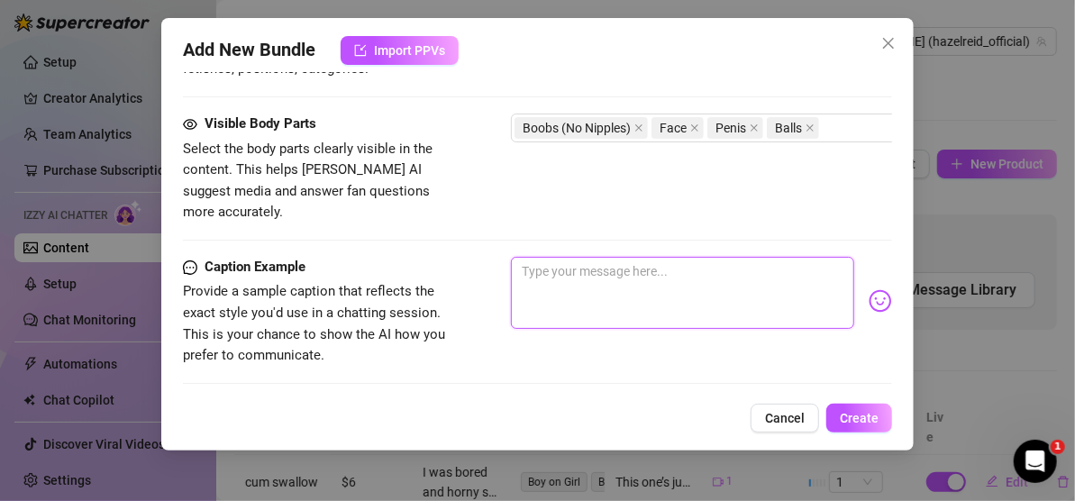
paste textarea "I just want to please you daddy."
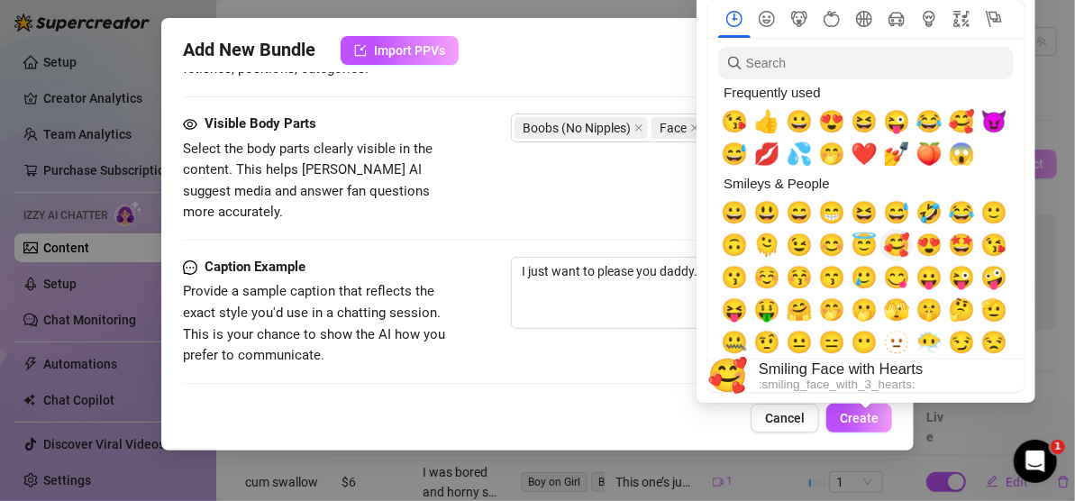
click at [899, 245] on span "🥰" at bounding box center [896, 245] width 27 height 25
click at [810, 159] on span "💦" at bounding box center [799, 154] width 27 height 25
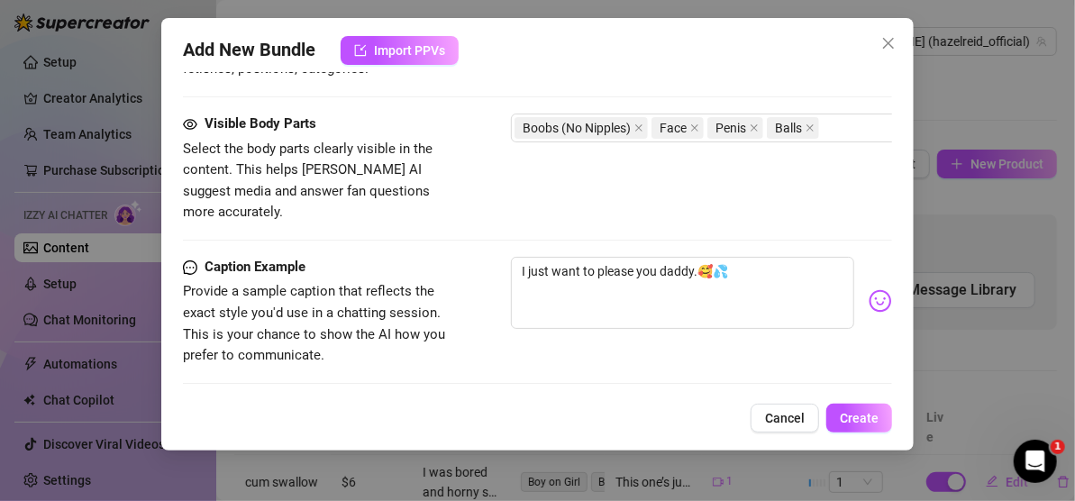
click at [575, 323] on div "Caption Example Provide a sample caption that reflects the exact style you'd us…" at bounding box center [537, 312] width 709 height 110
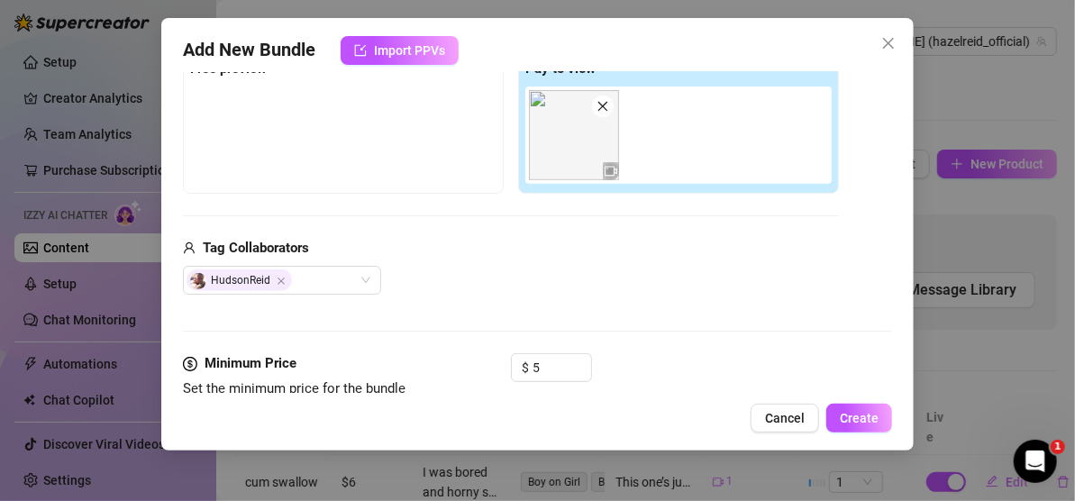
scroll to position [123, 0]
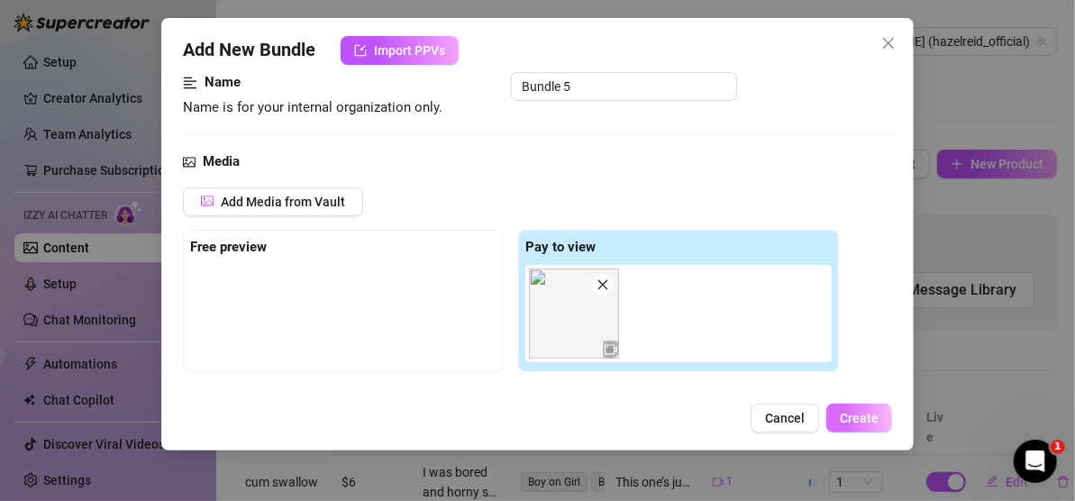
click at [852, 417] on span "Create" at bounding box center [859, 418] width 39 height 14
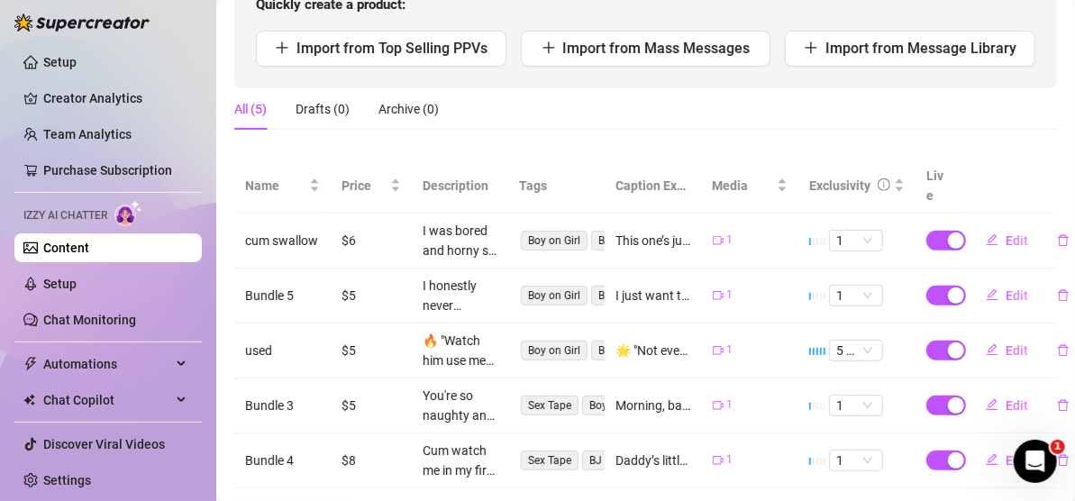
scroll to position [276, 0]
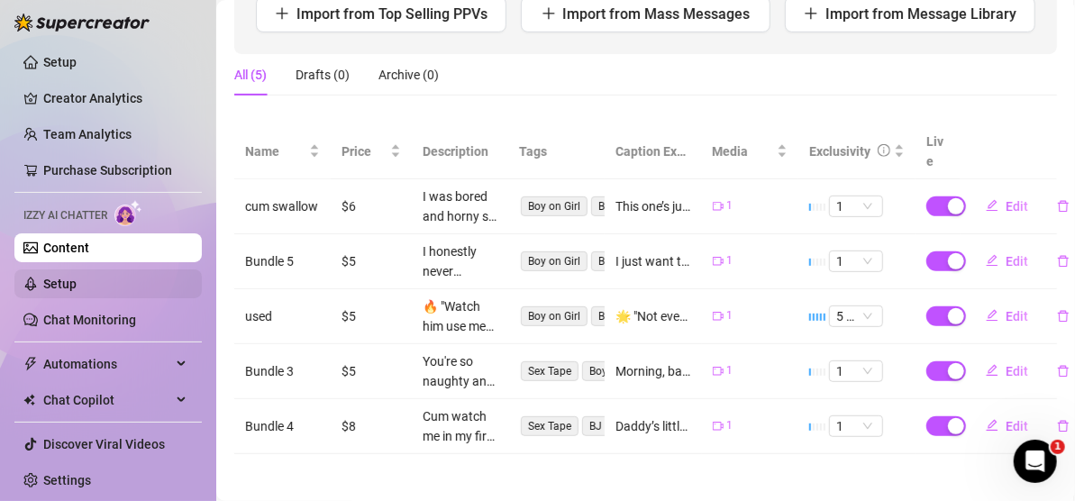
click at [77, 285] on link "Setup" at bounding box center [59, 284] width 33 height 14
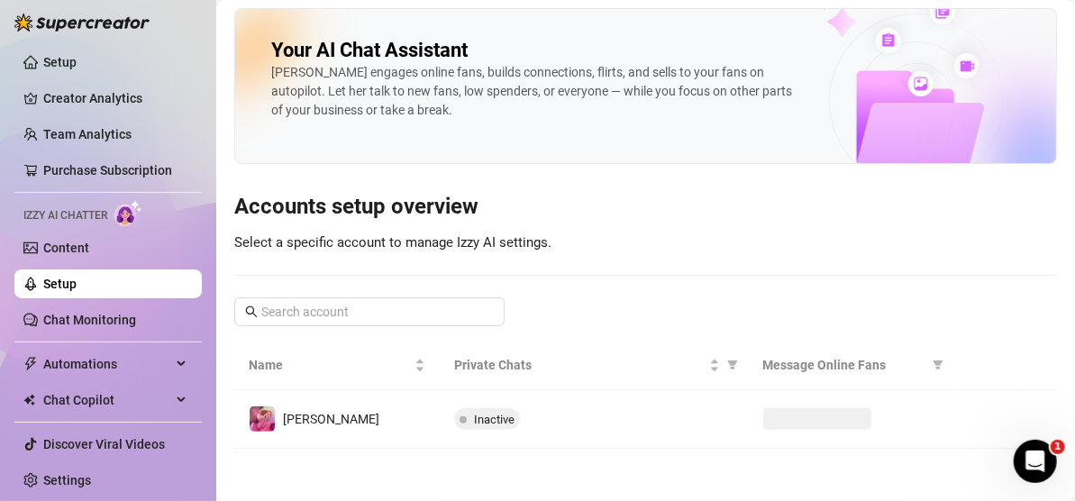
scroll to position [38, 0]
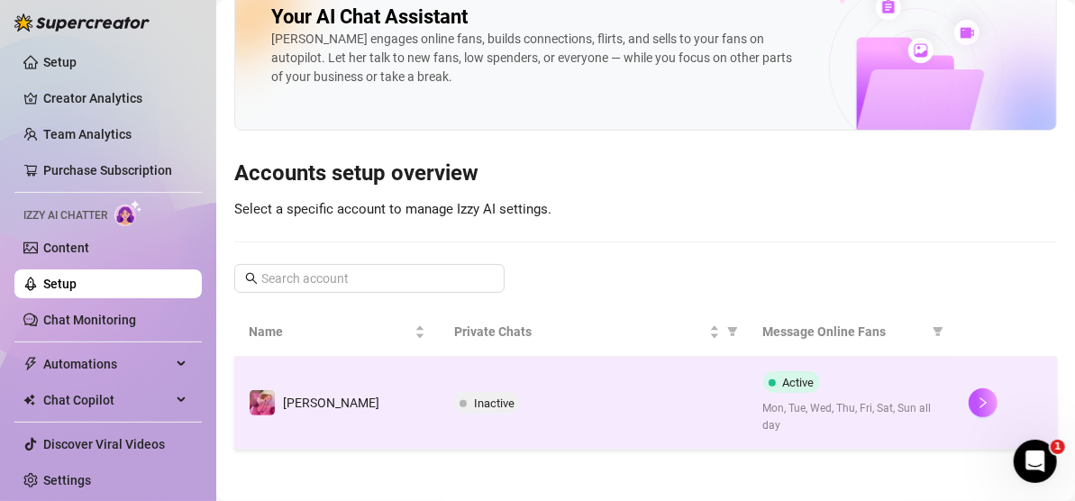
click at [552, 392] on div "Inactive" at bounding box center [593, 403] width 279 height 22
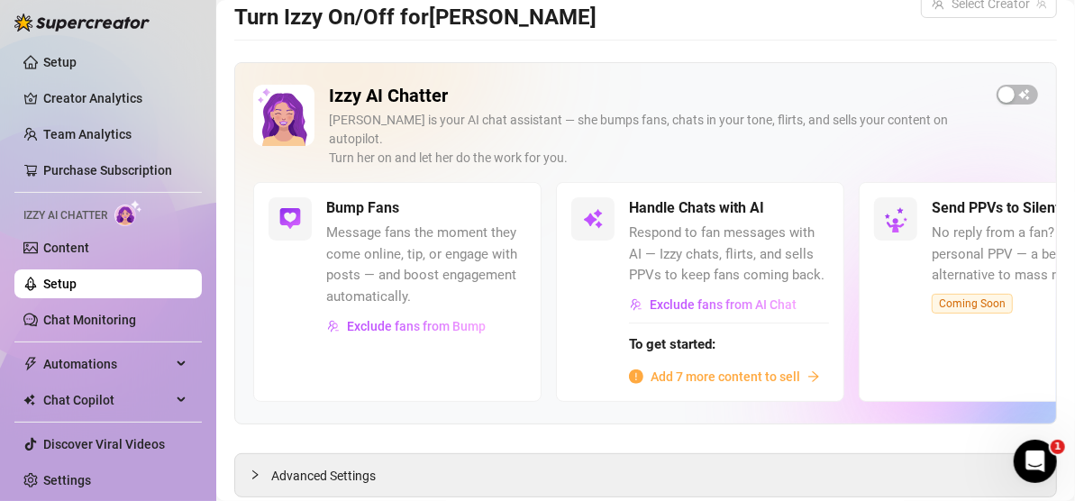
scroll to position [67, 0]
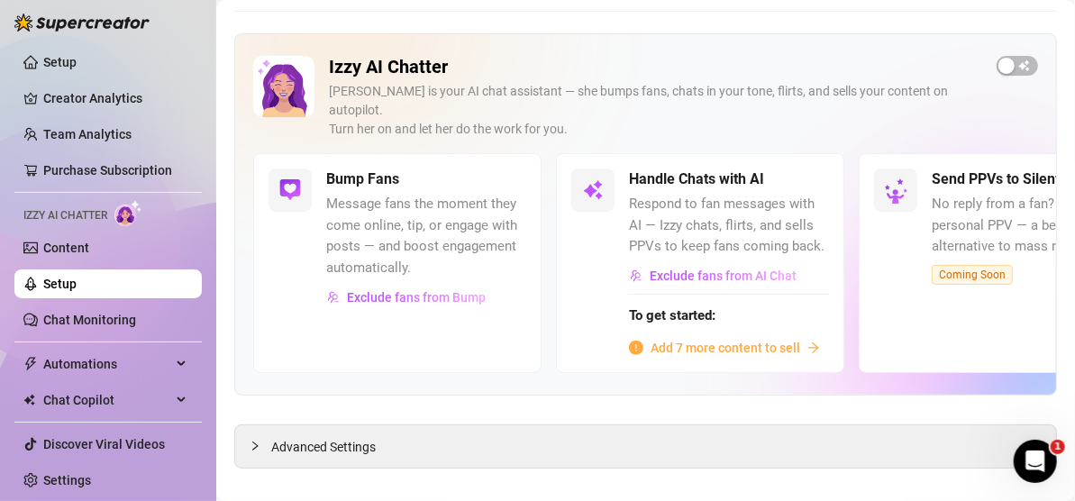
click at [660, 338] on span "Add 7 more content to sell" at bounding box center [726, 348] width 150 height 20
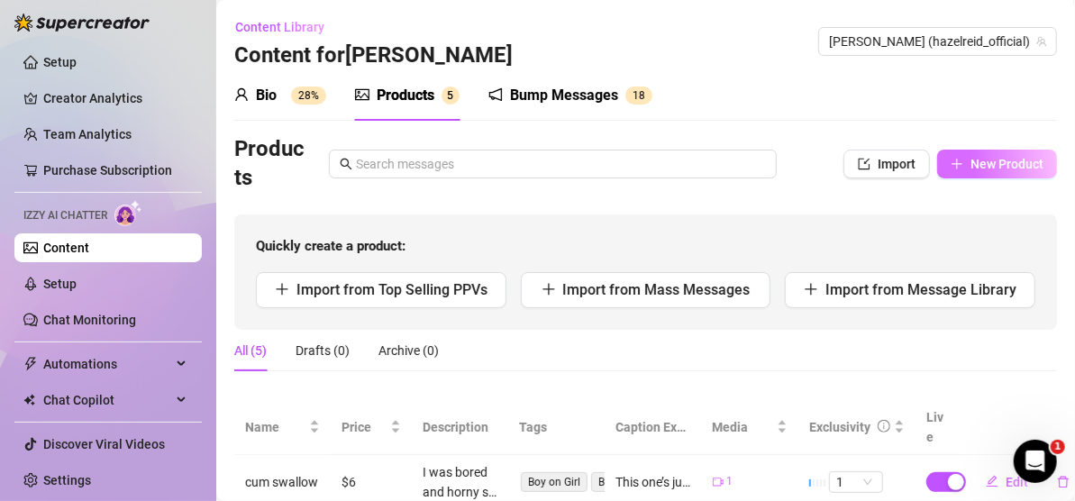
click at [971, 157] on span "New Product" at bounding box center [1007, 164] width 73 height 14
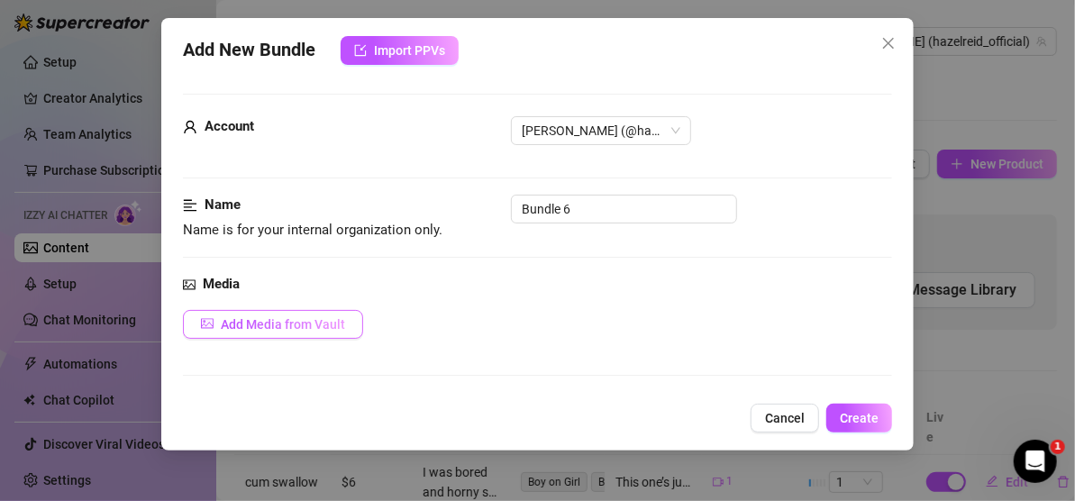
click at [279, 324] on span "Add Media from Vault" at bounding box center [283, 324] width 124 height 14
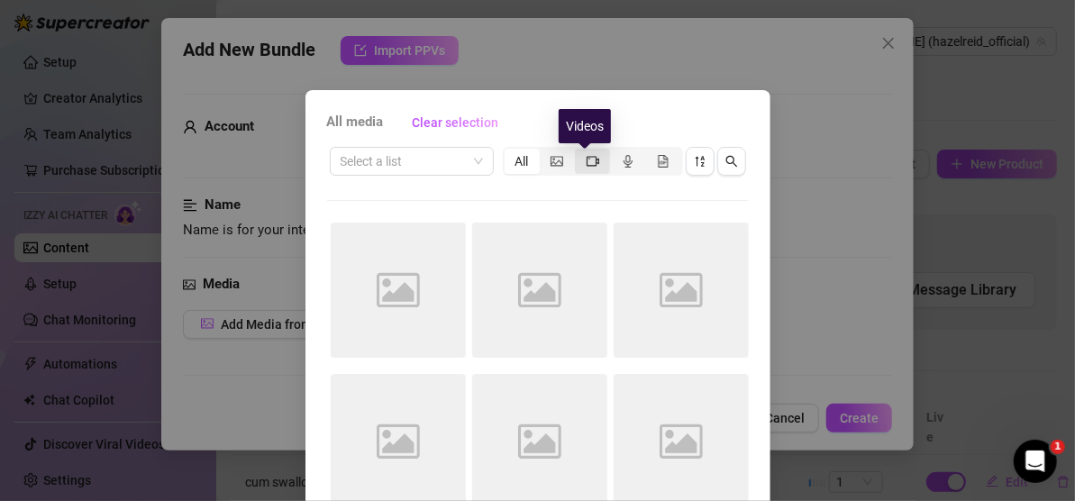
click at [587, 159] on icon "video-camera" at bounding box center [593, 161] width 13 height 13
click at [580, 151] on input "segmented control" at bounding box center [580, 151] width 0 height 0
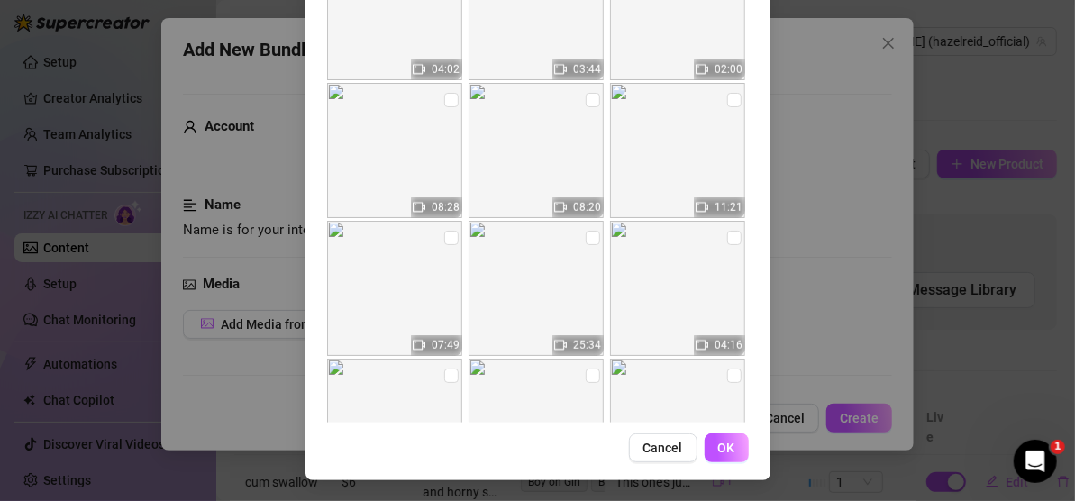
scroll to position [3788, 0]
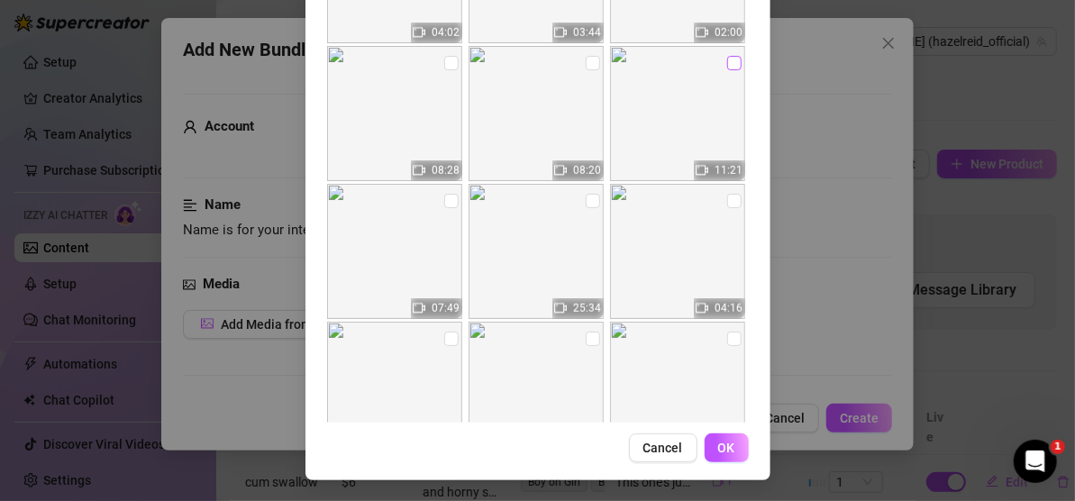
click at [727, 61] on input "checkbox" at bounding box center [734, 63] width 14 height 14
click at [719, 443] on span "OK" at bounding box center [726, 448] width 17 height 14
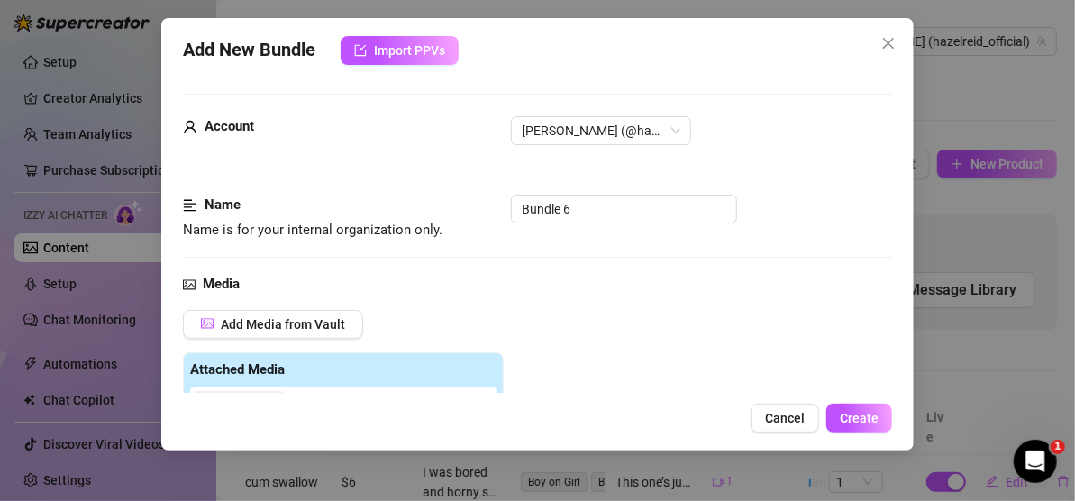
scroll to position [354, 0]
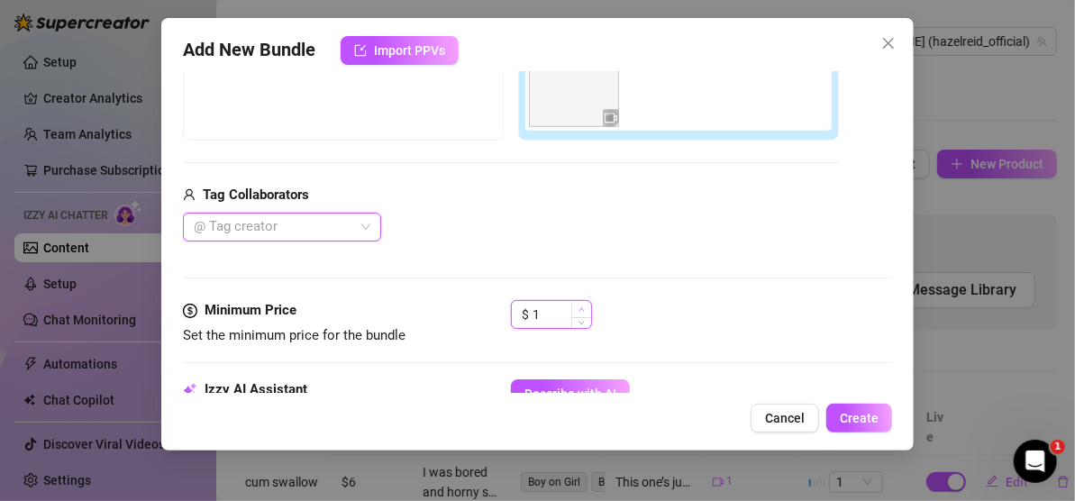
click at [582, 306] on icon "up" at bounding box center [582, 309] width 6 height 6
click at [583, 306] on icon "up" at bounding box center [582, 309] width 6 height 6
click at [581, 306] on icon "up" at bounding box center [582, 309] width 6 height 6
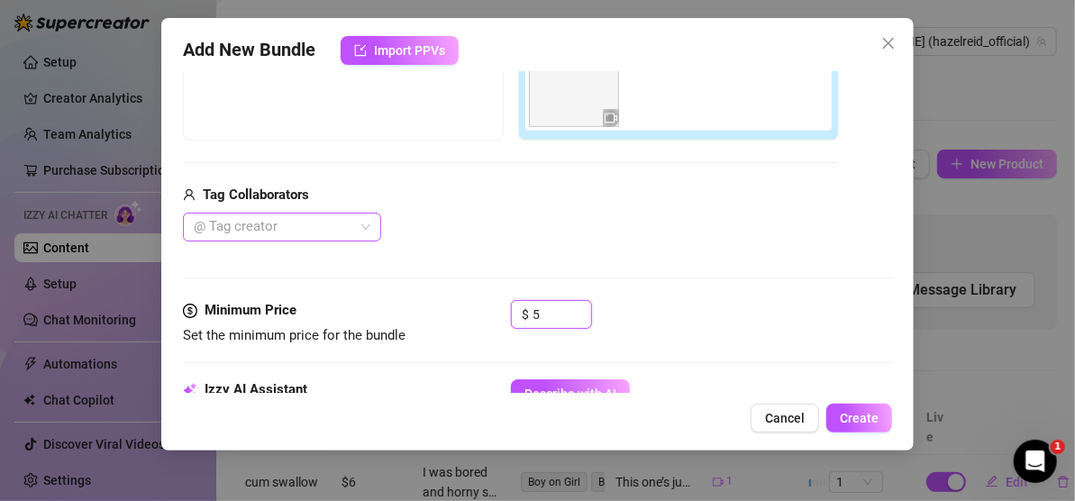
click at [361, 230] on div "@ Tag creator" at bounding box center [282, 227] width 198 height 29
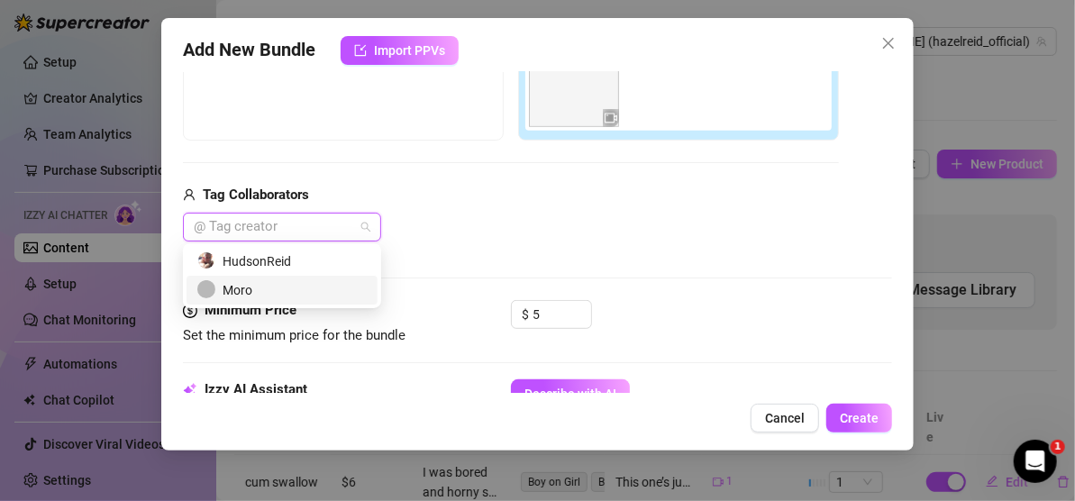
click at [302, 296] on div "Moro" at bounding box center [281, 290] width 169 height 20
click at [632, 210] on div "Tag Collaborators [PERSON_NAME]" at bounding box center [511, 214] width 656 height 58
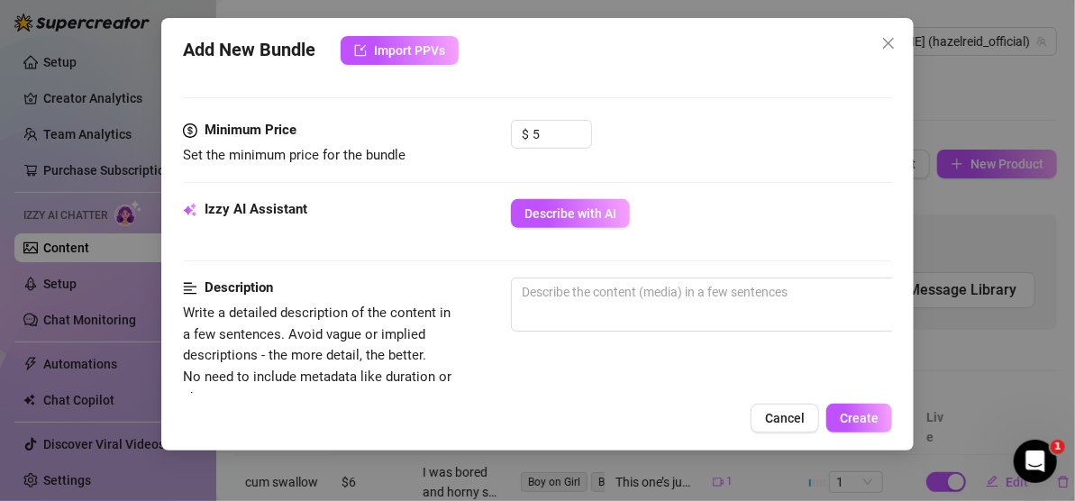
scroll to position [625, 0]
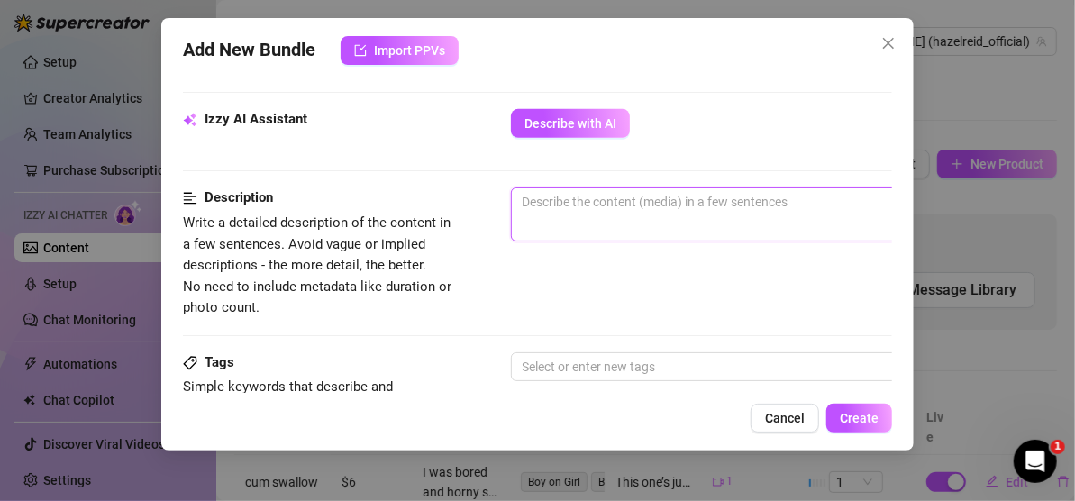
click at [632, 209] on textarea at bounding box center [826, 201] width 629 height 27
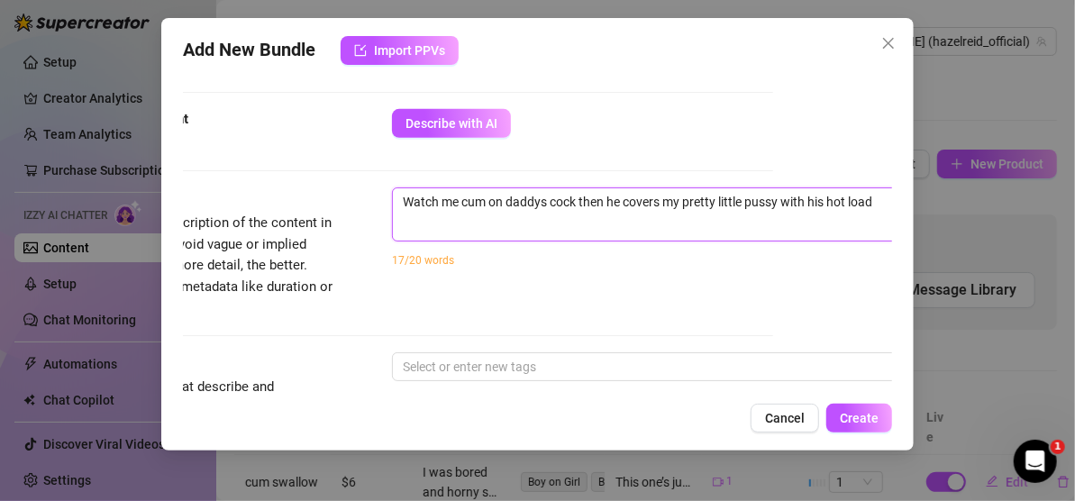
scroll to position [625, 122]
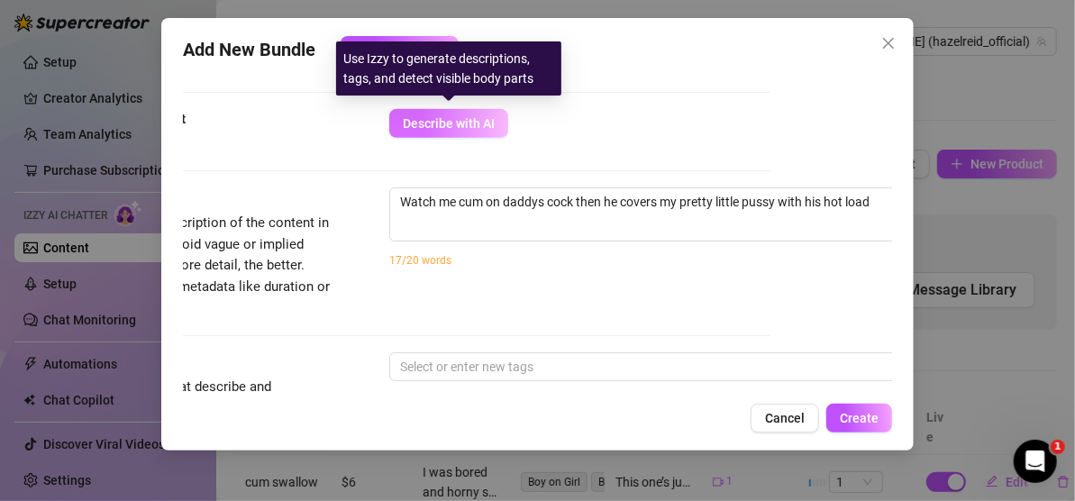
click at [451, 123] on span "Describe with AI" at bounding box center [449, 123] width 92 height 14
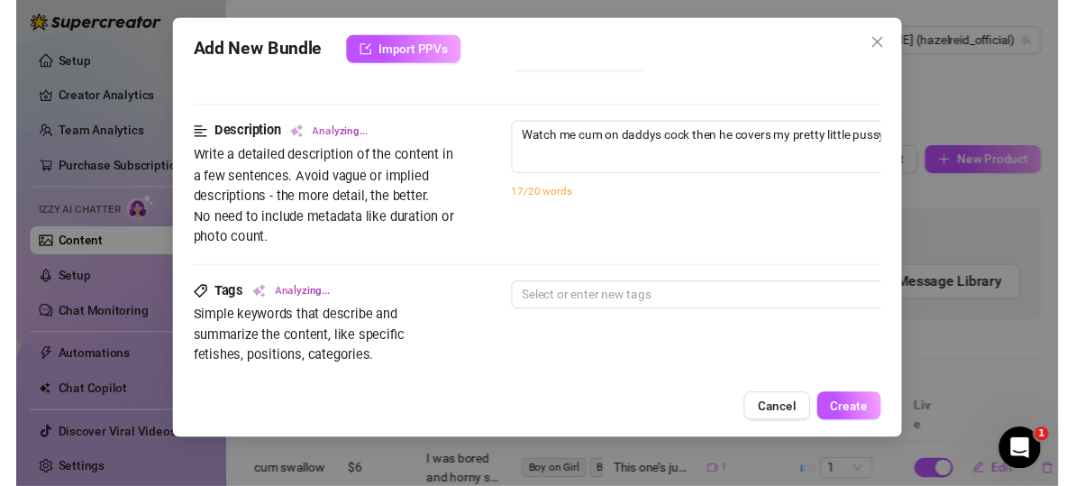
scroll to position [715, 0]
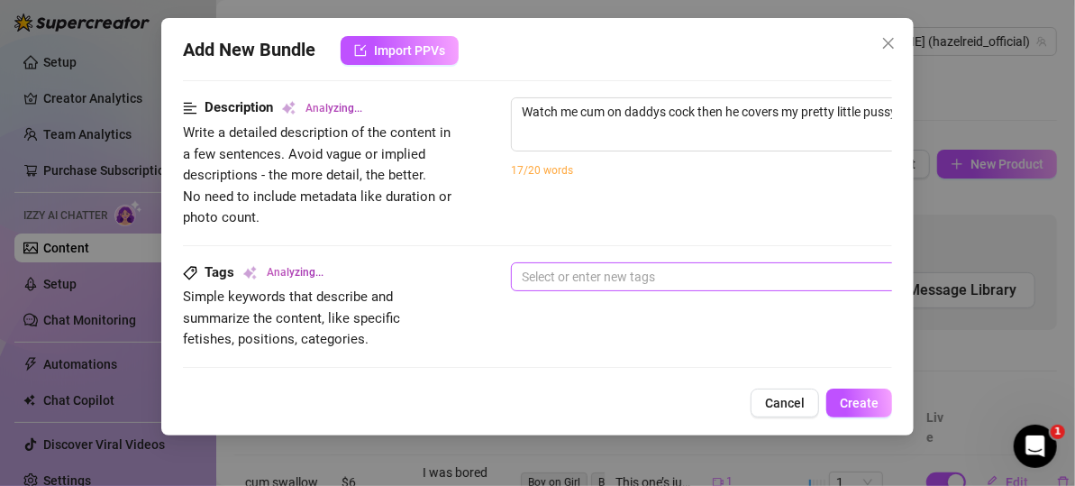
click at [585, 272] on div at bounding box center [817, 276] width 605 height 25
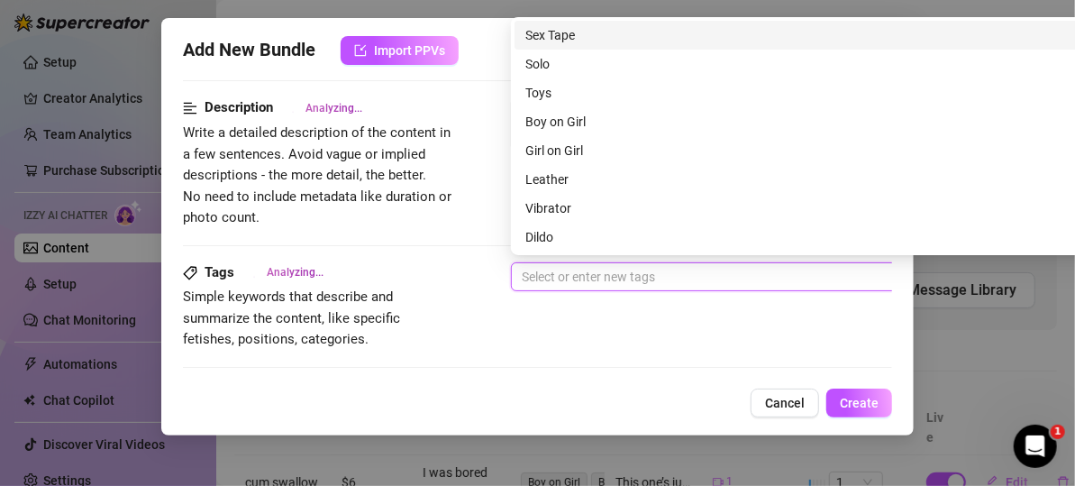
click at [565, 34] on div "Sex Tape" at bounding box center [827, 35] width 602 height 20
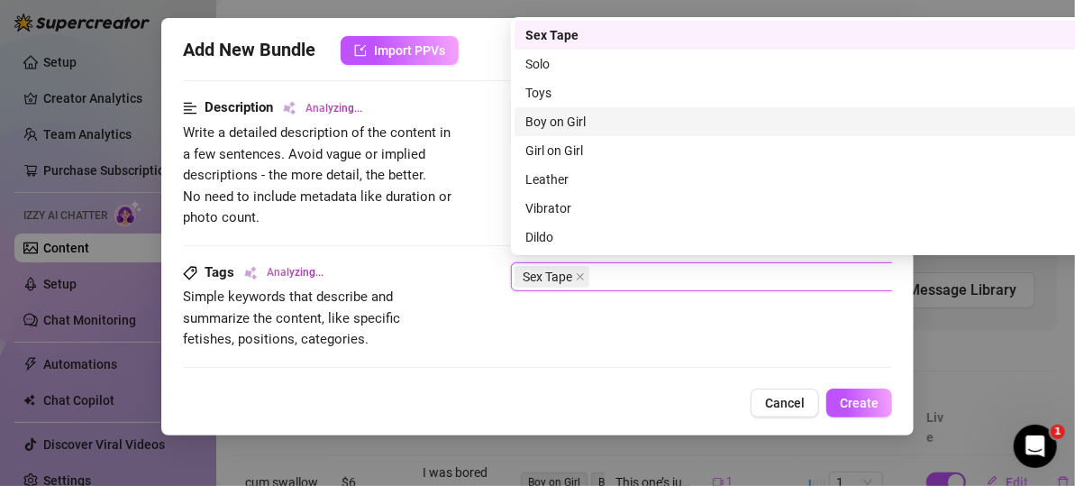
click at [574, 121] on div "Boy on Girl" at bounding box center [827, 122] width 602 height 20
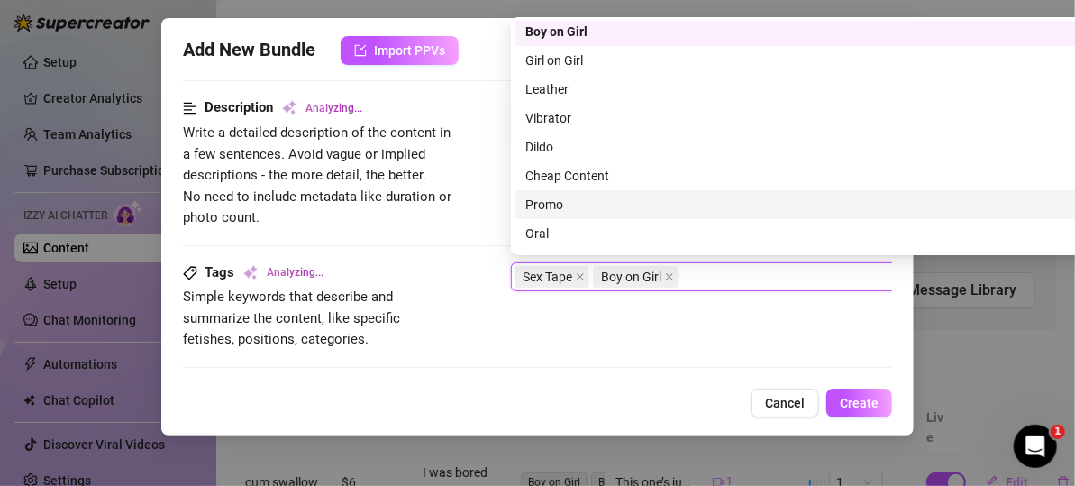
scroll to position [260, 0]
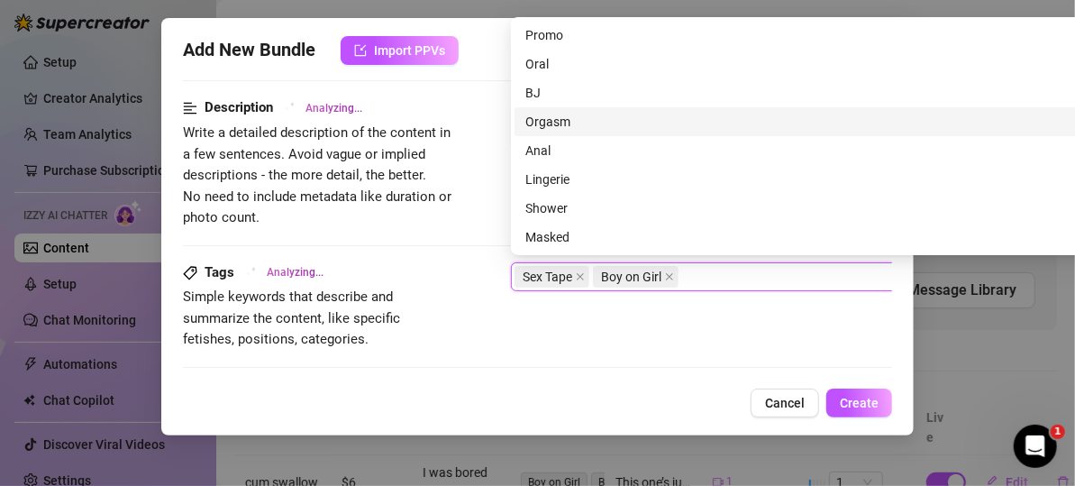
click at [565, 119] on div "Orgasm" at bounding box center [827, 122] width 602 height 20
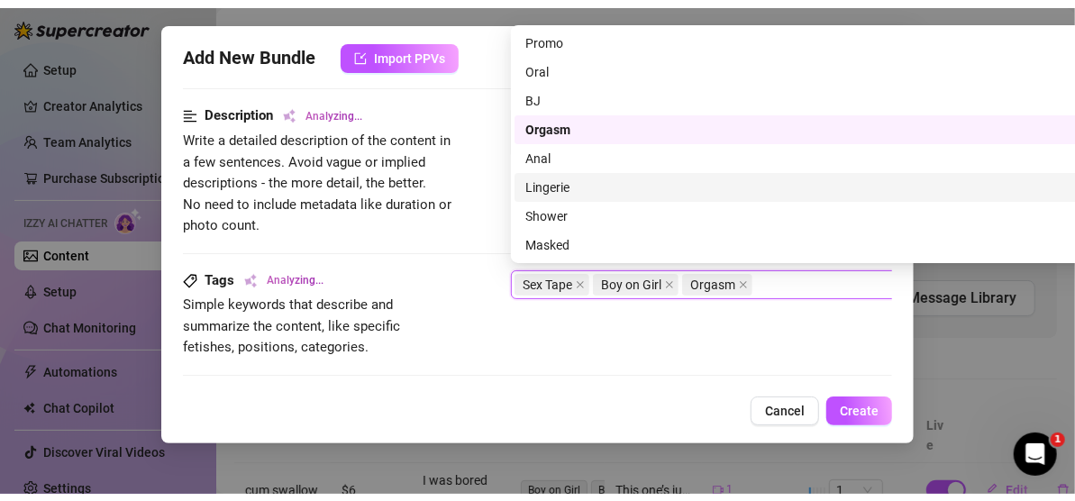
scroll to position [0, 0]
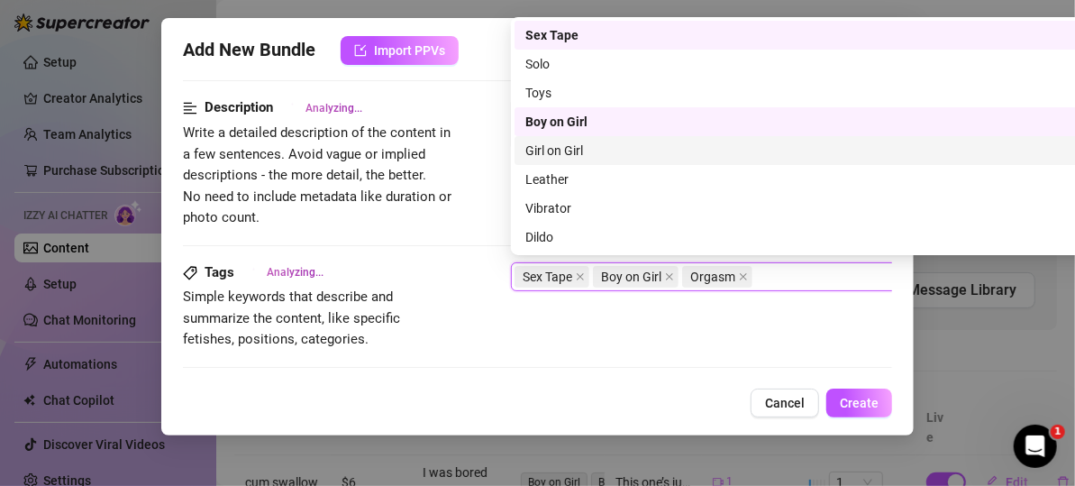
click at [488, 128] on div "Description Analyzing... Write a detailed description of the content in a few s…" at bounding box center [537, 162] width 709 height 131
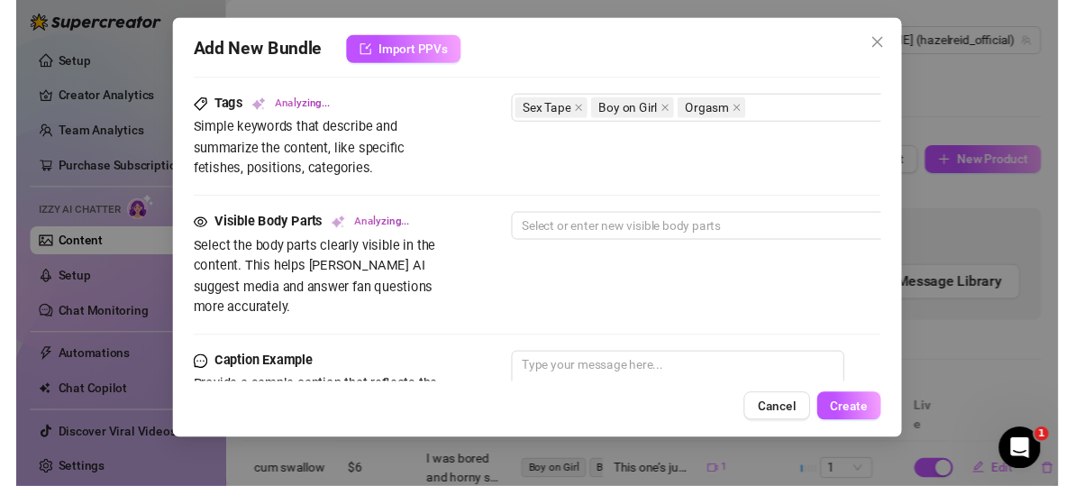
scroll to position [985, 0]
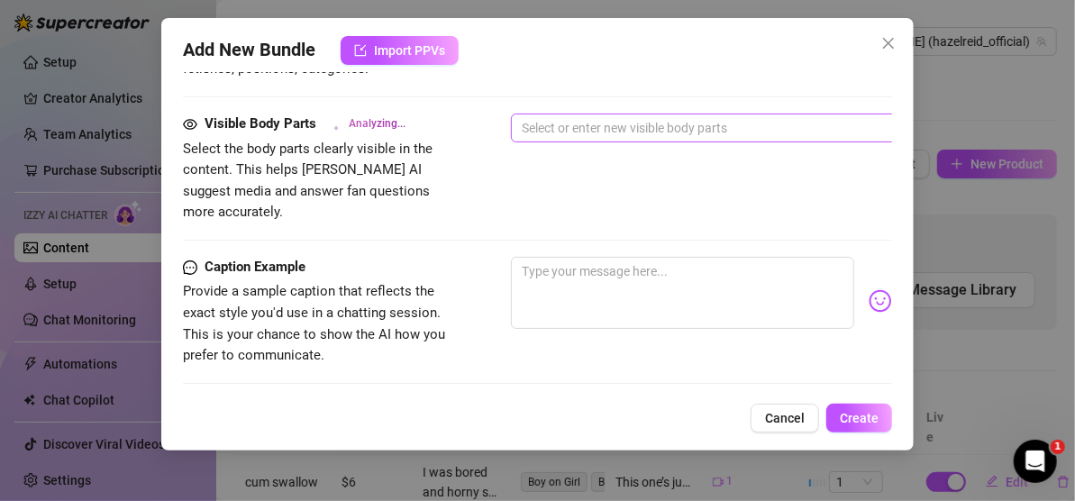
click at [565, 128] on div at bounding box center [817, 127] width 605 height 25
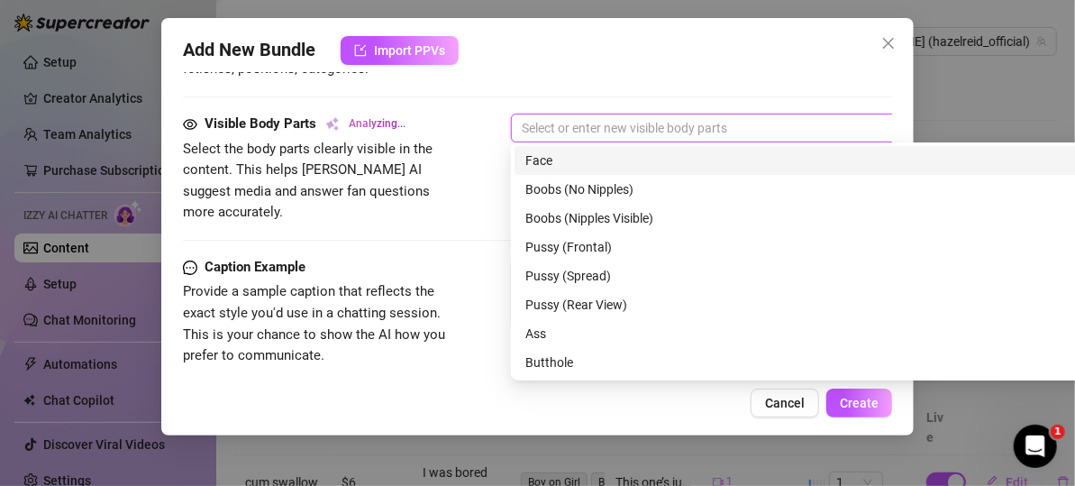
click at [565, 159] on div "Face" at bounding box center [827, 161] width 602 height 20
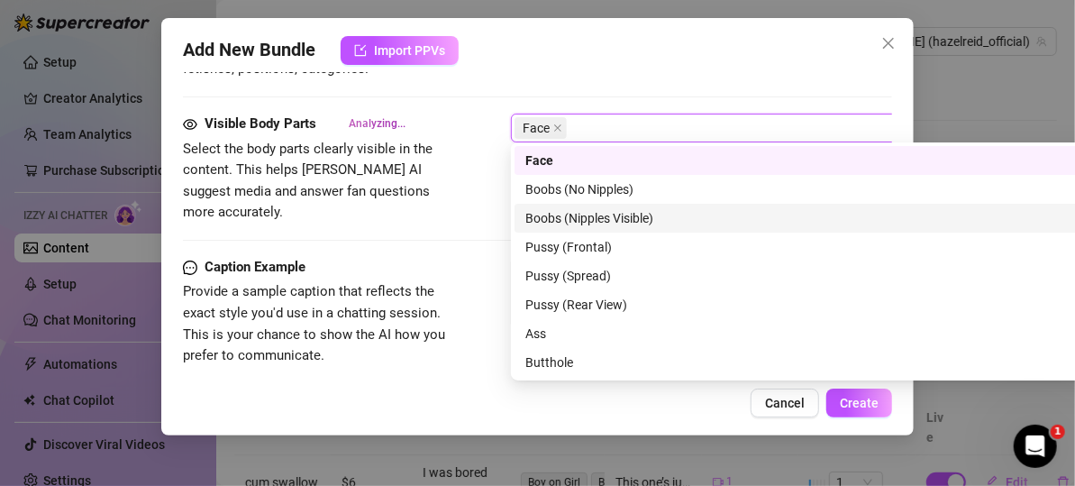
click at [563, 217] on div "Boobs (Nipples Visible)" at bounding box center [827, 218] width 602 height 20
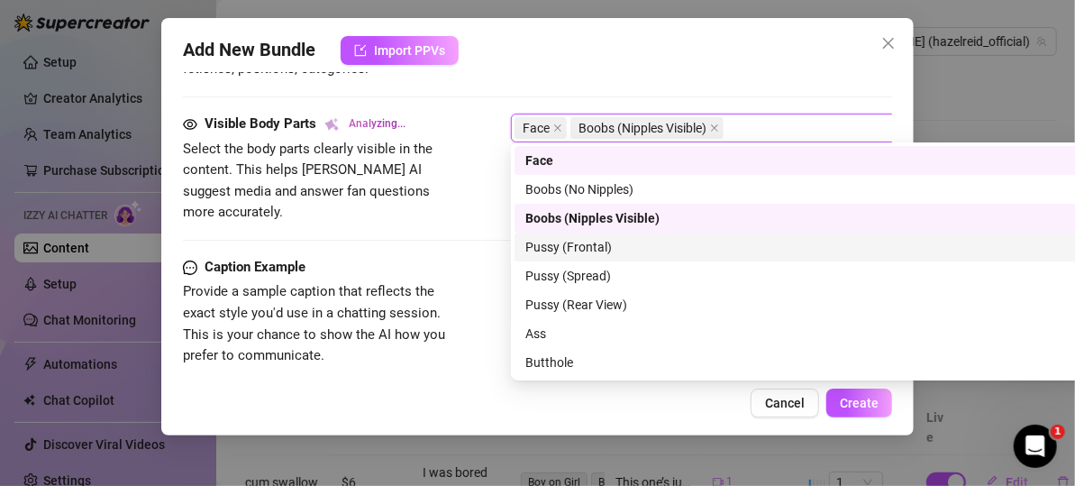
click at [563, 251] on div "Pussy (Frontal)" at bounding box center [827, 247] width 602 height 20
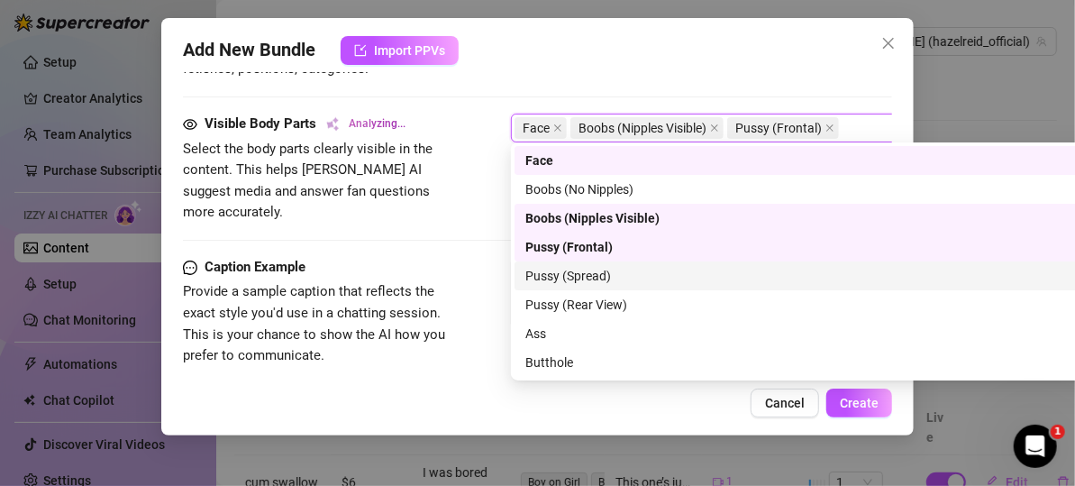
click at [567, 278] on div "Pussy (Spread)" at bounding box center [827, 276] width 602 height 20
click at [567, 278] on div "Pussy (Spread)" at bounding box center [821, 276] width 590 height 20
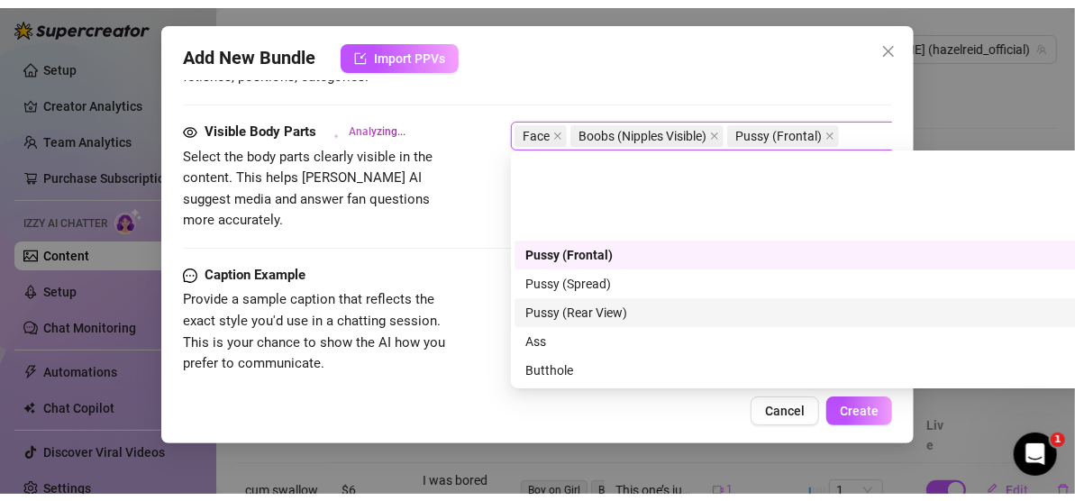
scroll to position [90, 0]
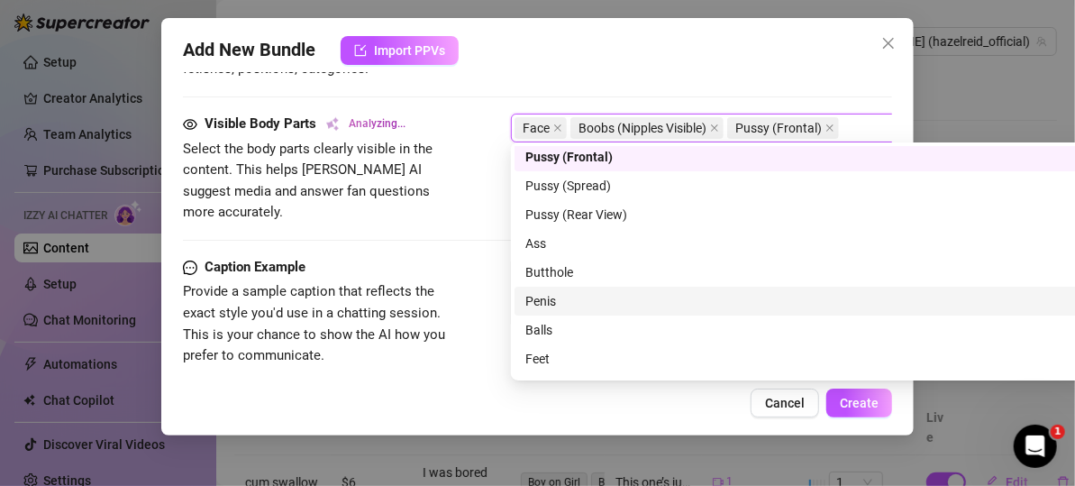
click at [561, 301] on div "Penis" at bounding box center [827, 301] width 602 height 20
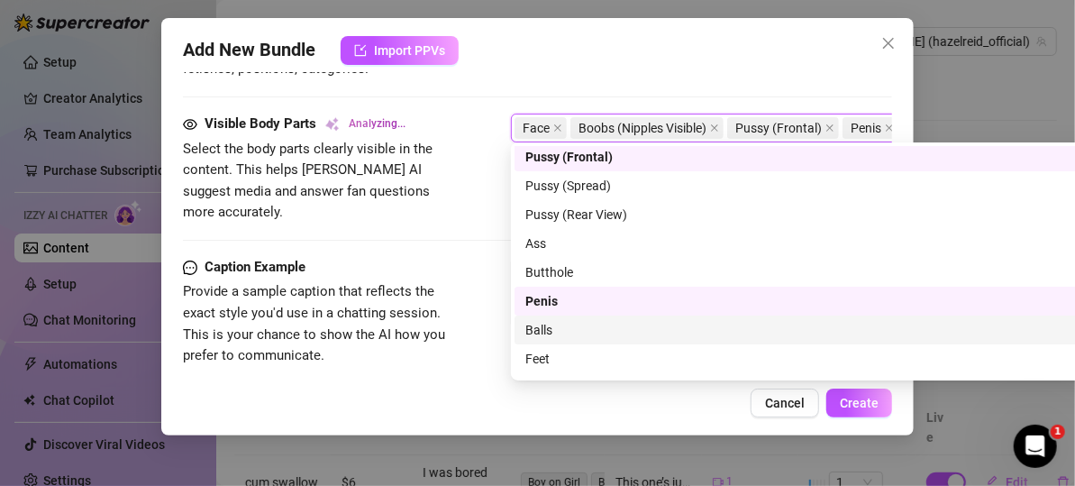
click at [556, 325] on div "Balls" at bounding box center [827, 330] width 602 height 20
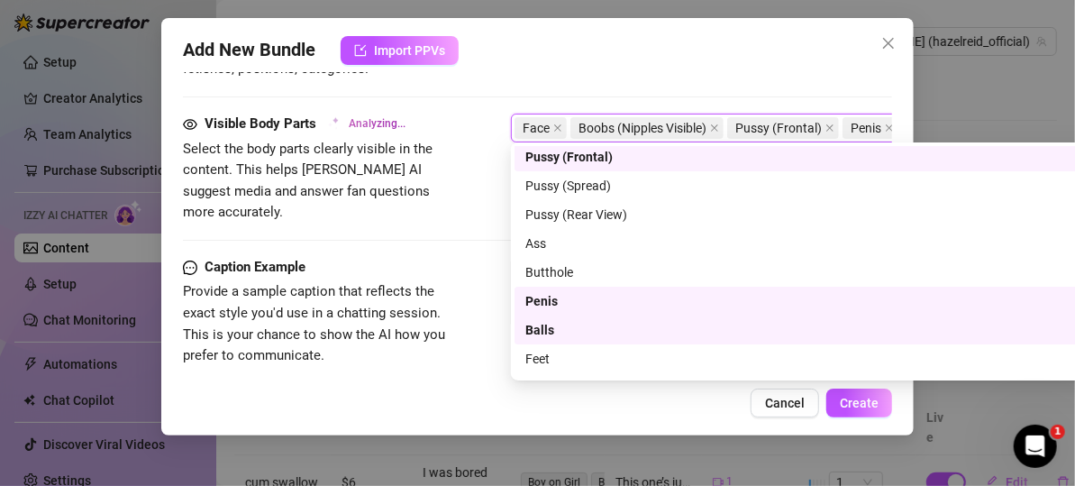
click at [479, 197] on div "Visible Body Parts Analyzing... Select the body parts clearly visible in the co…" at bounding box center [537, 169] width 709 height 110
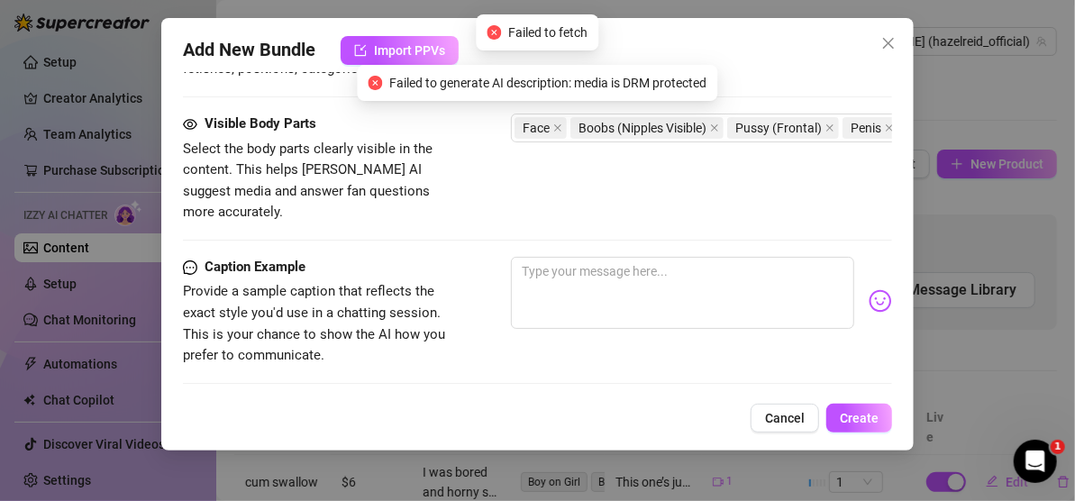
scroll to position [1075, 0]
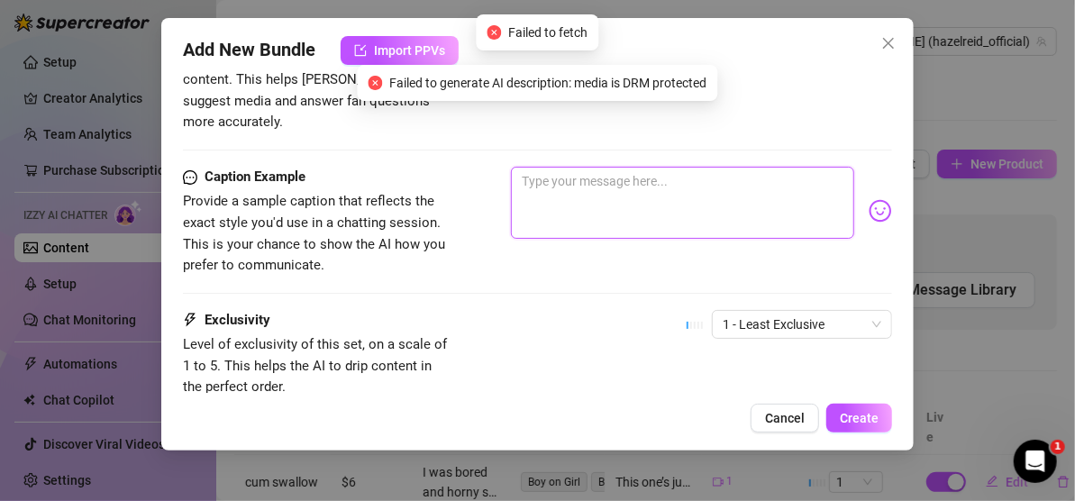
paste textarea "I’ll call you daddy if you fuck me right."
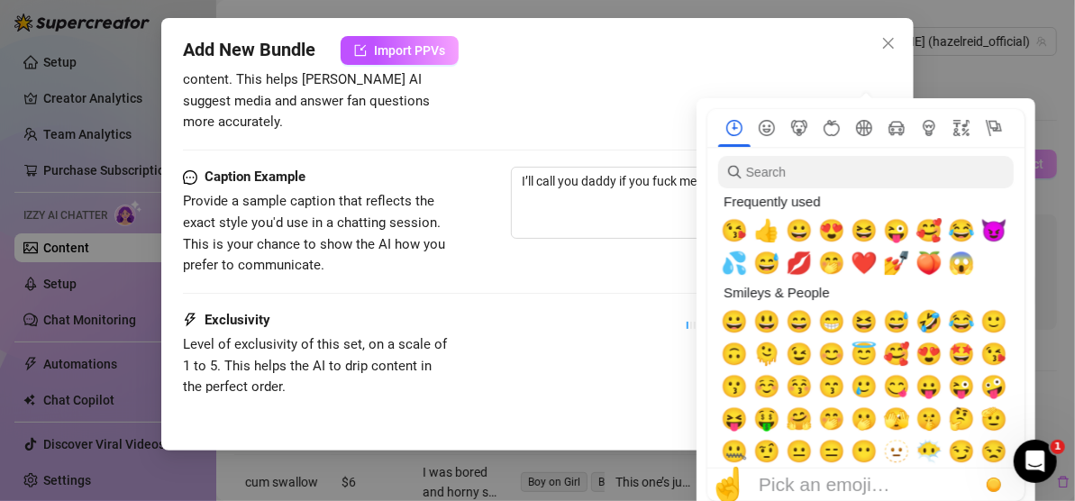
click at [869, 191] on div "Frequently used" at bounding box center [864, 201] width 292 height 26
click at [841, 227] on span "😍" at bounding box center [831, 230] width 27 height 25
click at [994, 229] on span "😈" at bounding box center [994, 230] width 27 height 25
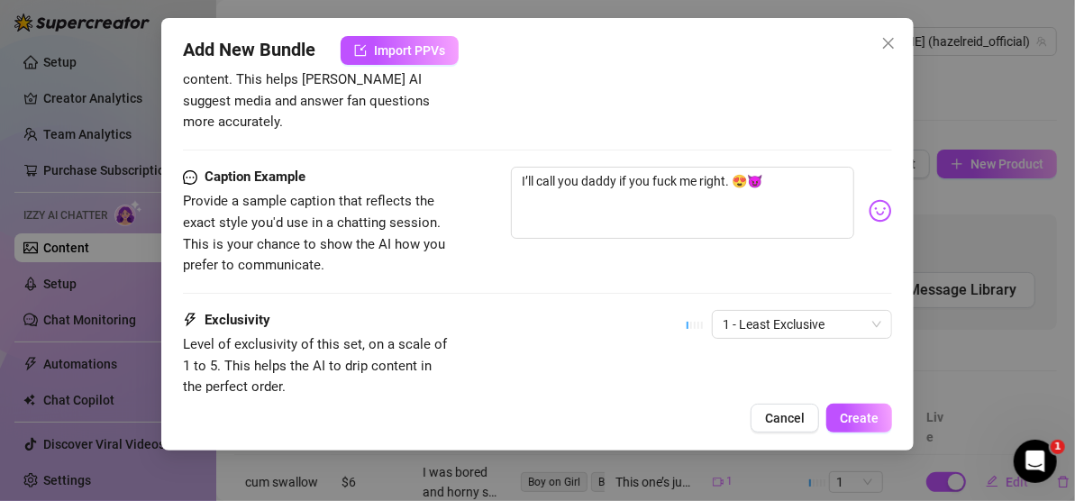
click at [635, 270] on div "Caption Example Provide a sample caption that reflects the exact style you'd us…" at bounding box center [537, 238] width 709 height 143
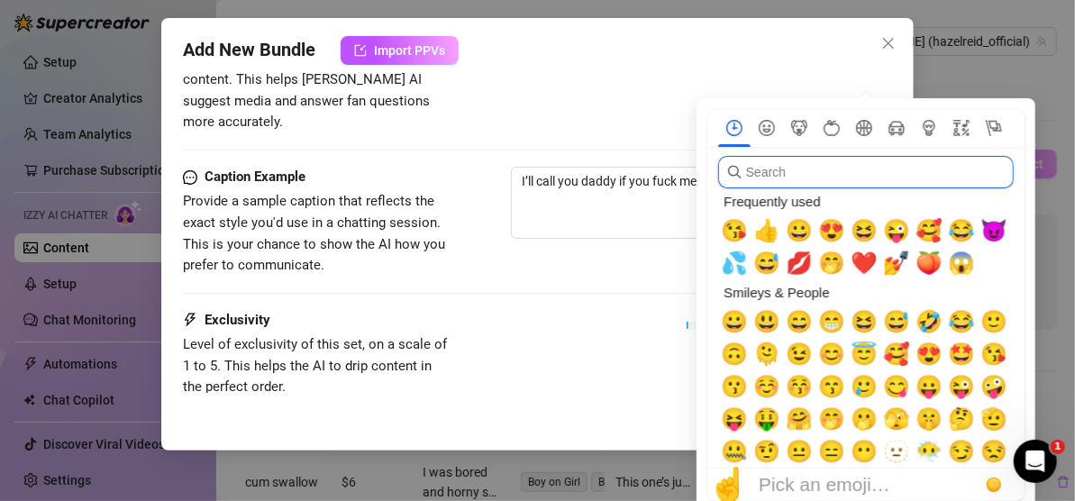
click at [858, 186] on input "search" at bounding box center [866, 172] width 296 height 32
click at [748, 261] on span "💦" at bounding box center [734, 263] width 27 height 25
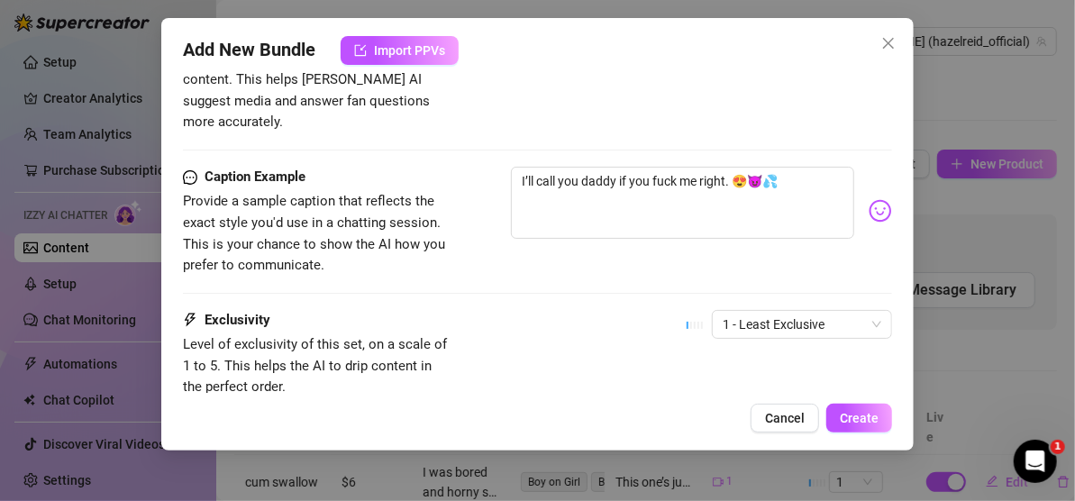
click at [587, 243] on div "Caption Example Provide a sample caption that reflects the exact style you'd us…" at bounding box center [537, 222] width 709 height 110
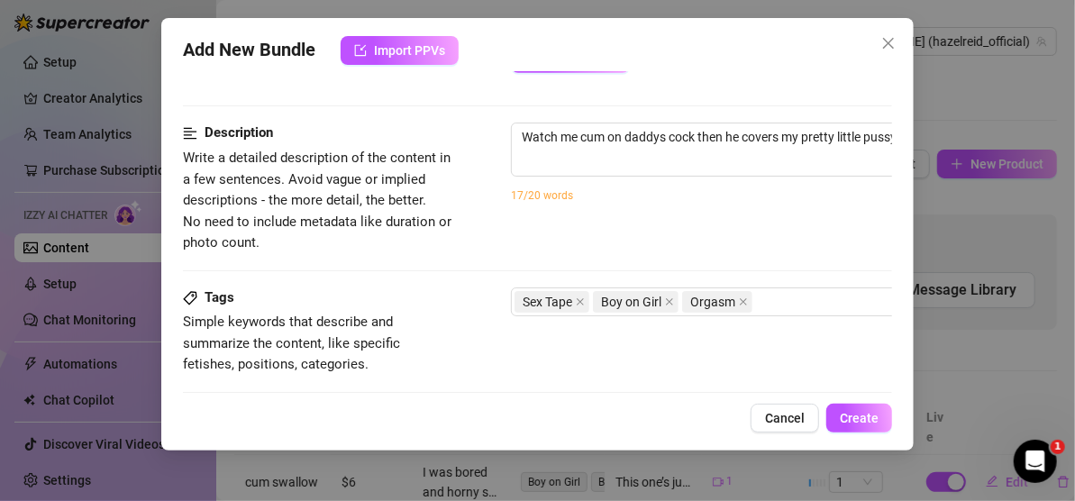
scroll to position [573, 0]
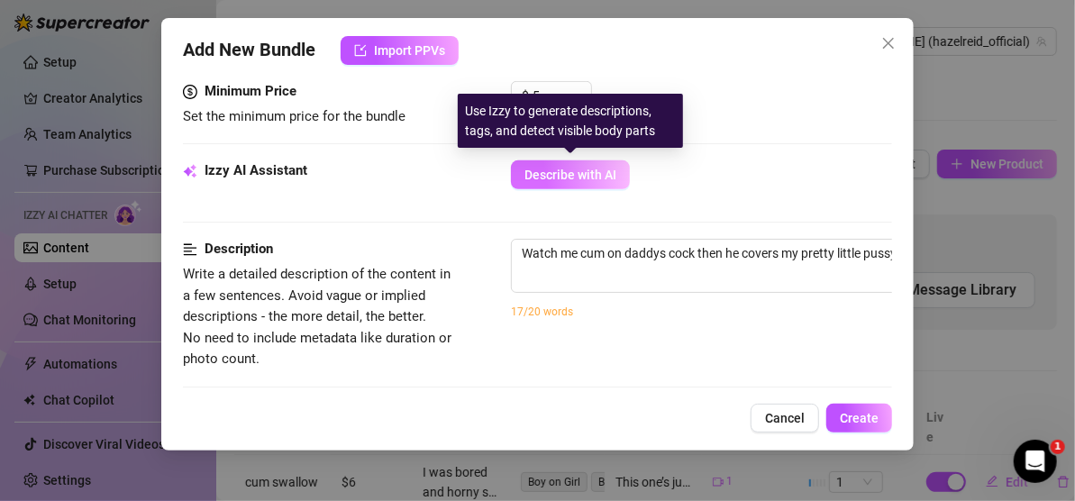
click at [574, 164] on button "Describe with AI" at bounding box center [570, 174] width 119 height 29
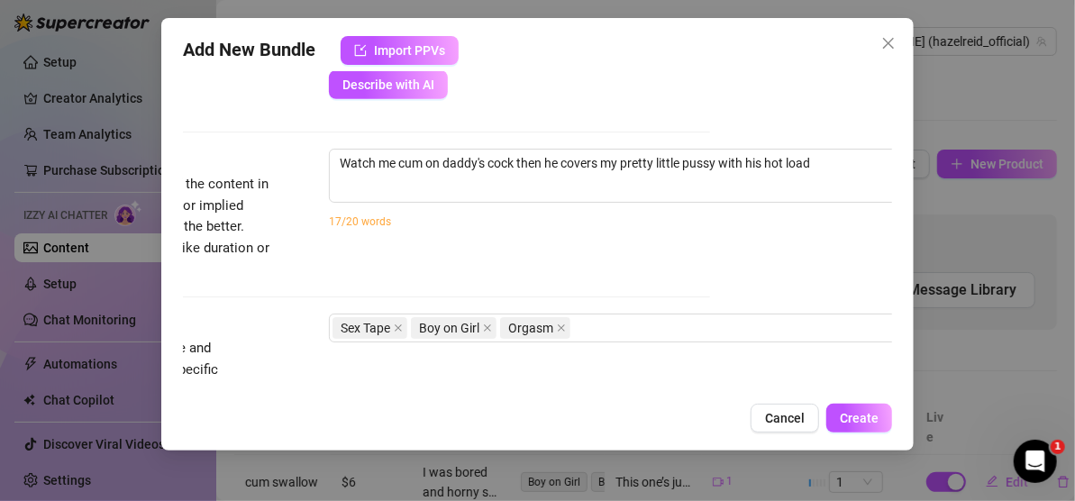
scroll to position [663, 187]
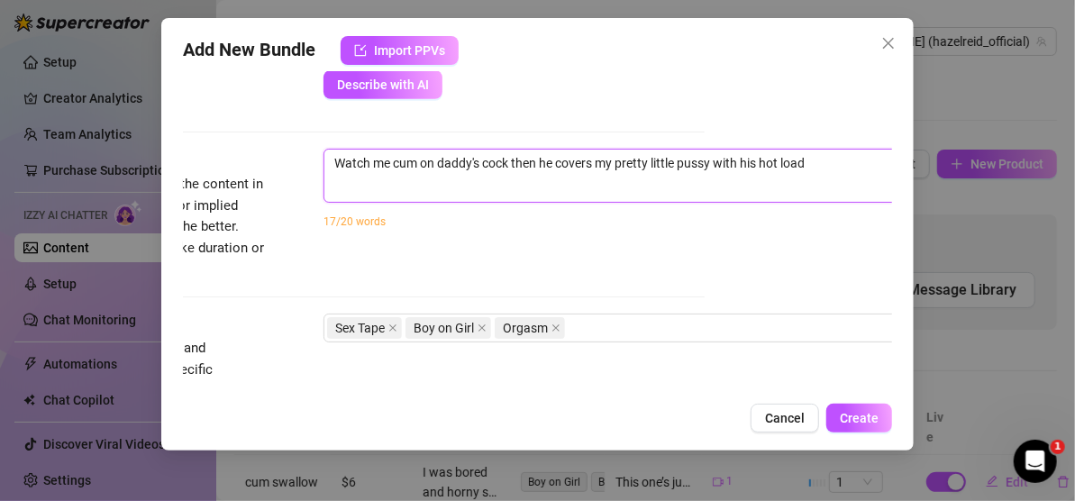
click at [841, 168] on textarea "Watch me cum on daddy's cock then he covers my pretty little pussy with his hot…" at bounding box center [638, 163] width 629 height 27
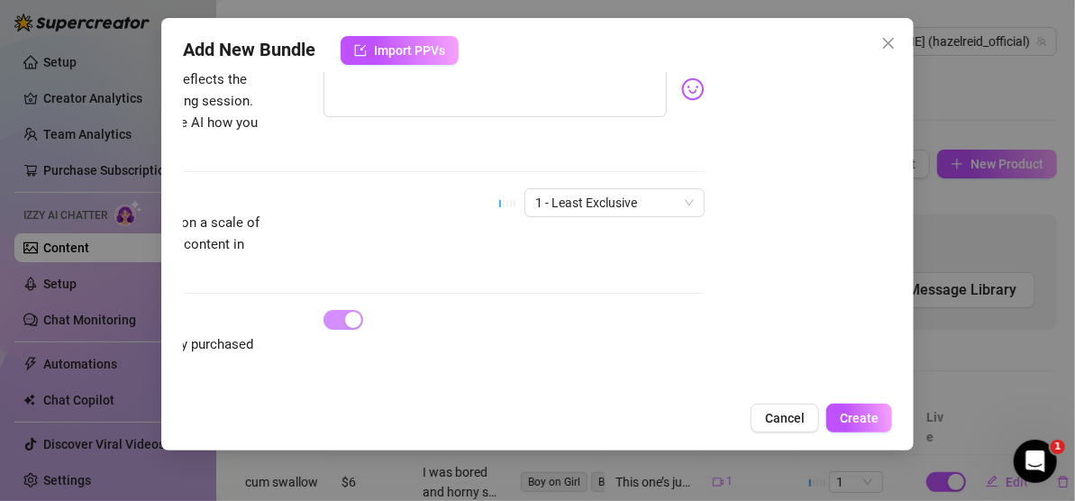
scroll to position [1204, 187]
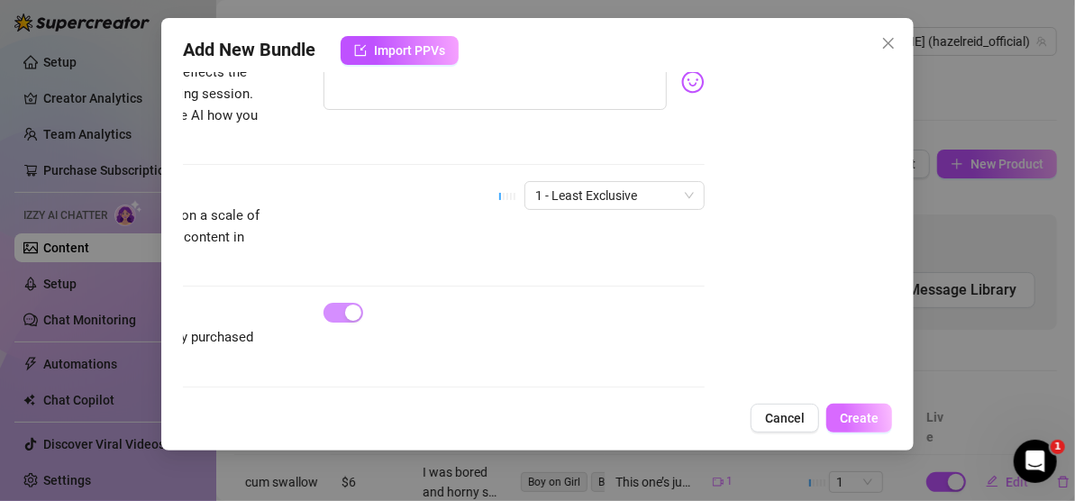
click at [848, 416] on span "Create" at bounding box center [859, 418] width 39 height 14
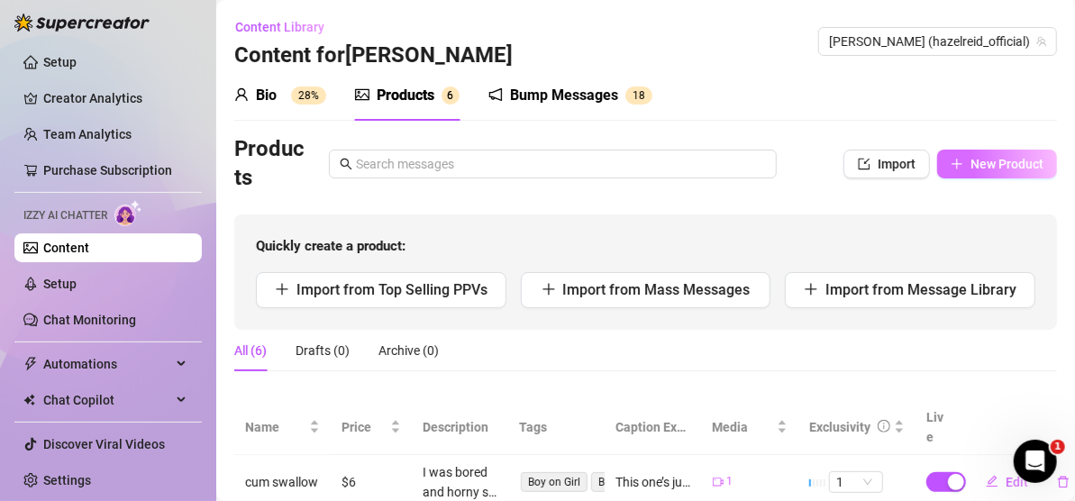
click at [971, 160] on span "New Product" at bounding box center [1007, 164] width 73 height 14
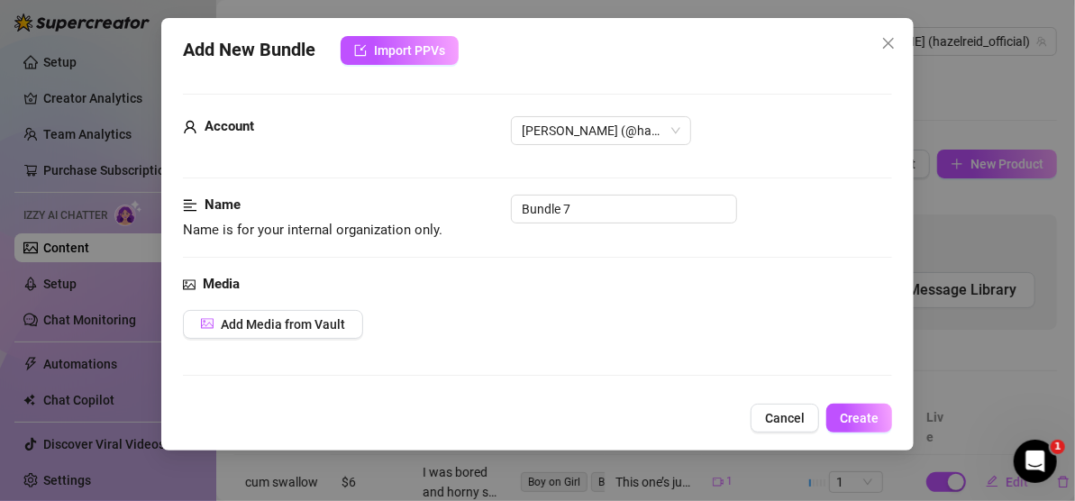
scroll to position [90, 0]
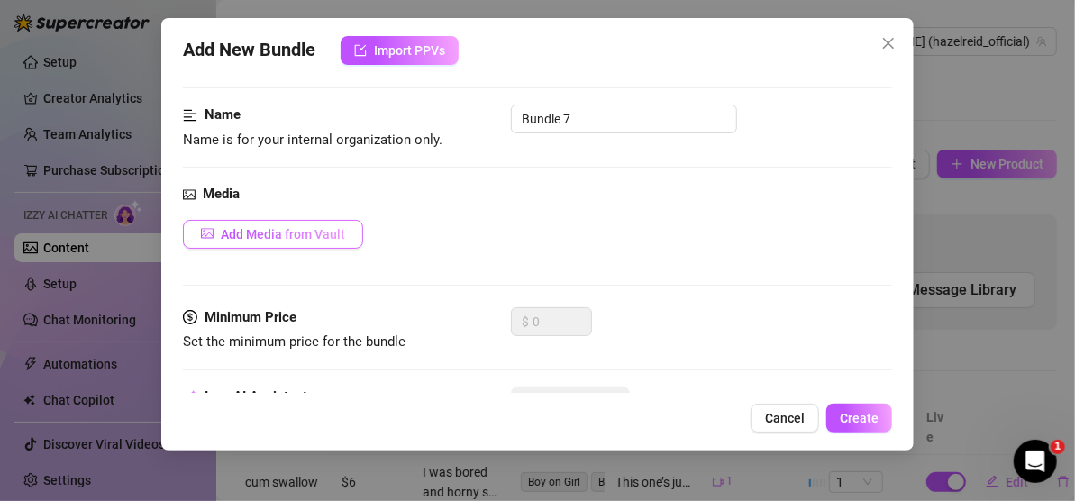
click at [311, 229] on span "Add Media from Vault" at bounding box center [283, 234] width 124 height 14
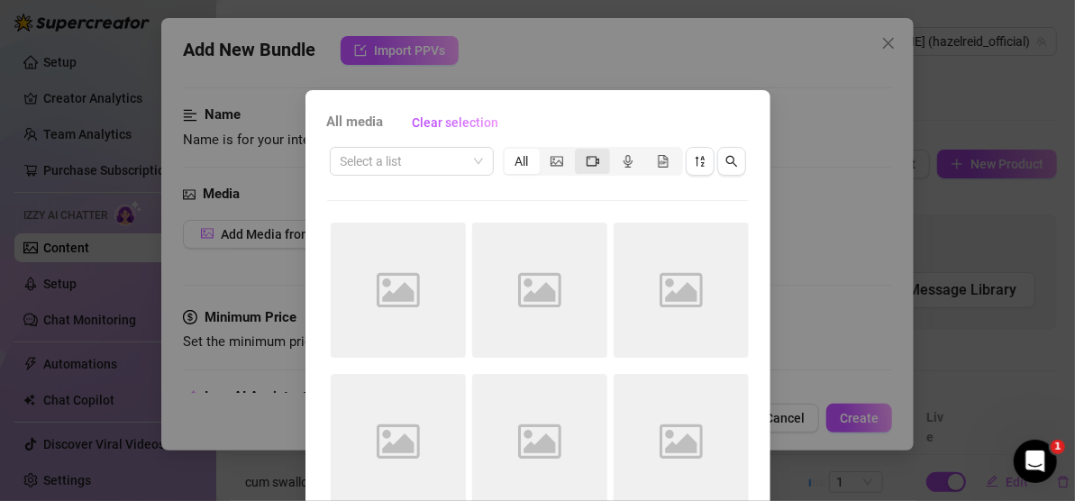
click at [589, 160] on icon "video-camera" at bounding box center [593, 161] width 13 height 10
click at [580, 151] on input "segmented control" at bounding box center [580, 151] width 0 height 0
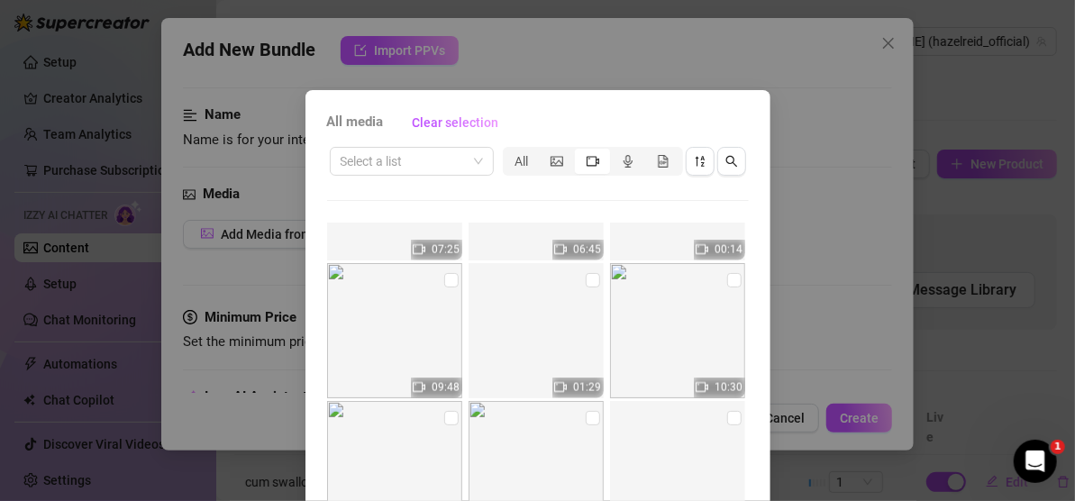
scroll to position [1311, 0]
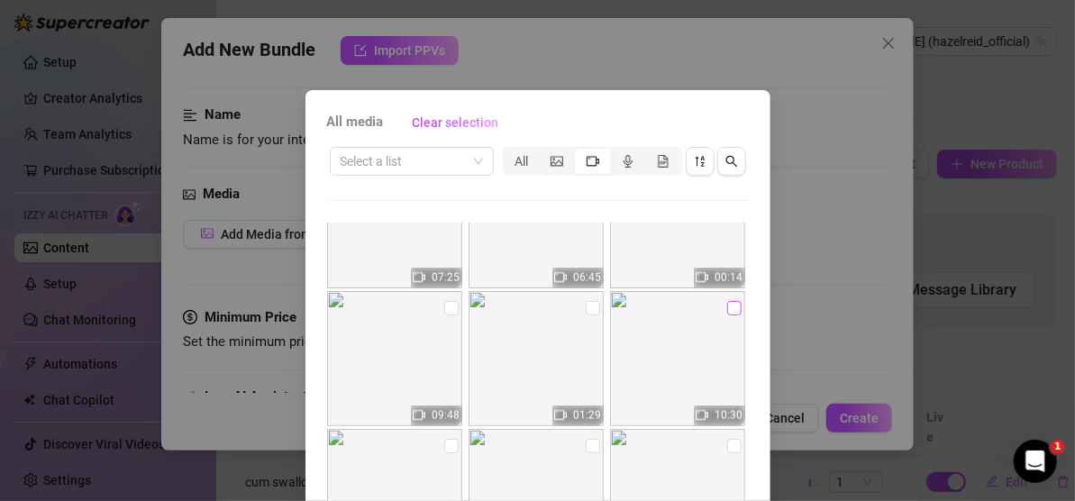
click at [727, 306] on input "checkbox" at bounding box center [734, 308] width 14 height 14
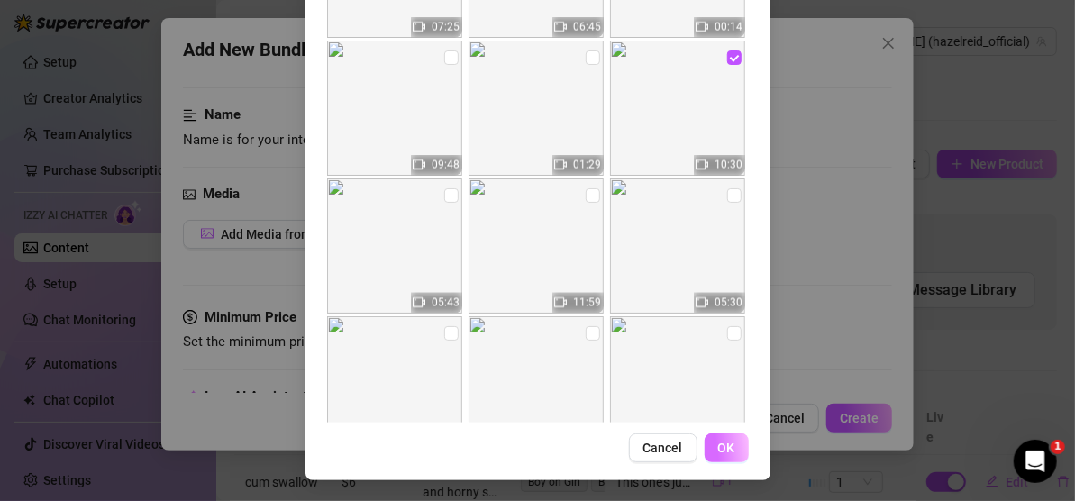
click at [718, 443] on span "OK" at bounding box center [726, 448] width 17 height 14
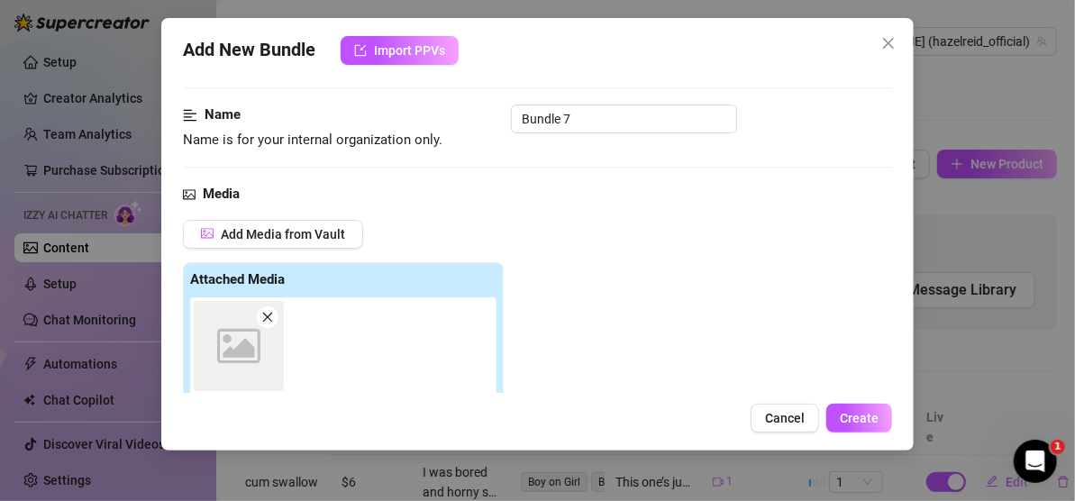
scroll to position [354, 0]
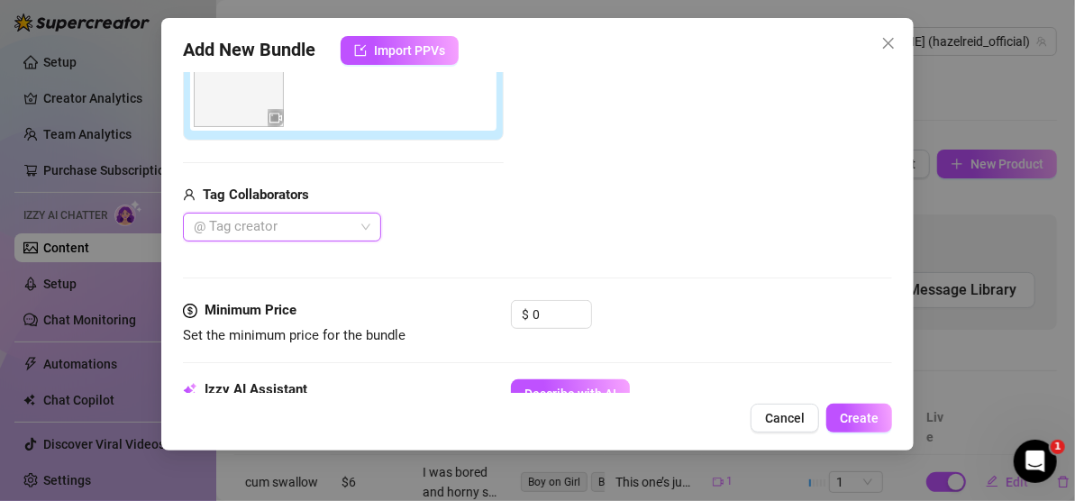
click at [304, 221] on div at bounding box center [273, 227] width 172 height 25
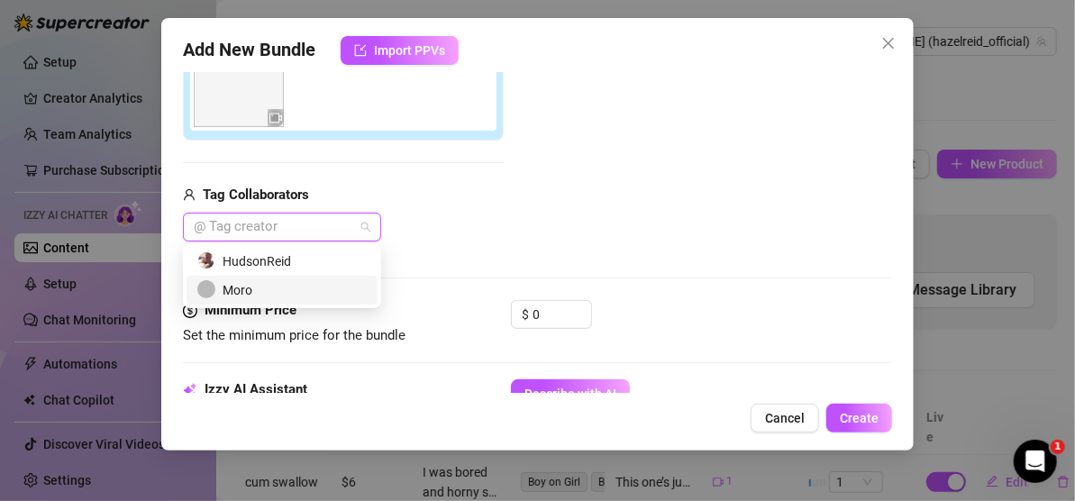
click at [289, 284] on div "Moro" at bounding box center [281, 290] width 169 height 20
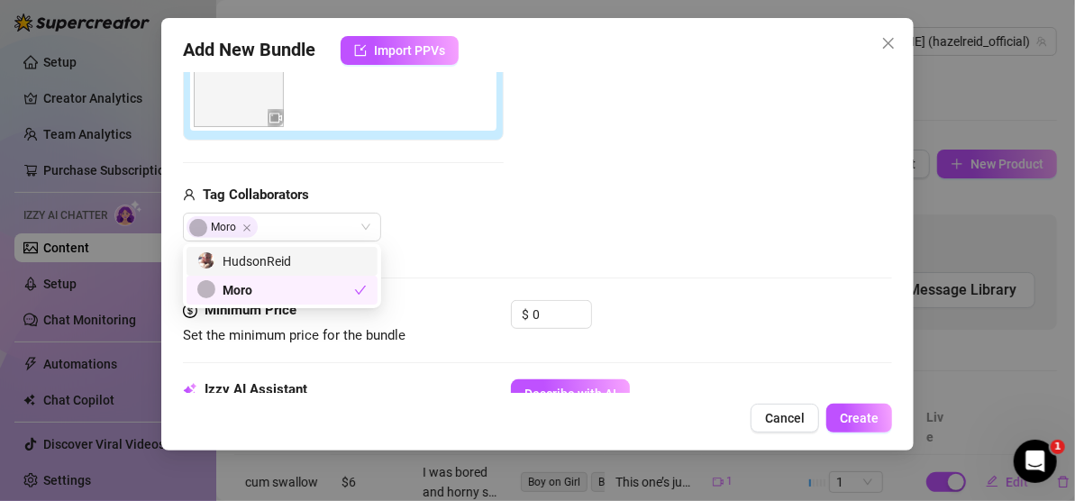
drag, startPoint x: 583, startPoint y: 177, endPoint x: 594, endPoint y: 308, distance: 132.0
click at [584, 178] on div "Add Media from Vault Attached Media Tag Collaborators [PERSON_NAME]" at bounding box center [537, 99] width 709 height 287
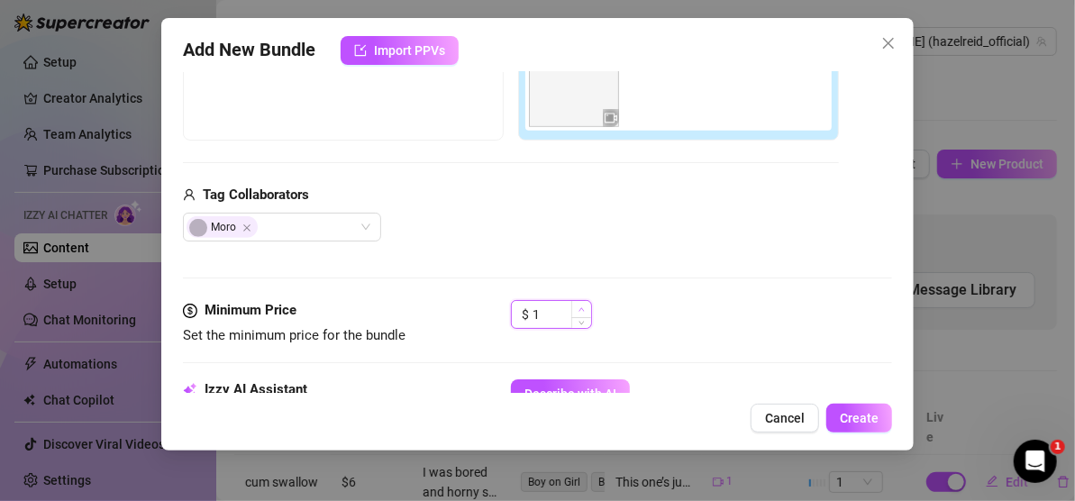
click at [581, 307] on icon "up" at bounding box center [582, 309] width 6 height 6
click at [581, 306] on icon "up" at bounding box center [582, 309] width 6 height 6
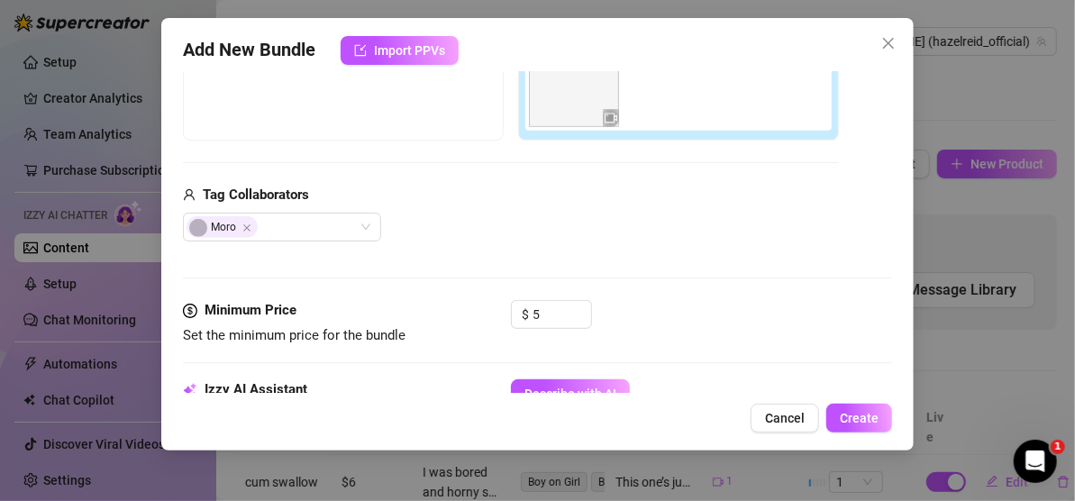
click at [617, 193] on div "Tag Collaborators" at bounding box center [511, 196] width 656 height 22
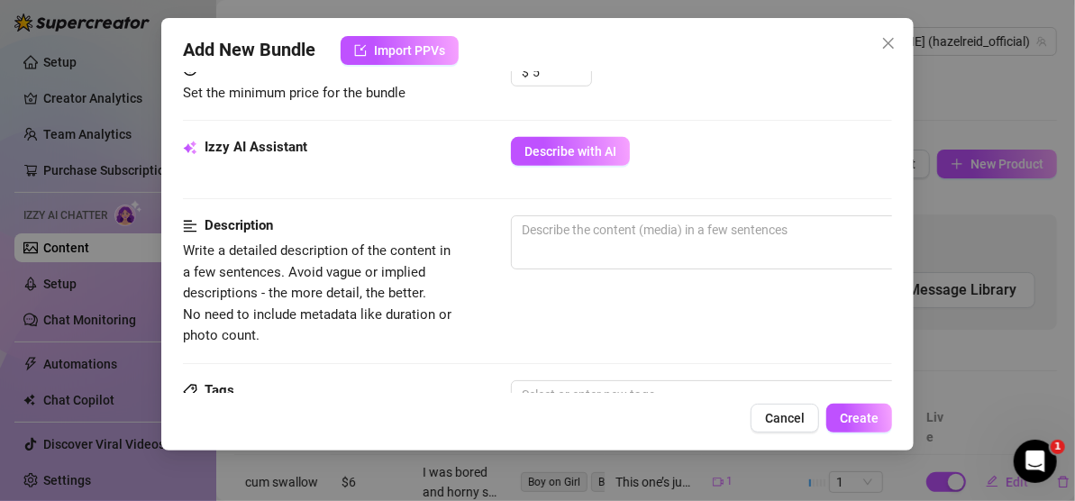
scroll to position [625, 0]
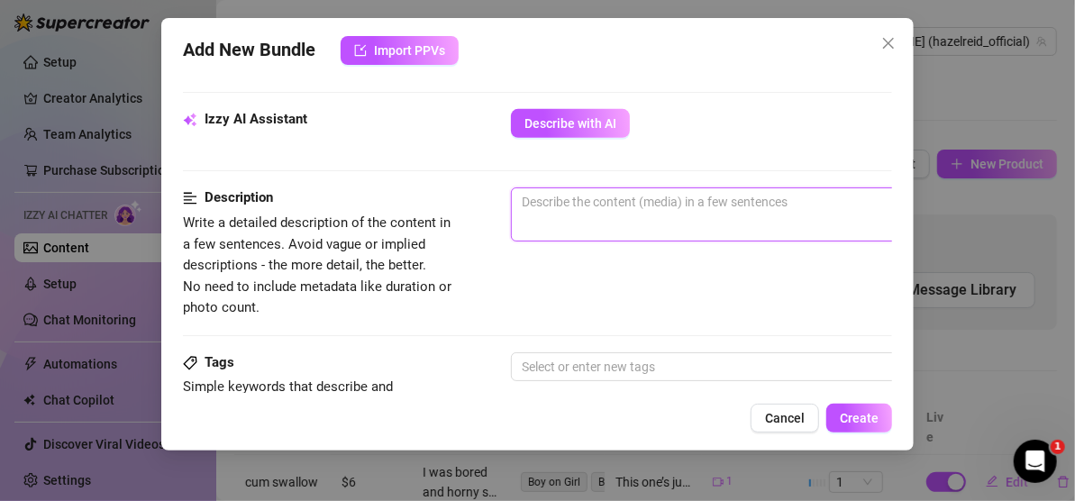
click at [605, 201] on textarea at bounding box center [826, 201] width 629 height 27
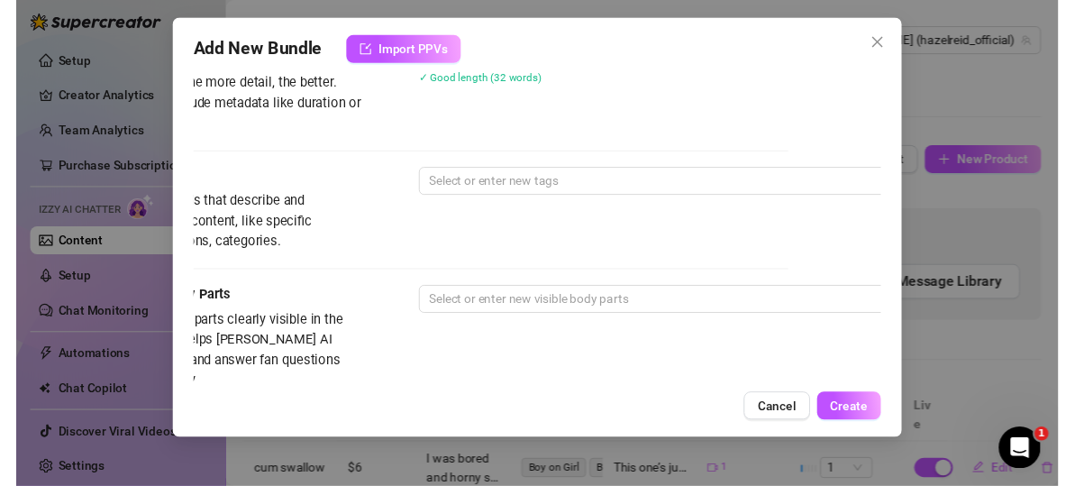
scroll to position [805, 0]
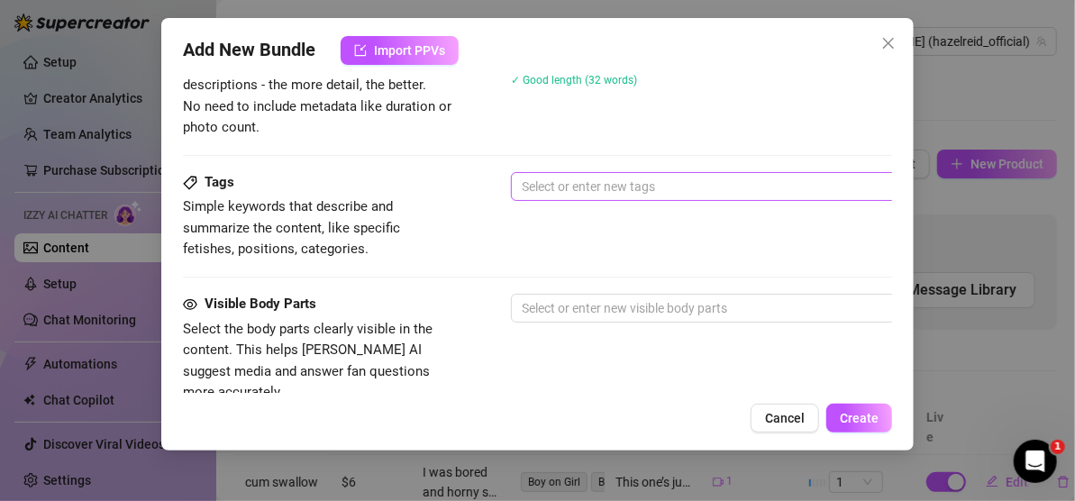
click at [644, 193] on div at bounding box center [817, 186] width 605 height 25
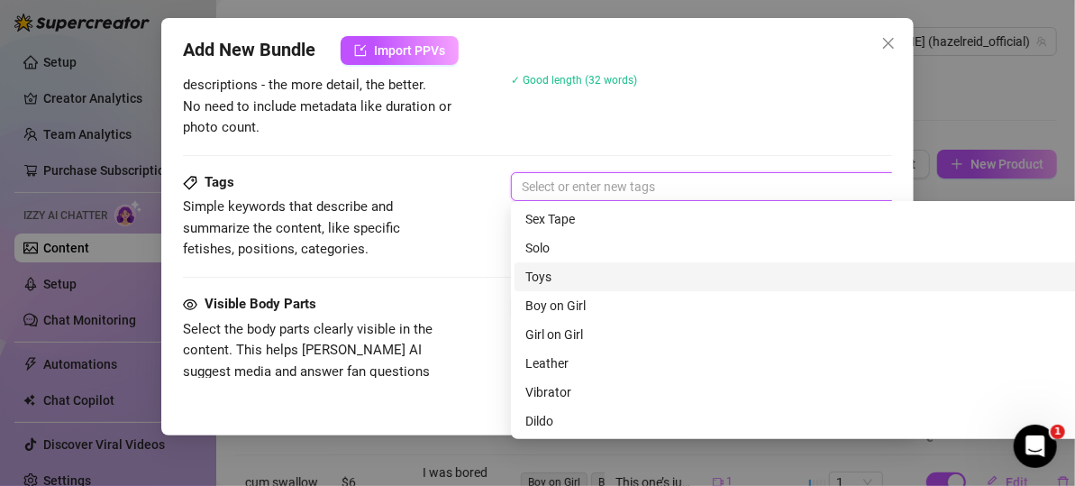
scroll to position [90, 0]
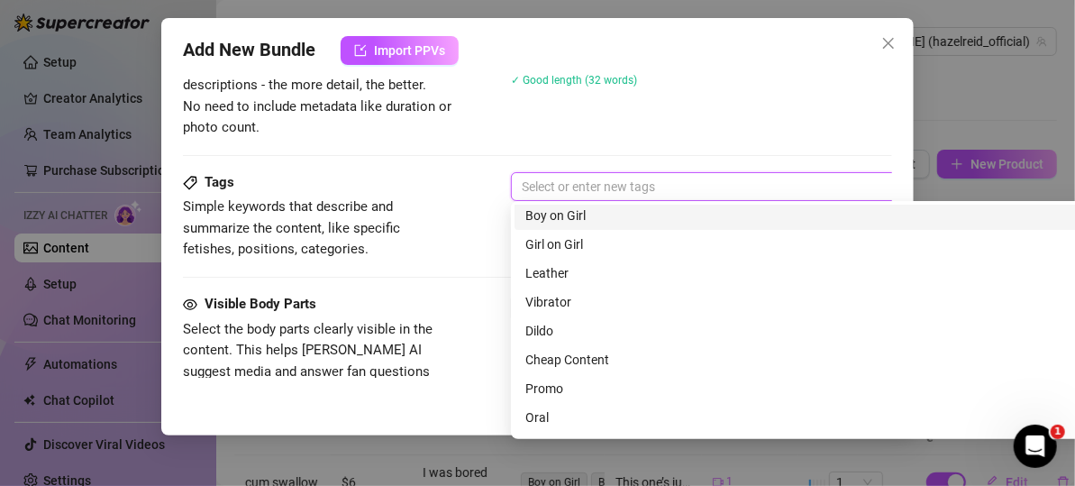
click at [599, 218] on div "Boy on Girl" at bounding box center [827, 216] width 602 height 20
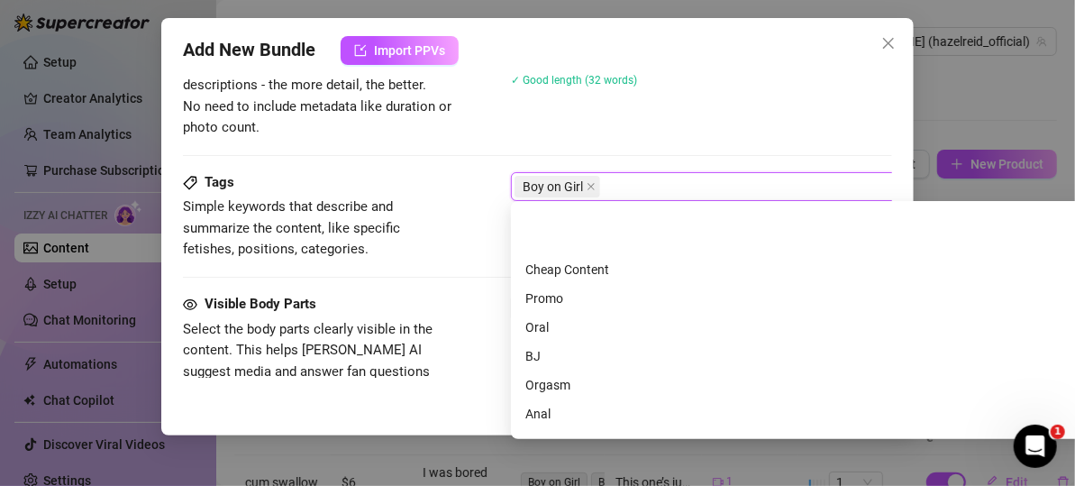
scroll to position [260, 0]
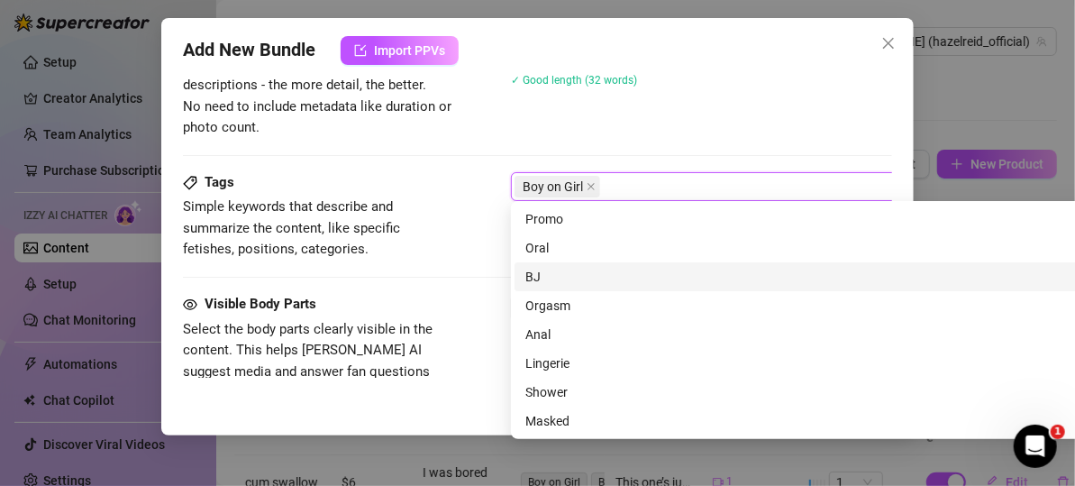
click at [561, 276] on div "BJ" at bounding box center [827, 277] width 602 height 20
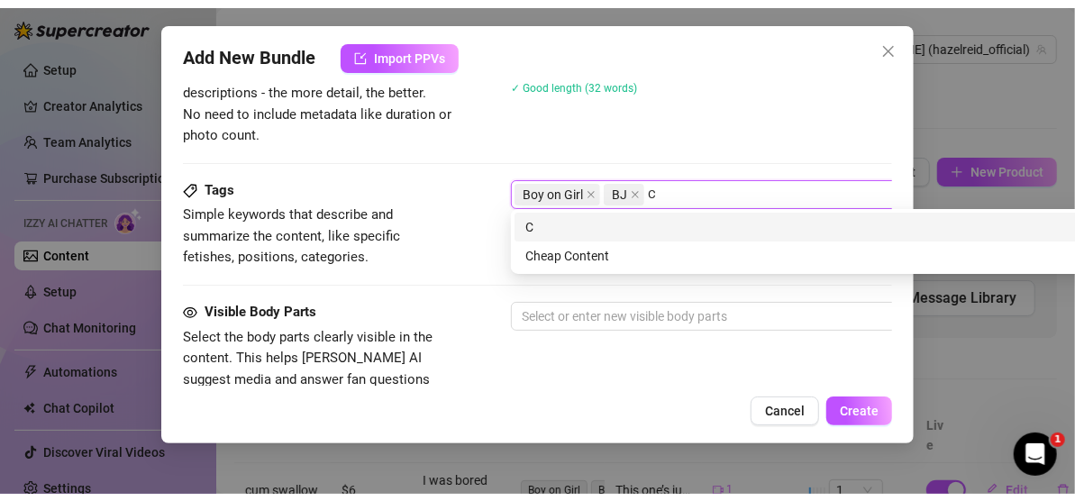
scroll to position [0, 0]
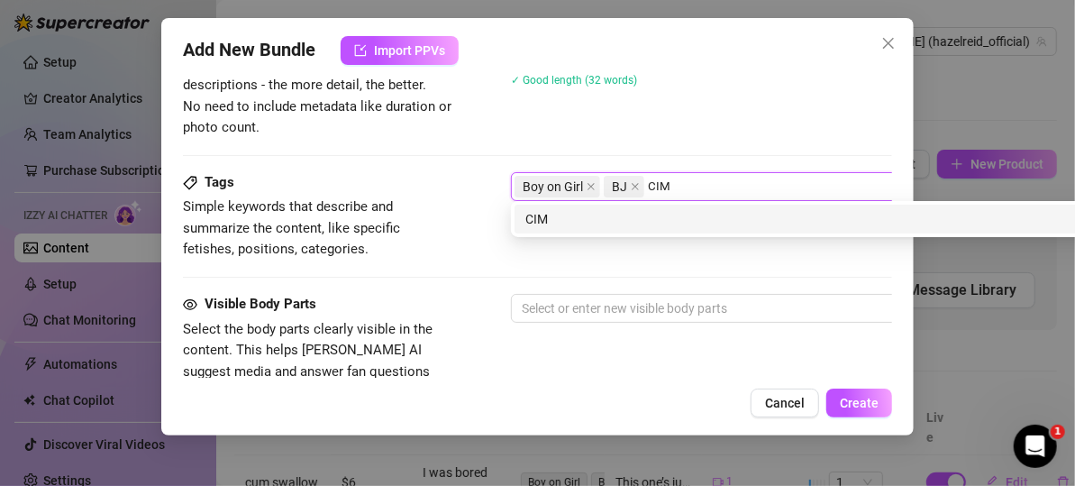
click at [672, 215] on div "CIM" at bounding box center [827, 219] width 602 height 20
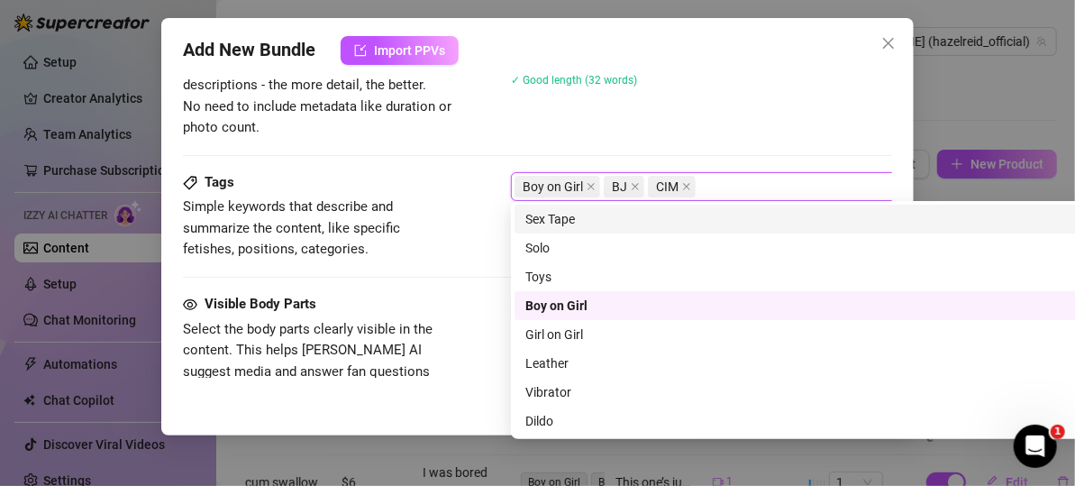
click at [462, 155] on div "Description Write a detailed description of the content in a few sentences. Avo…" at bounding box center [537, 89] width 709 height 164
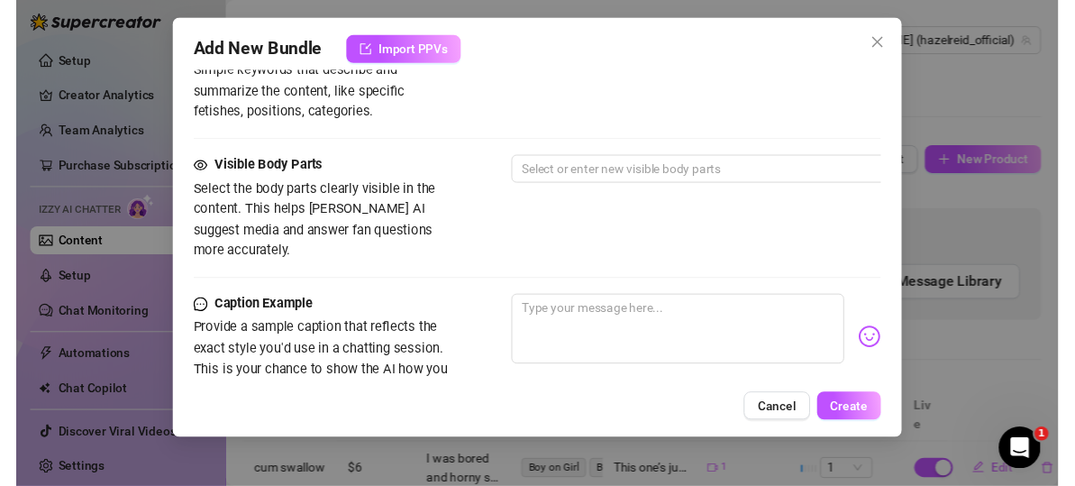
scroll to position [985, 0]
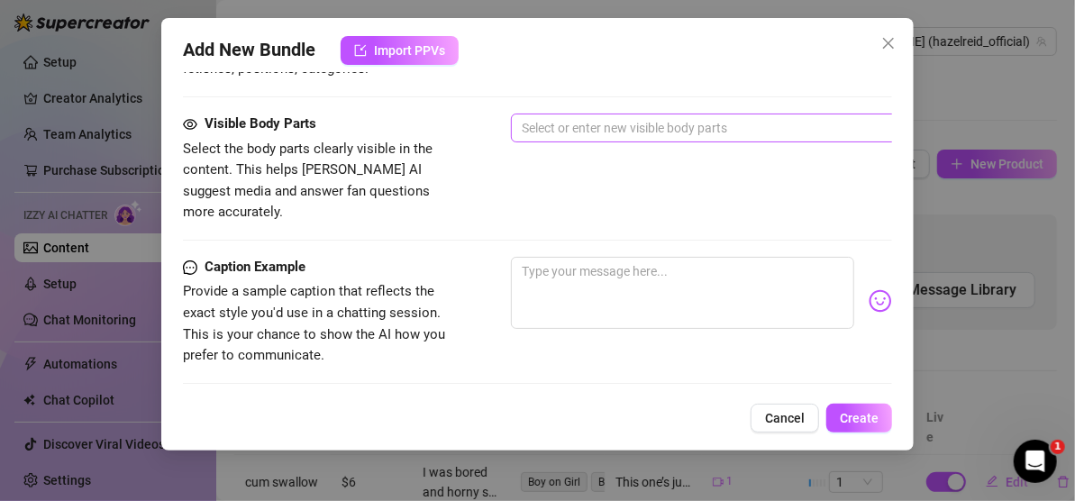
click at [586, 121] on div at bounding box center [817, 127] width 605 height 25
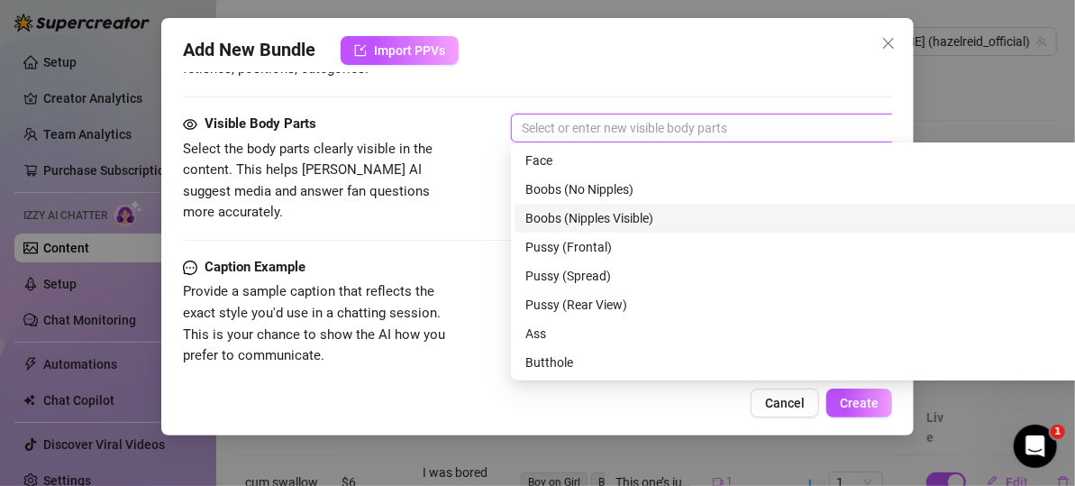
click at [556, 216] on div "Boobs (Nipples Visible)" at bounding box center [827, 218] width 602 height 20
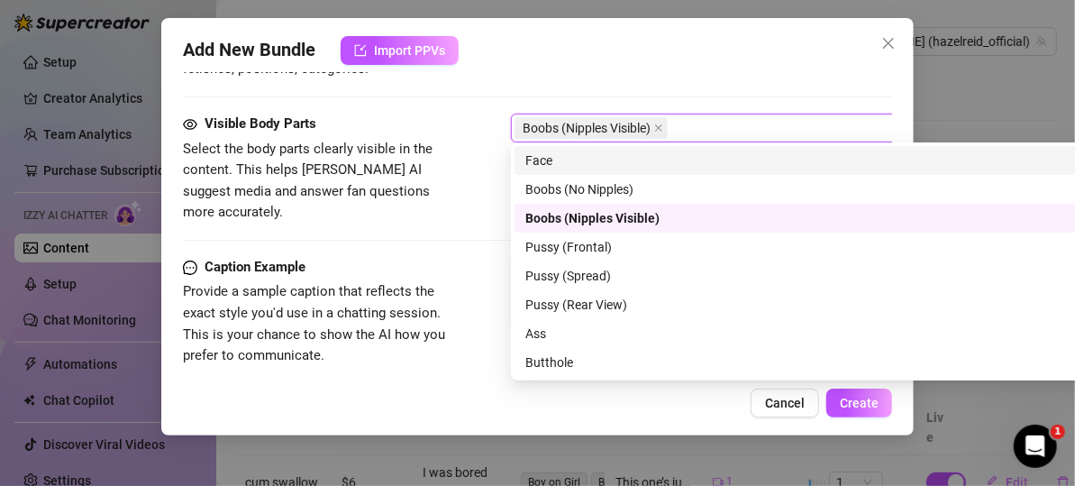
click at [533, 159] on div "Face" at bounding box center [827, 161] width 602 height 20
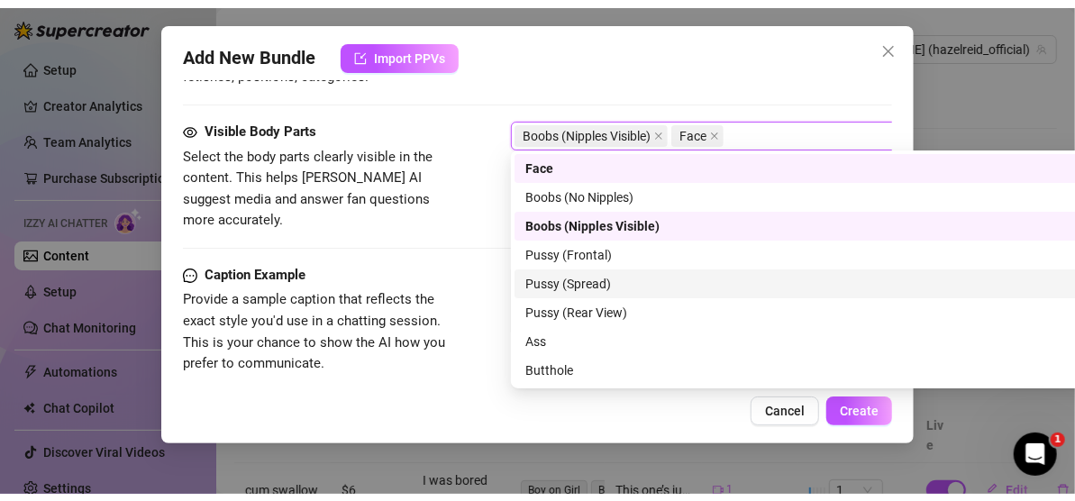
scroll to position [90, 0]
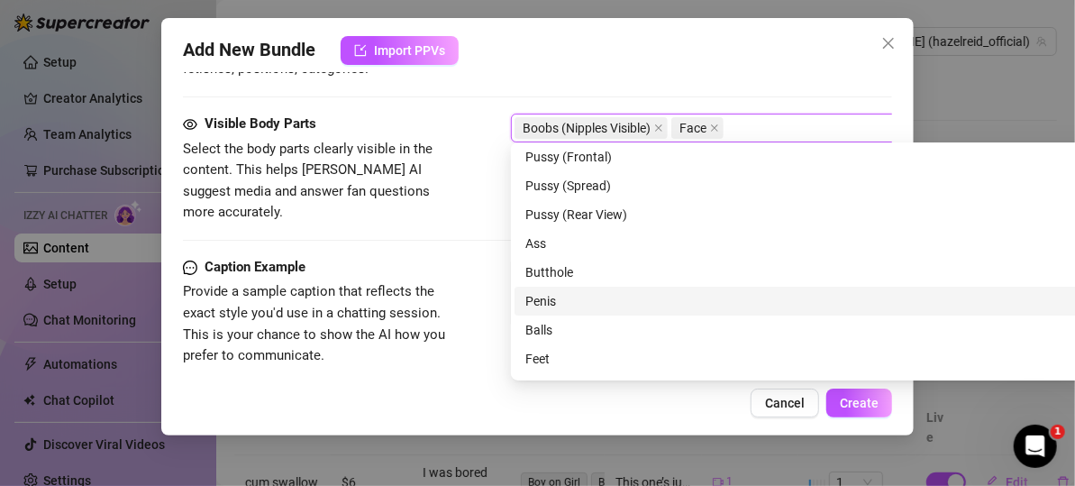
click at [552, 299] on div "Penis" at bounding box center [827, 301] width 602 height 20
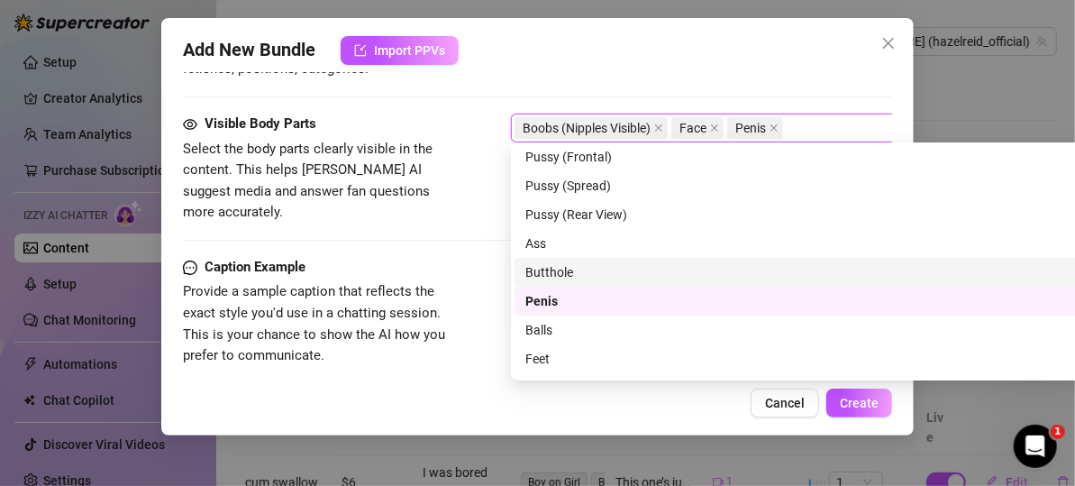
click at [476, 187] on div "Visible Body Parts Select the body parts clearly visible in the content. This h…" at bounding box center [537, 169] width 709 height 110
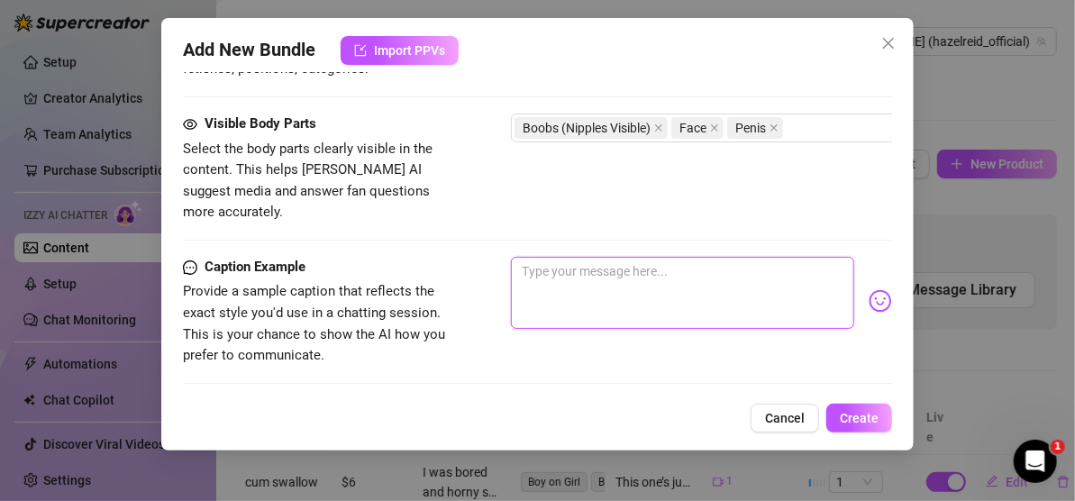
paste textarea "I’ve been very naughty [DATE]… come see what I’ve been up to"
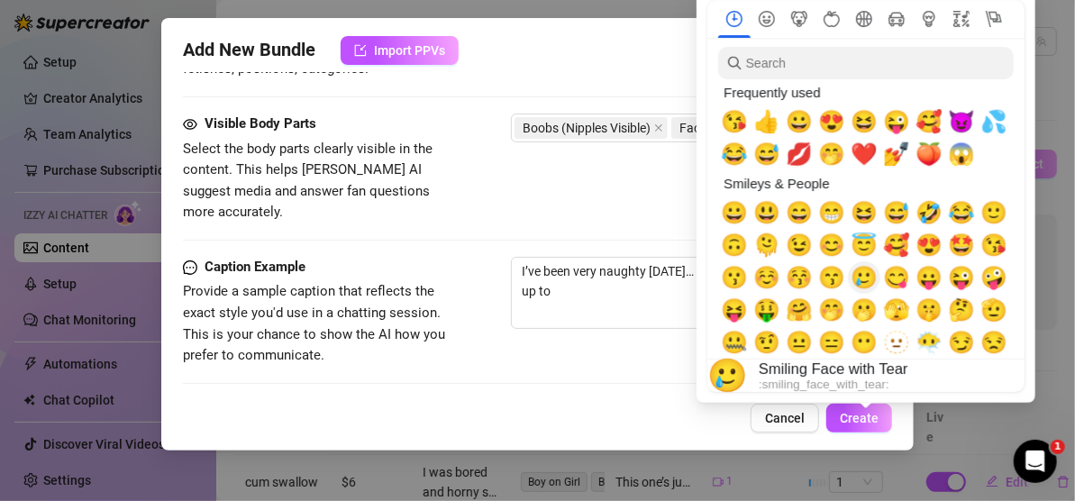
click at [859, 277] on span "🥲" at bounding box center [864, 277] width 27 height 25
click at [736, 124] on span "😘" at bounding box center [734, 121] width 27 height 25
click at [987, 123] on span "💦" at bounding box center [994, 121] width 27 height 25
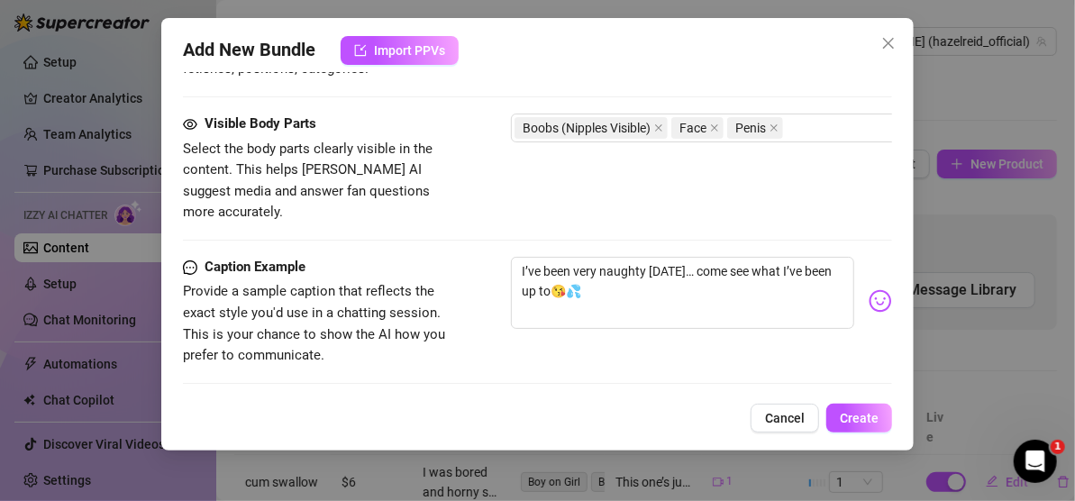
click at [601, 175] on div "Visible Body Parts Select the body parts clearly visible in the content. This h…" at bounding box center [537, 169] width 709 height 110
click at [655, 270] on textarea "I’ve been very naughty [DATE]… come see what I’ve been up to😘💦" at bounding box center [682, 293] width 343 height 72
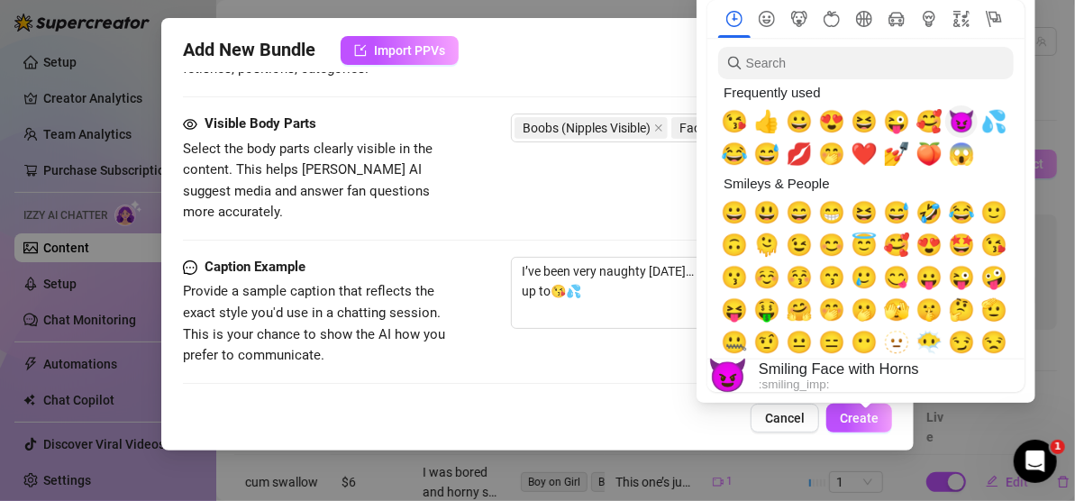
click at [975, 119] on span "😈" at bounding box center [961, 121] width 27 height 25
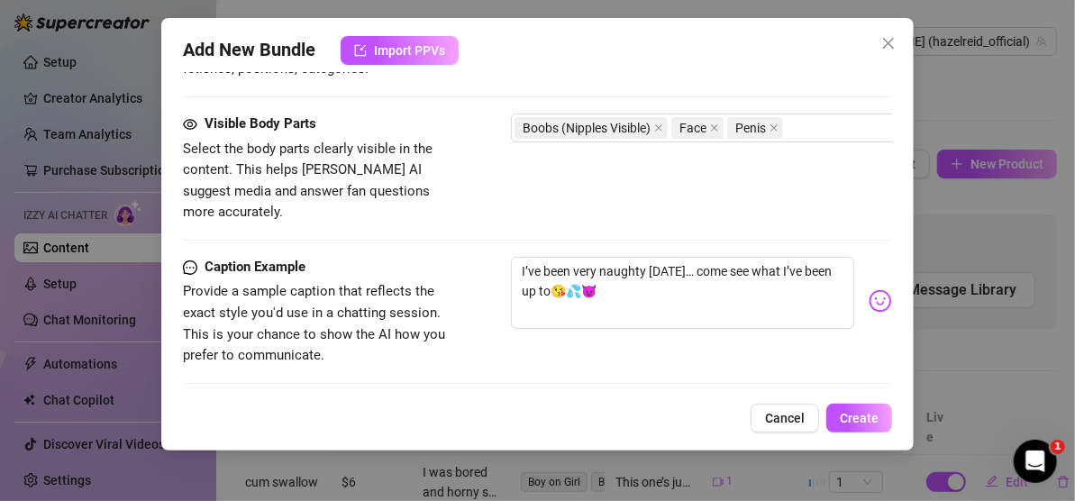
drag, startPoint x: 629, startPoint y: 320, endPoint x: 726, endPoint y: 376, distance: 111.5
click at [629, 321] on div "Caption Example Provide a sample caption that reflects the exact style you'd us…" at bounding box center [537, 312] width 709 height 110
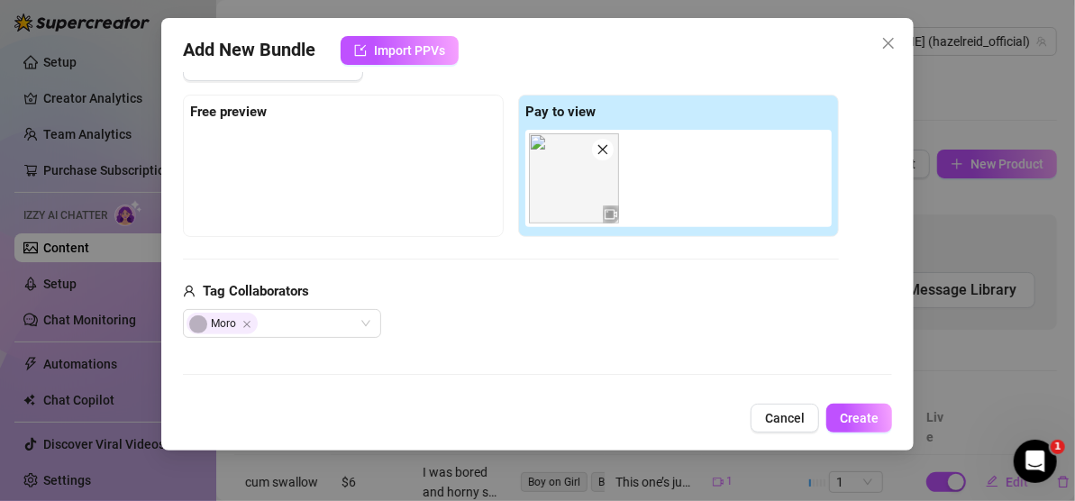
scroll to position [0, 0]
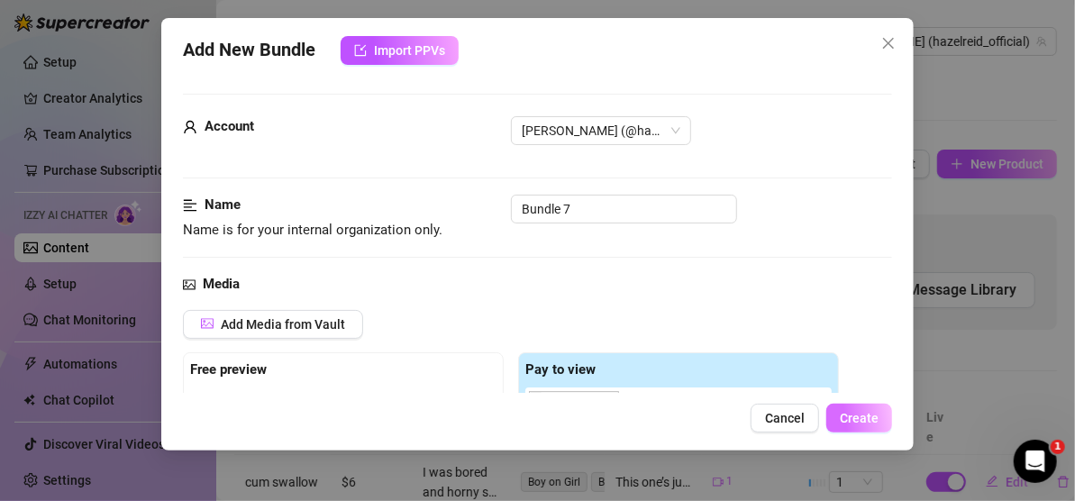
click at [866, 419] on span "Create" at bounding box center [859, 418] width 39 height 14
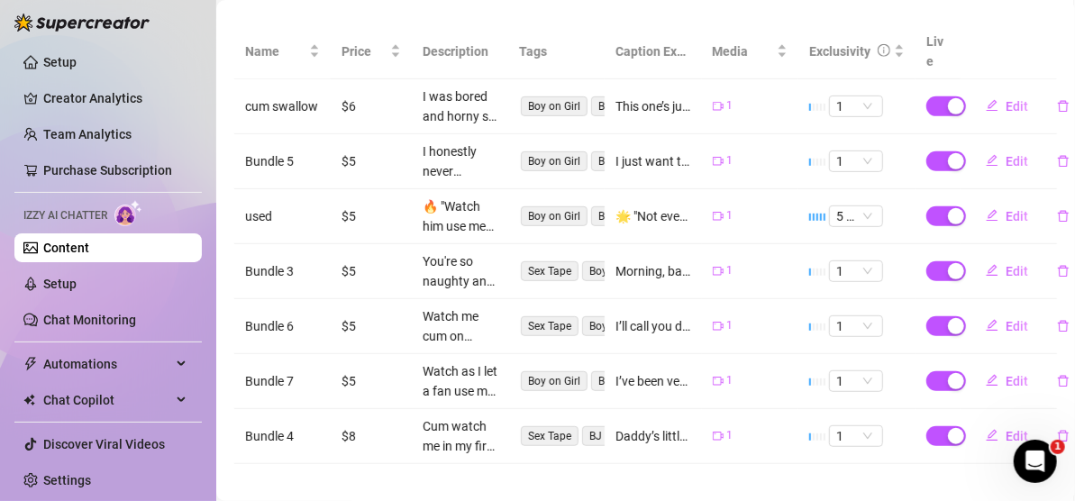
scroll to position [385, 0]
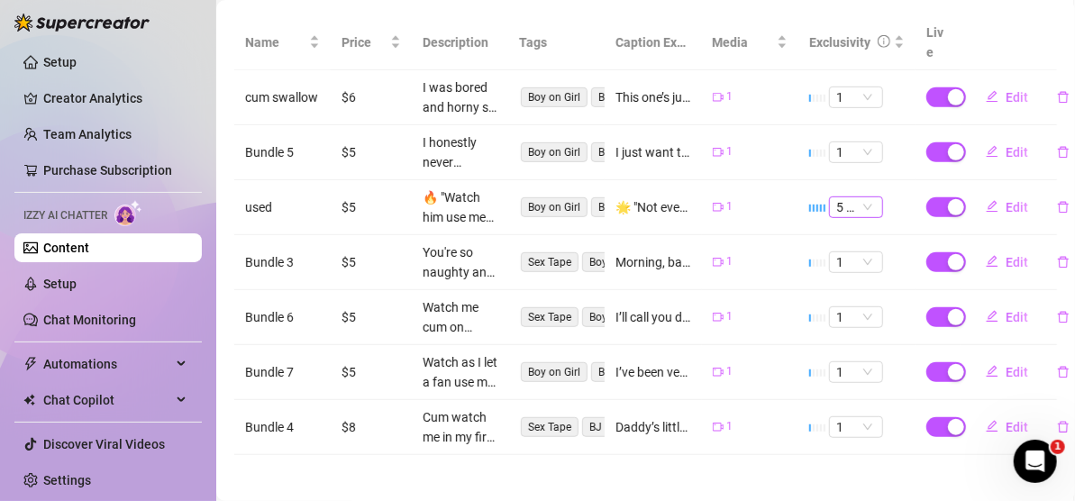
click at [861, 197] on span "5 🔥" at bounding box center [856, 207] width 40 height 20
click at [839, 215] on div "1" at bounding box center [843, 218] width 25 height 20
click at [1006, 200] on span "Edit" at bounding box center [1017, 207] width 23 height 14
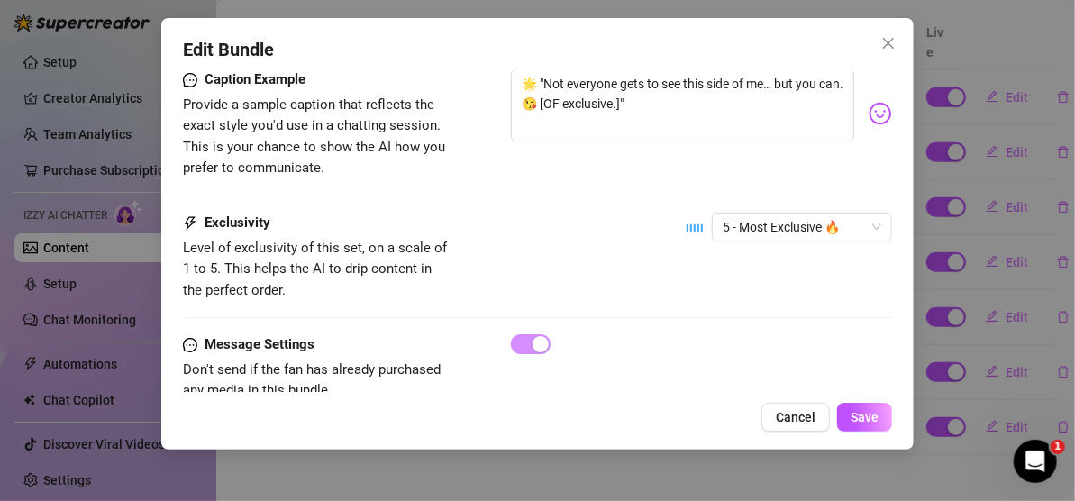
scroll to position [1204, 0]
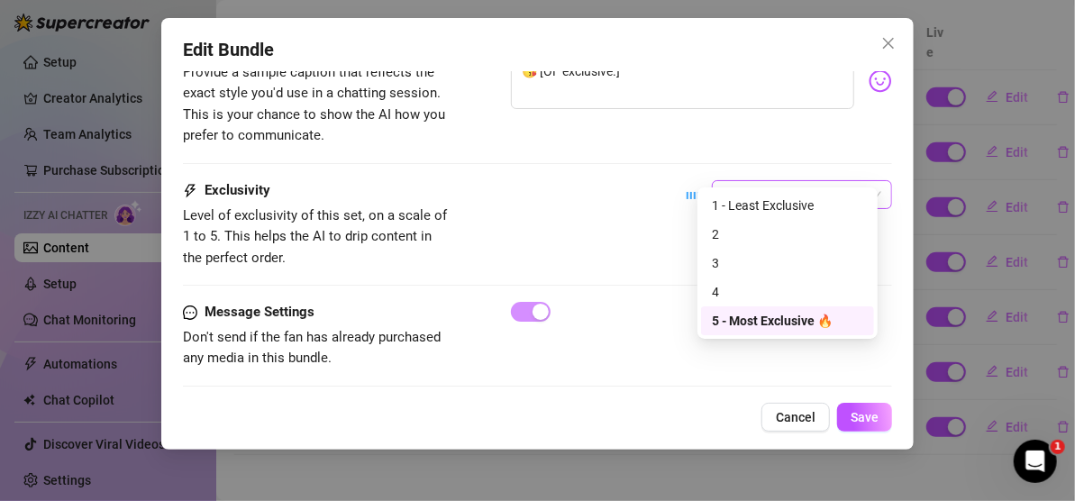
click at [856, 181] on span "5 - Most Exclusive 🔥" at bounding box center [802, 194] width 159 height 27
click at [767, 238] on div "2" at bounding box center [787, 234] width 151 height 20
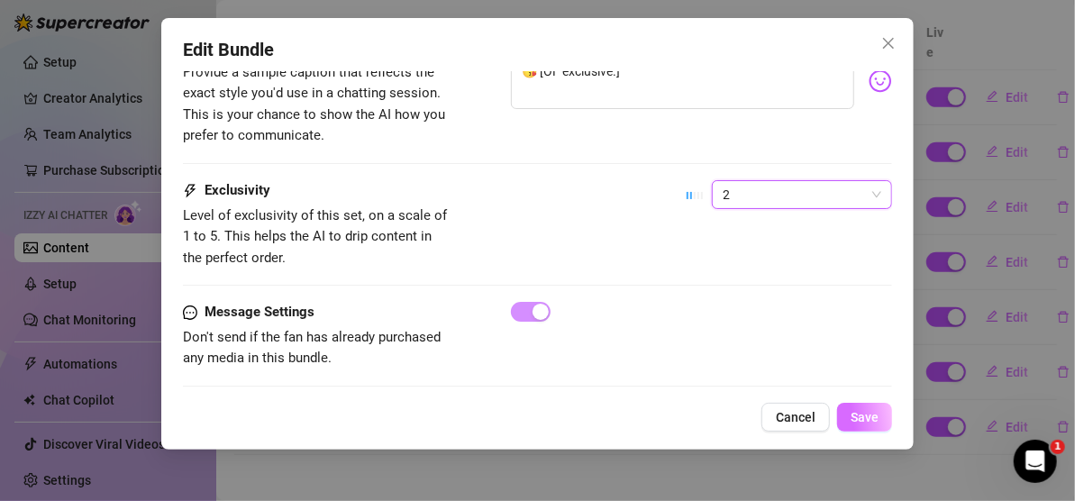
click at [864, 415] on span "Save" at bounding box center [865, 417] width 28 height 14
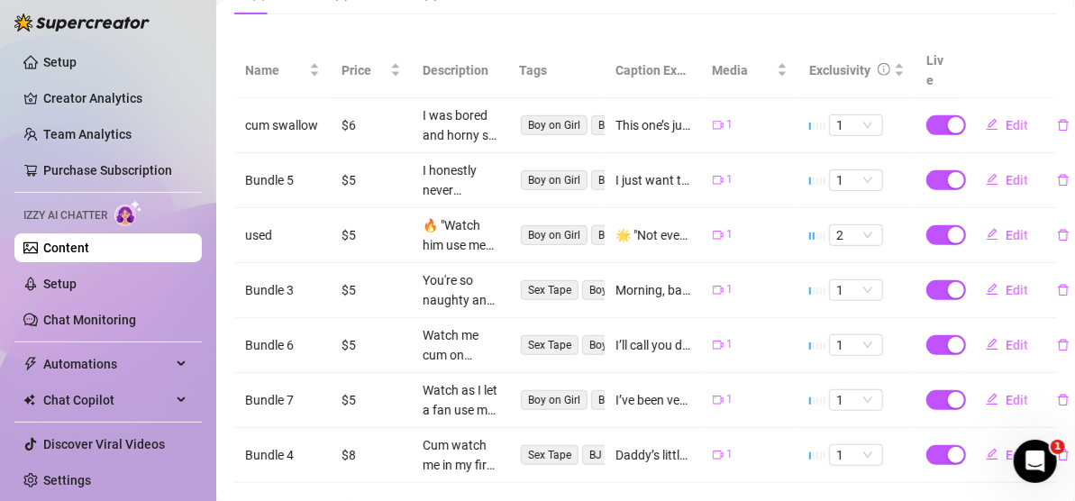
scroll to position [385, 0]
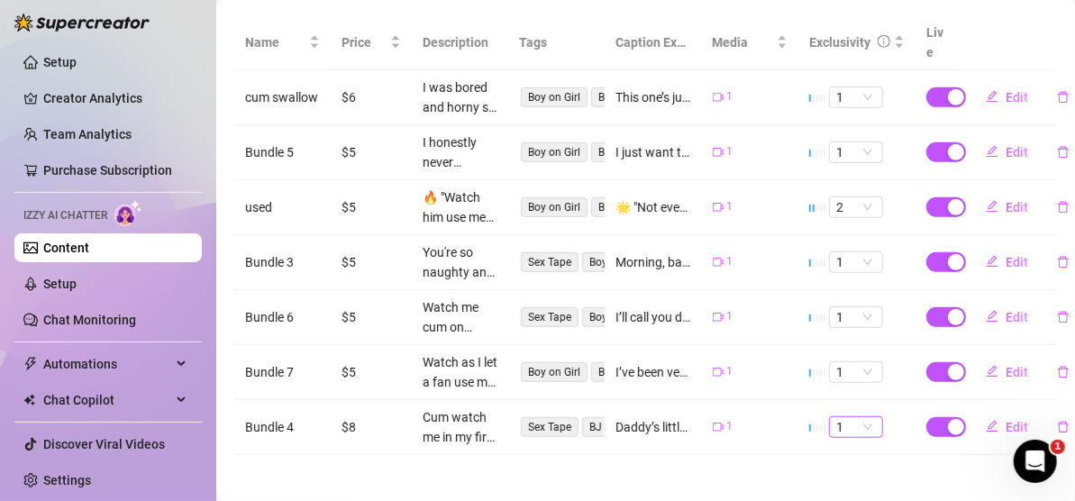
click at [854, 417] on span "1" at bounding box center [856, 427] width 40 height 20
click at [847, 288] on div "2" at bounding box center [843, 286] width 25 height 20
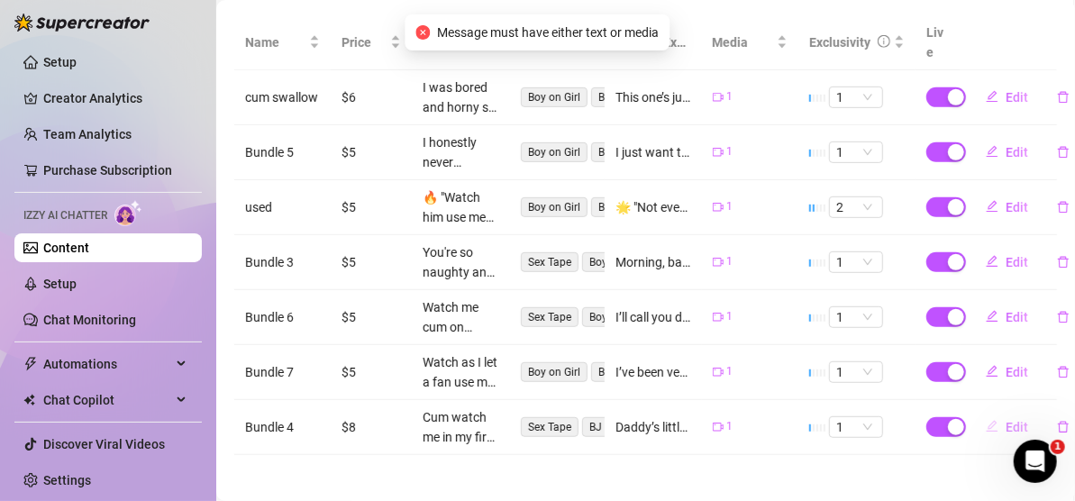
click at [1010, 420] on span "Edit" at bounding box center [1017, 427] width 23 height 14
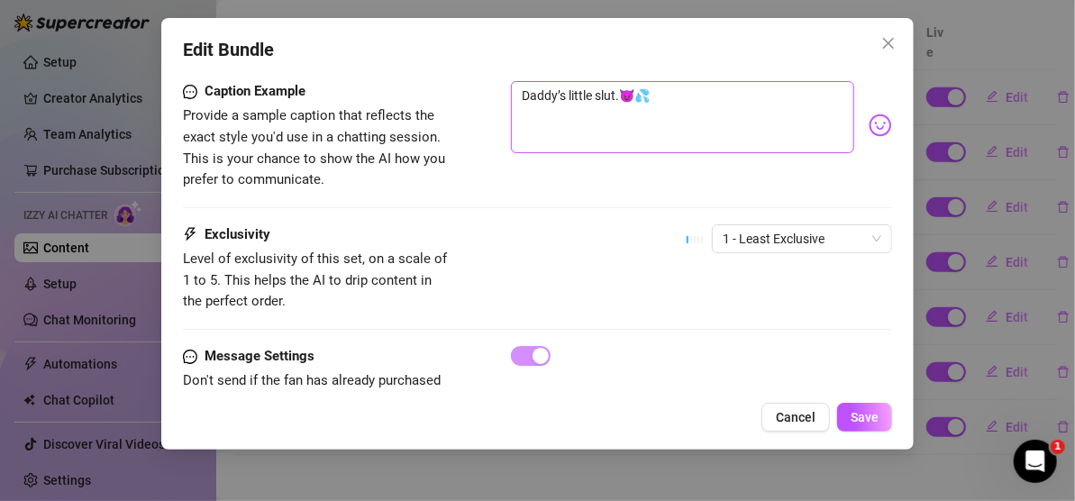
scroll to position [1209, 0]
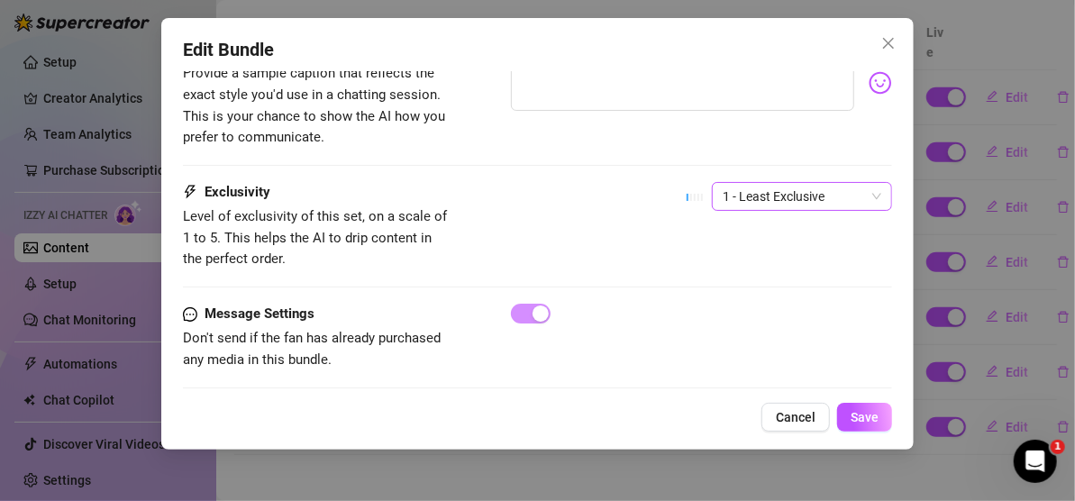
click at [865, 183] on span "1 - Least Exclusive" at bounding box center [802, 196] width 159 height 27
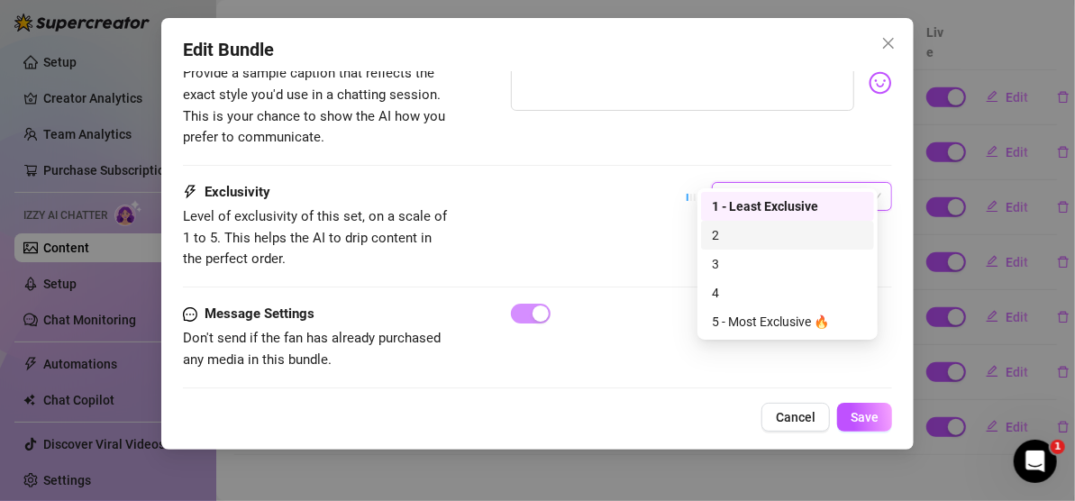
click at [782, 233] on div "2" at bounding box center [787, 235] width 151 height 20
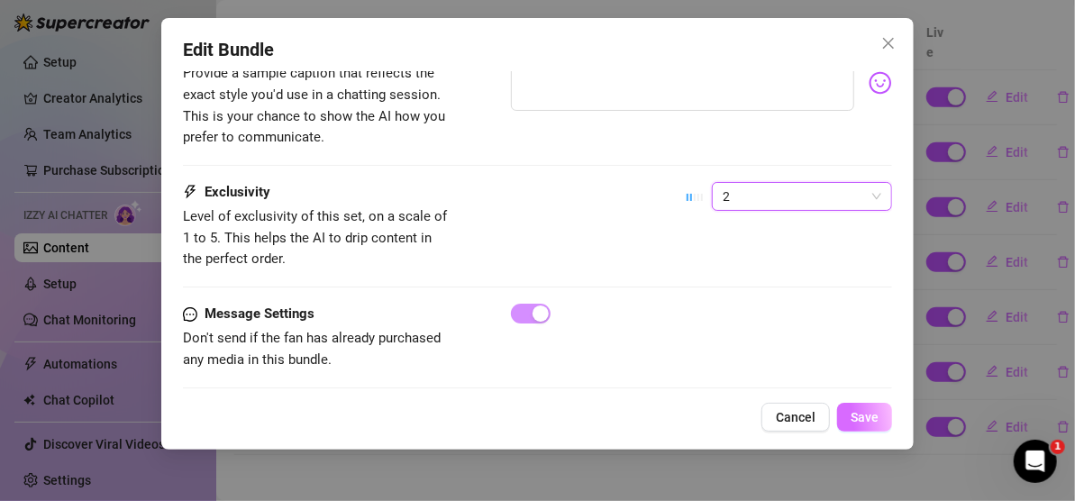
click at [864, 421] on span "Save" at bounding box center [865, 417] width 28 height 14
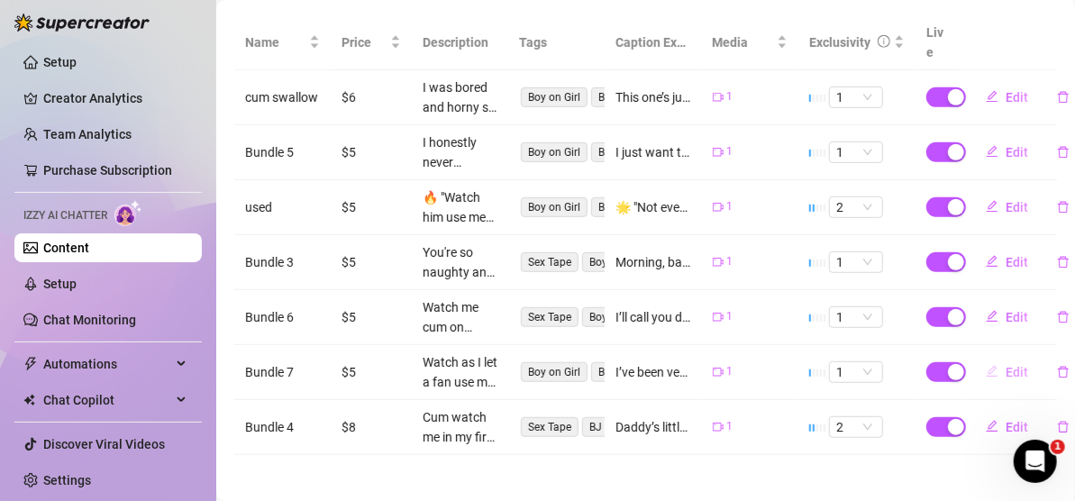
click at [1006, 365] on span "Edit" at bounding box center [1017, 372] width 23 height 14
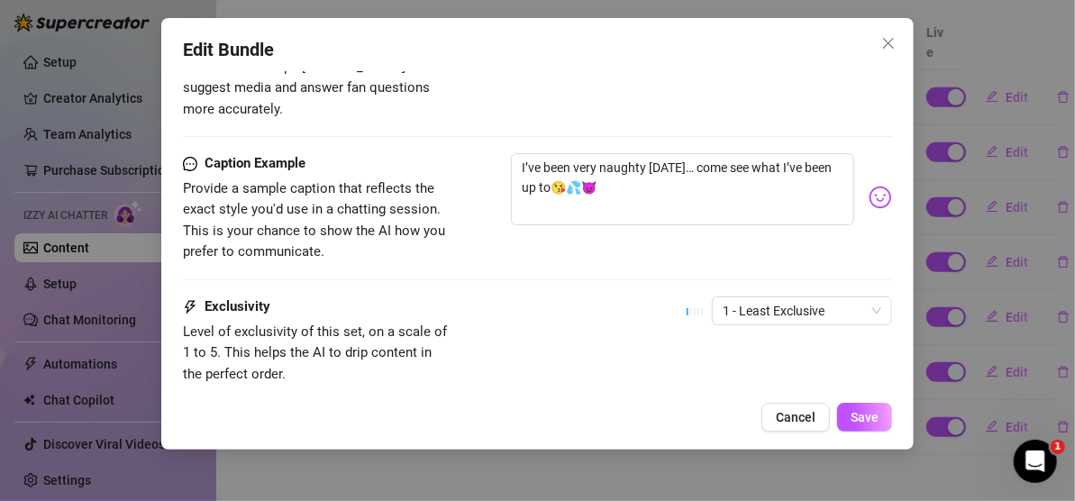
scroll to position [1204, 0]
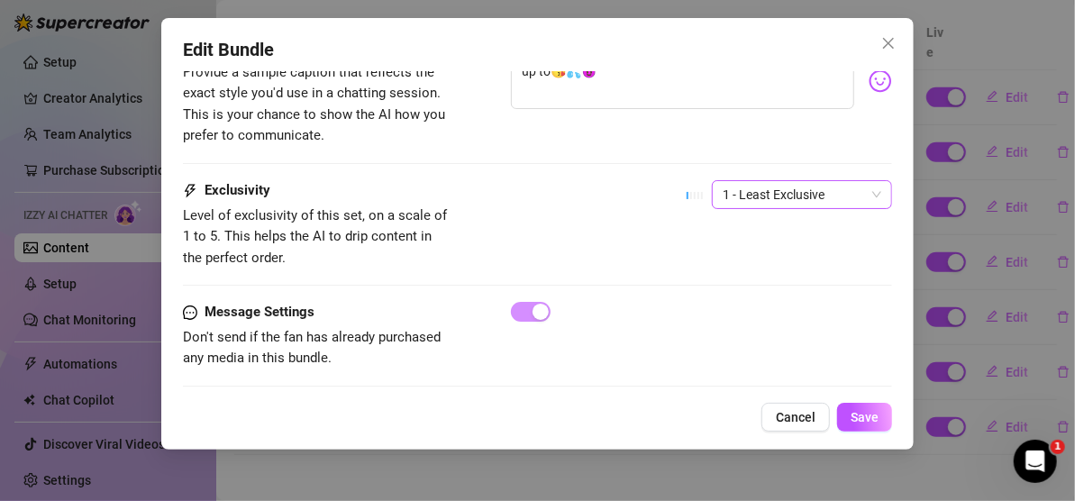
click at [862, 181] on span "1 - Least Exclusive" at bounding box center [802, 194] width 159 height 27
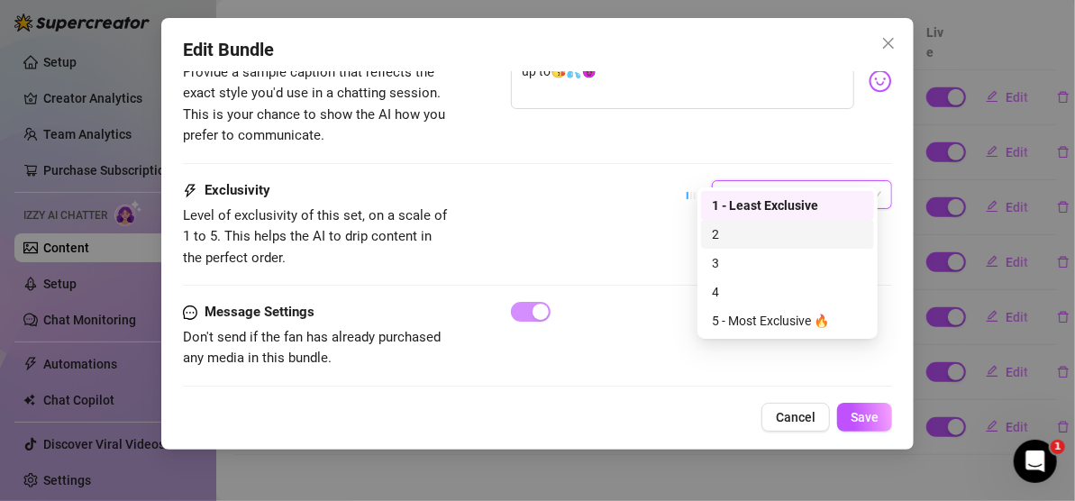
click at [756, 244] on div "2" at bounding box center [787, 234] width 173 height 29
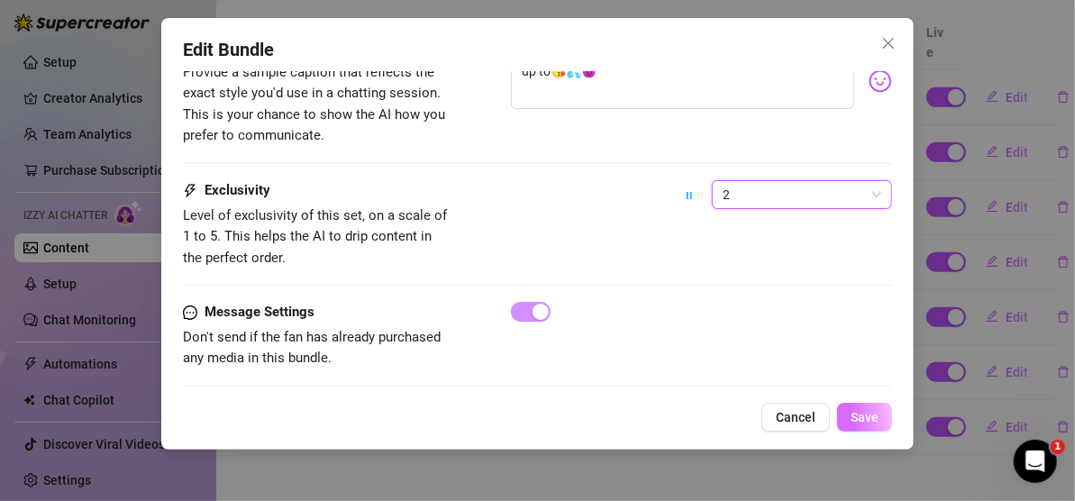
click at [864, 413] on span "Save" at bounding box center [865, 417] width 28 height 14
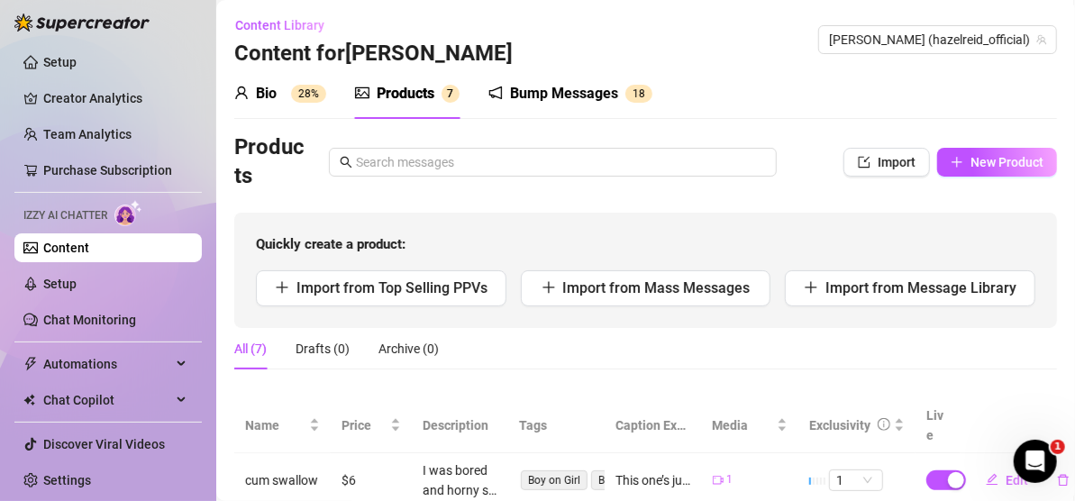
scroll to position [0, 0]
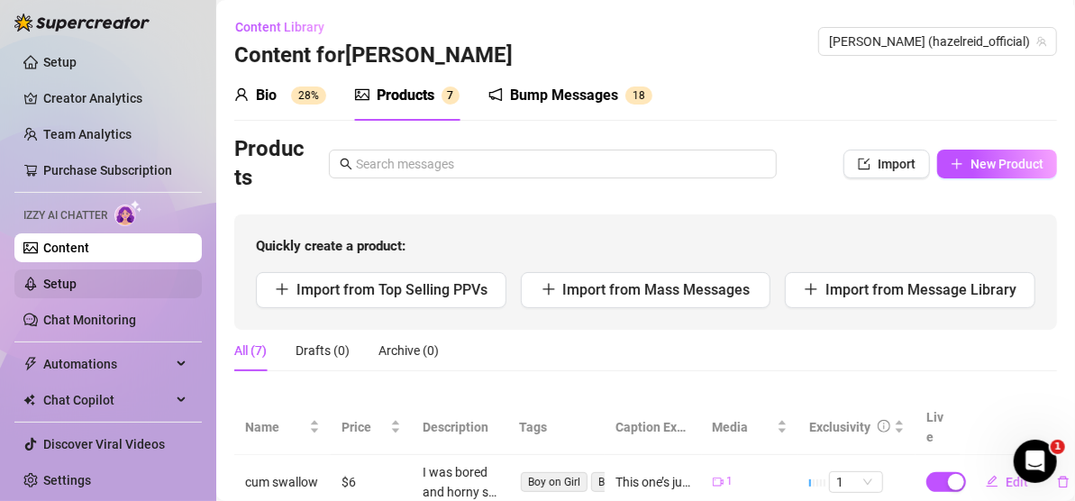
click at [77, 284] on link "Setup" at bounding box center [59, 284] width 33 height 14
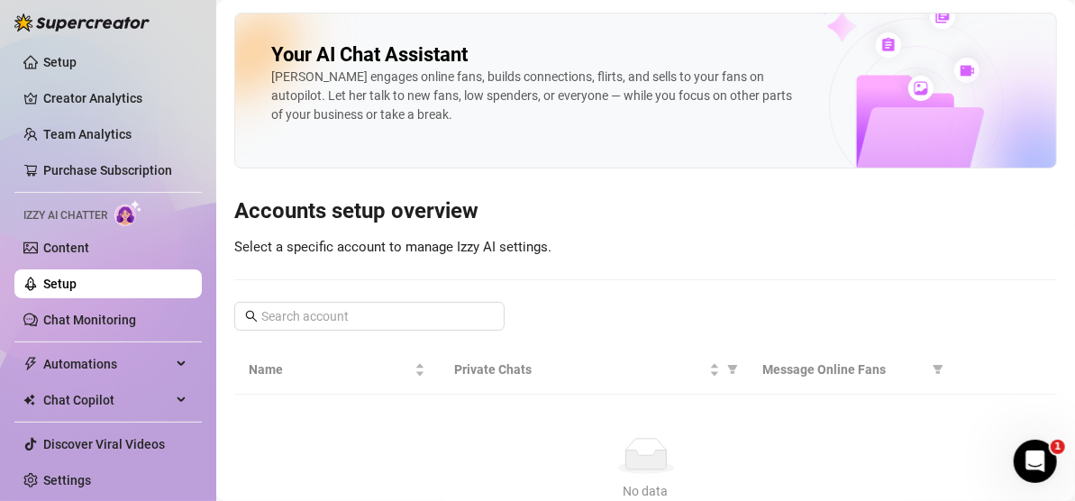
scroll to position [14, 0]
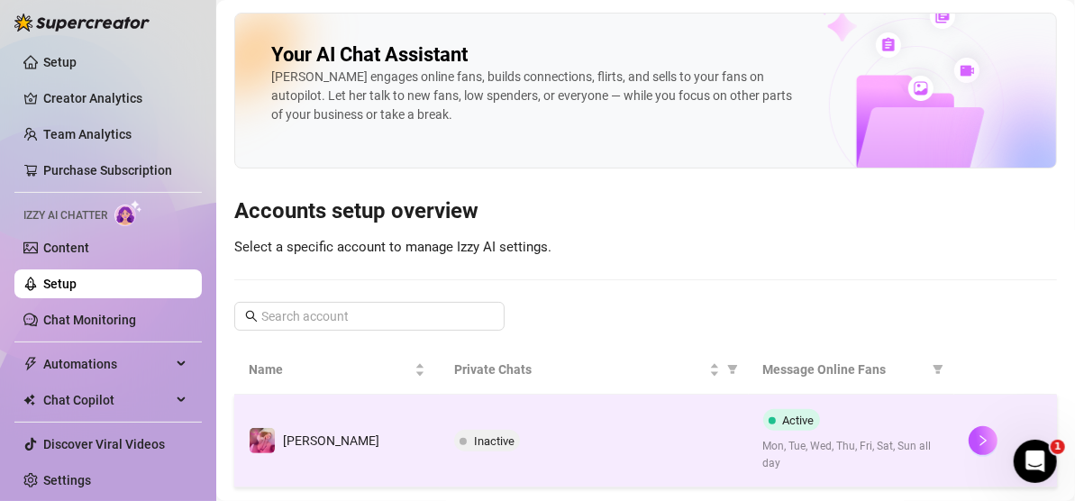
click at [479, 441] on span "Inactive" at bounding box center [494, 441] width 41 height 14
